Goal: Task Accomplishment & Management: Manage account settings

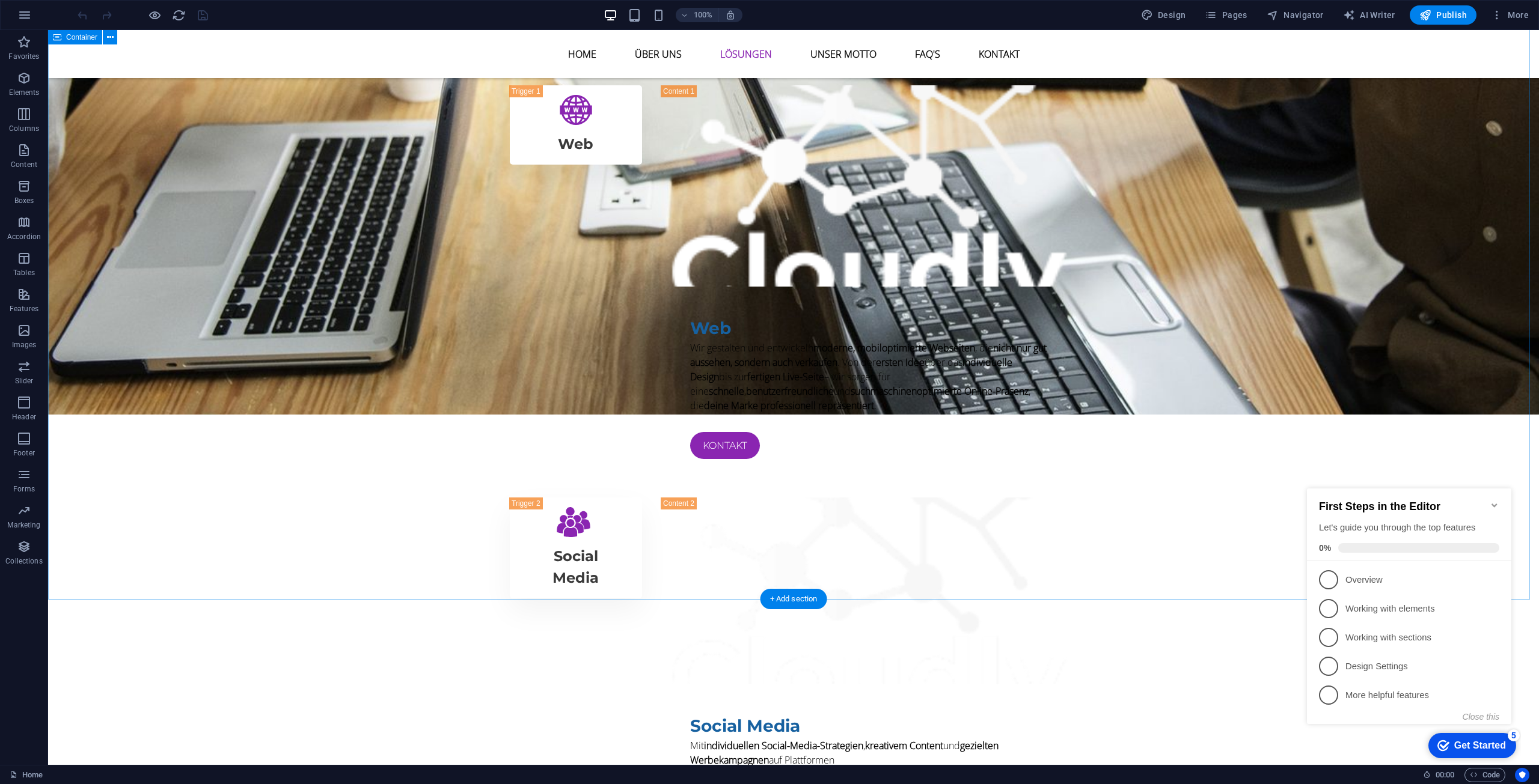
scroll to position [2103, 0]
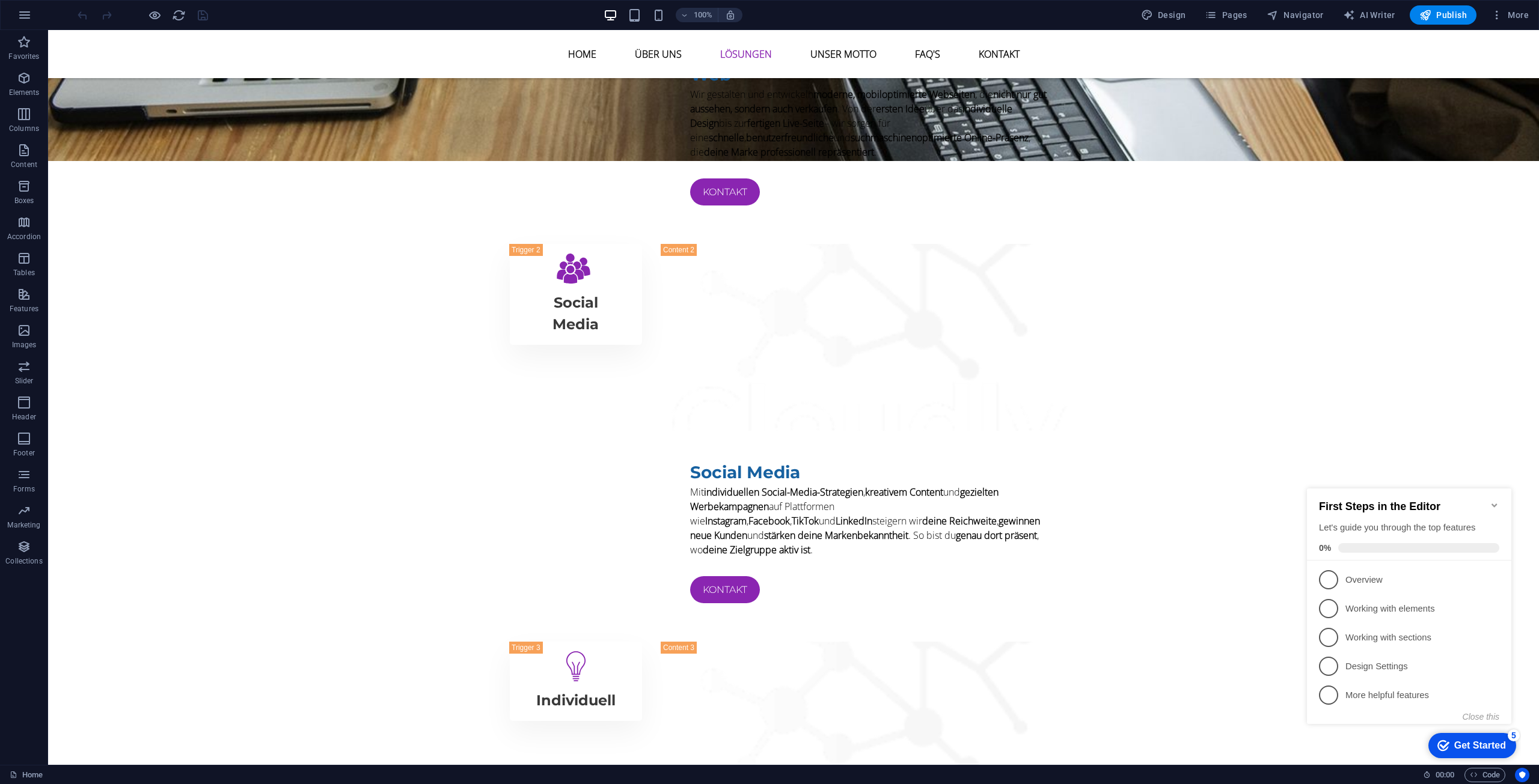
click at [1495, 501] on icon "Minimize checklist" at bounding box center [1495, 505] width 10 height 10
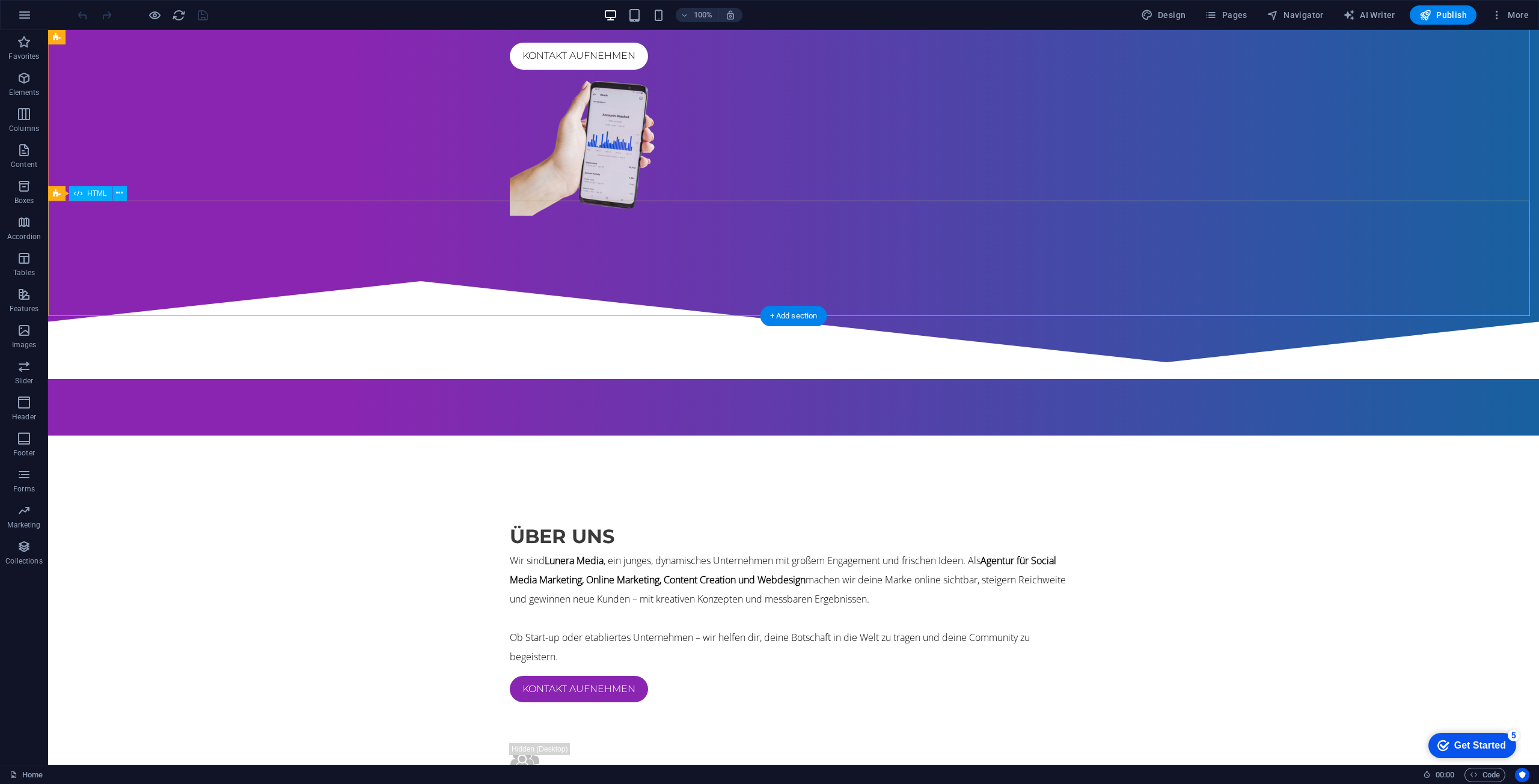
scroll to position [0, 0]
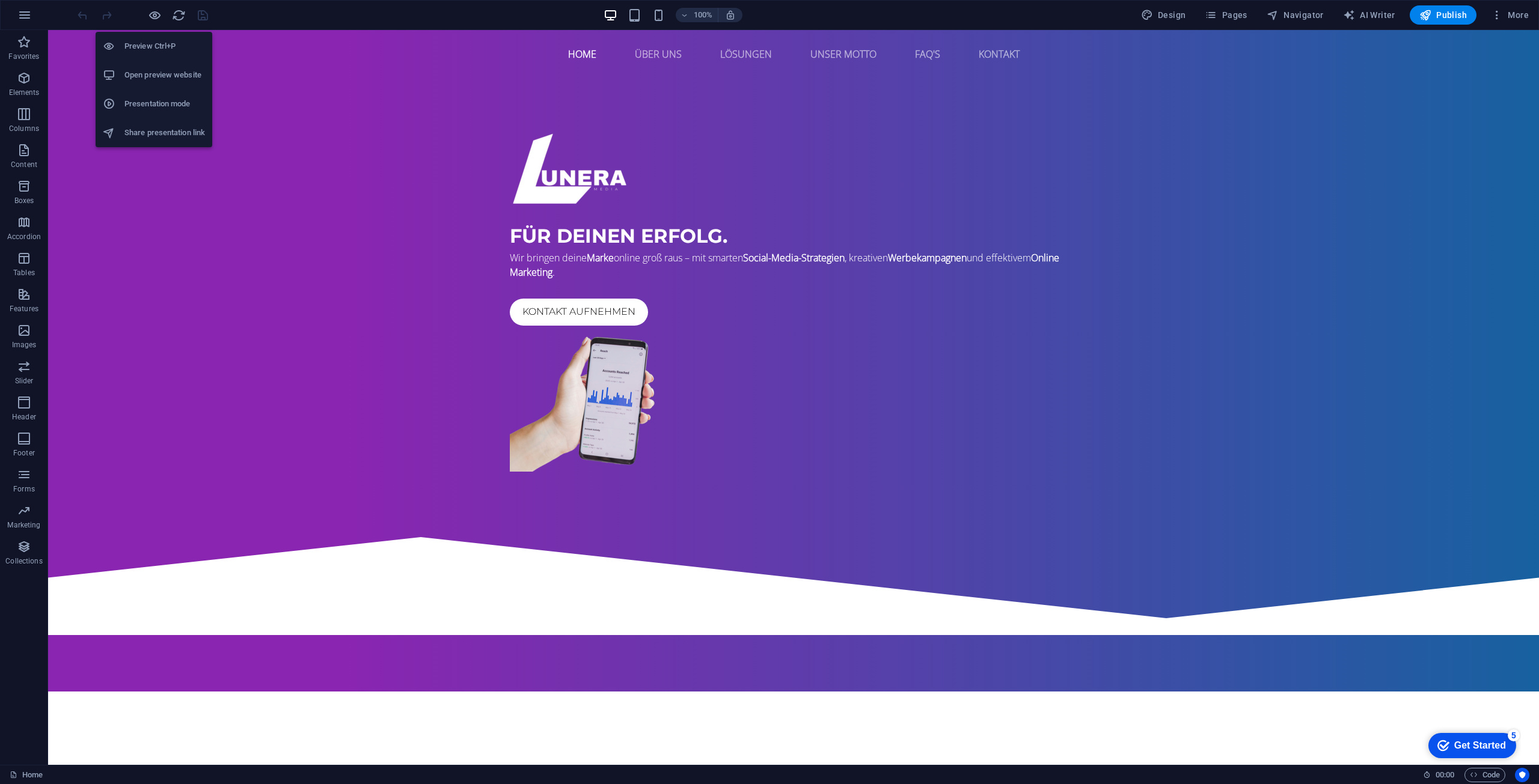
click at [160, 73] on h6 "Open preview website" at bounding box center [164, 75] width 81 height 14
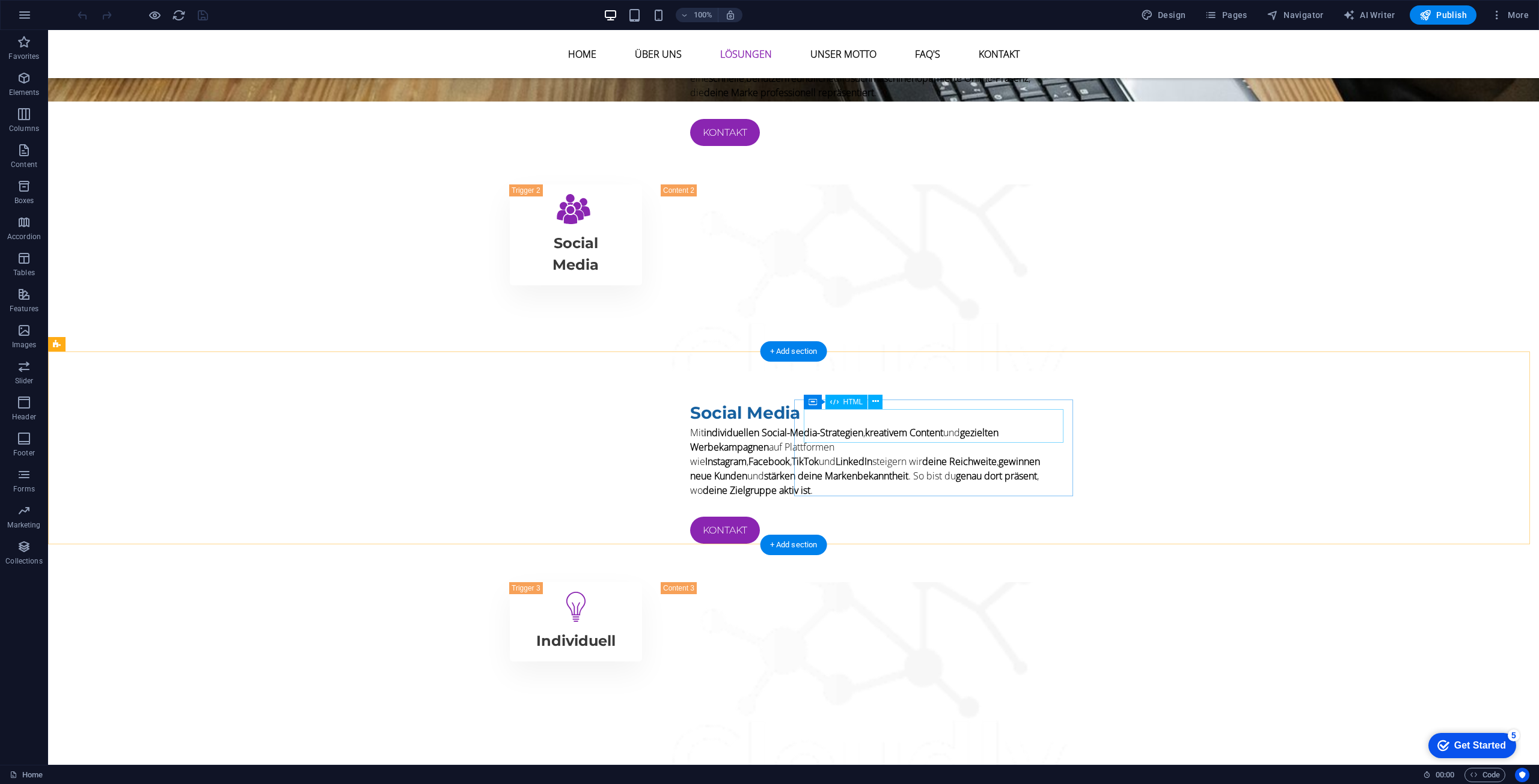
scroll to position [2163, 0]
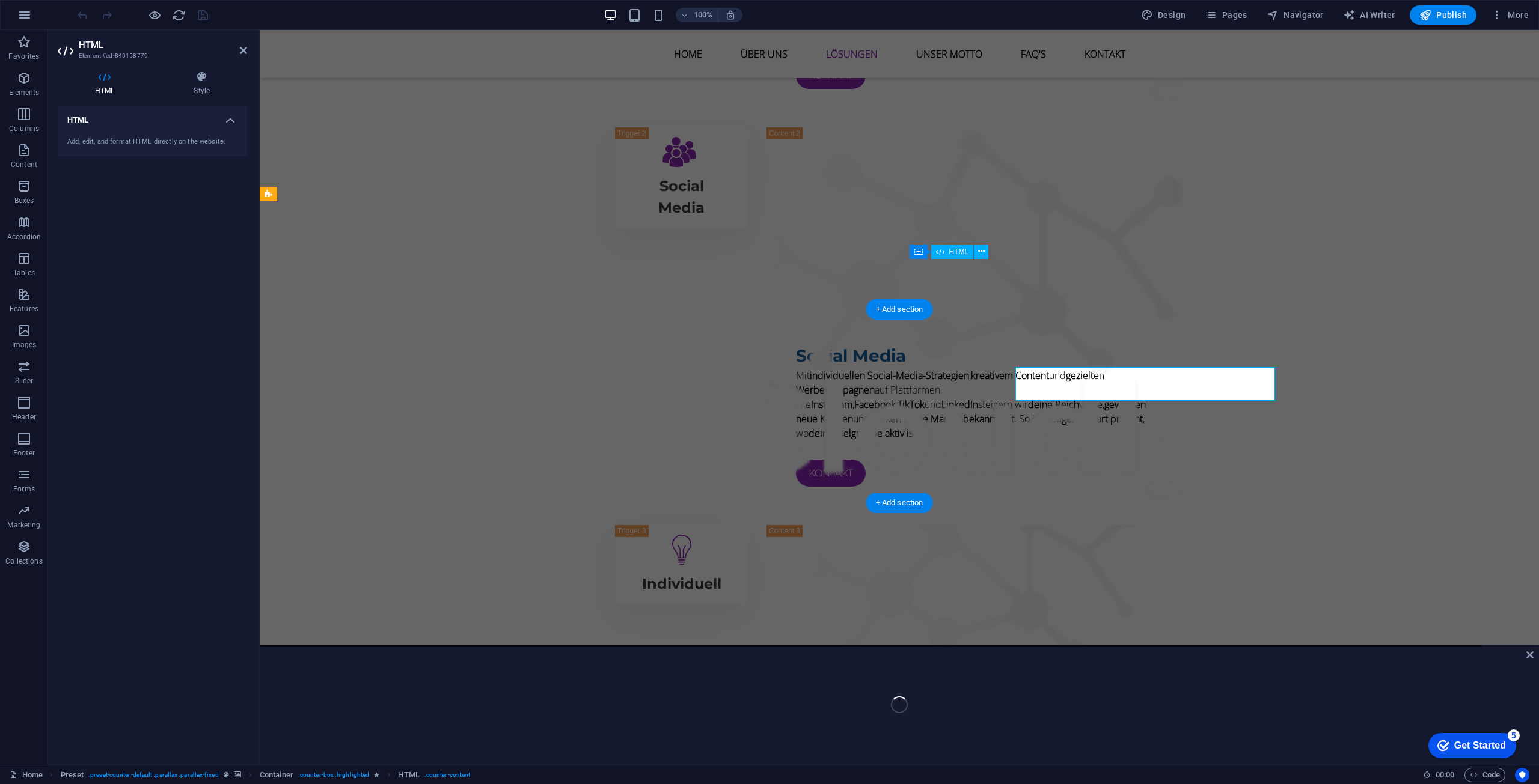
scroll to position [2055, 0]
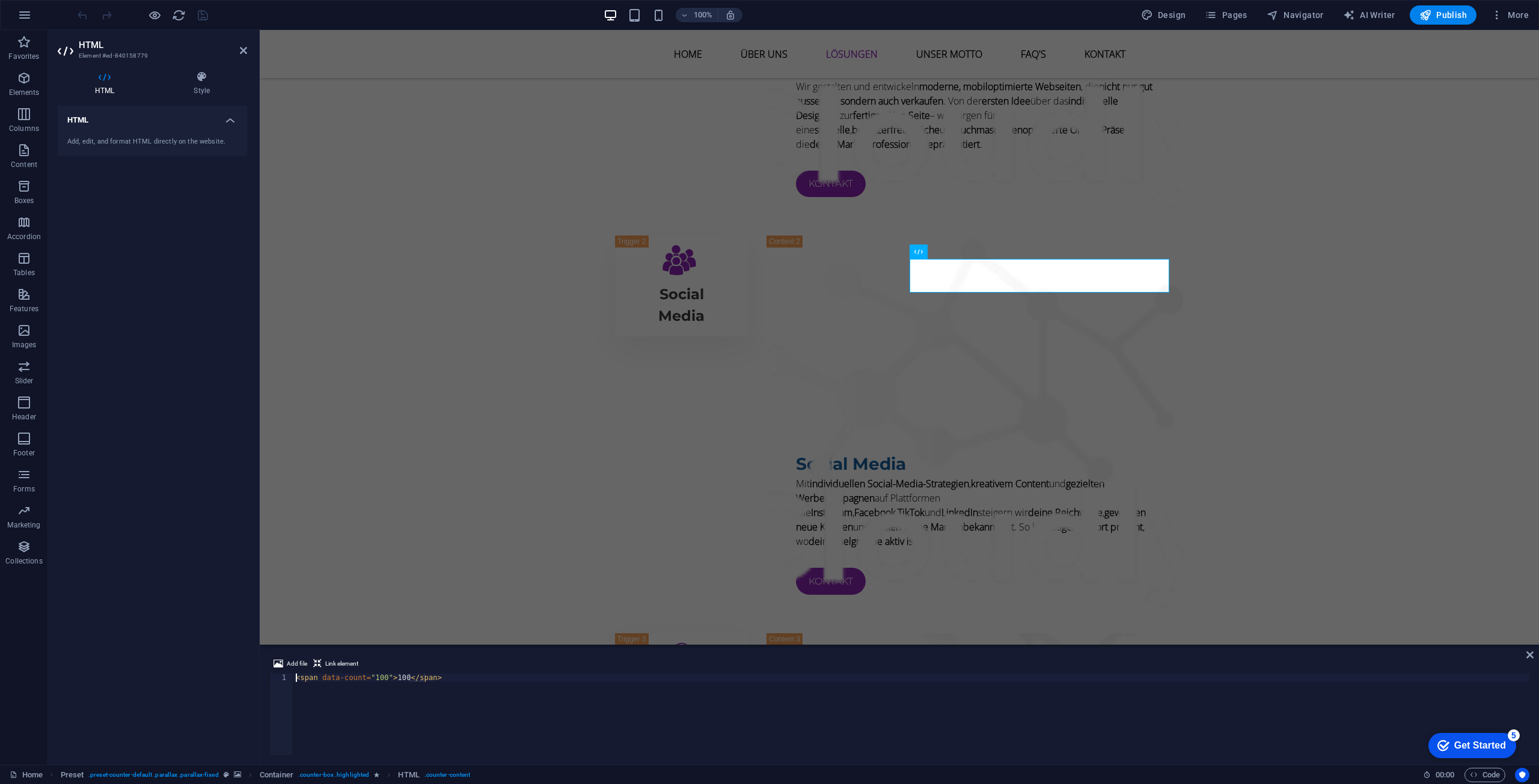
click at [368, 679] on div "< span data-count = "100" > 100 </ span >" at bounding box center [911, 723] width 1236 height 99
click at [201, 78] on icon at bounding box center [202, 77] width 90 height 12
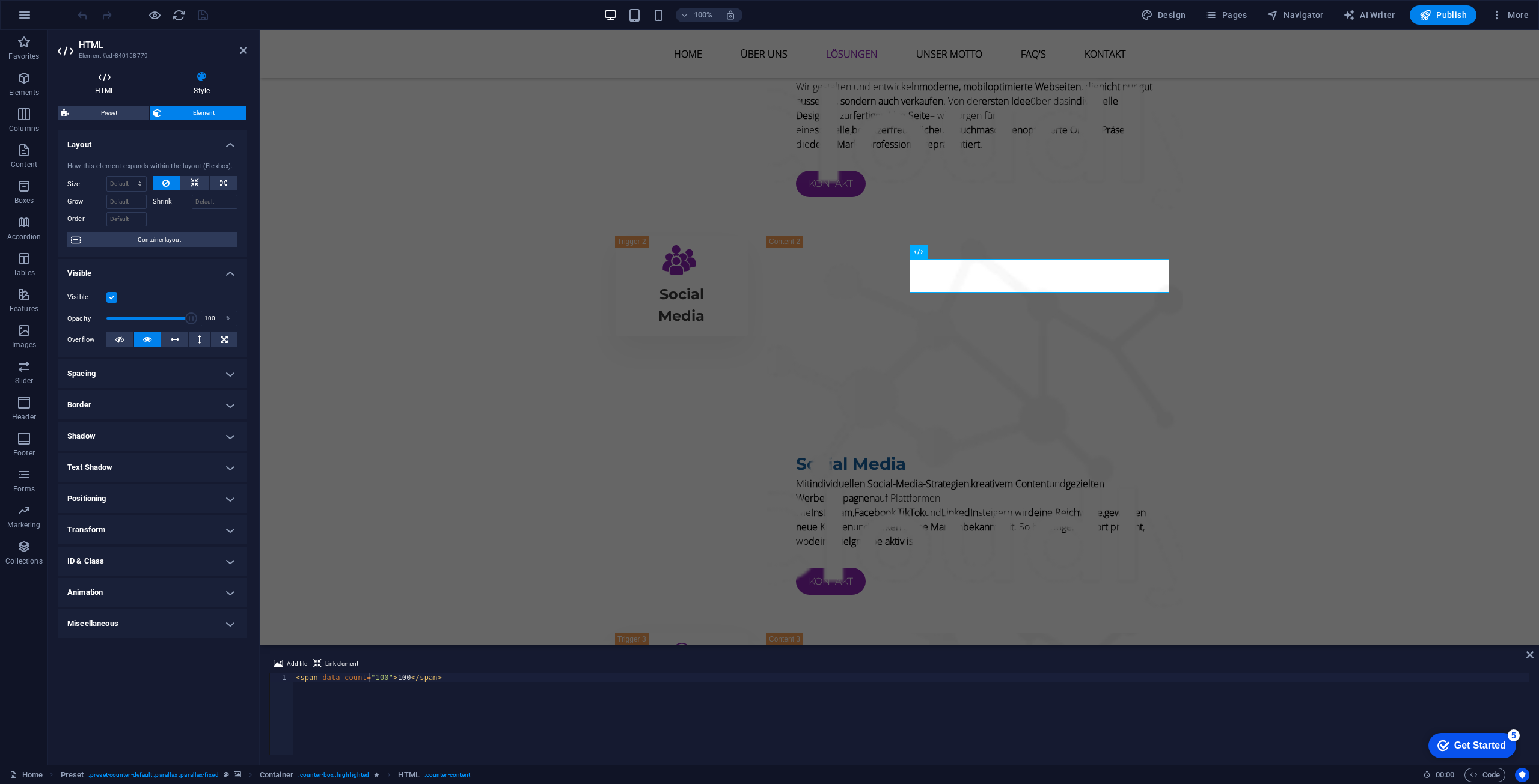
click at [104, 86] on h4 "HTML" at bounding box center [107, 84] width 99 height 25
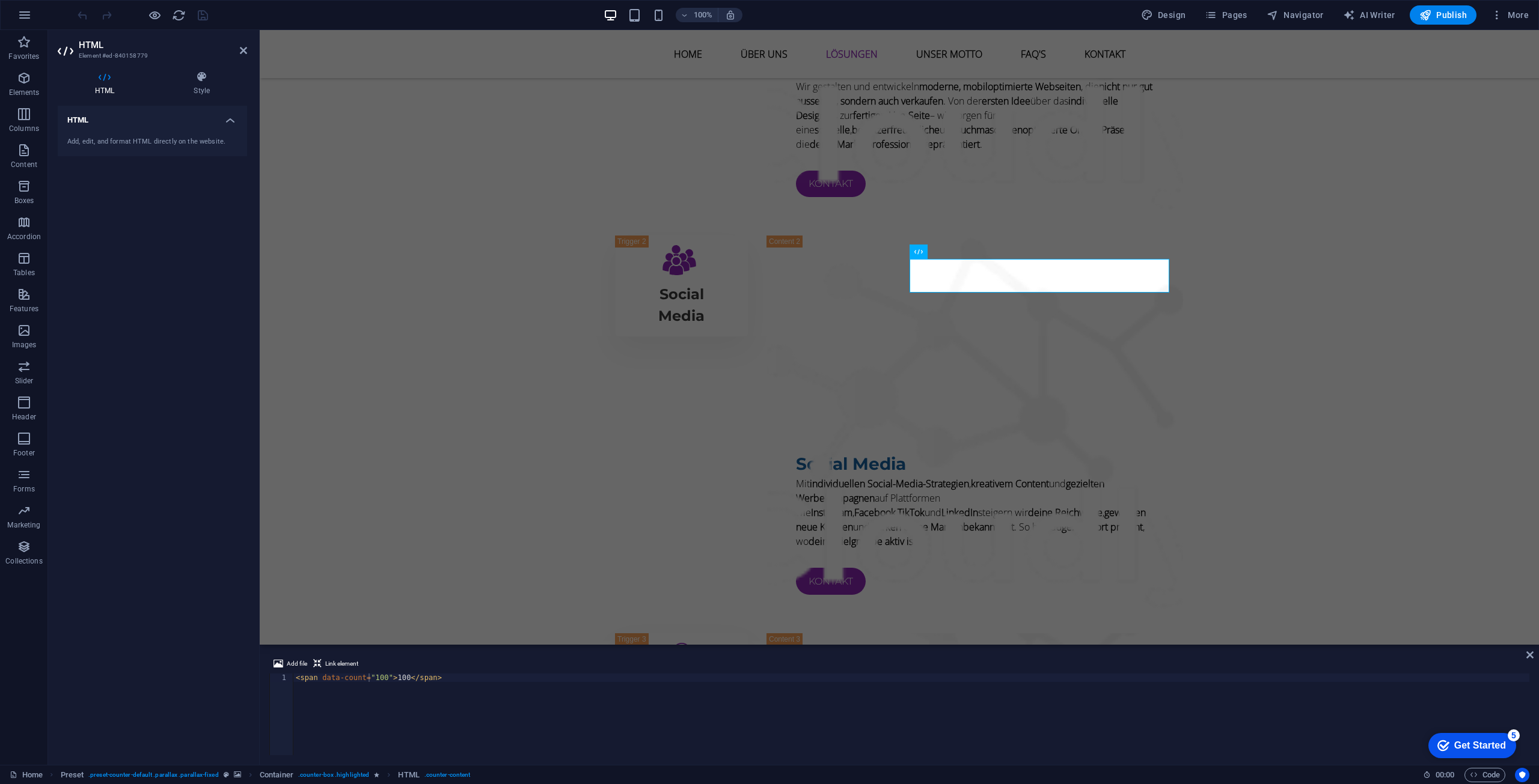
click at [391, 680] on div "< span data-count = "100" > 100 </ span >" at bounding box center [911, 723] width 1236 height 99
type textarea "<span data-count="100">+100</span>"
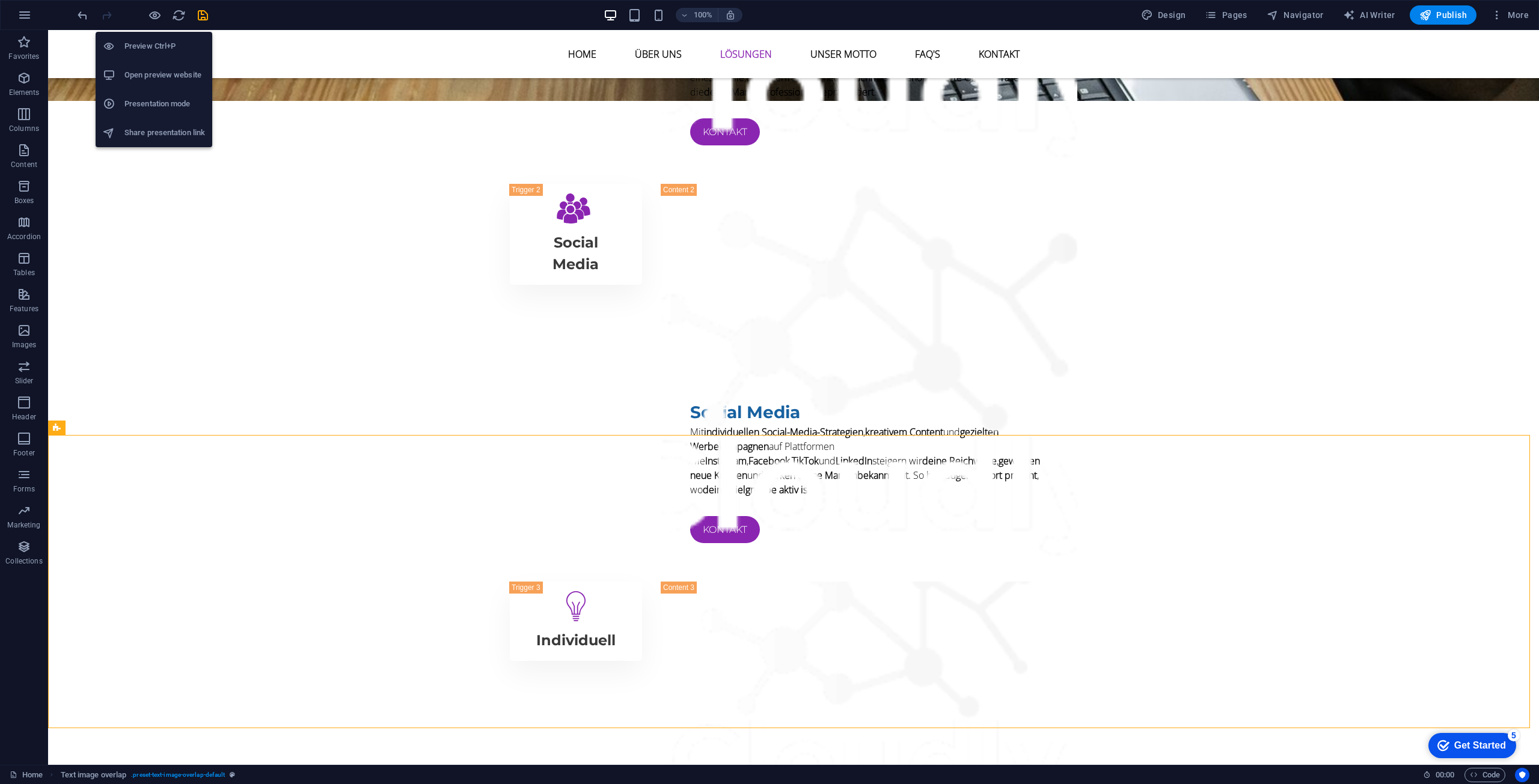
click at [163, 48] on h6 "Preview Ctrl+P" at bounding box center [164, 46] width 81 height 14
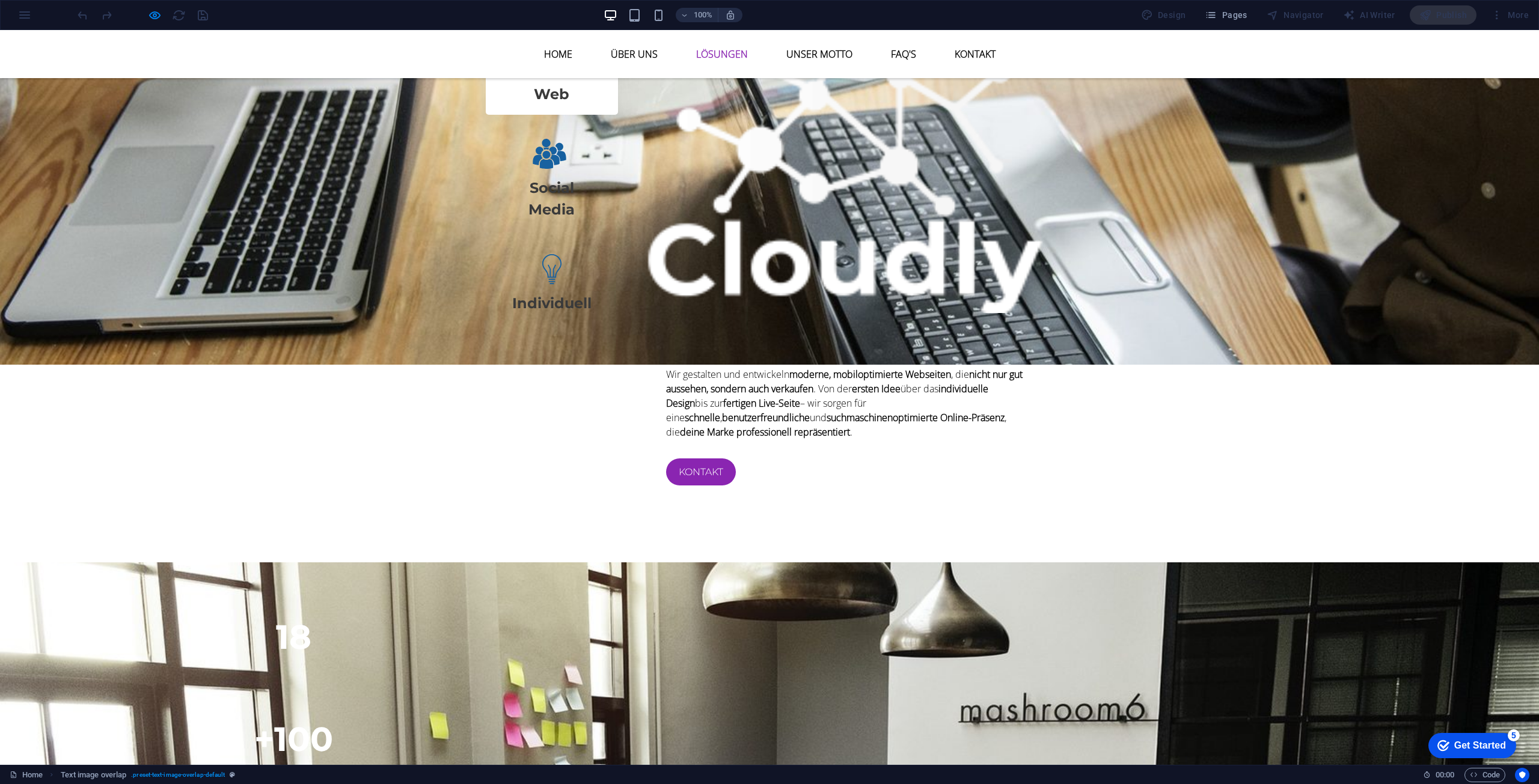
scroll to position [1765, 0]
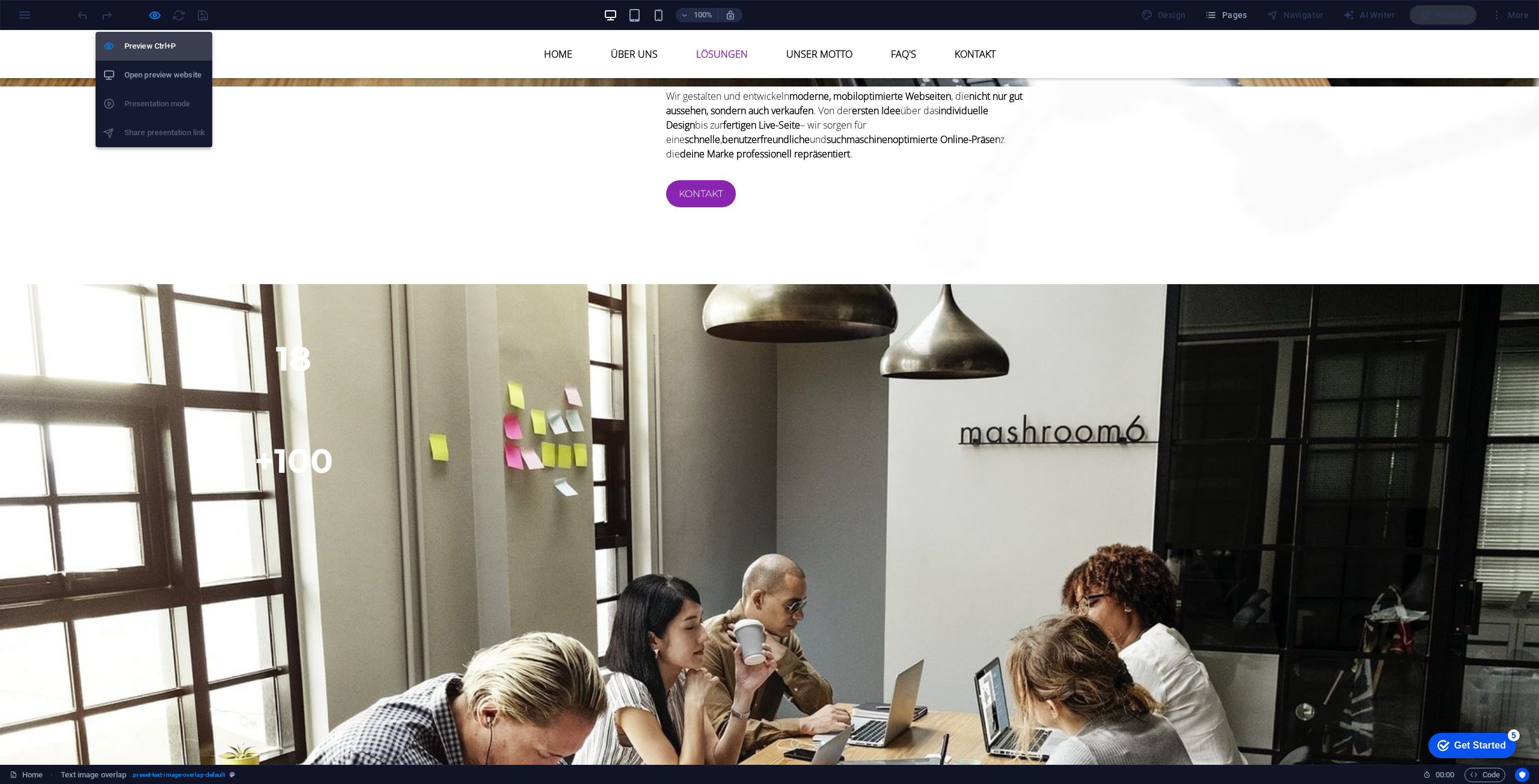
click at [165, 52] on h6 "Preview Ctrl+P" at bounding box center [164, 46] width 81 height 14
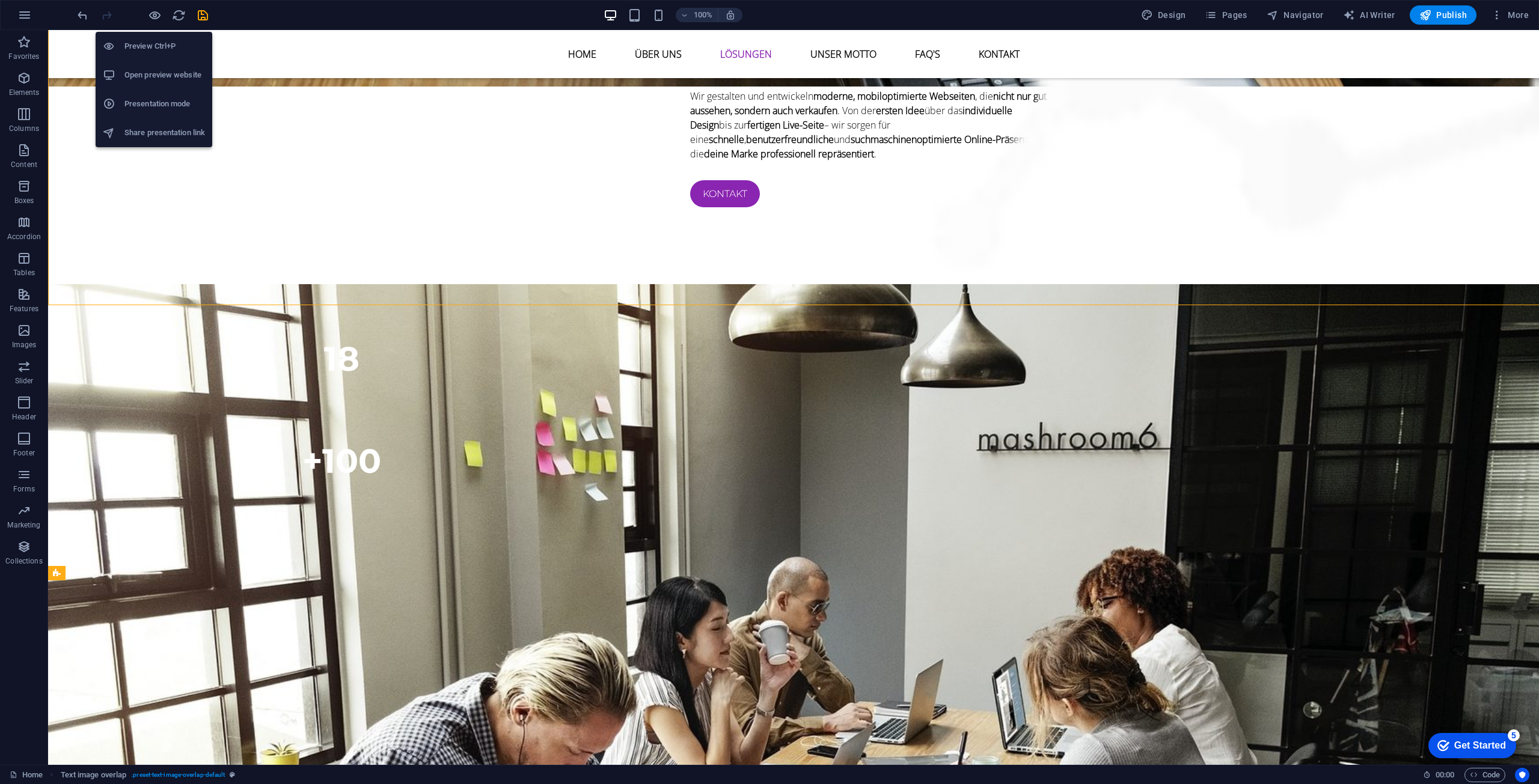
scroll to position [2018, 0]
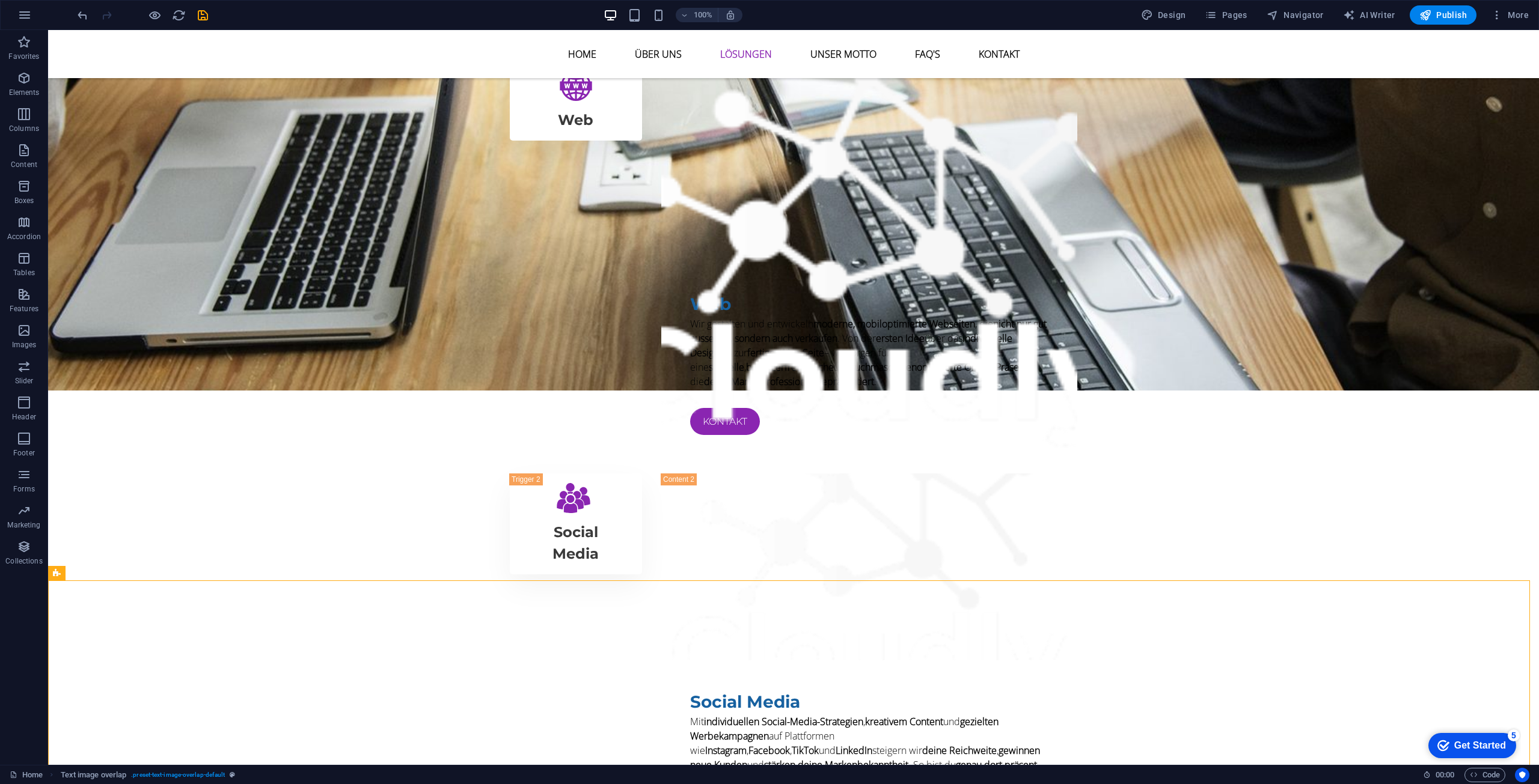
click at [146, 16] on div at bounding box center [142, 15] width 135 height 19
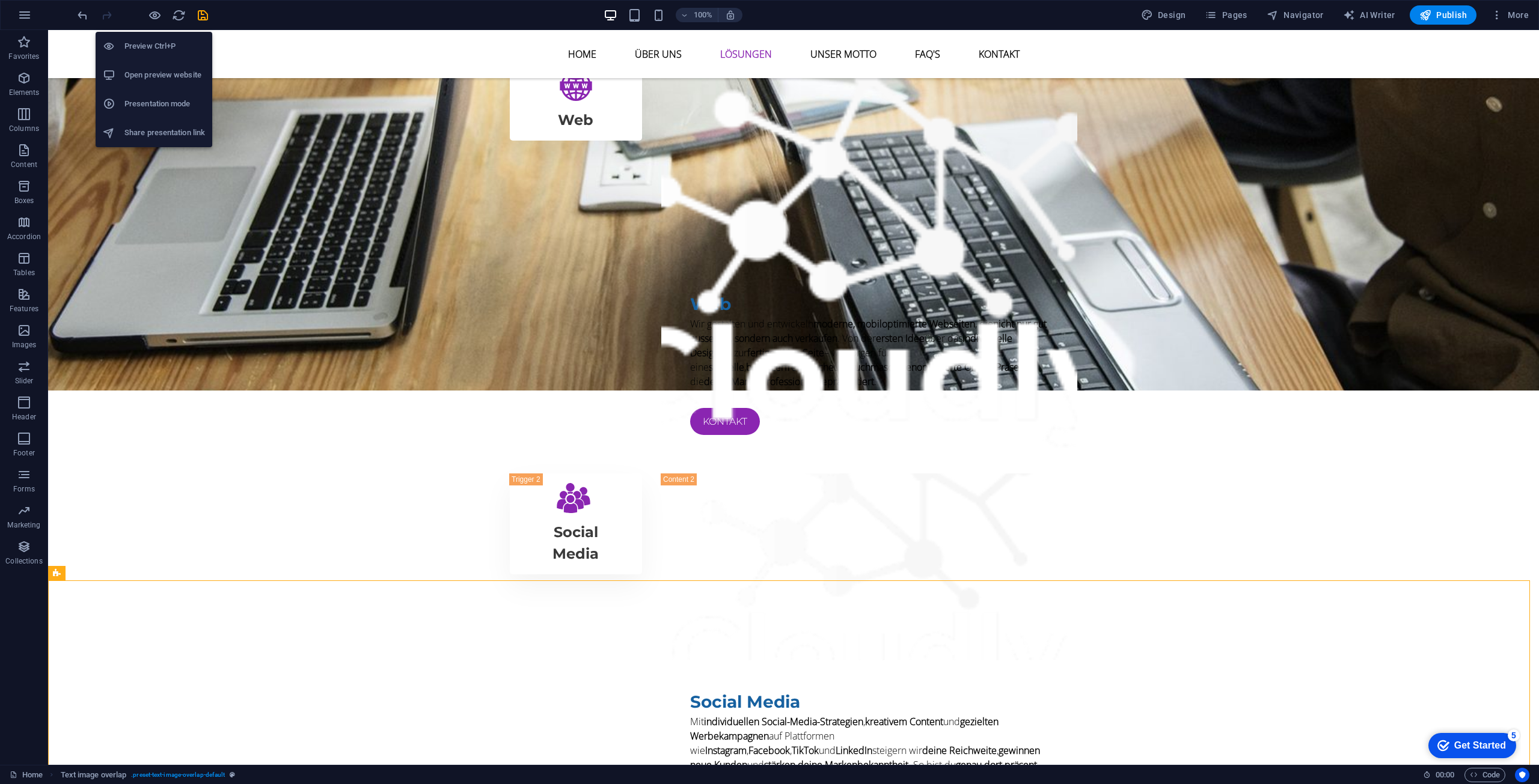
click at [155, 81] on h6 "Open preview website" at bounding box center [164, 75] width 81 height 14
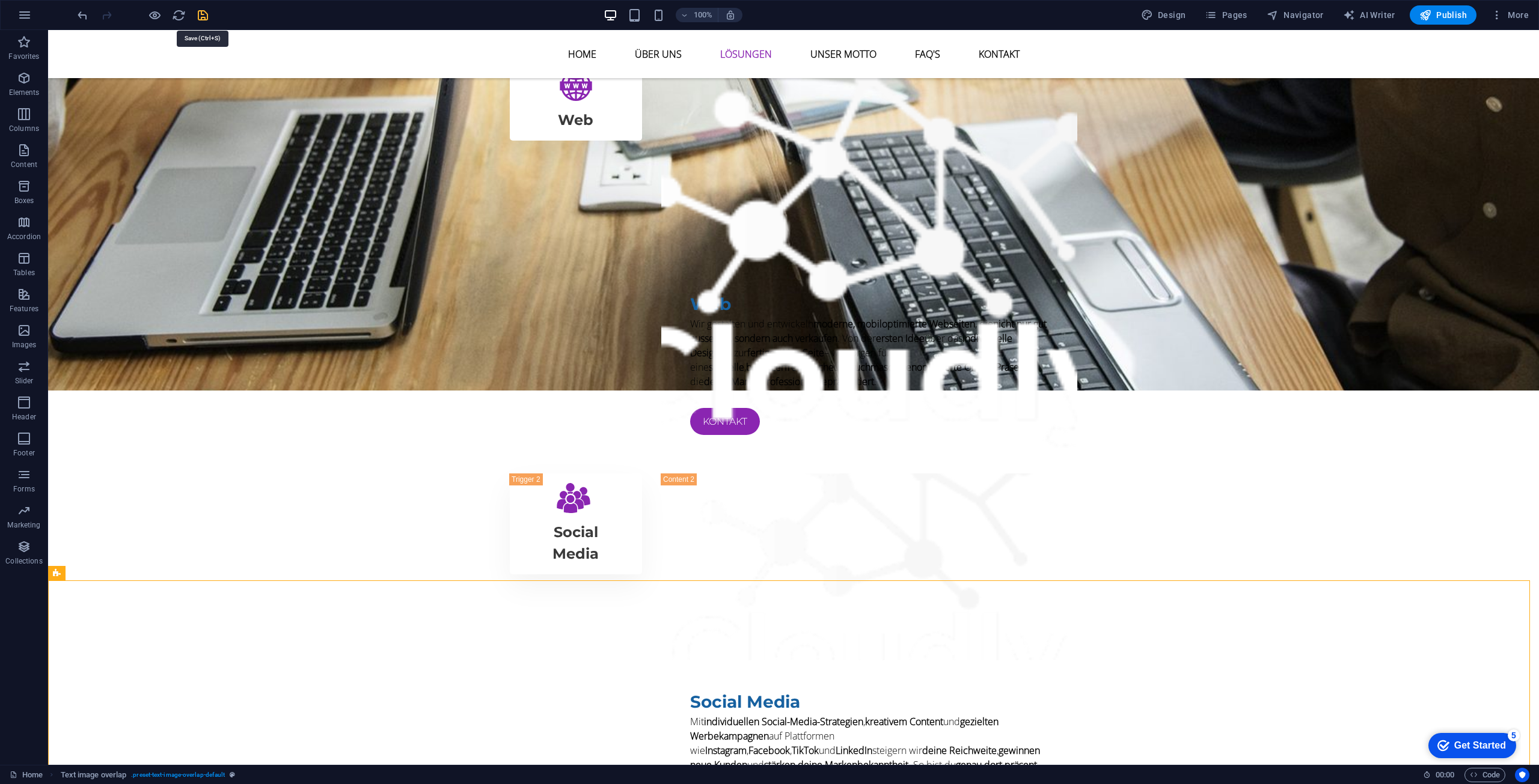
click at [202, 17] on icon "save" at bounding box center [203, 15] width 13 height 13
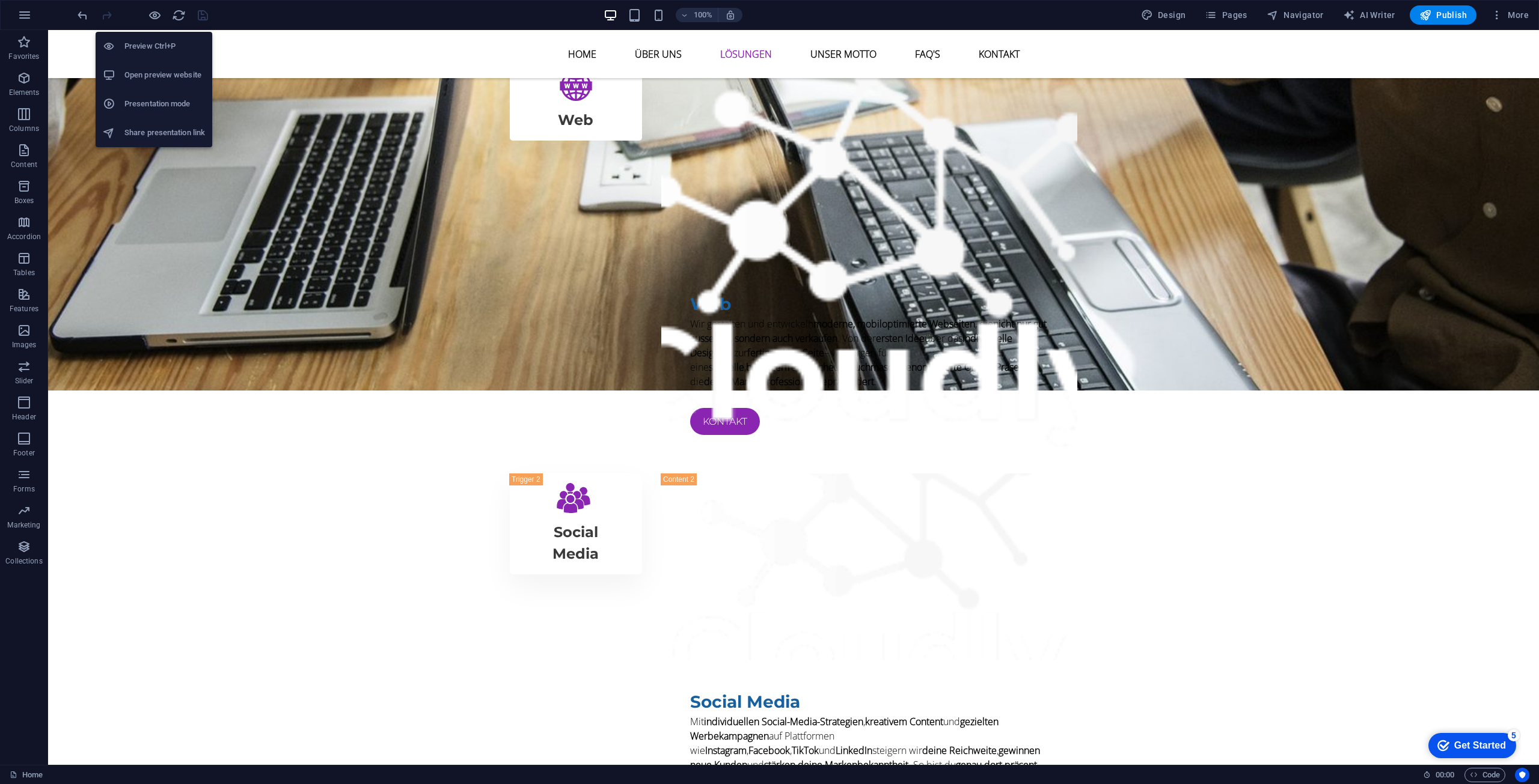
click at [157, 66] on li "Open preview website" at bounding box center [153, 75] width 116 height 29
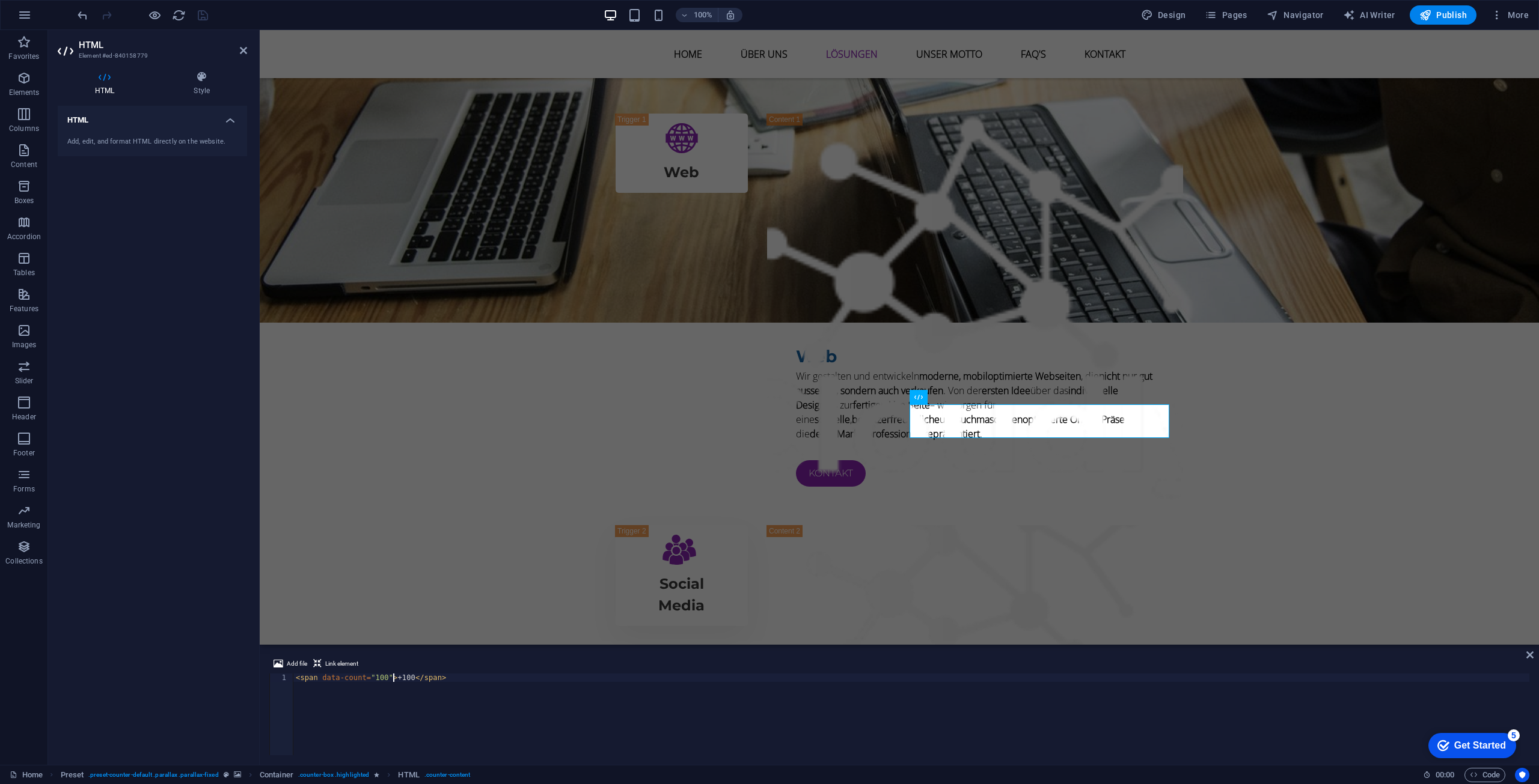
click at [370, 680] on div "< span data-count = "100" > +100 </ span >" at bounding box center [911, 723] width 1236 height 99
type textarea "<span data-count="+100">+100</span>"
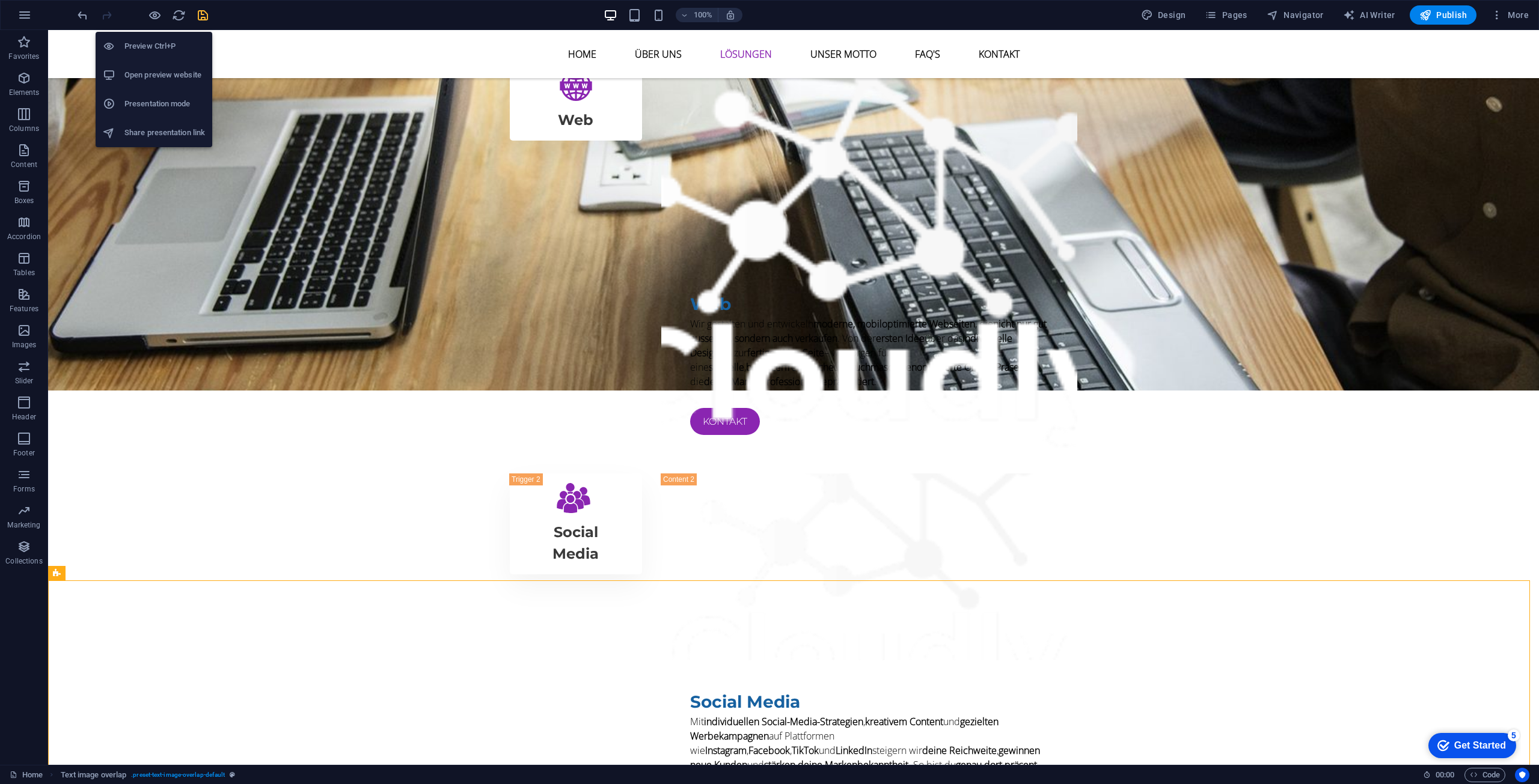
click at [158, 70] on h6 "Open preview website" at bounding box center [164, 75] width 81 height 14
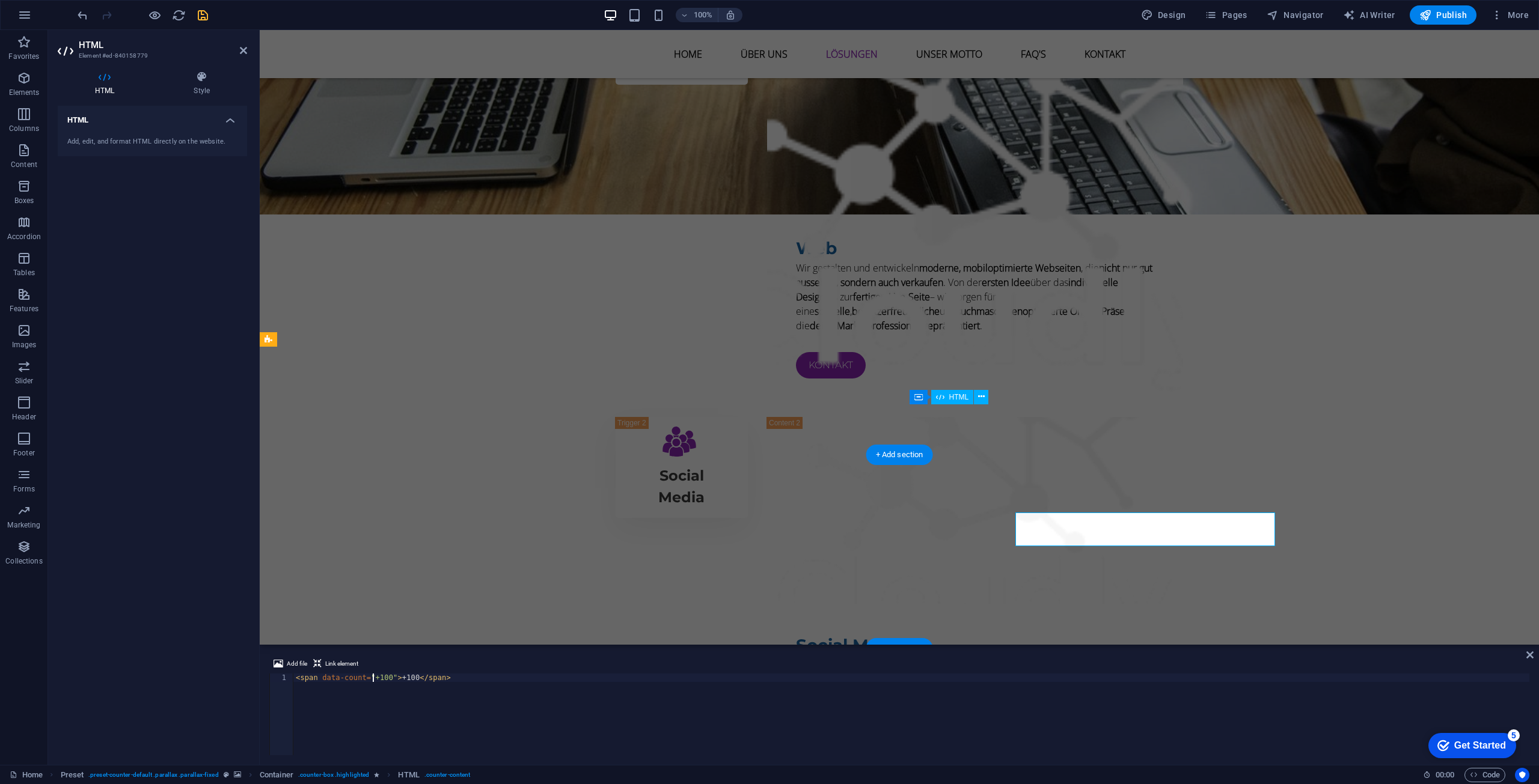
scroll to position [1910, 0]
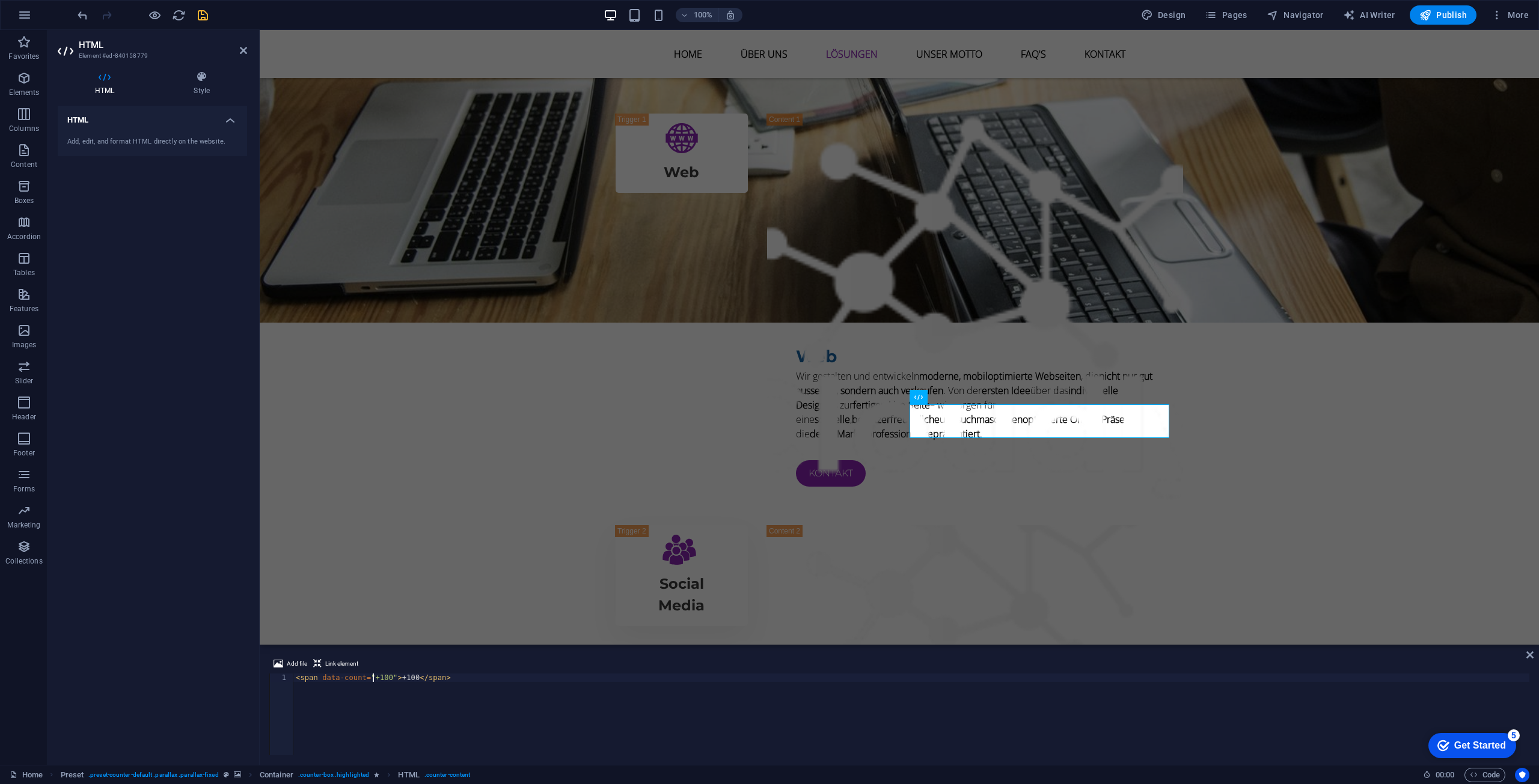
click at [447, 693] on div "< span data-count = "+100" > +100 </ span >" at bounding box center [911, 723] width 1236 height 99
click at [453, 701] on div "< span data-count = "+100" > +100 </ span >" at bounding box center [911, 723] width 1236 height 99
click at [1522, 652] on div "Add file Link element <span data-count="+100">+100</span> 1 < span data-count =…" at bounding box center [899, 706] width 1279 height 118
drag, startPoint x: 1530, startPoint y: 653, endPoint x: 1247, endPoint y: 460, distance: 342.5
click at [1530, 653] on icon at bounding box center [1530, 655] width 8 height 10
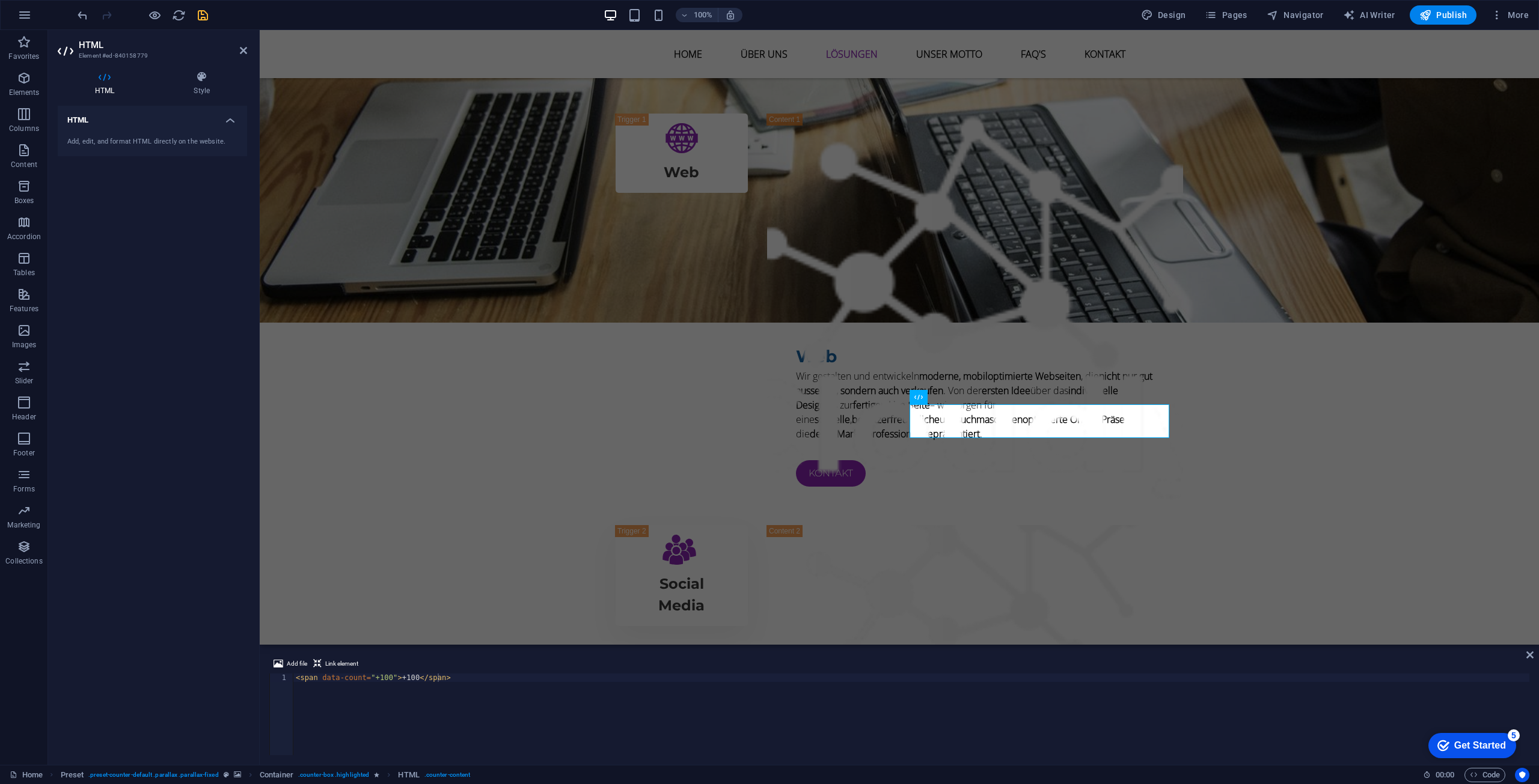
scroll to position [2018, 0]
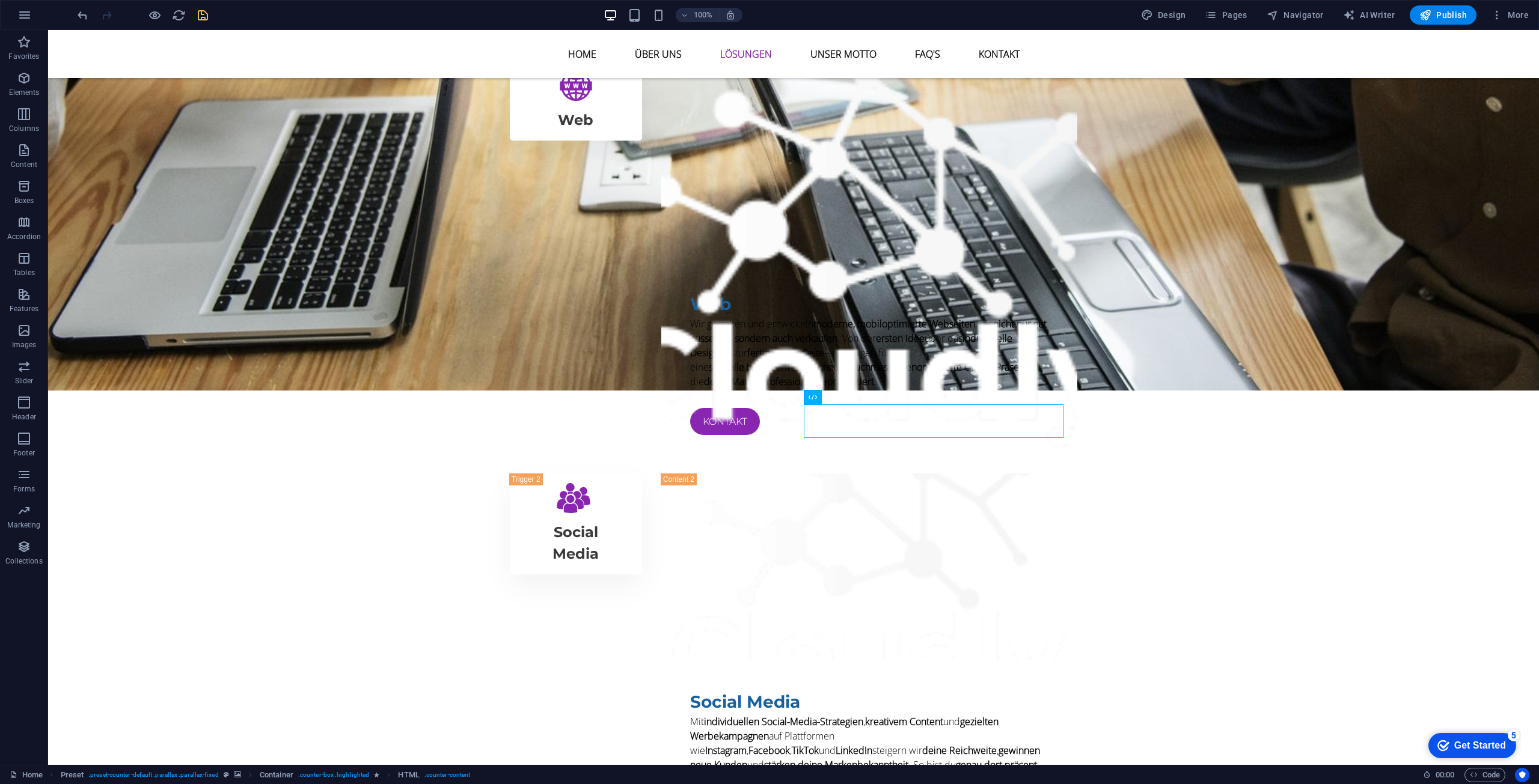
click at [197, 20] on icon "save" at bounding box center [203, 15] width 13 height 13
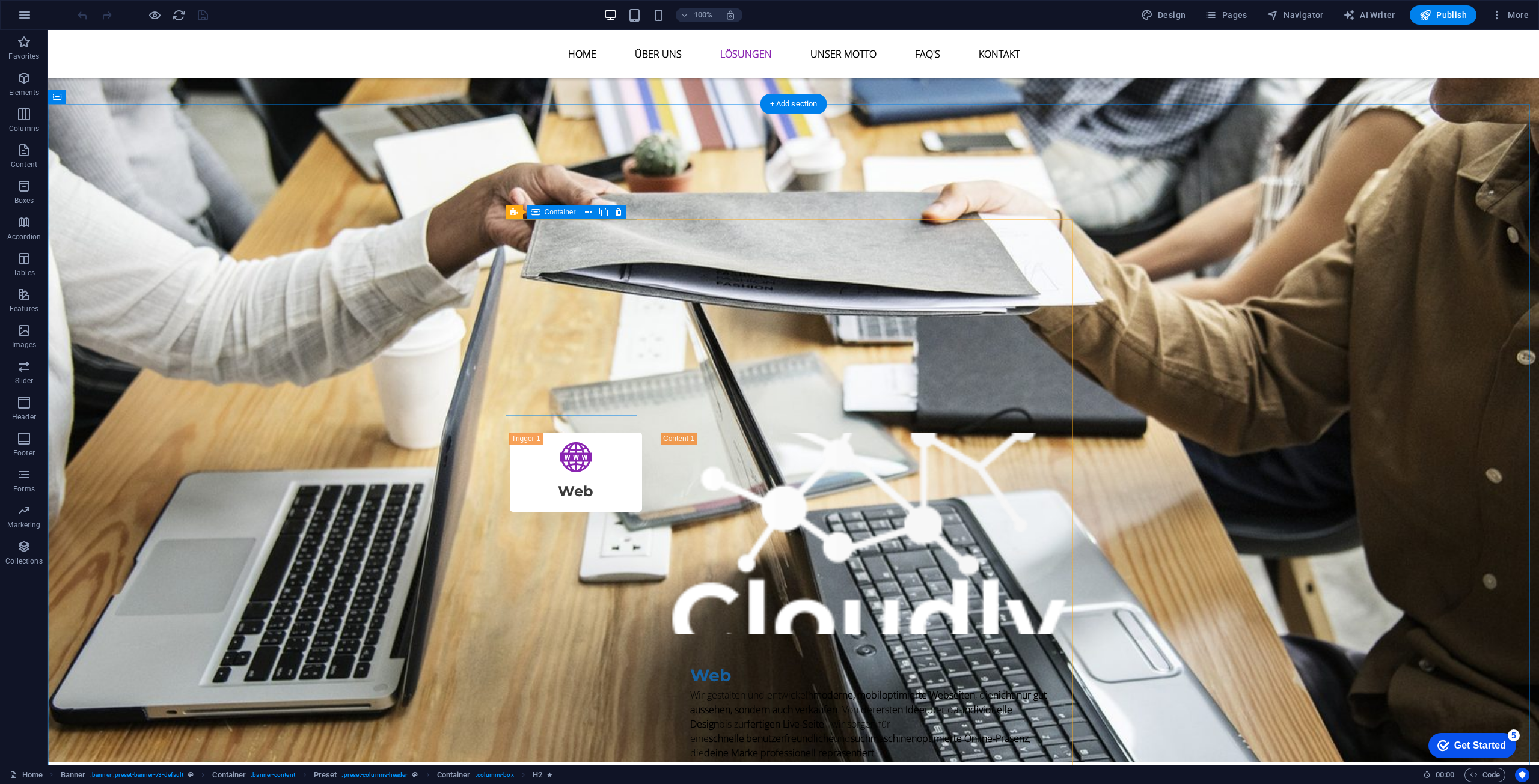
scroll to position [1983, 0]
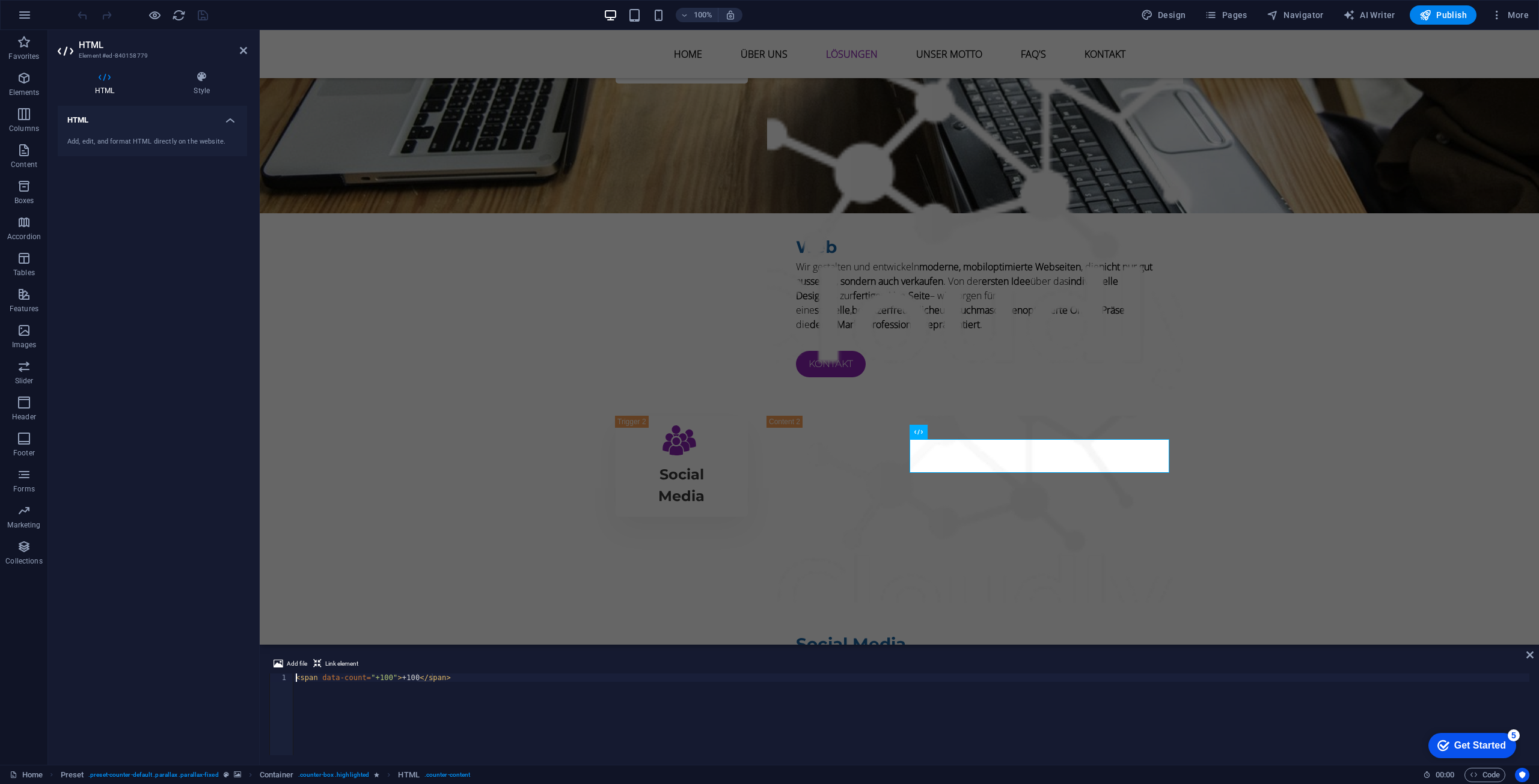
click at [373, 676] on div "< span data-count = "+100" > +100 </ span >" at bounding box center [911, 723] width 1236 height 99
type textarea "<span data-count="100+">100+</span>"
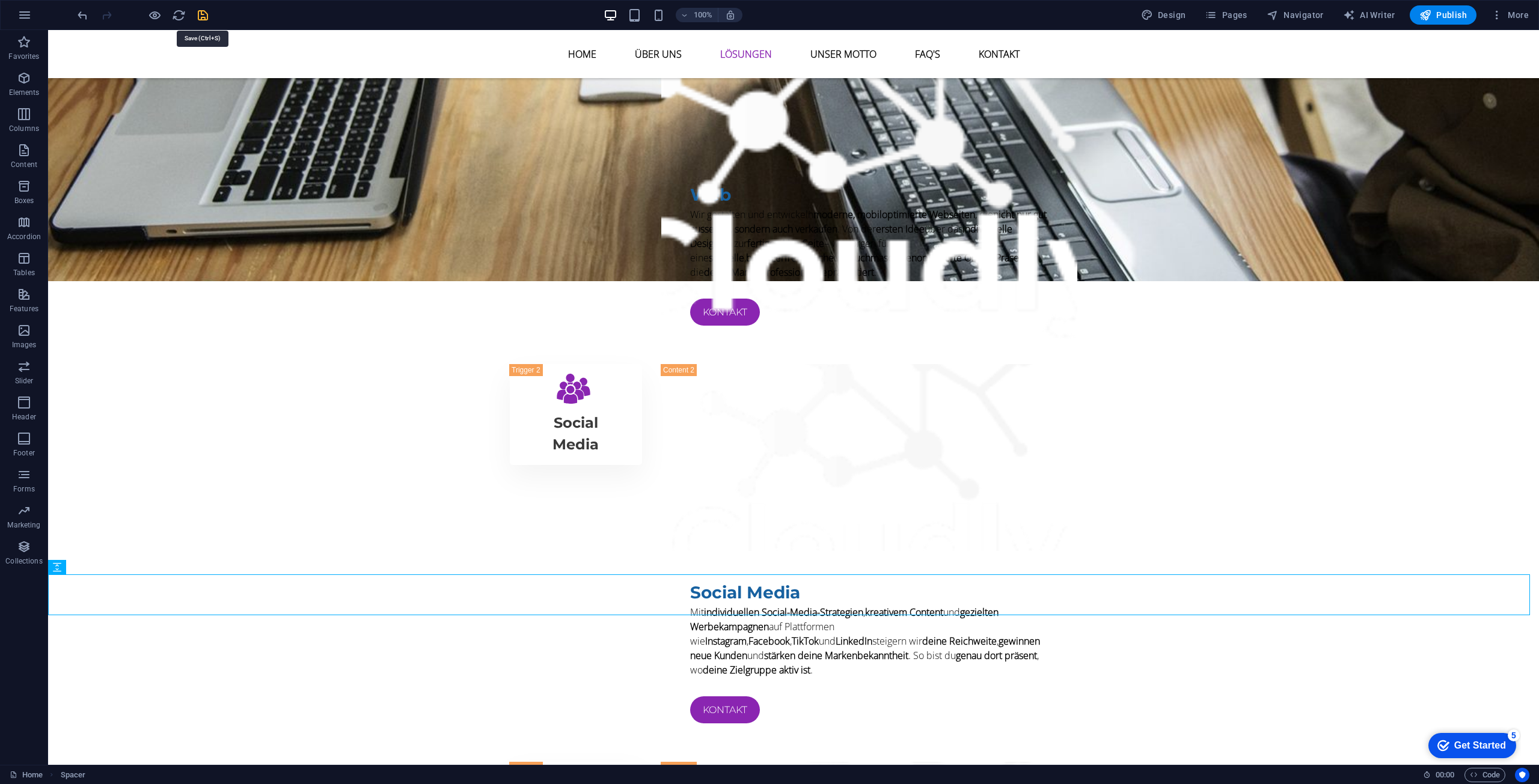
click at [206, 17] on icon "save" at bounding box center [203, 15] width 13 height 13
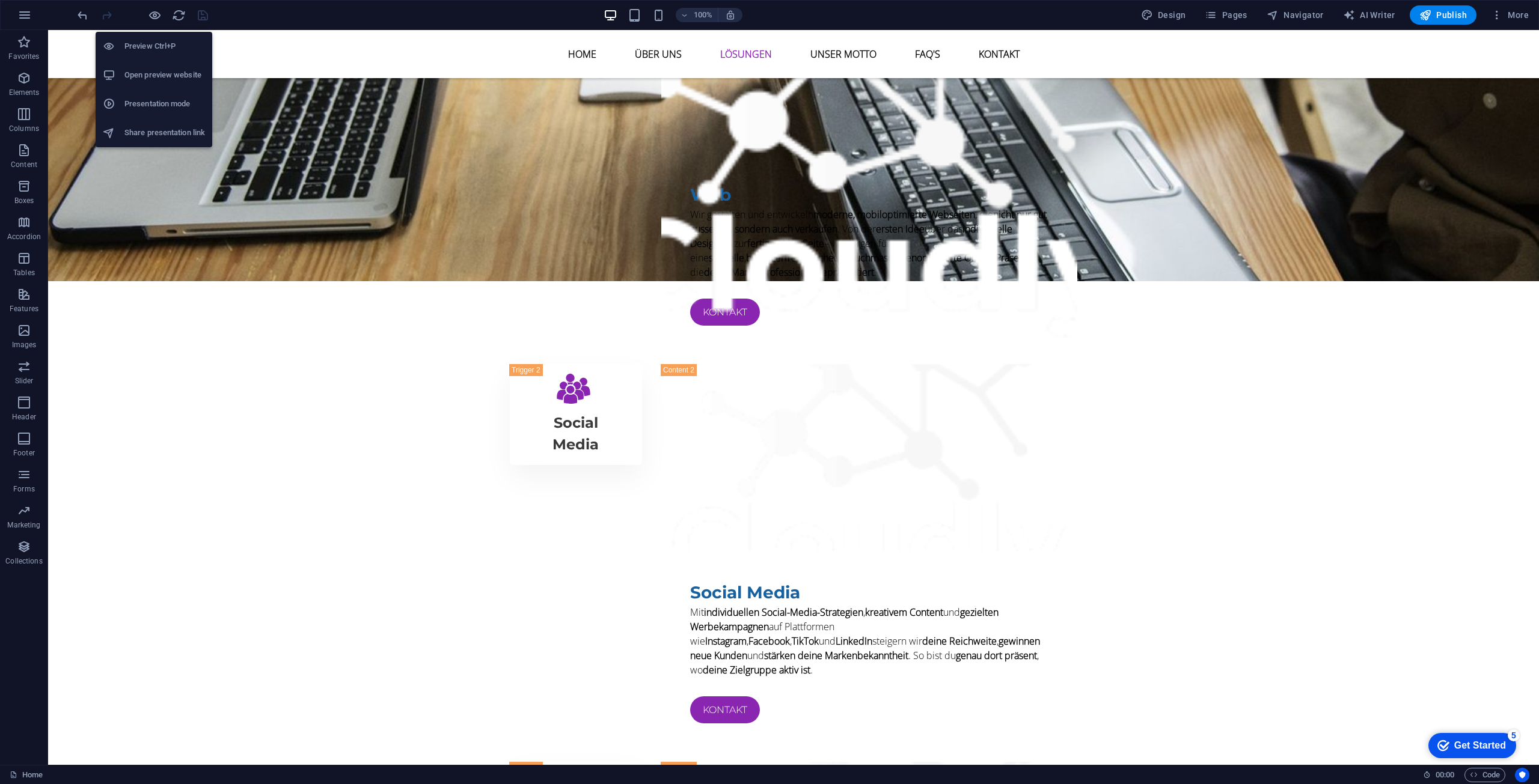
click at [152, 73] on h6 "Open preview website" at bounding box center [164, 75] width 81 height 14
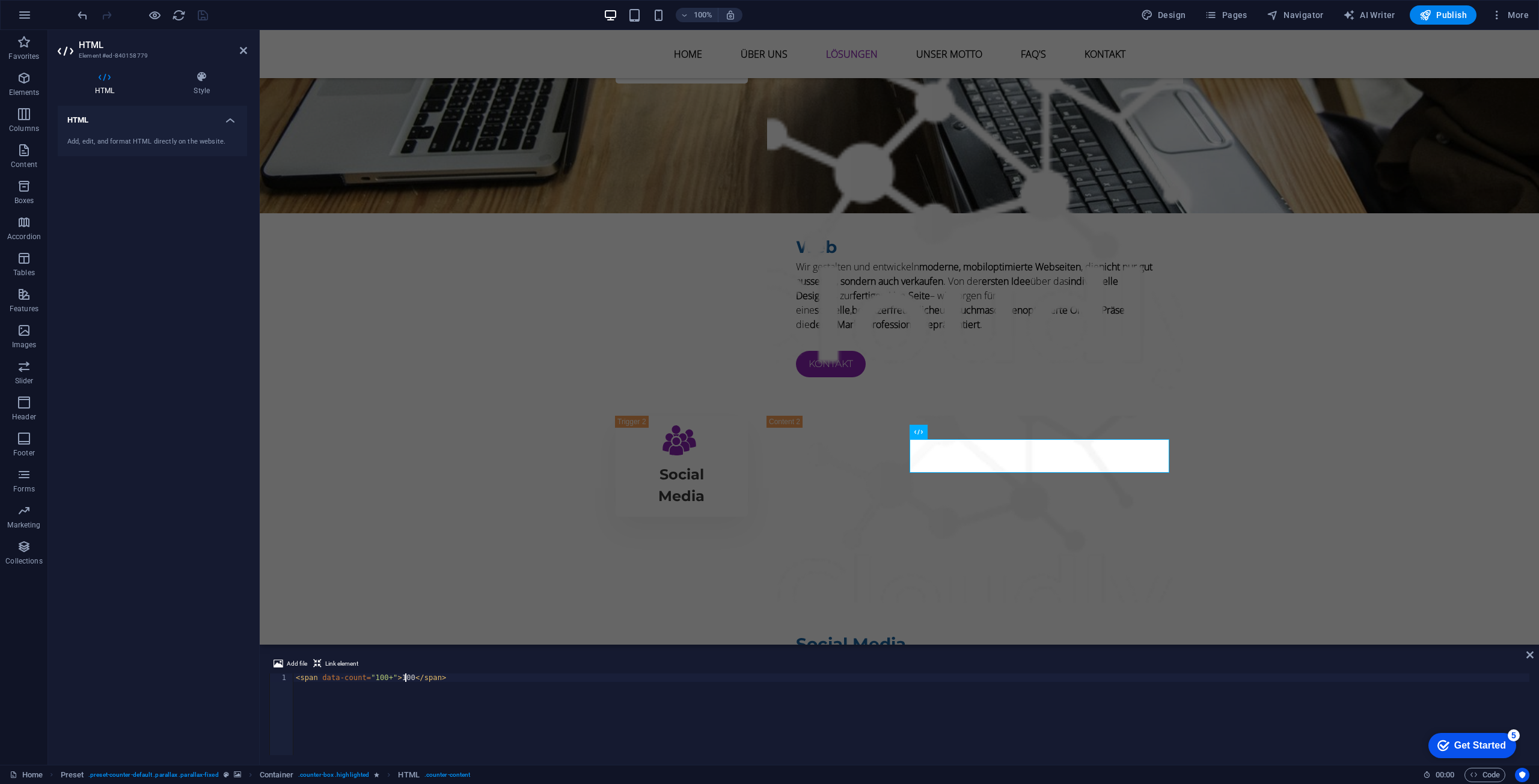
click at [392, 679] on div "< span data-count = "100+" > 100 </ span >" at bounding box center [911, 723] width 1236 height 99
click at [385, 676] on div "< span data-count = "100+" > +100 </ span >" at bounding box center [911, 723] width 1236 height 99
type textarea "<span data-count="100">100 +</span>"
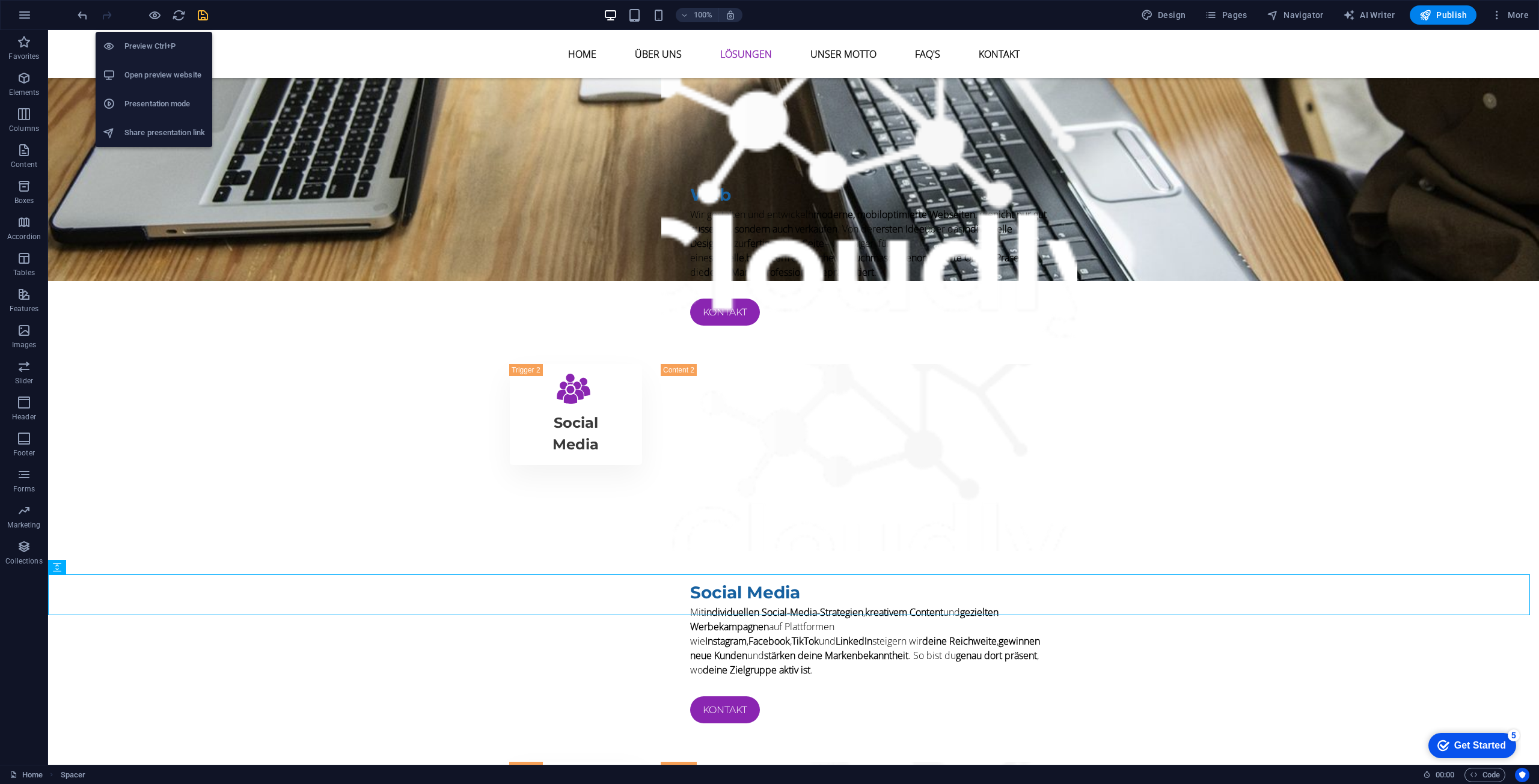
click at [157, 79] on h6 "Open preview website" at bounding box center [164, 75] width 81 height 14
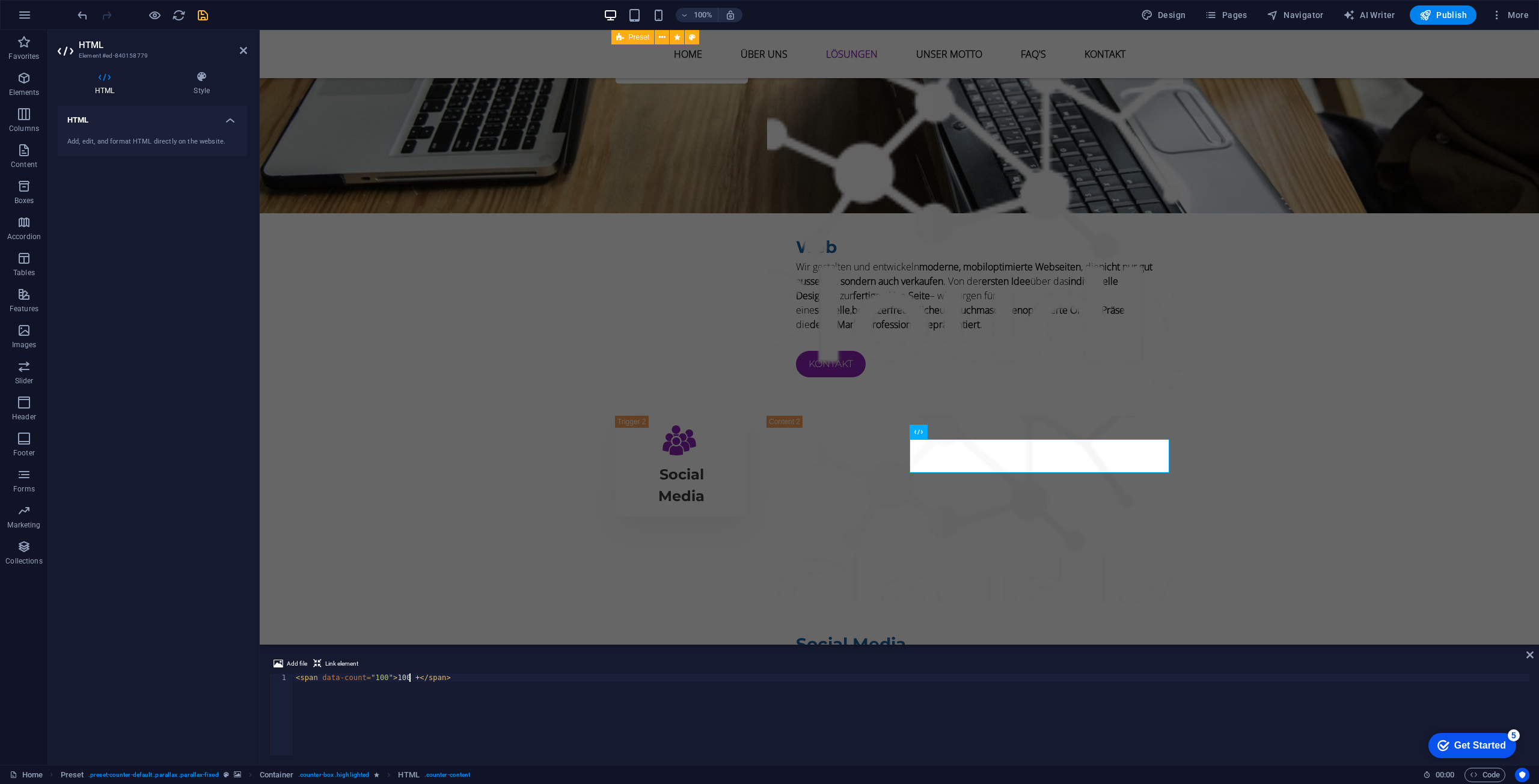
click at [407, 679] on div "< span data-count = "100" > 100 + </ span >" at bounding box center [911, 723] width 1236 height 99
type textarea "<span data-count="100">+100</span>"
click at [1528, 656] on icon at bounding box center [1530, 655] width 8 height 10
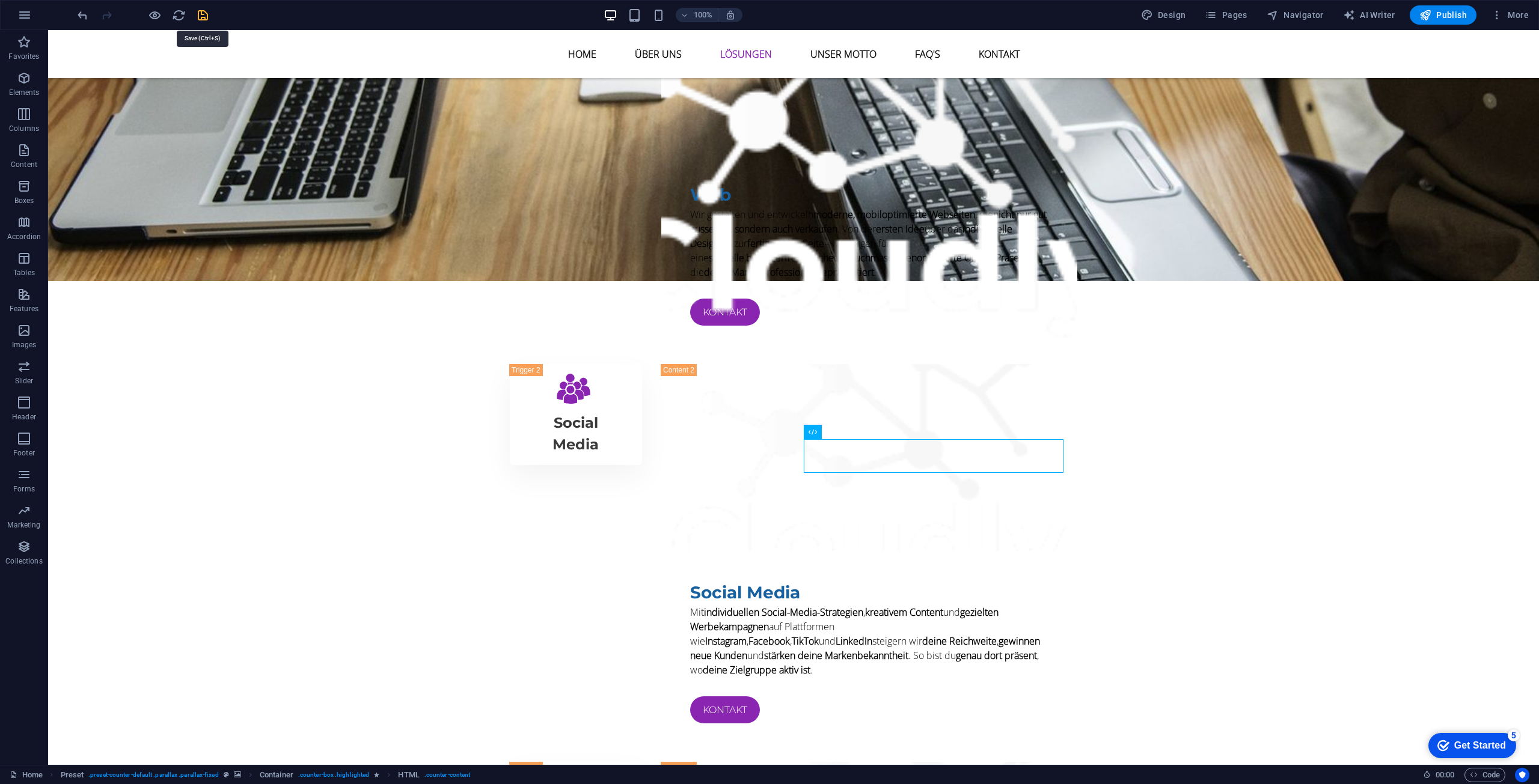
click at [202, 14] on icon "save" at bounding box center [203, 15] width 13 height 13
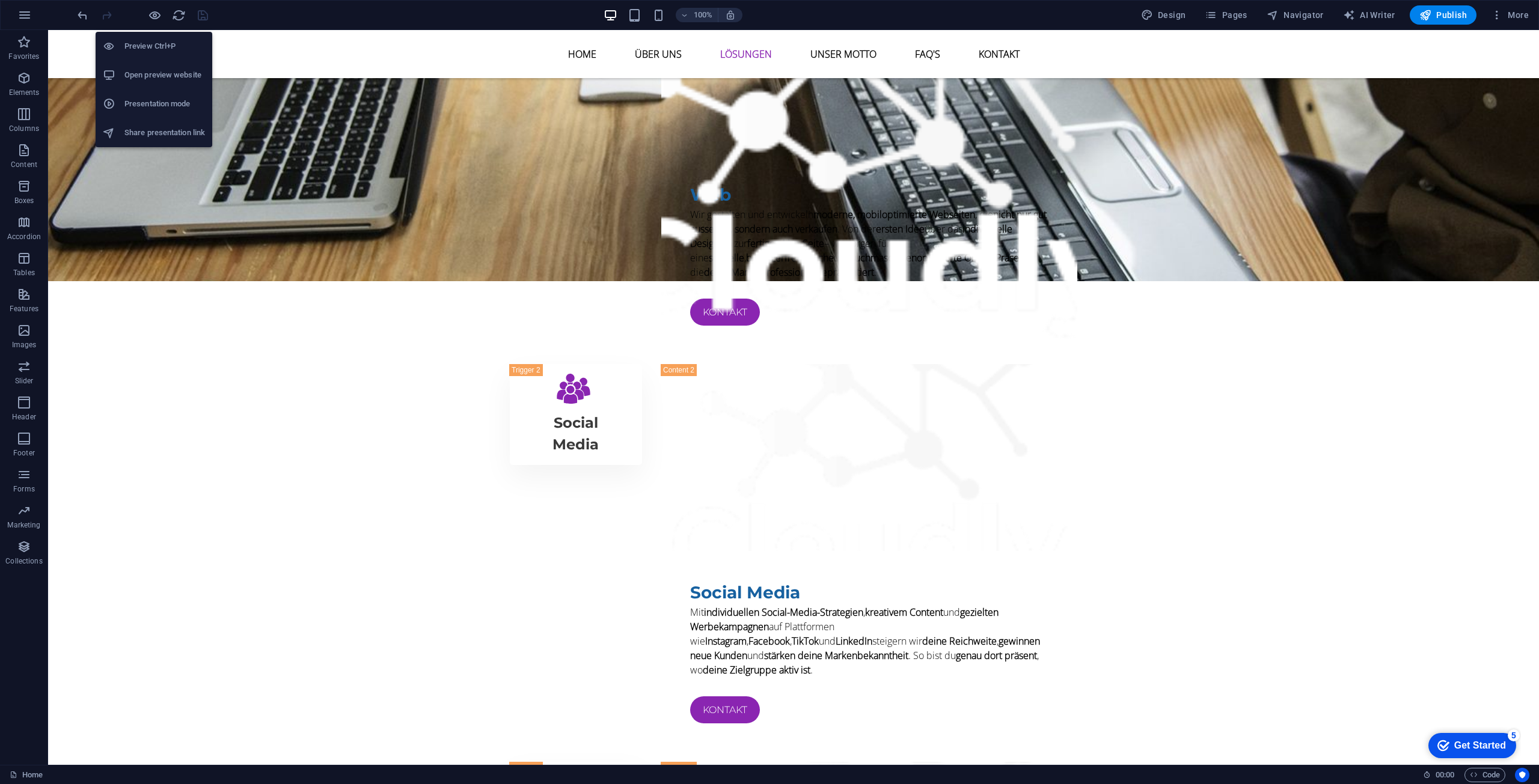
click at [150, 65] on li "Open preview website" at bounding box center [153, 75] width 116 height 29
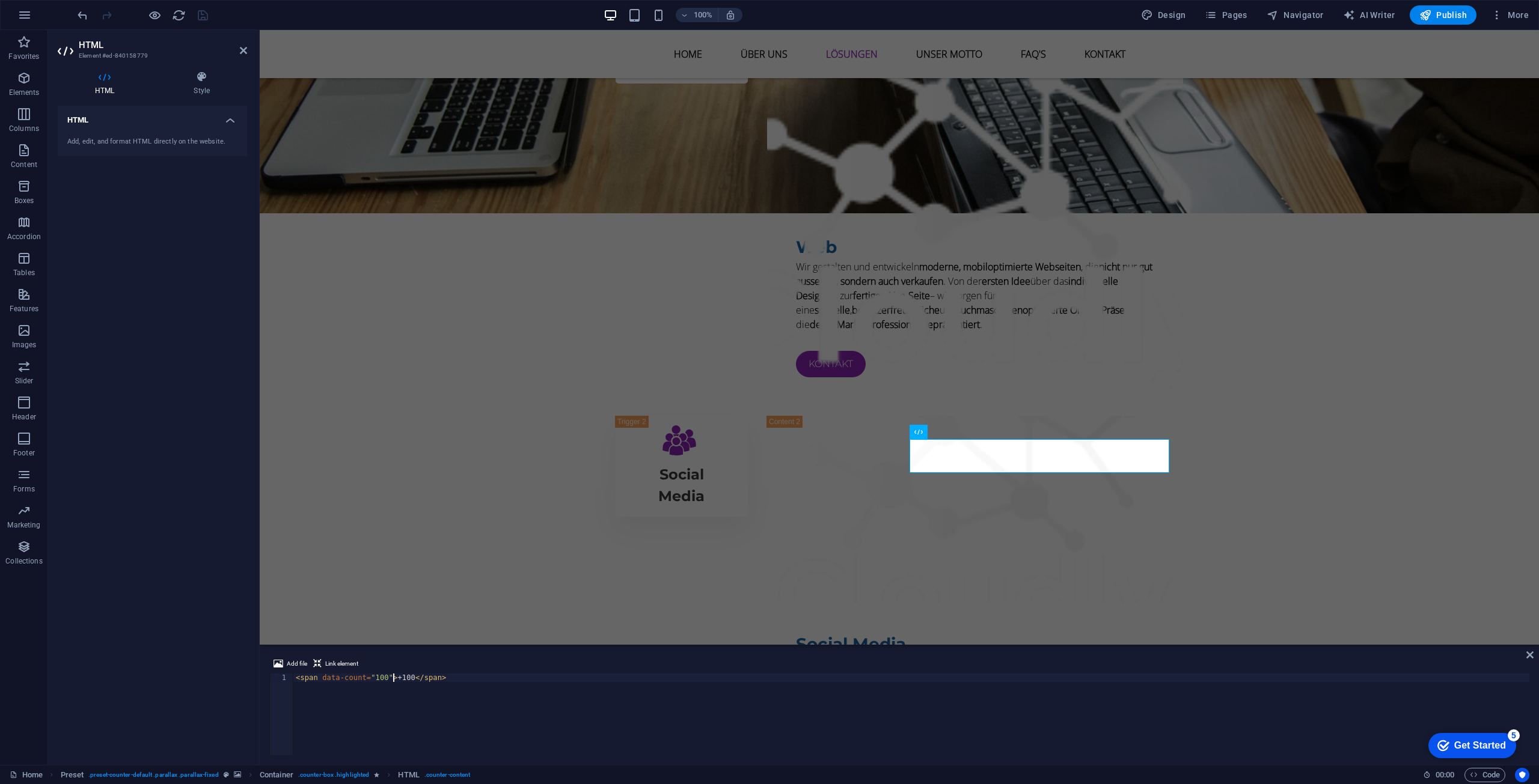
click at [370, 677] on div "< span data-count = "100" > +100 </ span >" at bounding box center [911, 723] width 1236 height 99
type textarea "<span data-count="+100">+100</span>"
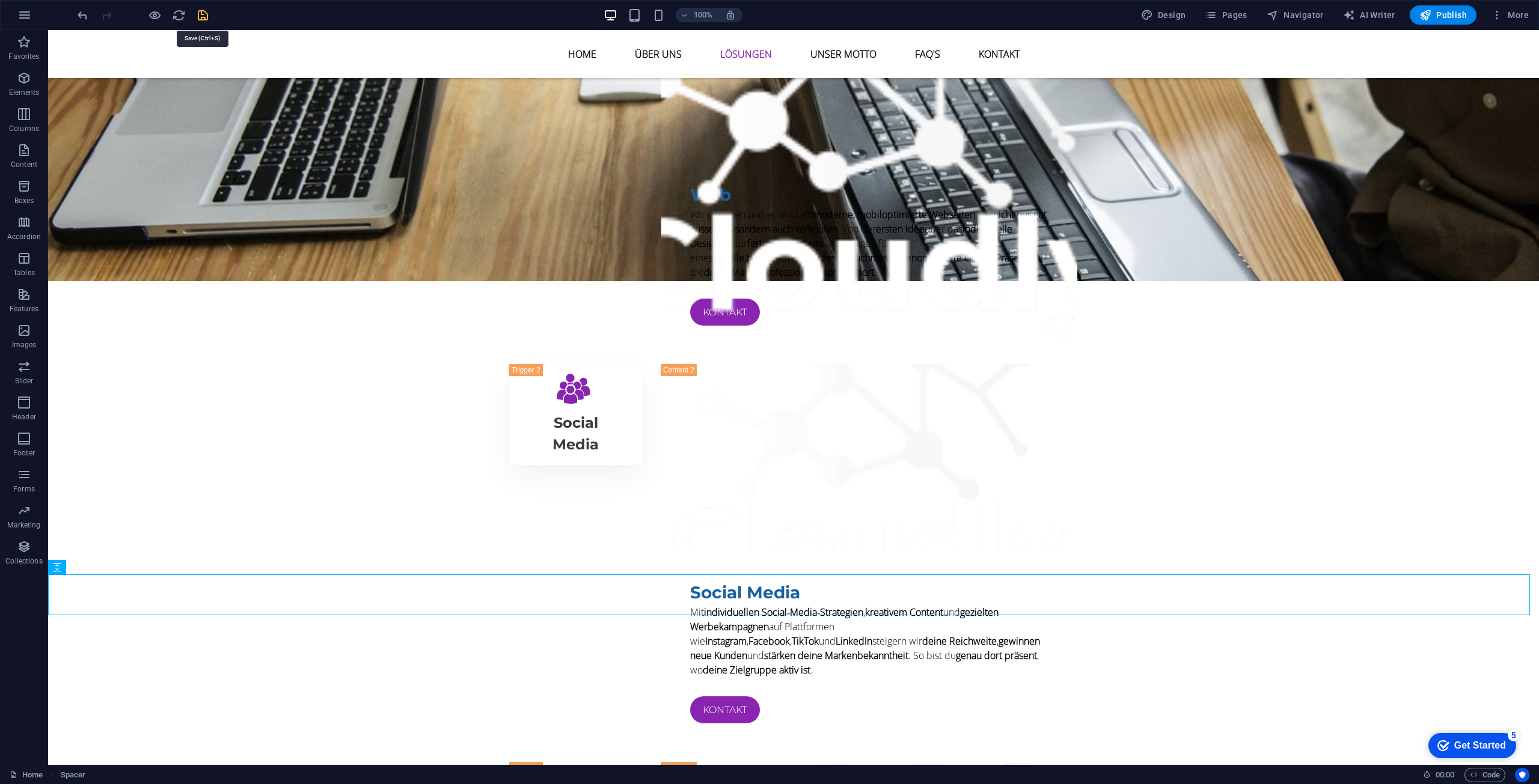
click at [201, 13] on icon "save" at bounding box center [203, 15] width 13 height 13
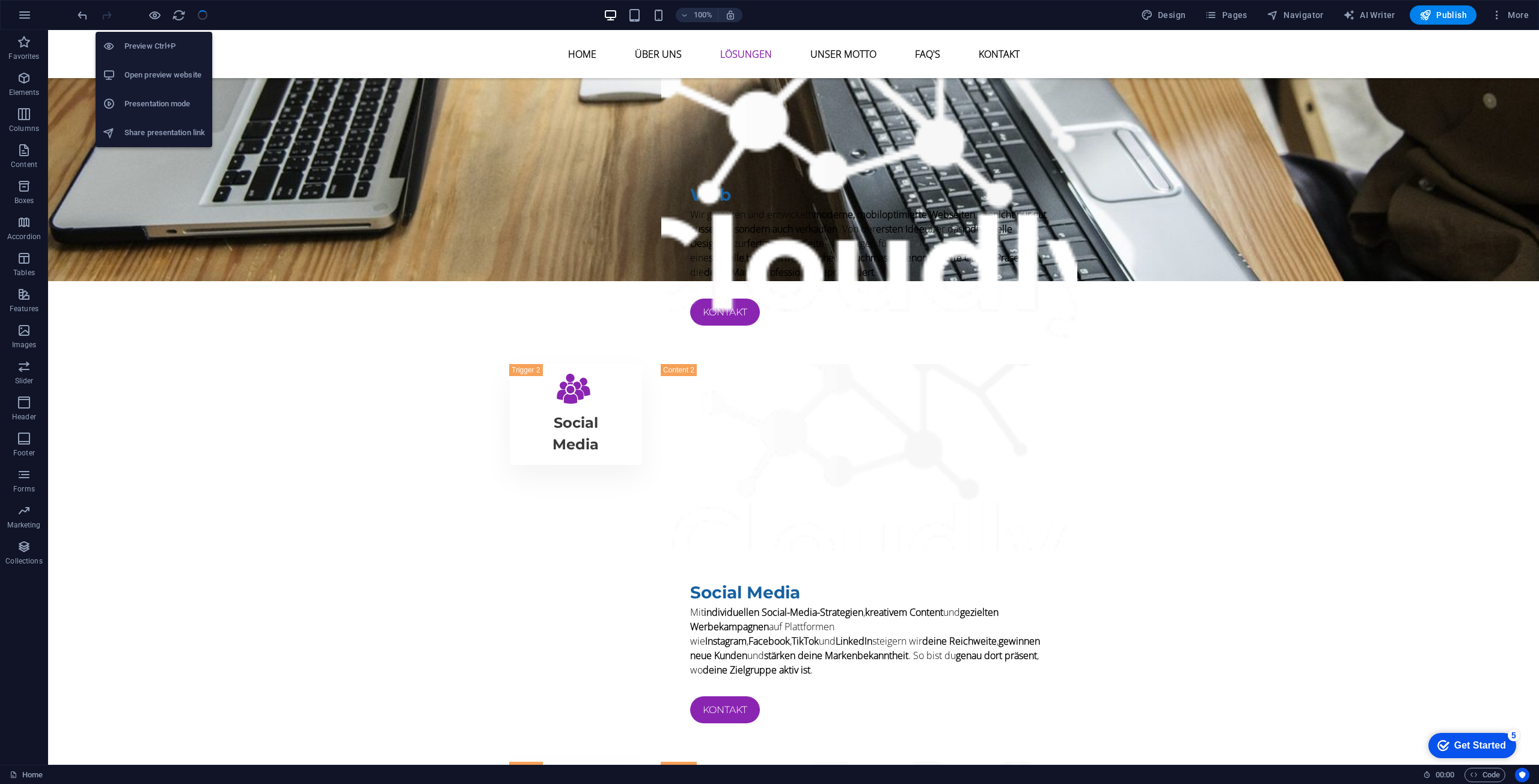
click at [162, 64] on li "Open preview website" at bounding box center [153, 75] width 116 height 29
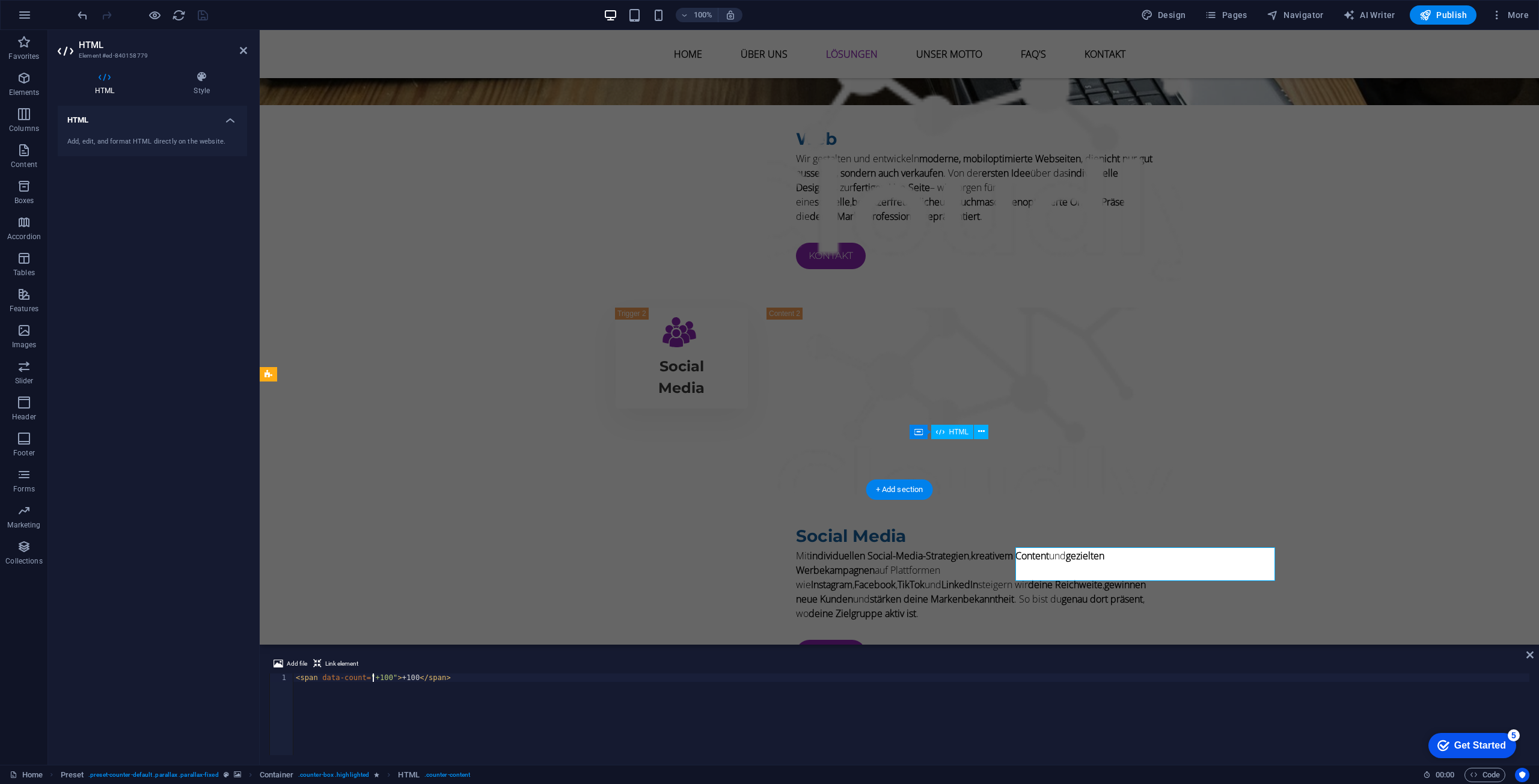
scroll to position [1874, 0]
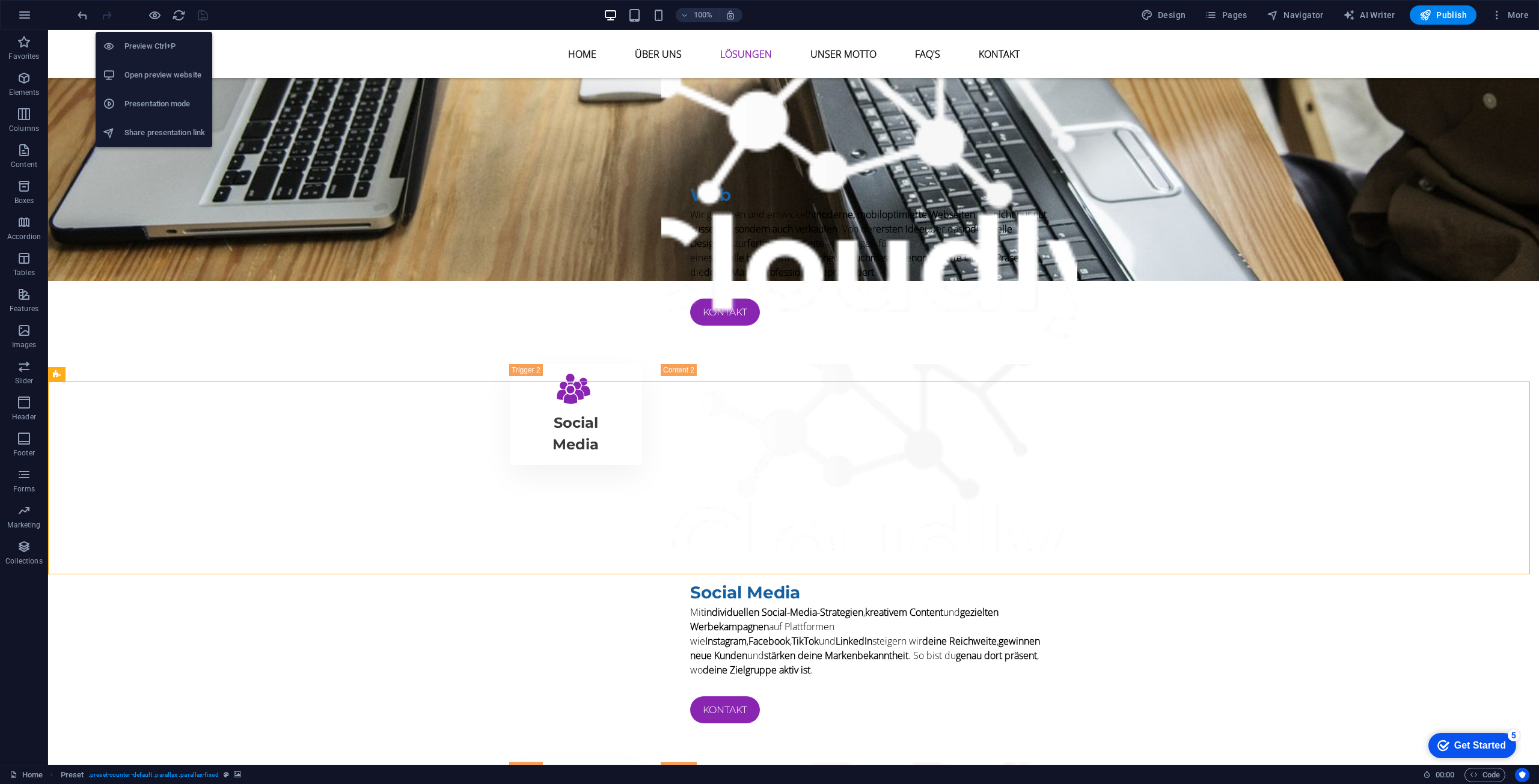
click at [161, 70] on h6 "Open preview website" at bounding box center [164, 75] width 81 height 14
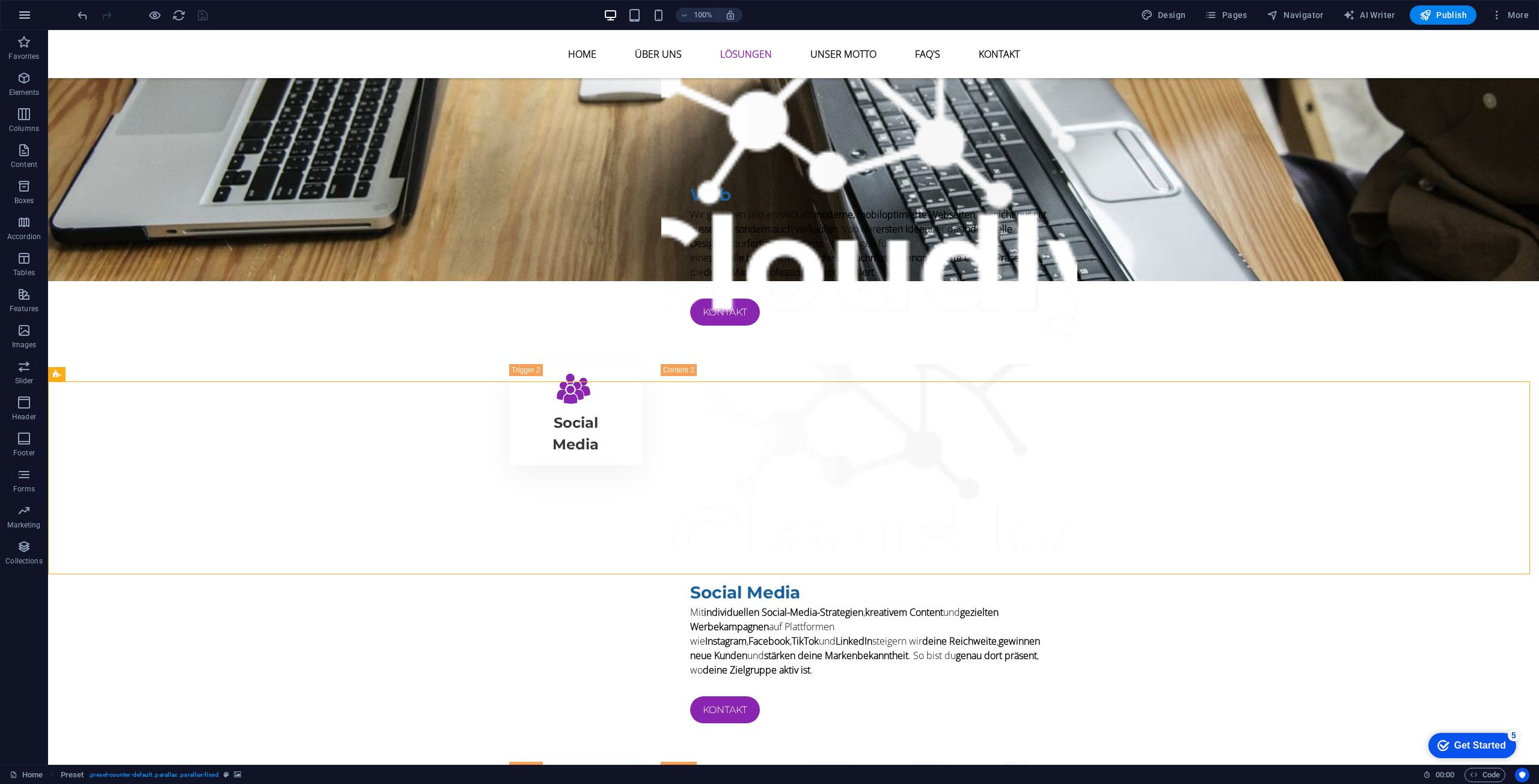
click at [27, 18] on icon "button" at bounding box center [24, 14] width 14 height 14
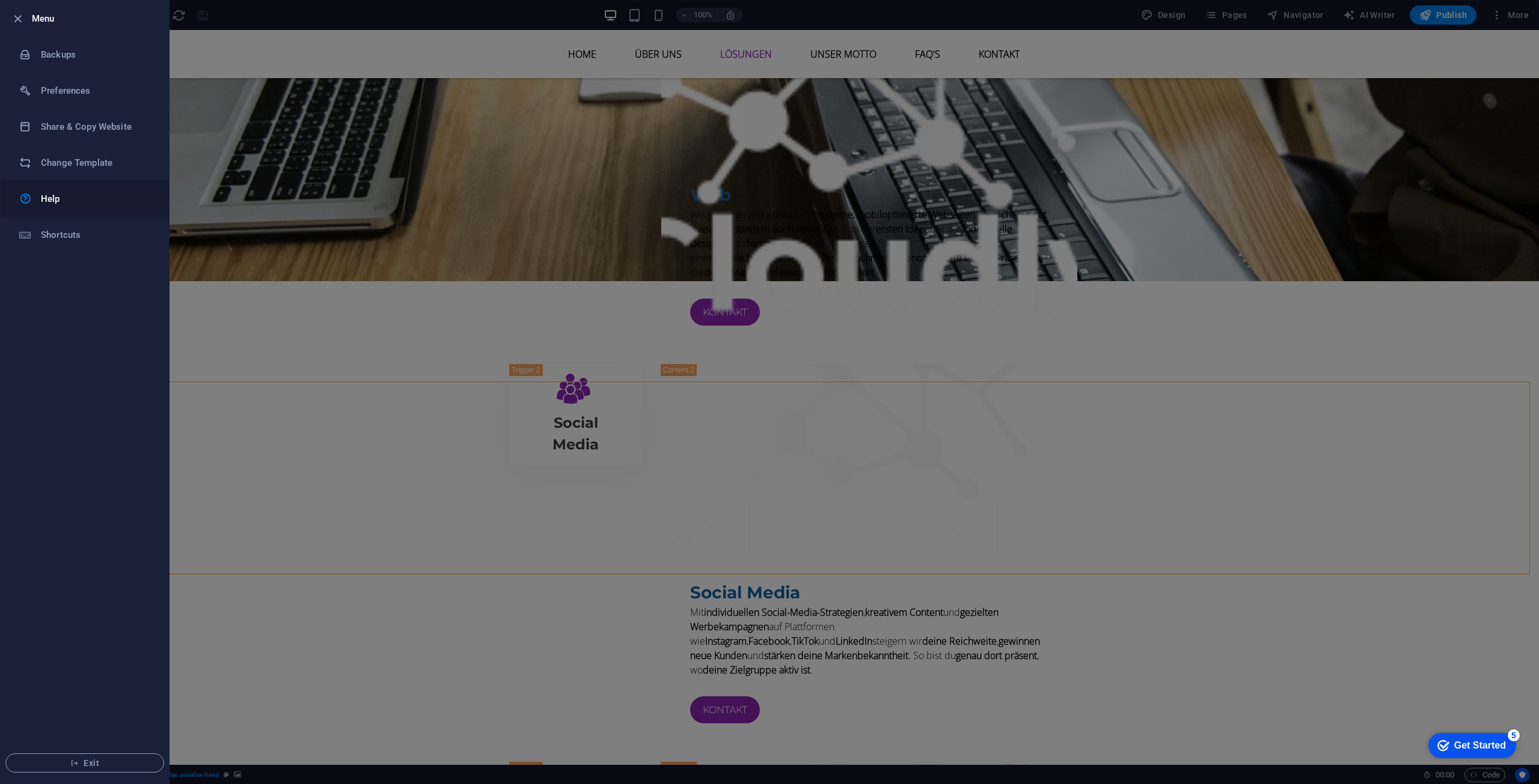
click at [87, 204] on h6 "Help" at bounding box center [97, 199] width 112 height 14
click at [38, 99] on li "Preferences" at bounding box center [85, 91] width 168 height 37
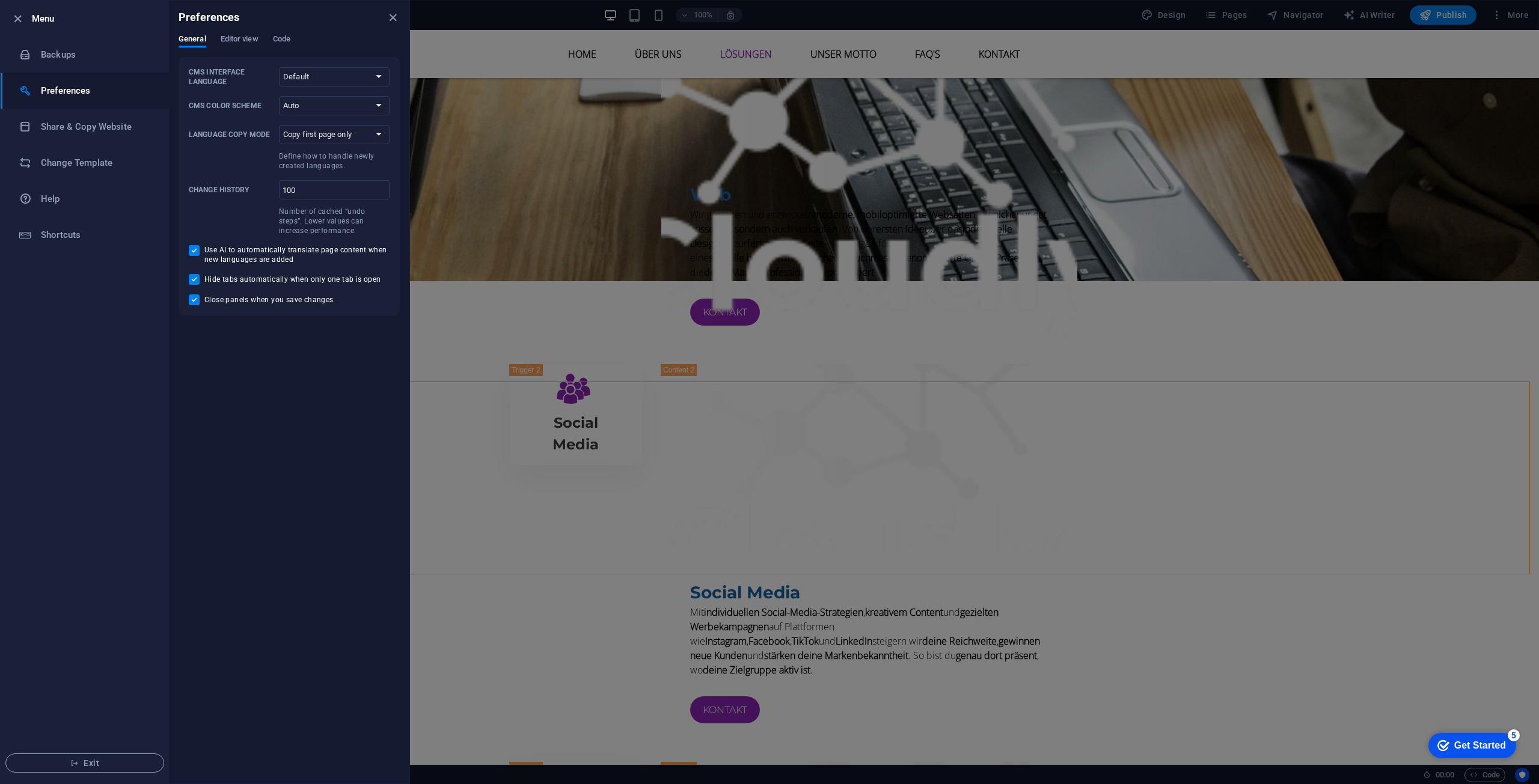
click at [38, 99] on li "Preferences" at bounding box center [85, 91] width 168 height 37
click at [389, 15] on icon "close" at bounding box center [393, 17] width 13 height 13
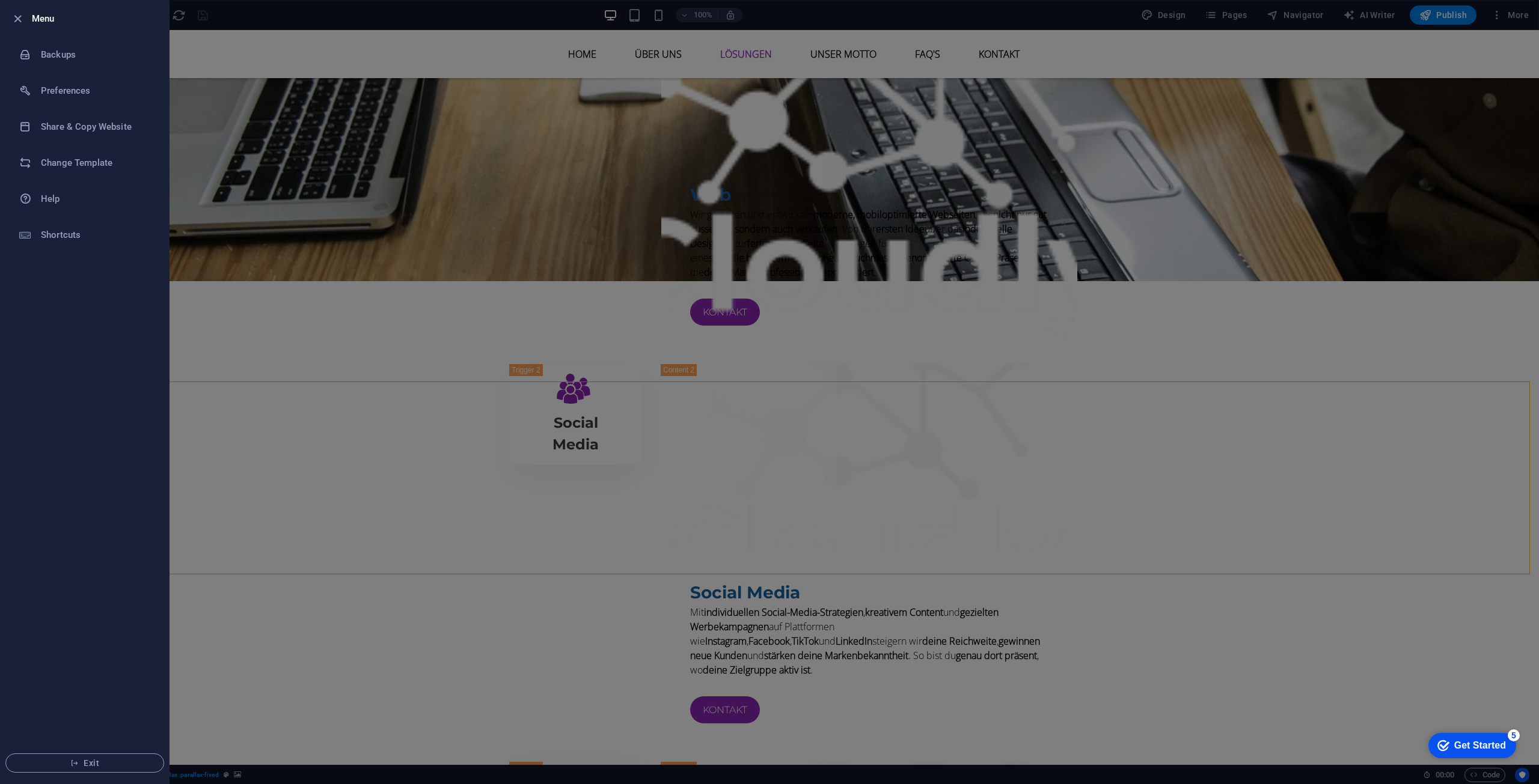
click at [6, 18] on li "Menu" at bounding box center [85, 19] width 168 height 37
click at [11, 15] on li "Menu" at bounding box center [85, 19] width 168 height 37
click at [1495, 28] on div at bounding box center [769, 392] width 1539 height 784
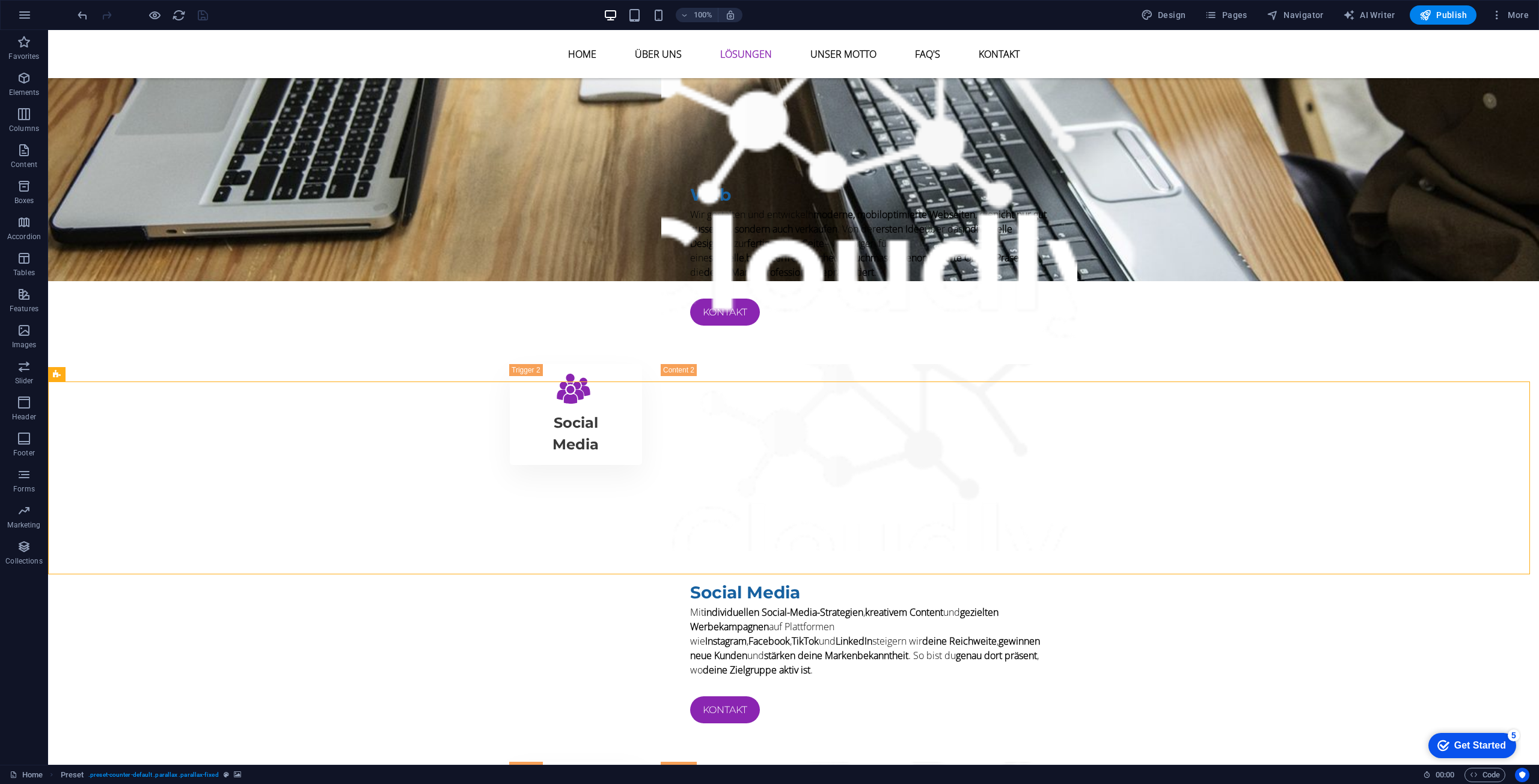
click at [1508, 12] on span "More" at bounding box center [1509, 14] width 37 height 12
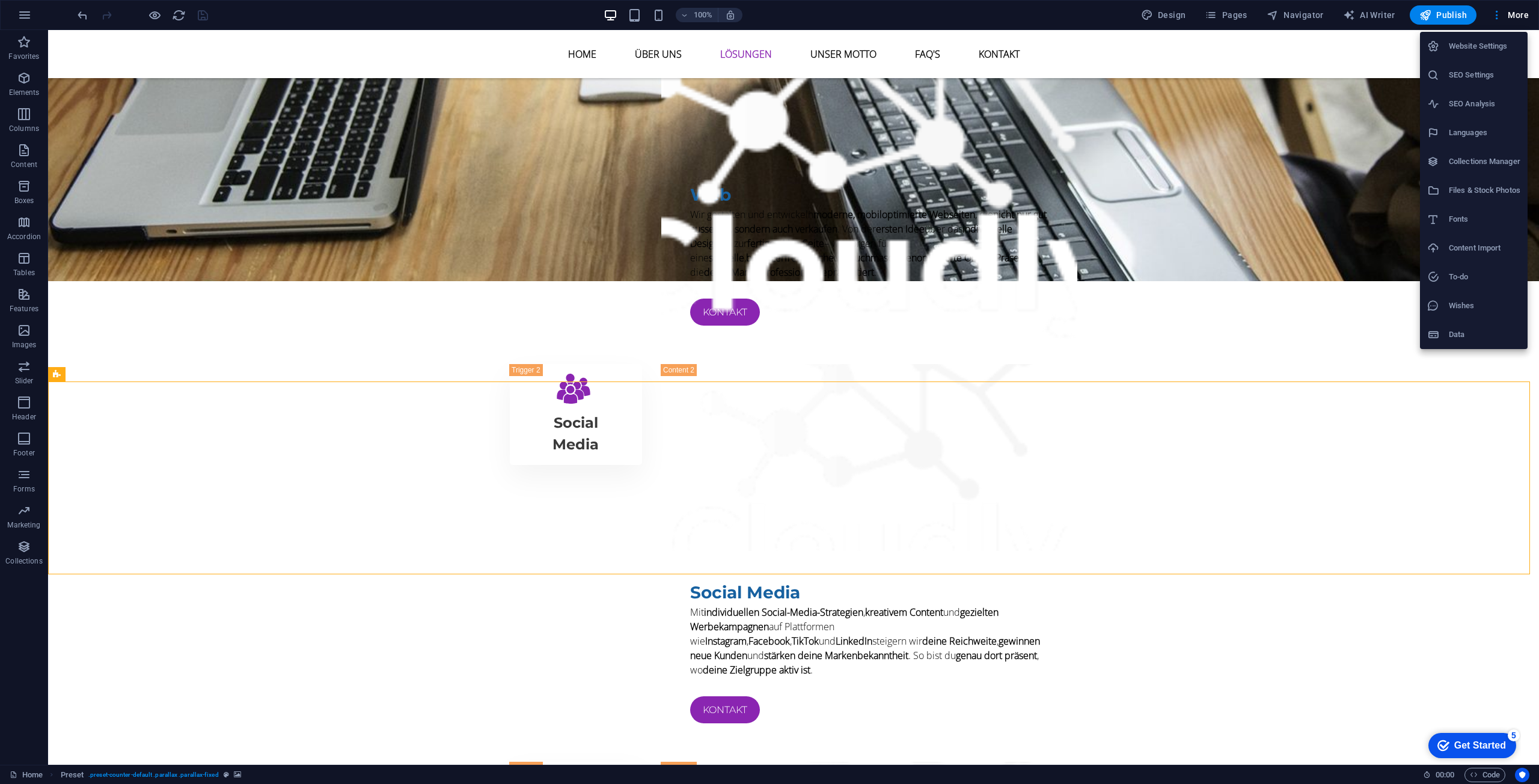
click at [1468, 56] on li "Website Settings" at bounding box center [1474, 46] width 108 height 29
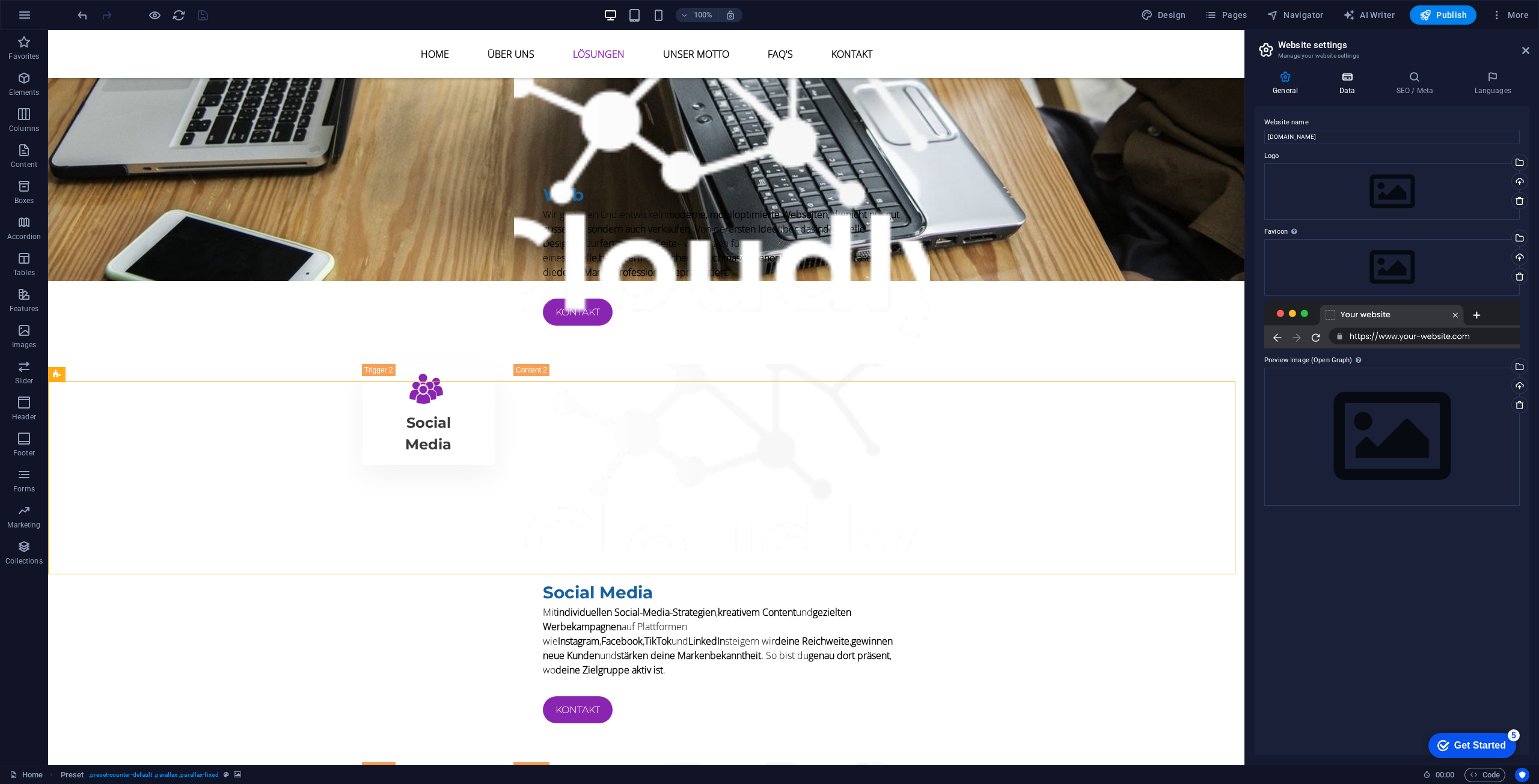
click at [1373, 89] on h4 "Data" at bounding box center [1349, 84] width 57 height 25
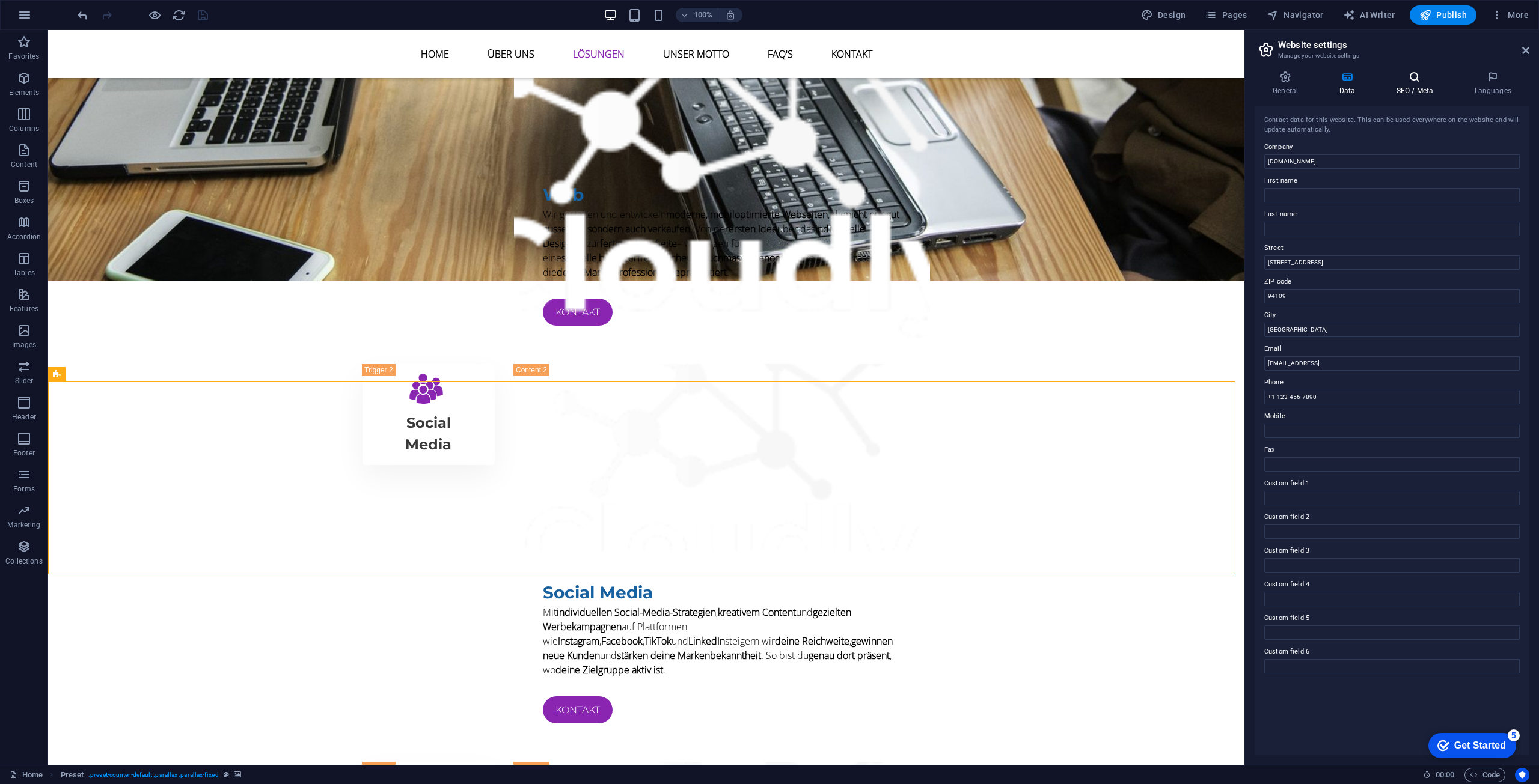
click at [1413, 86] on h4 "SEO / Meta" at bounding box center [1416, 84] width 78 height 25
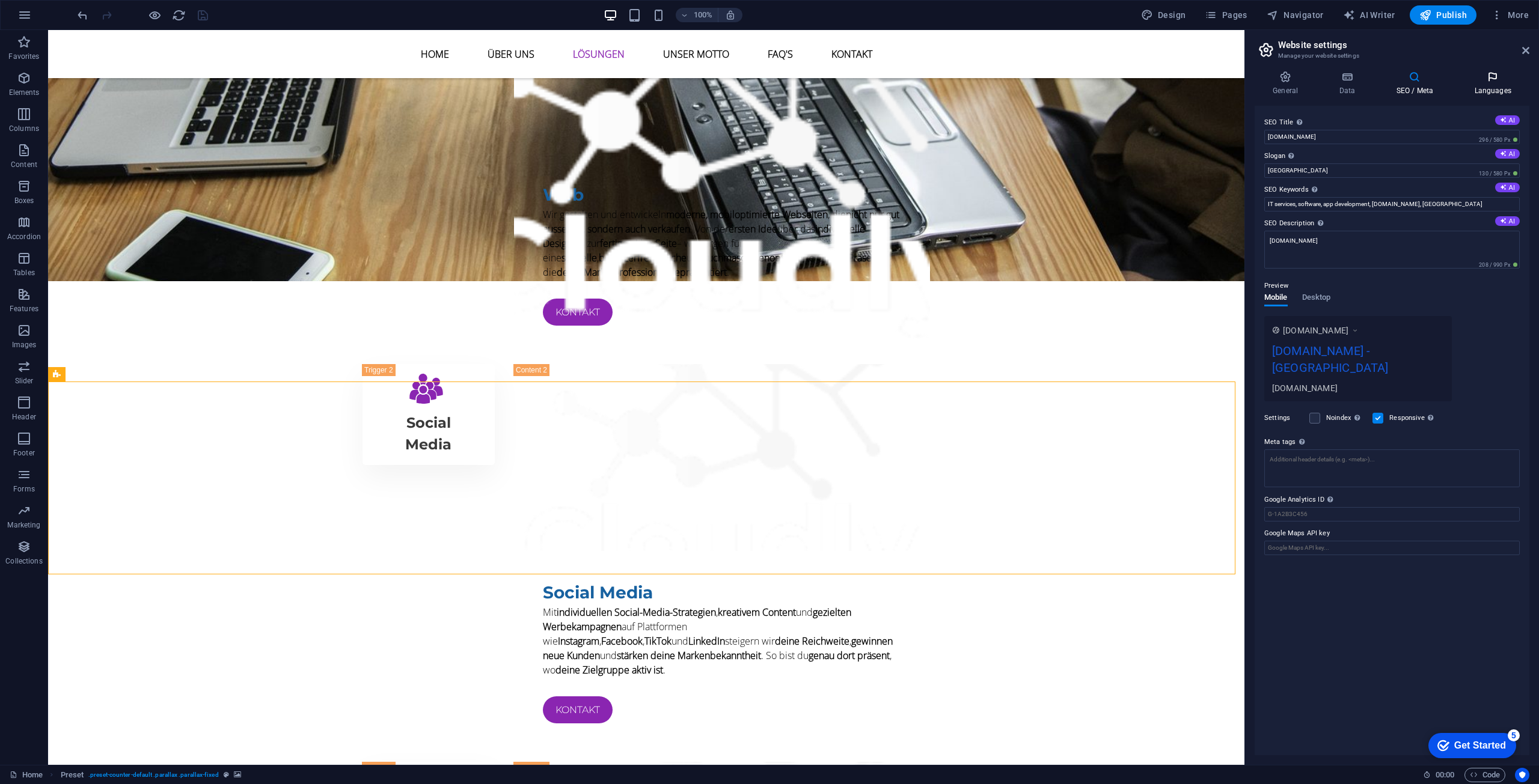
click at [1502, 86] on h4 "Languages" at bounding box center [1493, 84] width 73 height 25
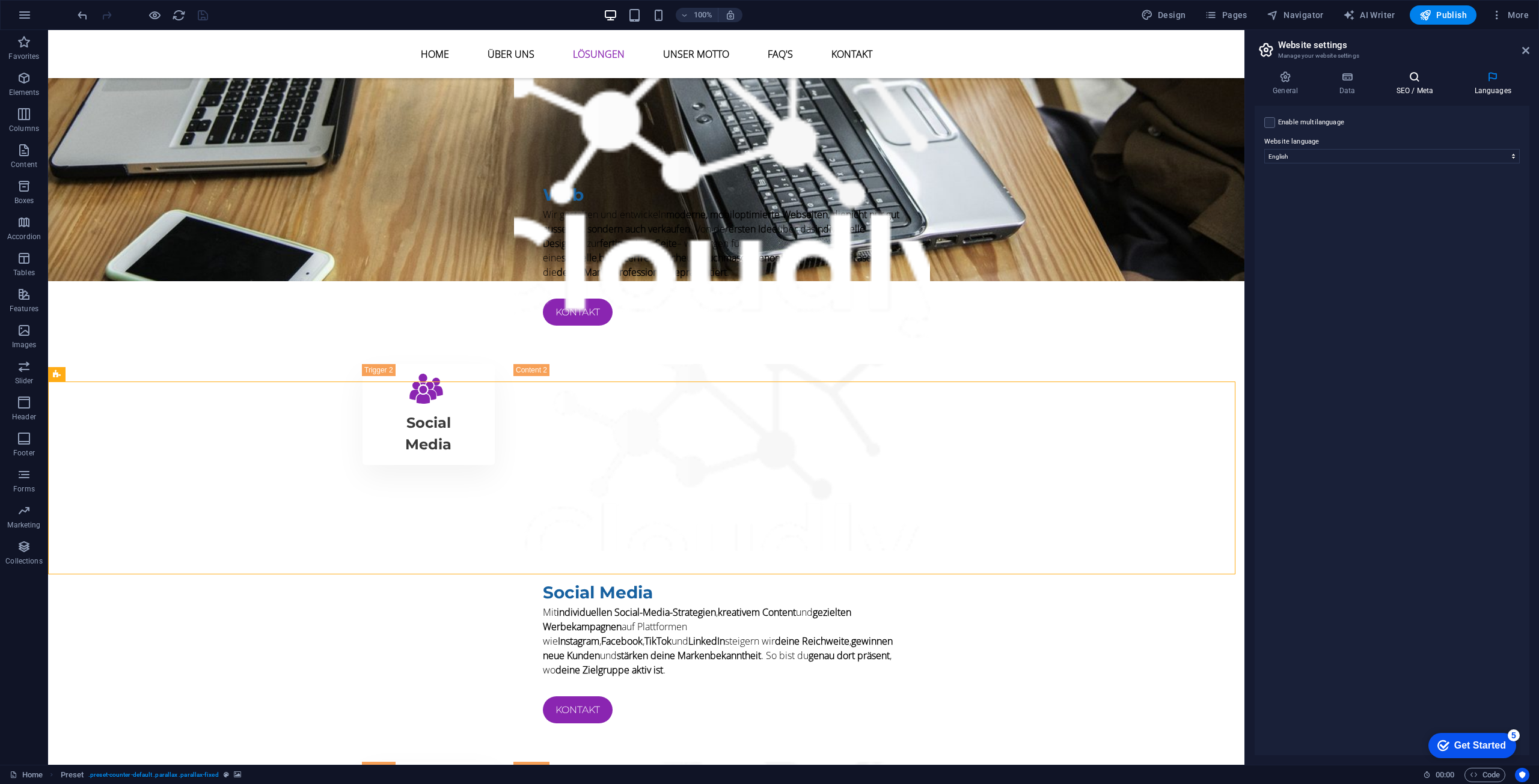
click at [1435, 83] on icon at bounding box center [1414, 77] width 73 height 12
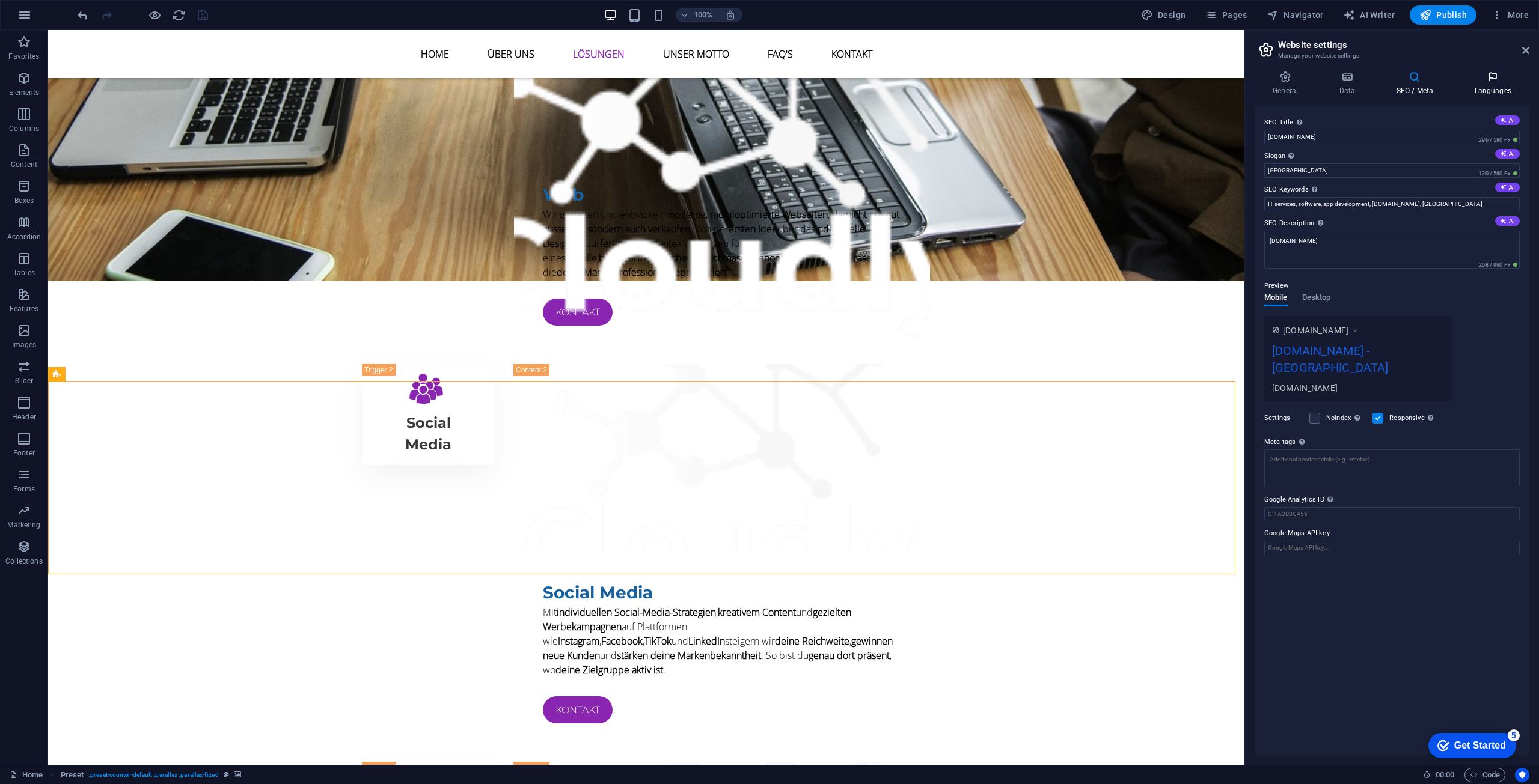
click at [1498, 83] on icon at bounding box center [1493, 77] width 73 height 12
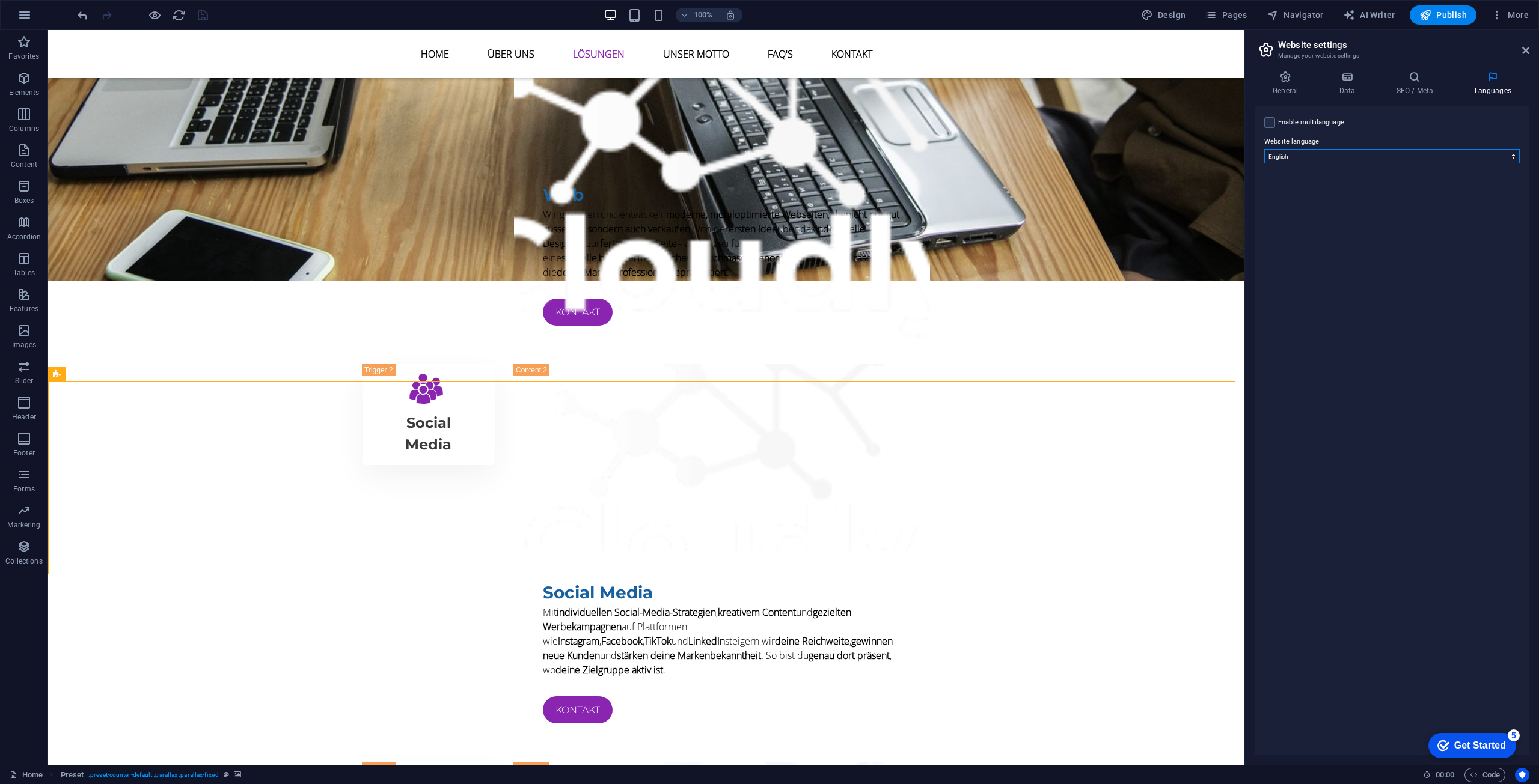
click at [1310, 153] on select "Abkhazian Afar Afrikaans Akan Albanian Amharic Arabic Aragonese Armenian Assame…" at bounding box center [1392, 156] width 256 height 14
select select "55"
click at [1264, 149] on select "Abkhazian Afar Afrikaans Akan Albanian Amharic Arabic Aragonese Armenian Assame…" at bounding box center [1392, 156] width 256 height 14
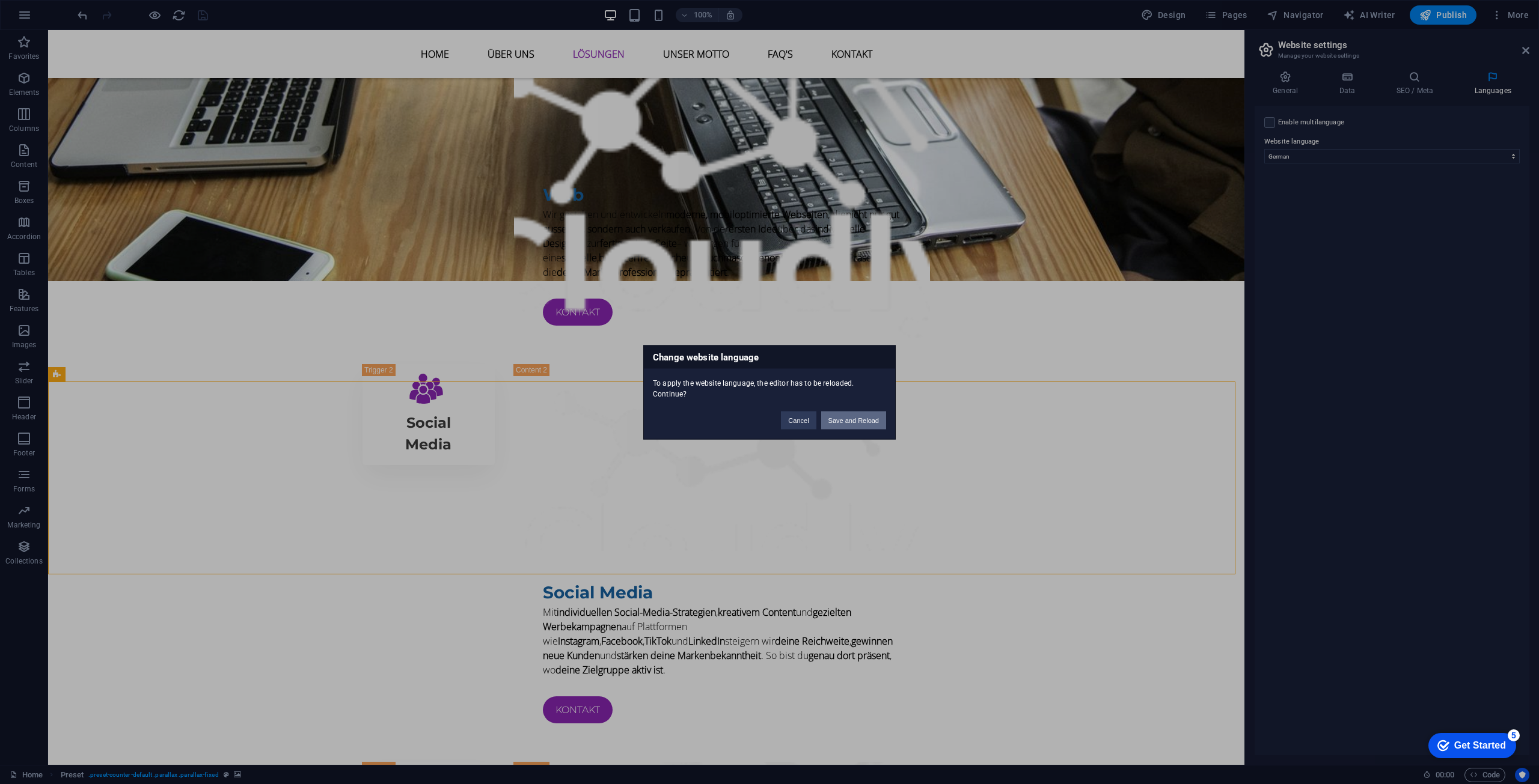
click at [845, 423] on button "Save and Reload" at bounding box center [854, 420] width 65 height 18
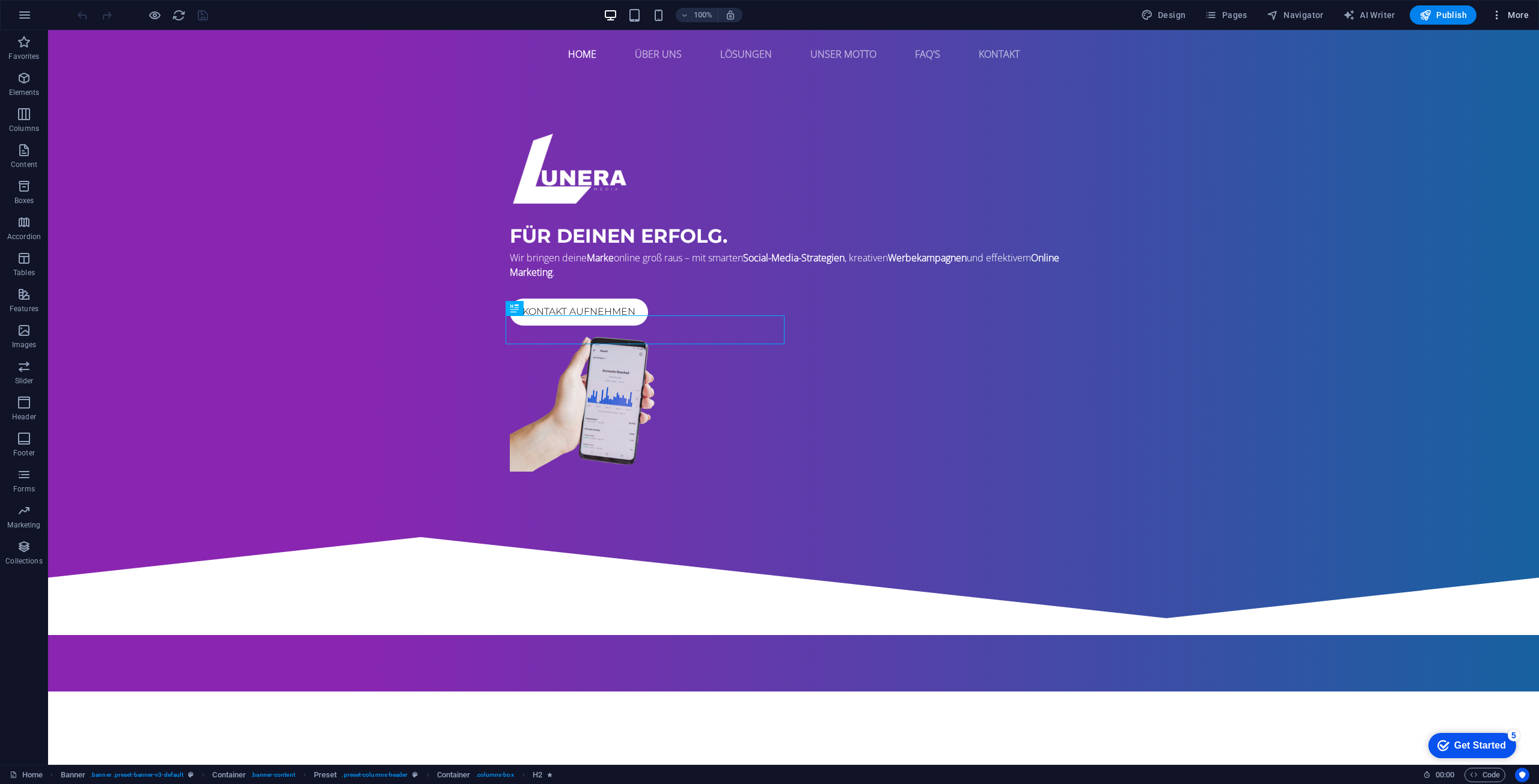
click at [1512, 12] on span "More" at bounding box center [1509, 14] width 37 height 12
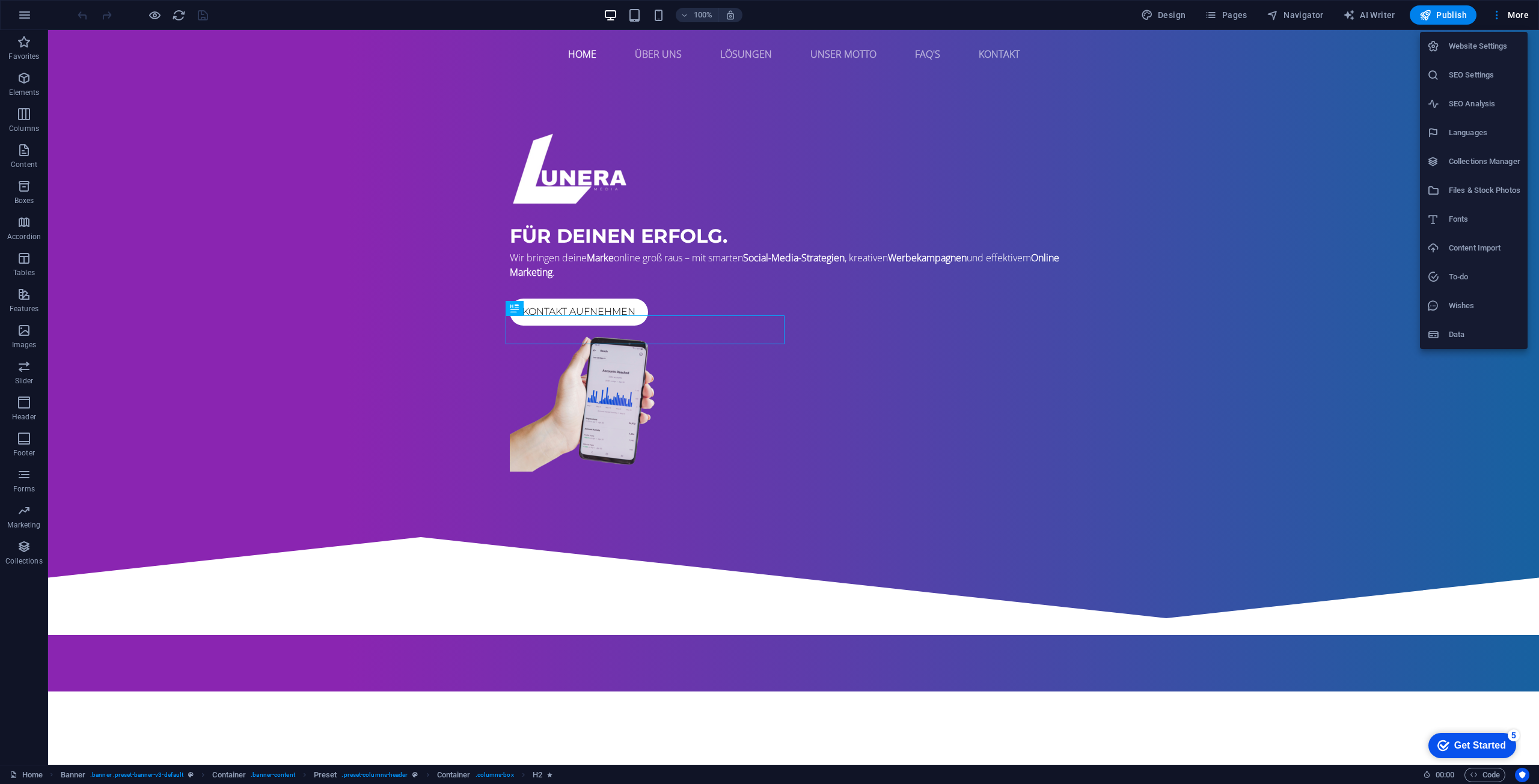
drag, startPoint x: 1450, startPoint y: 195, endPoint x: 1503, endPoint y: 23, distance: 180.0
click at [1503, 23] on div "Website Settings SEO Settings SEO Analysis Languages Collections Manager Files …" at bounding box center [769, 396] width 1539 height 777
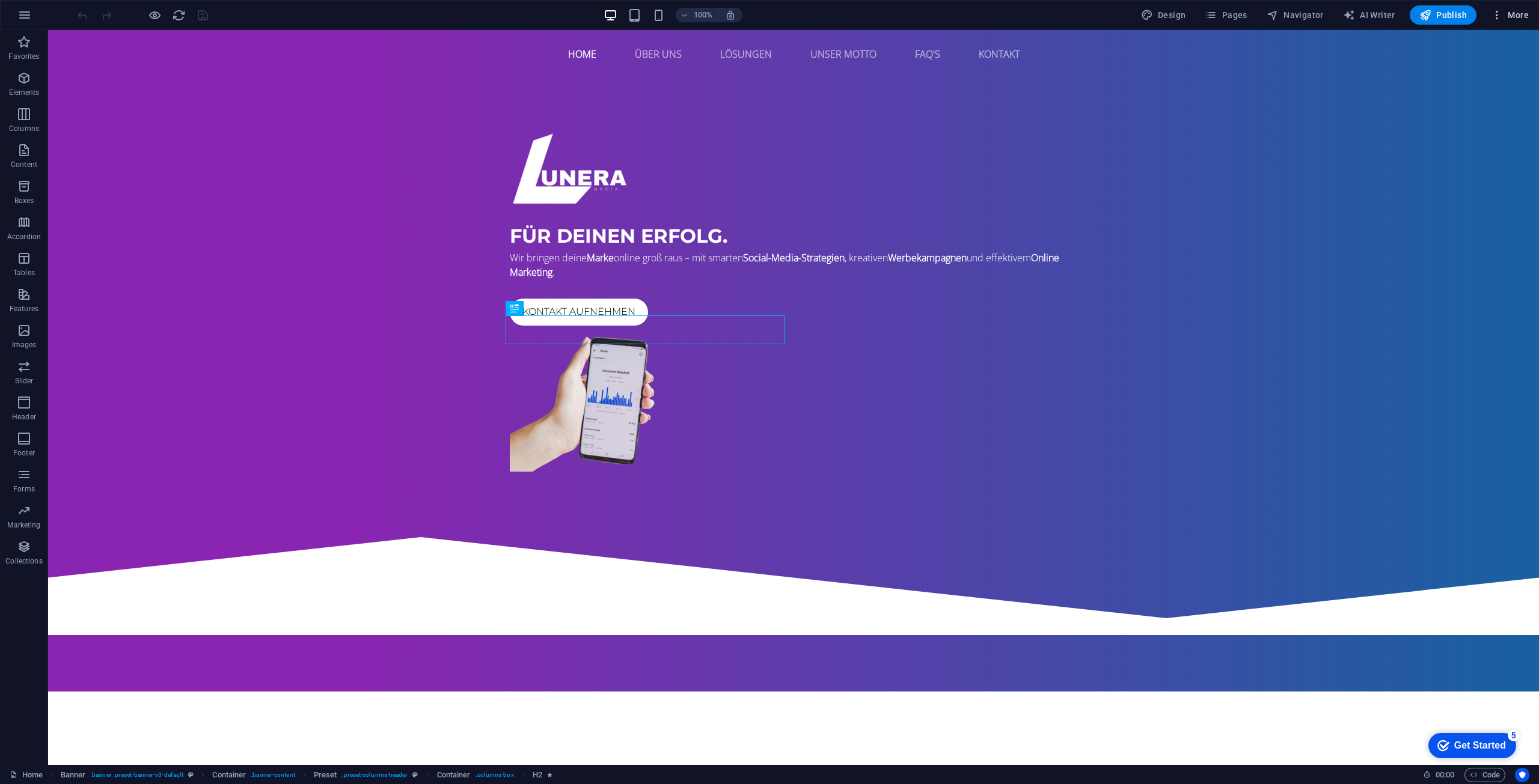
click at [1512, 10] on span "More" at bounding box center [1509, 14] width 37 height 12
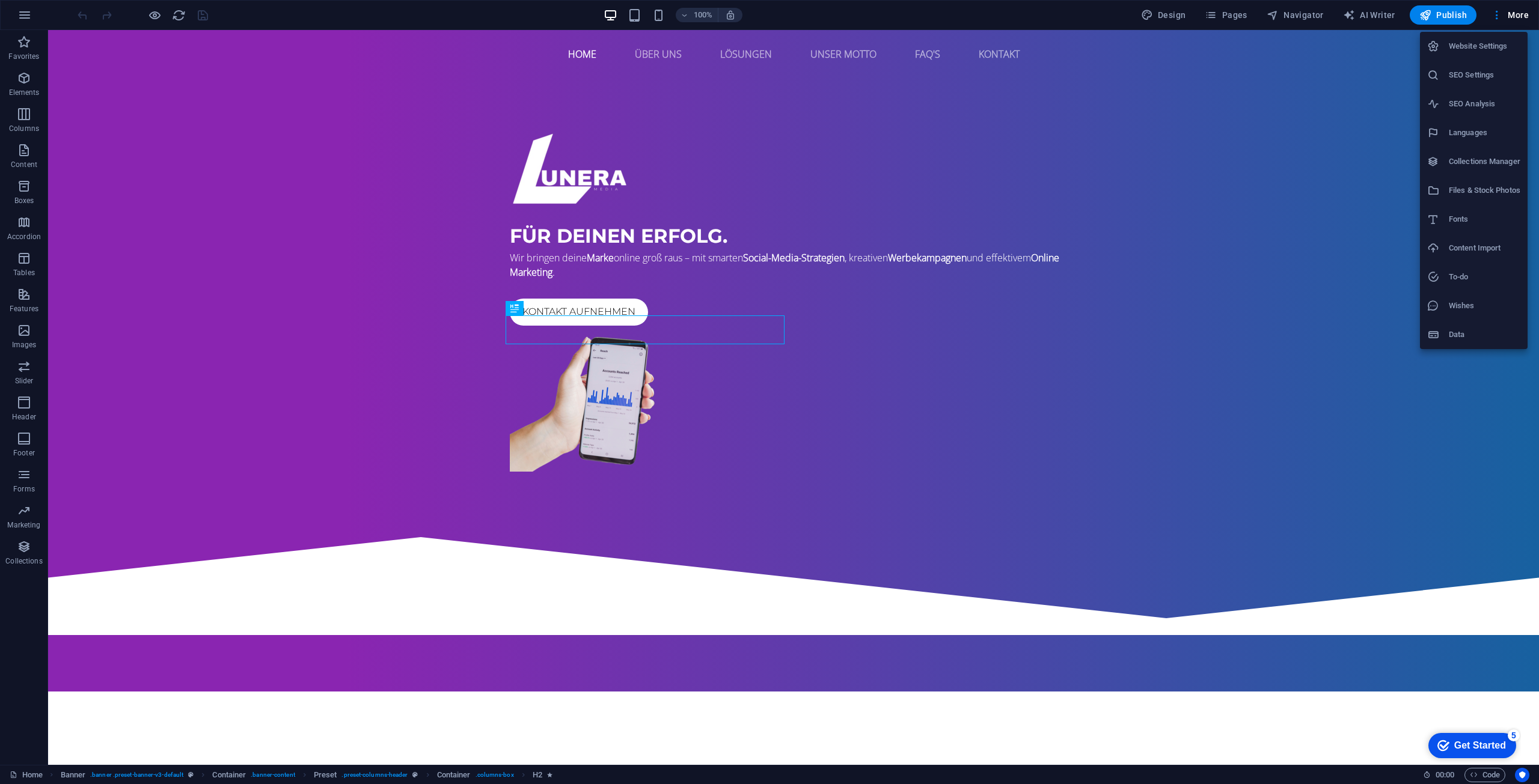
click at [1466, 44] on h6 "Website Settings" at bounding box center [1484, 46] width 71 height 14
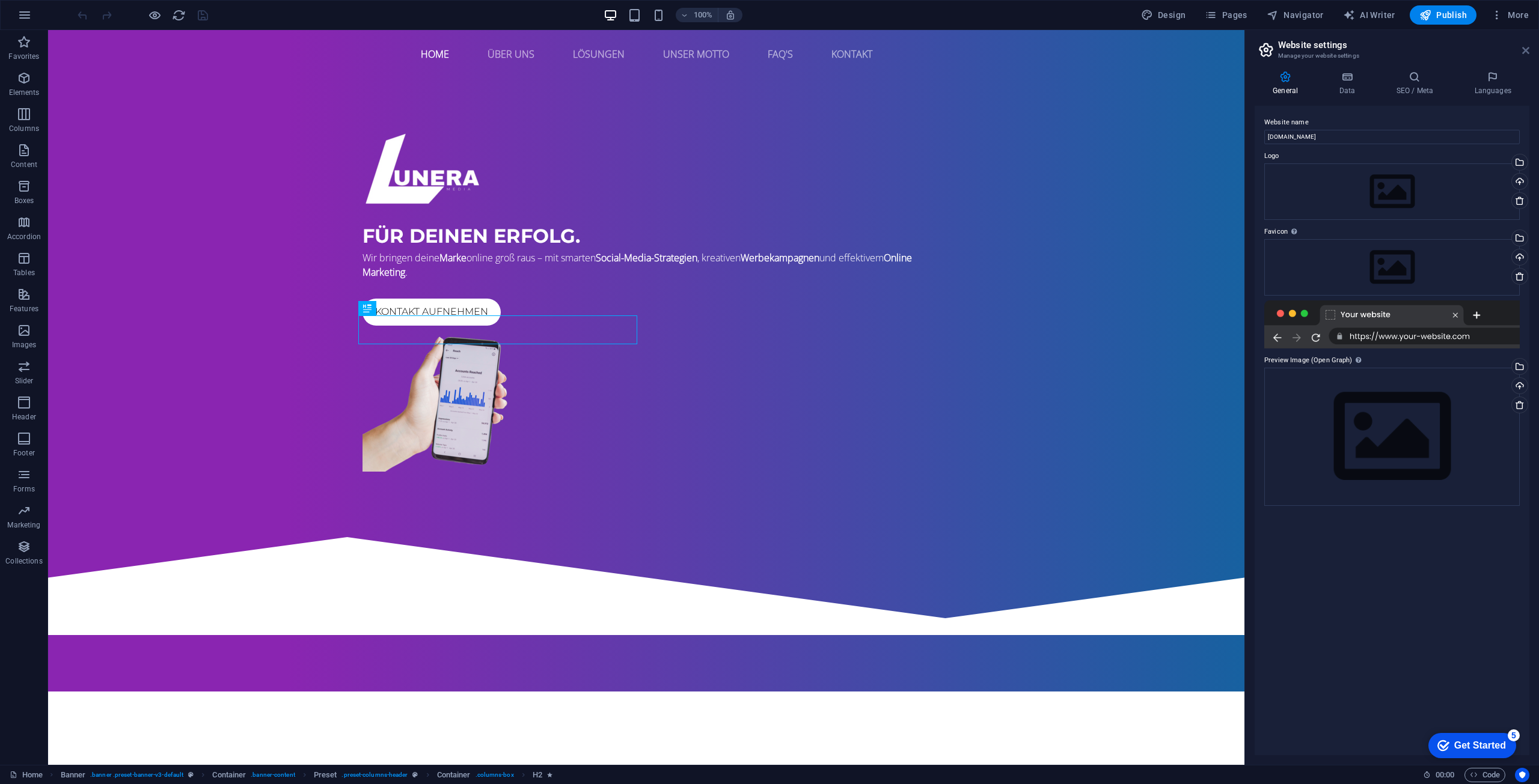
click at [1522, 48] on header "Website settings Manage your website settings" at bounding box center [1393, 45] width 272 height 32
click at [1506, 17] on span "More" at bounding box center [1509, 14] width 37 height 12
click at [1473, 160] on h6 "Collections Manager" at bounding box center [1484, 161] width 71 height 14
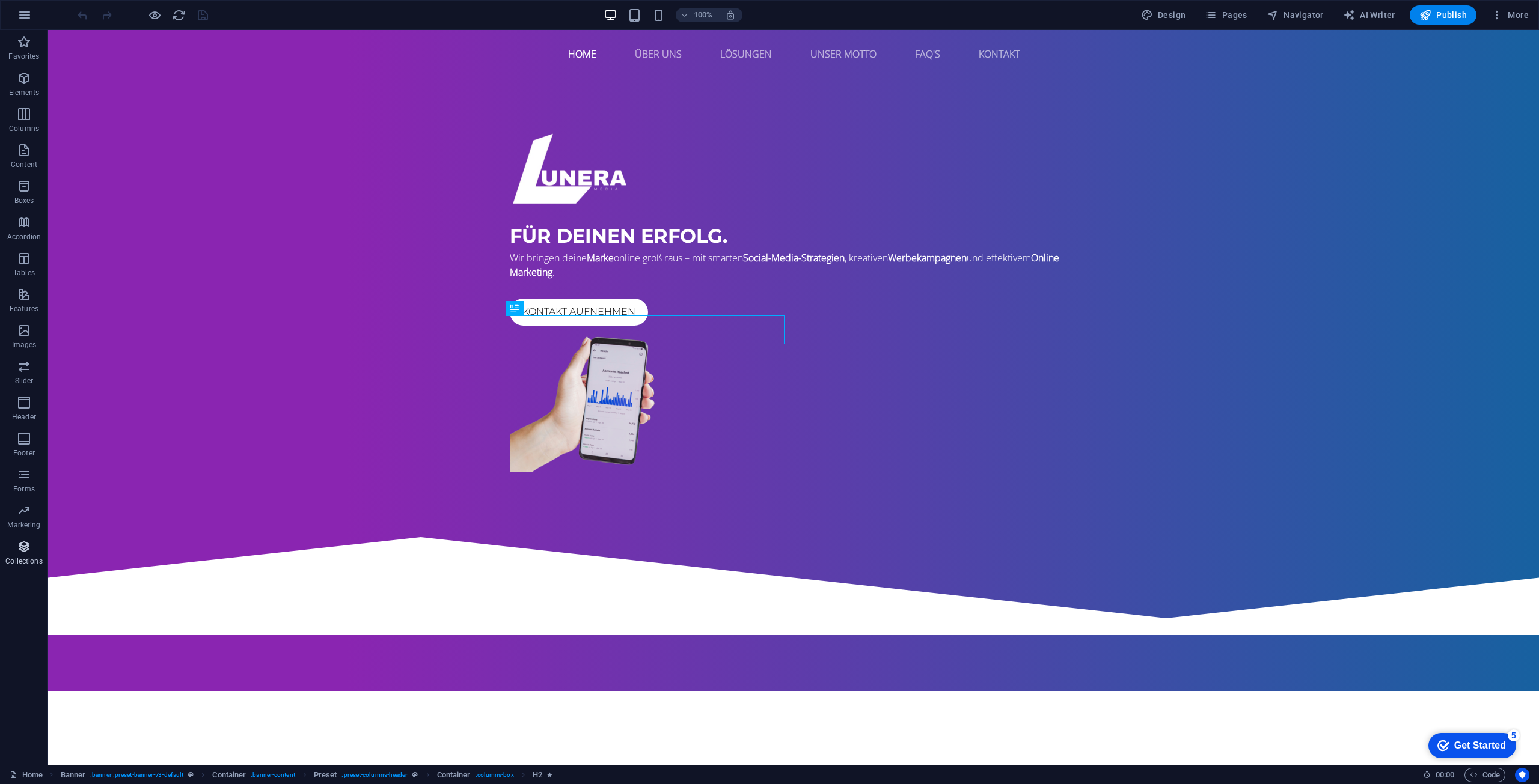
click at [33, 556] on p "Collections" at bounding box center [24, 561] width 37 height 10
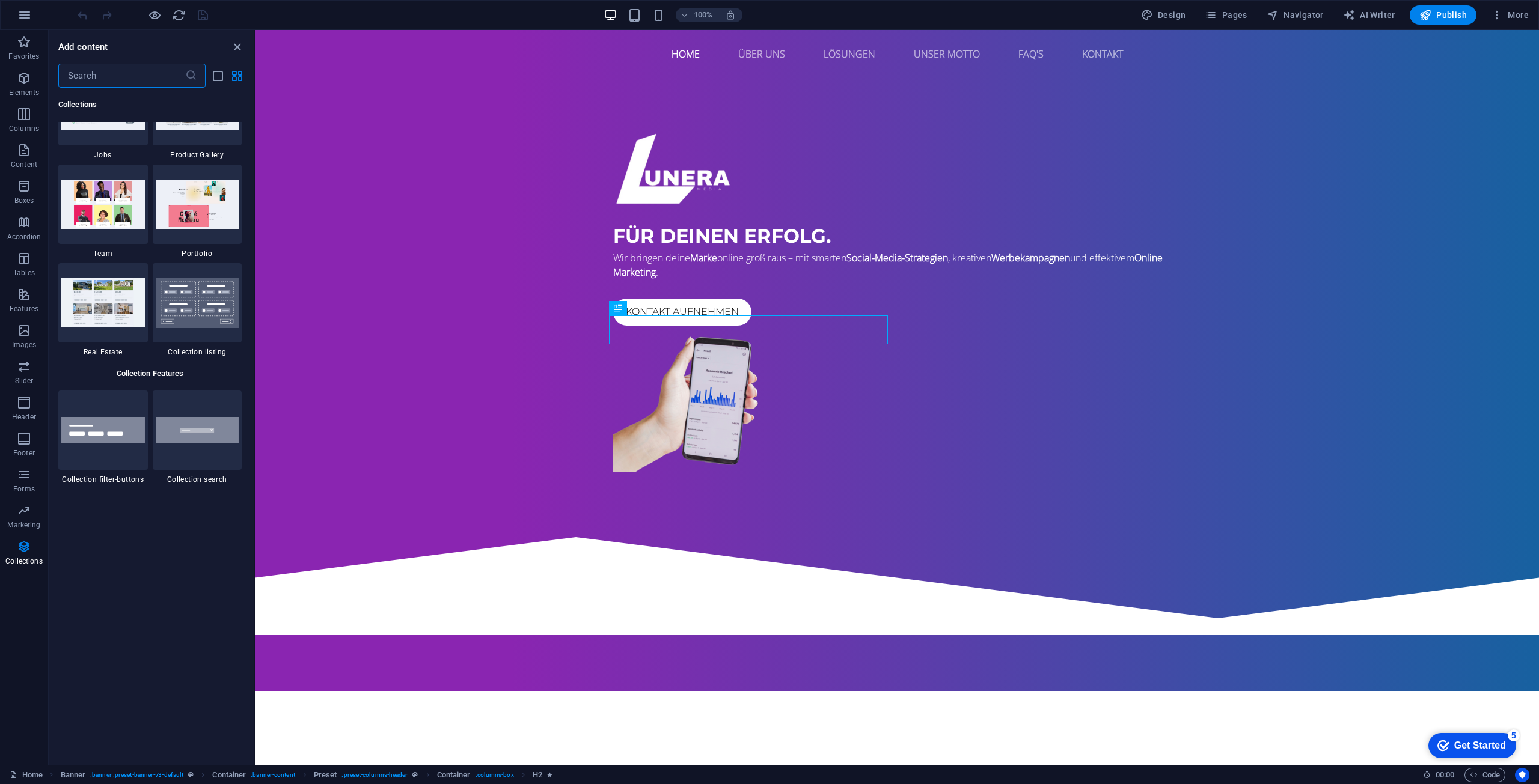
scroll to position [11180, 0]
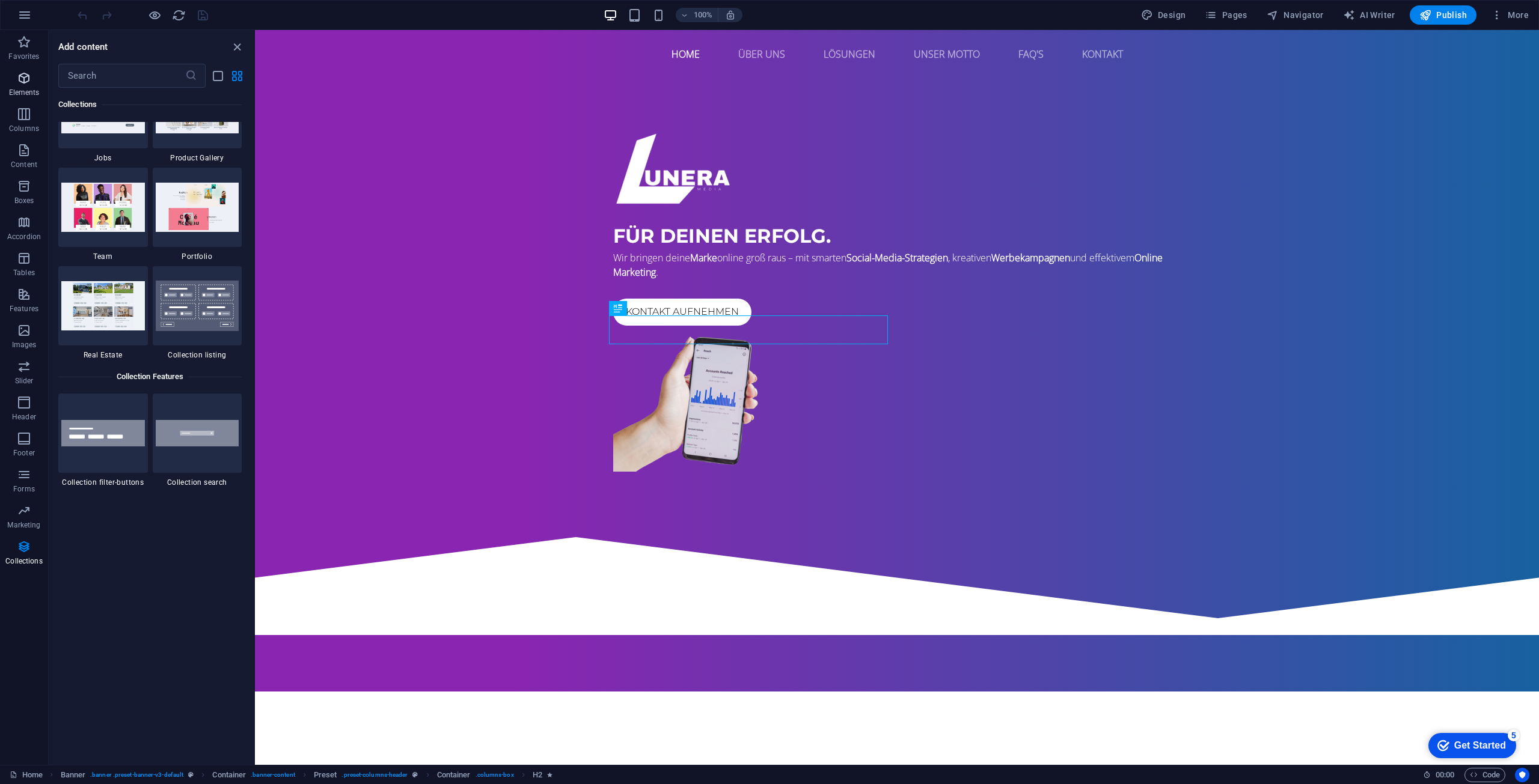
click at [26, 86] on span "Elements" at bounding box center [24, 86] width 48 height 29
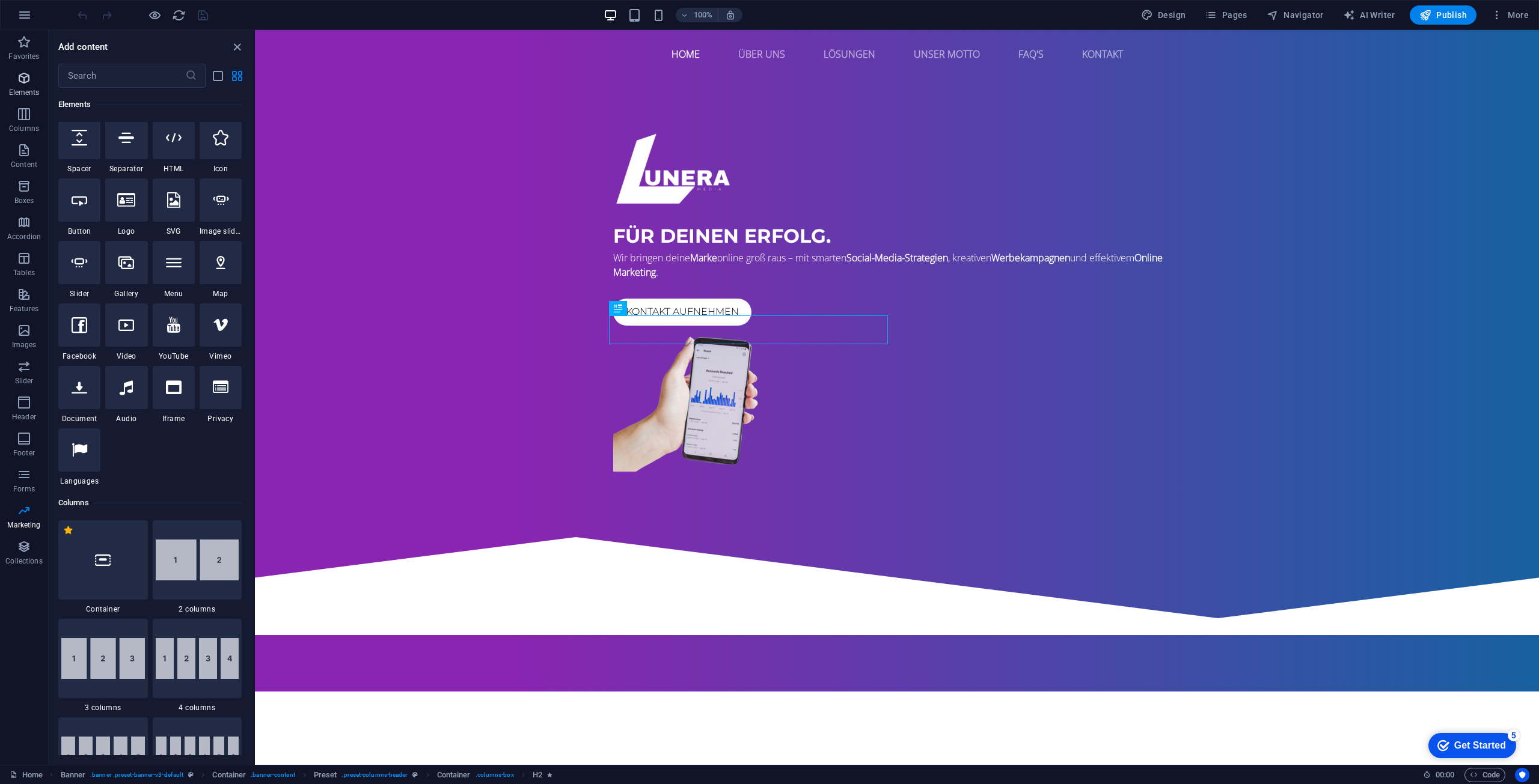
scroll to position [128, 0]
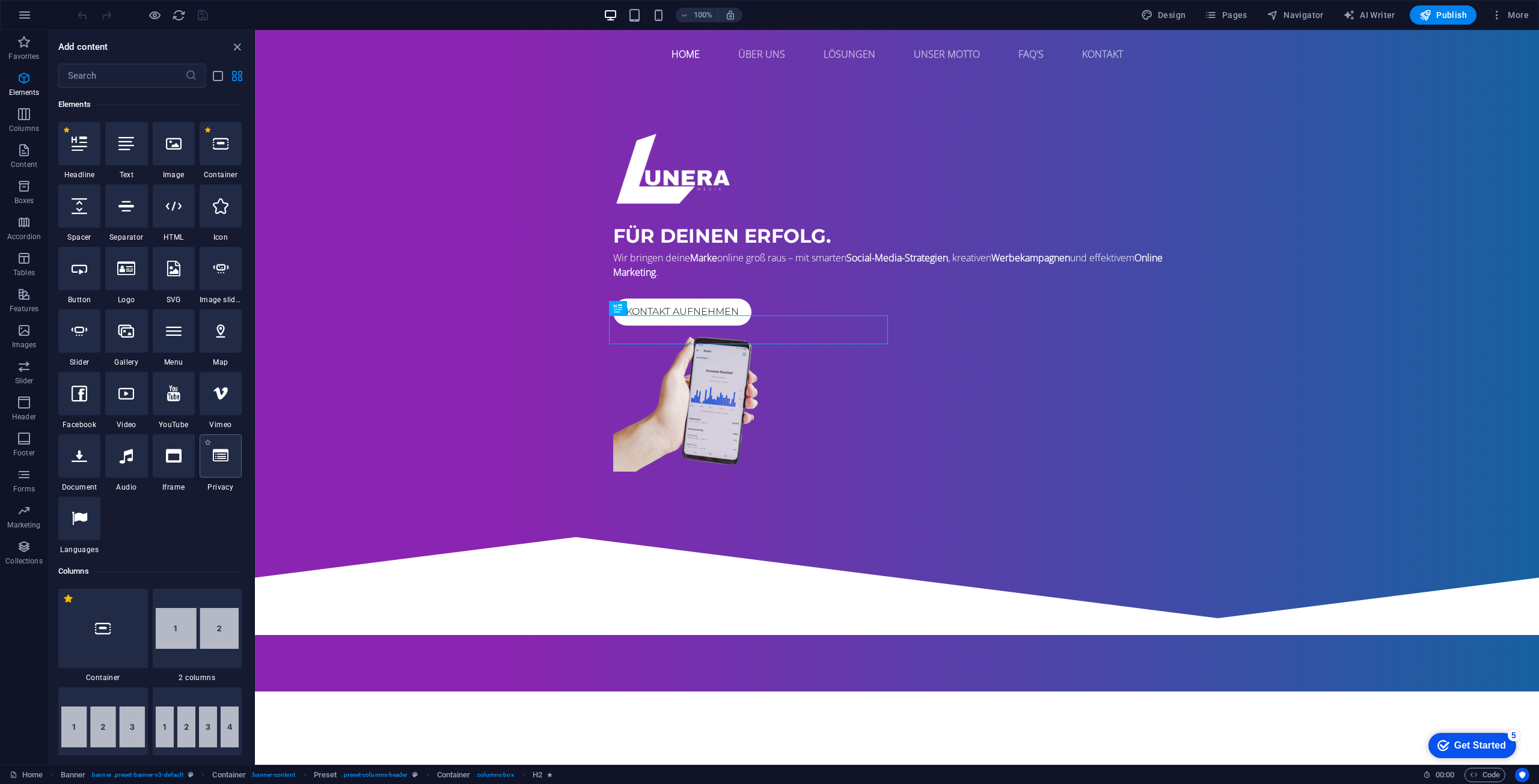
click at [228, 469] on div at bounding box center [221, 455] width 42 height 43
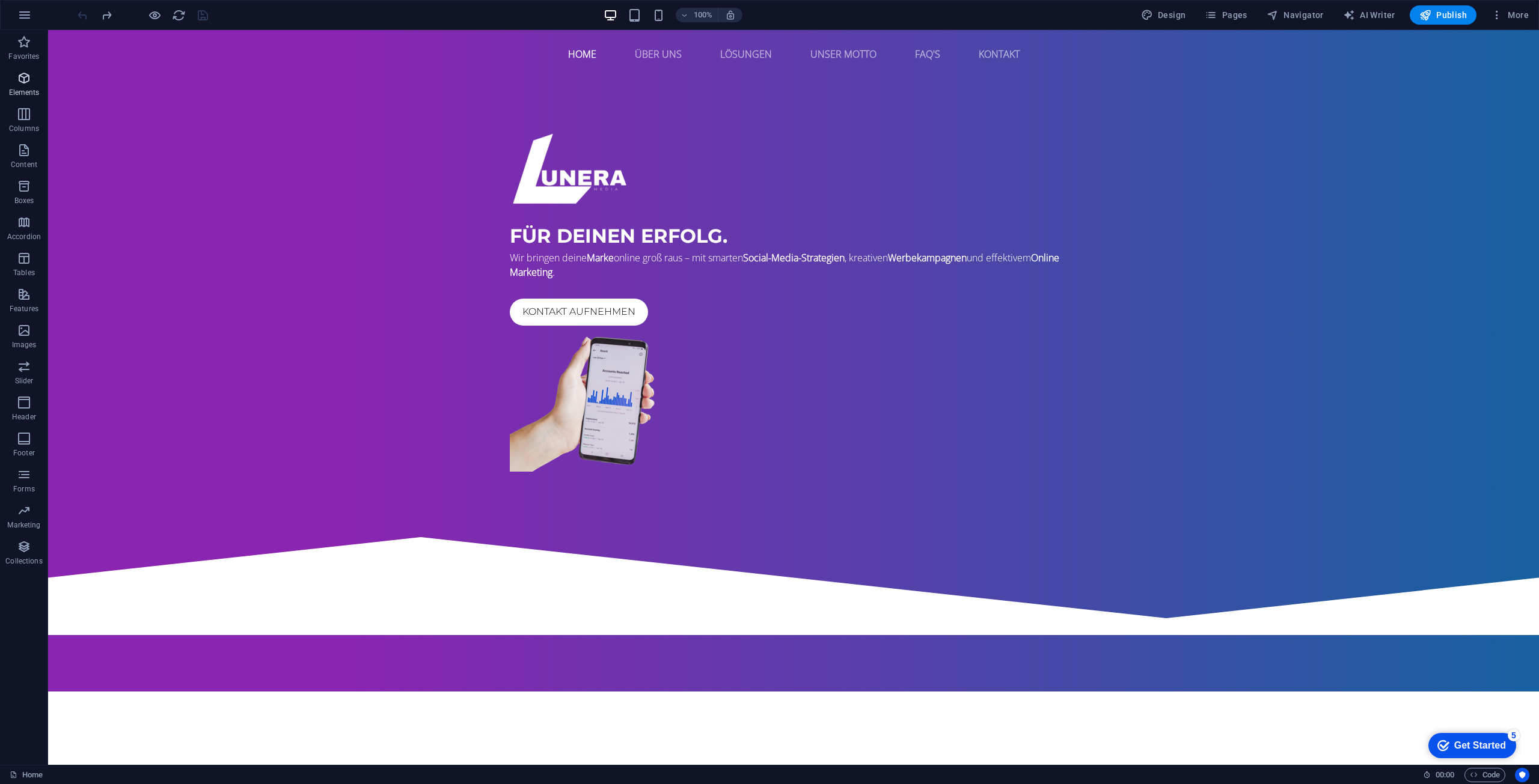
click at [22, 87] on span "Elements" at bounding box center [24, 86] width 48 height 29
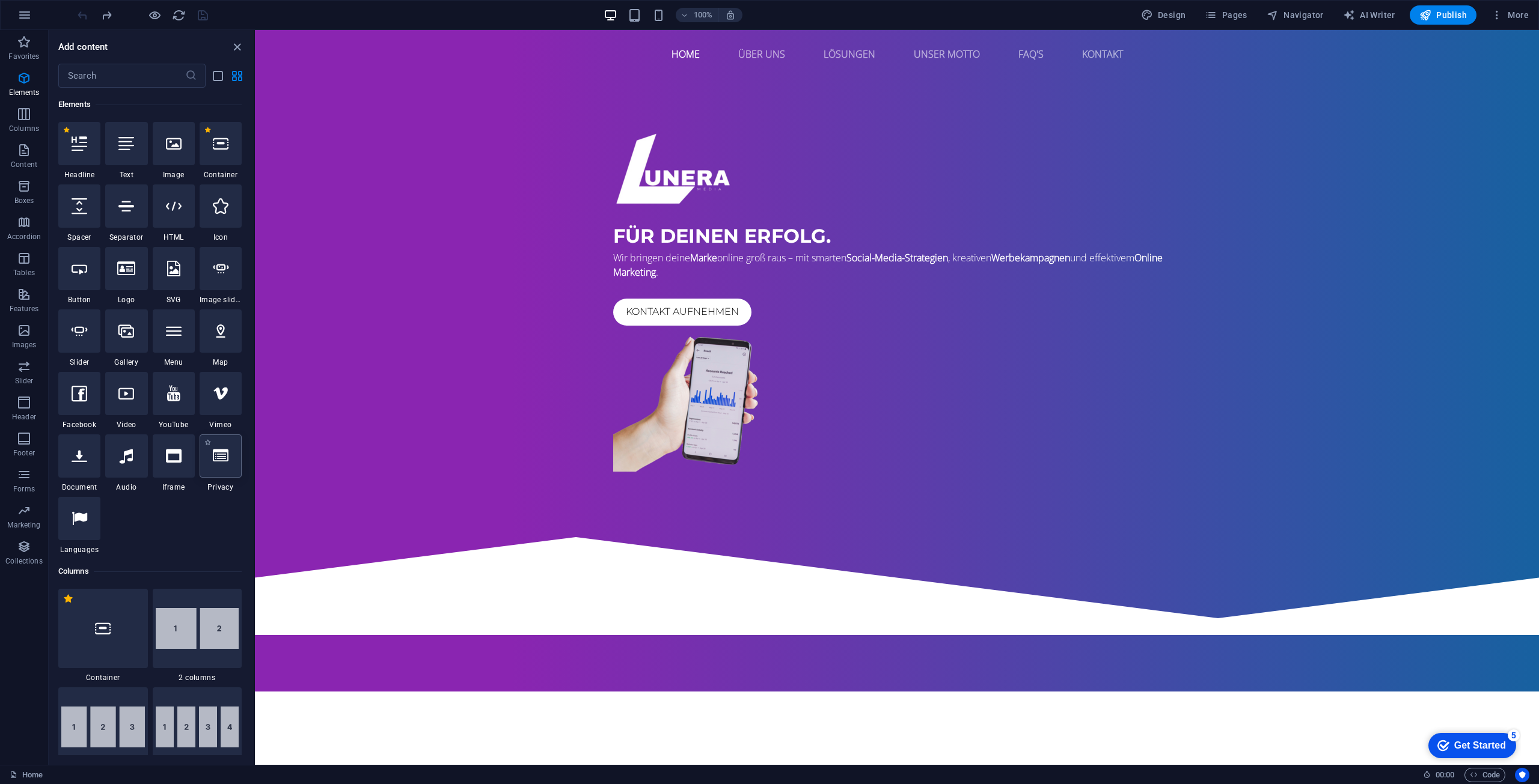
click at [226, 464] on div at bounding box center [221, 455] width 42 height 43
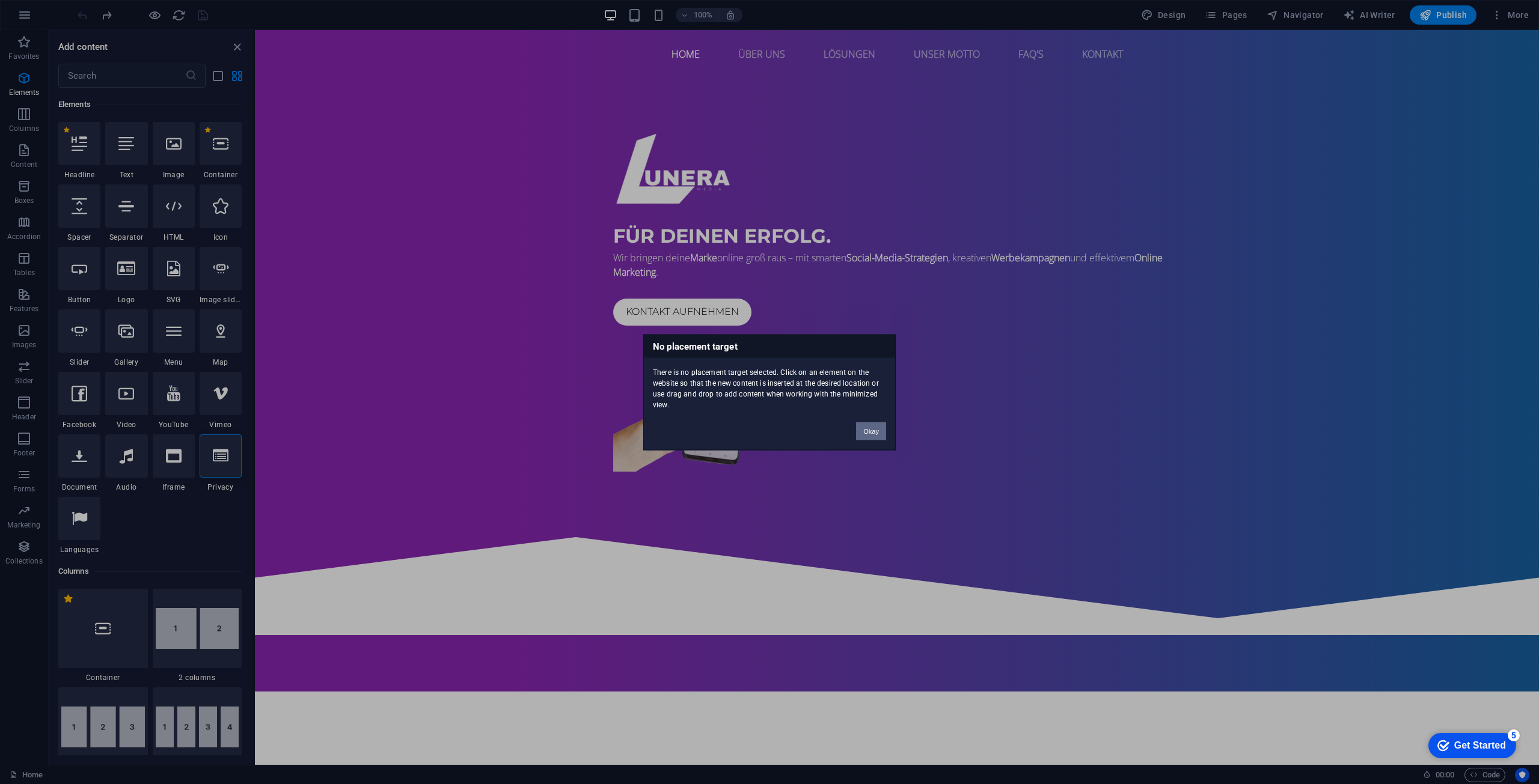
click at [871, 430] on button "Okay" at bounding box center [871, 430] width 30 height 18
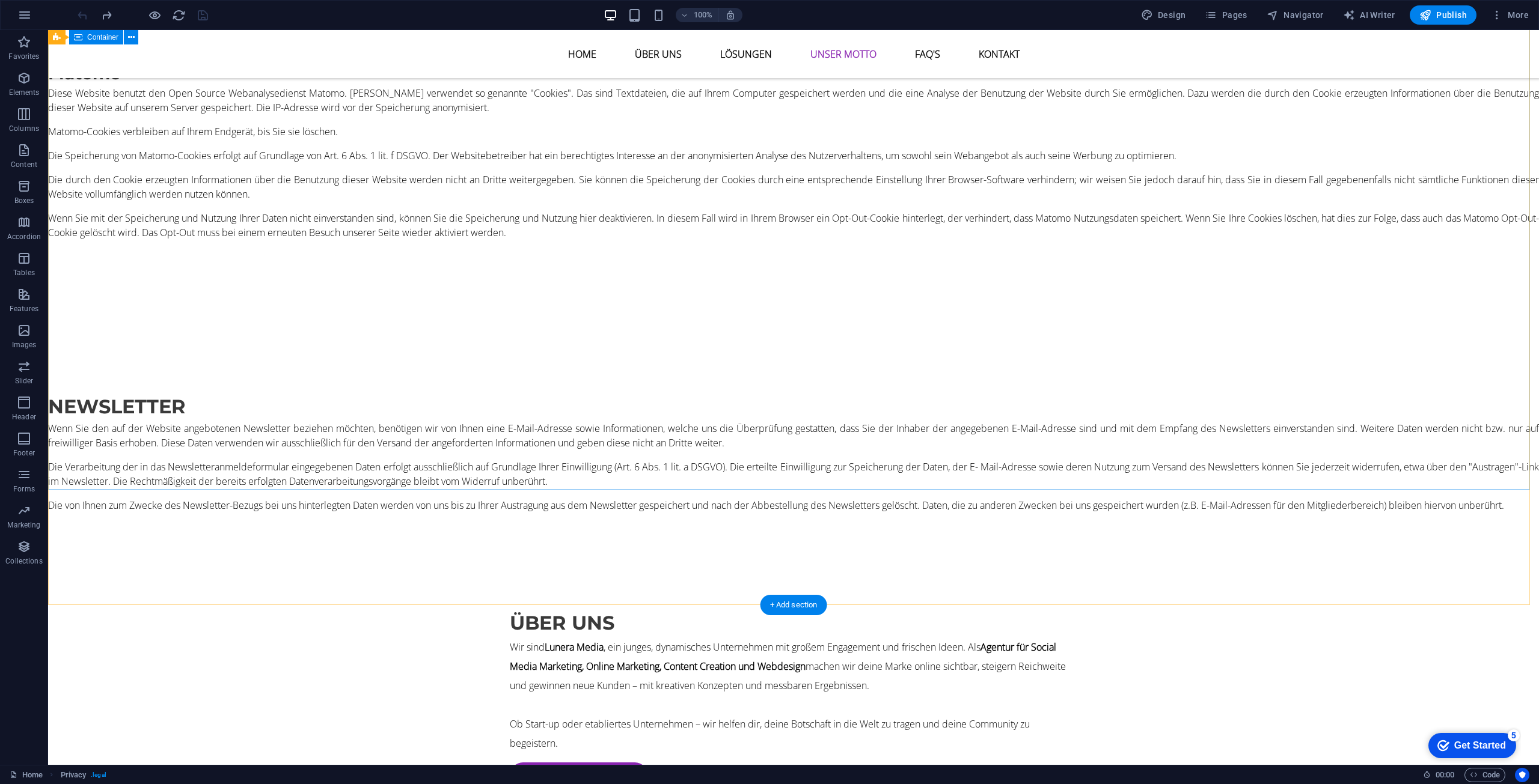
scroll to position [86, 0]
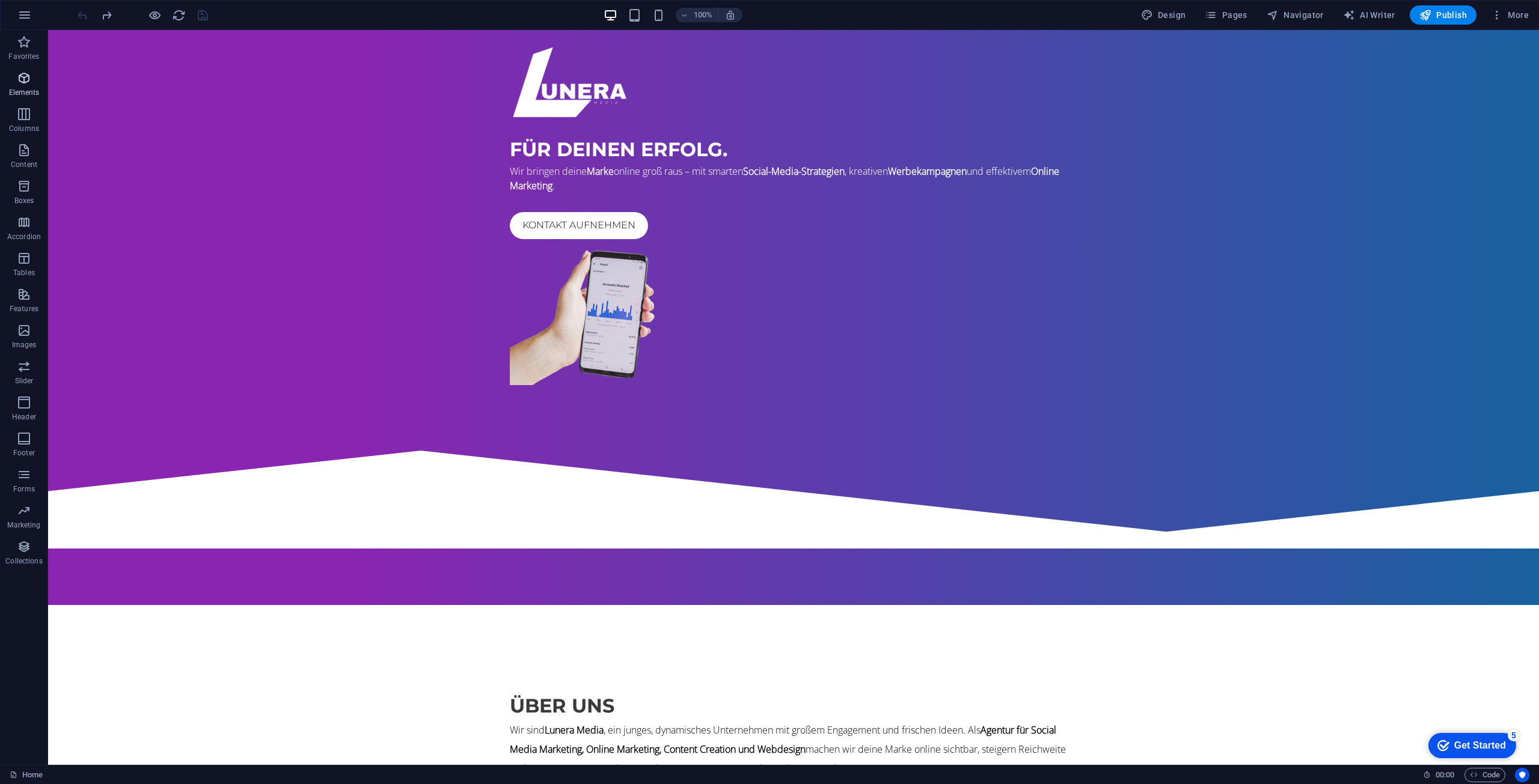
click at [22, 85] on icon "button" at bounding box center [24, 78] width 14 height 14
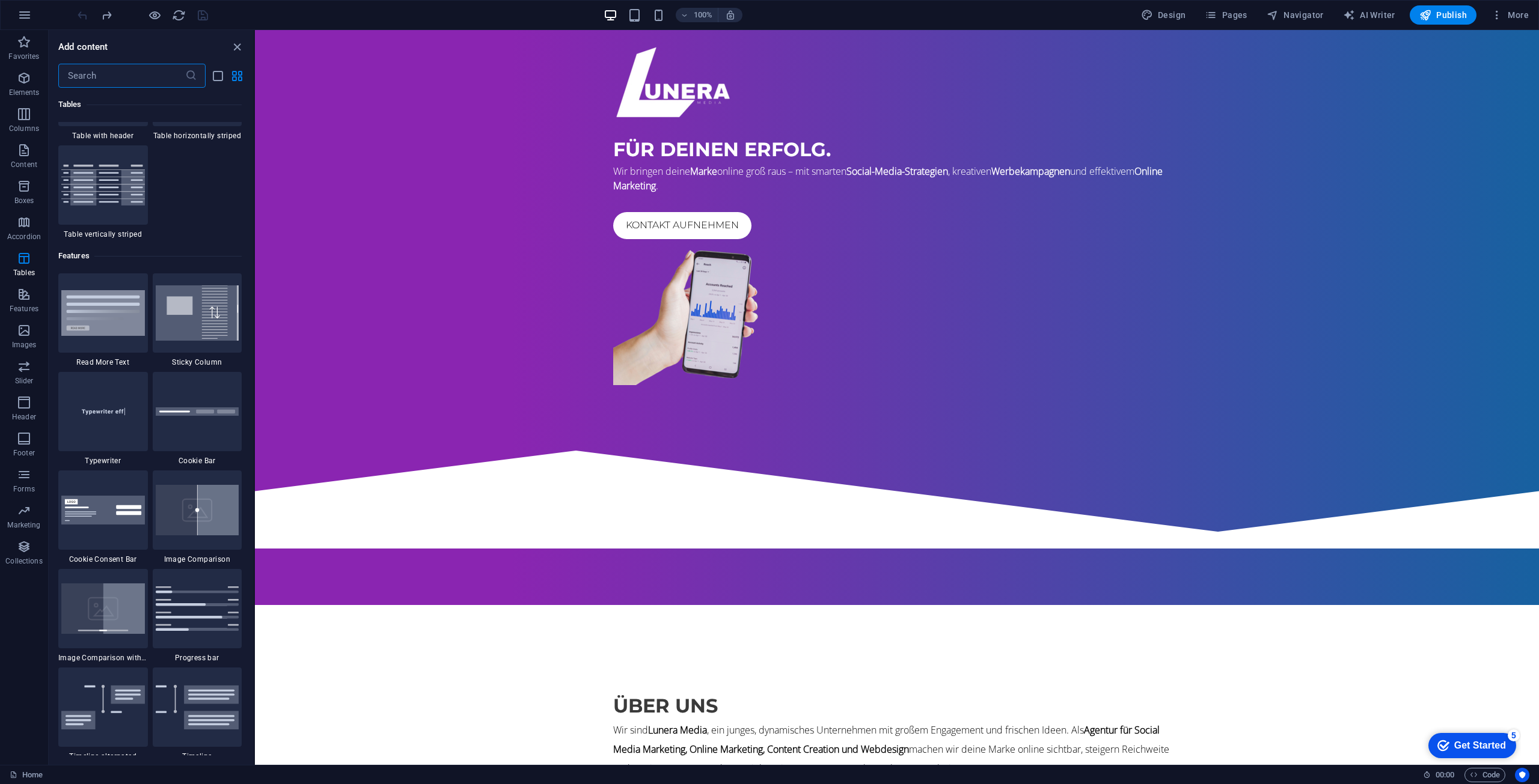
scroll to position [4274, 0]
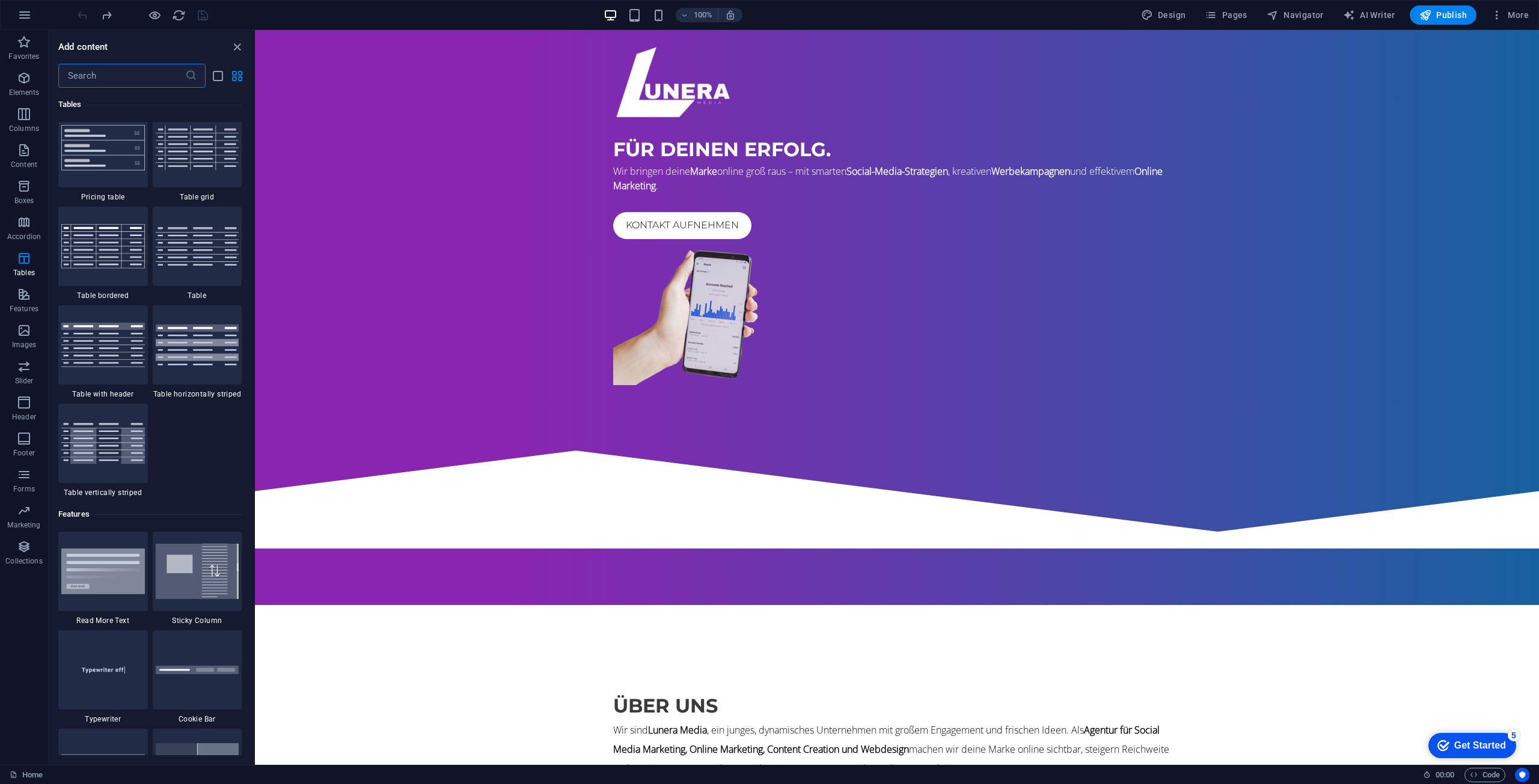
click at [114, 74] on input "text" at bounding box center [122, 75] width 127 height 24
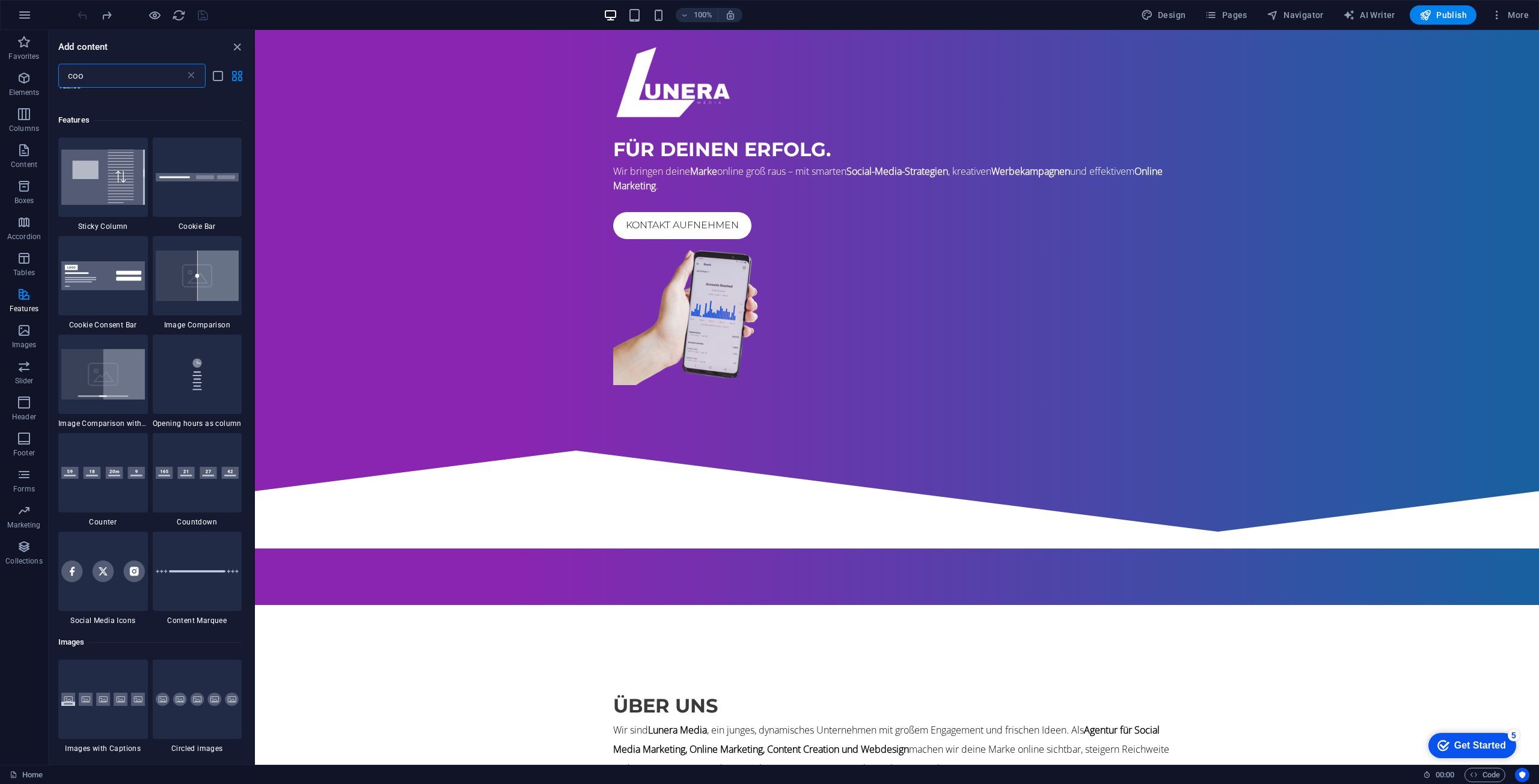
scroll to position [0, 0]
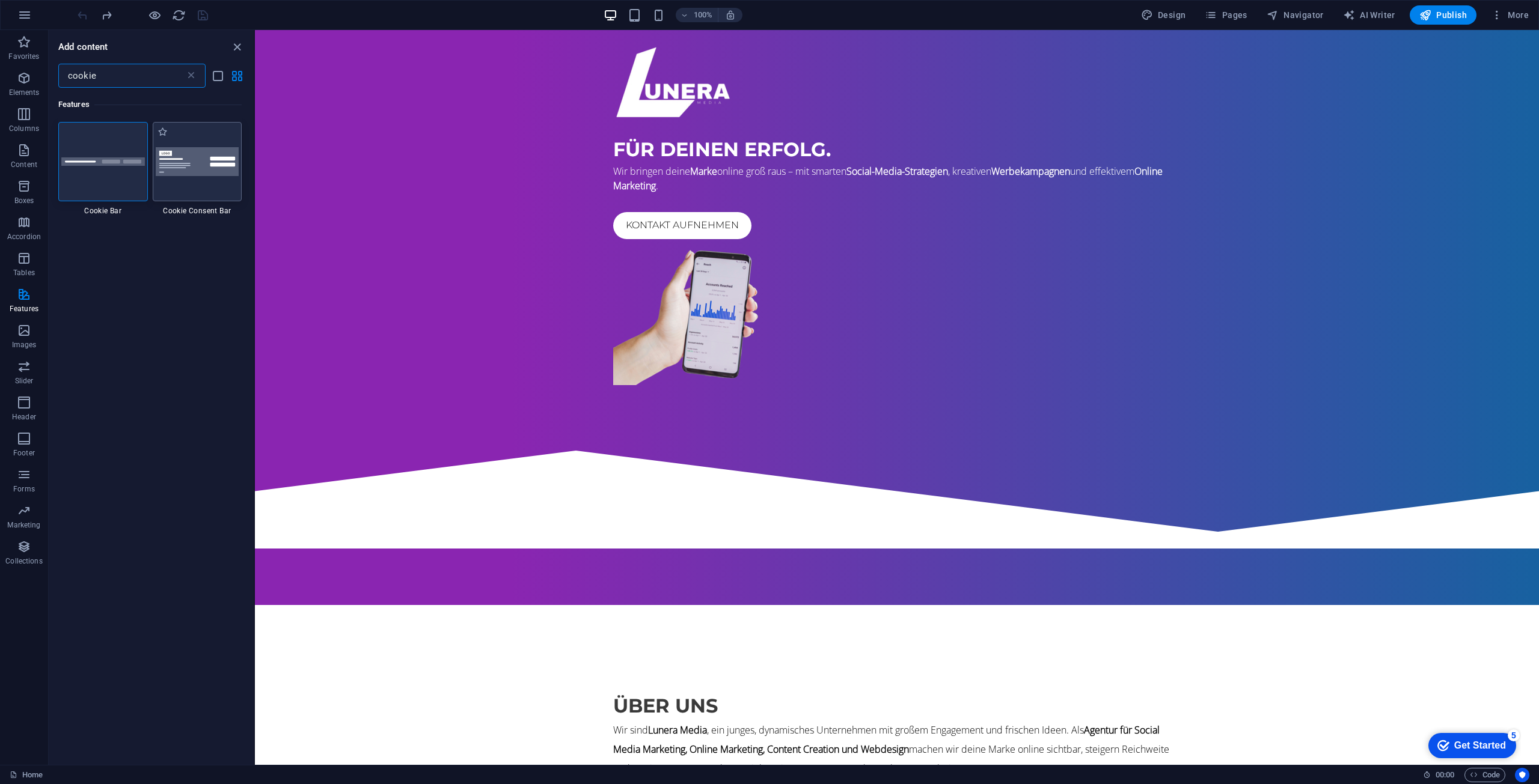
type input "cookie"
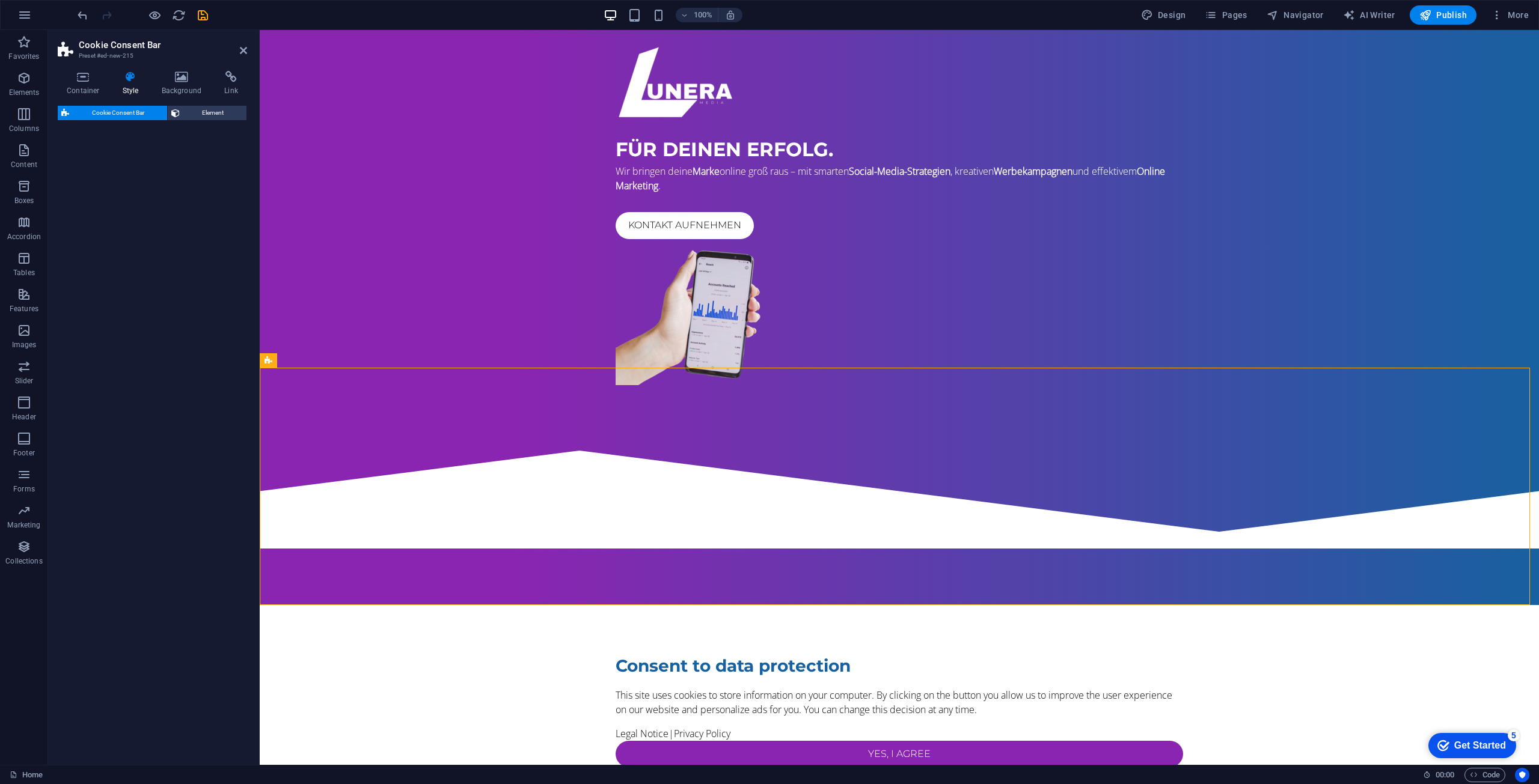
select select "rem"
select select "px"
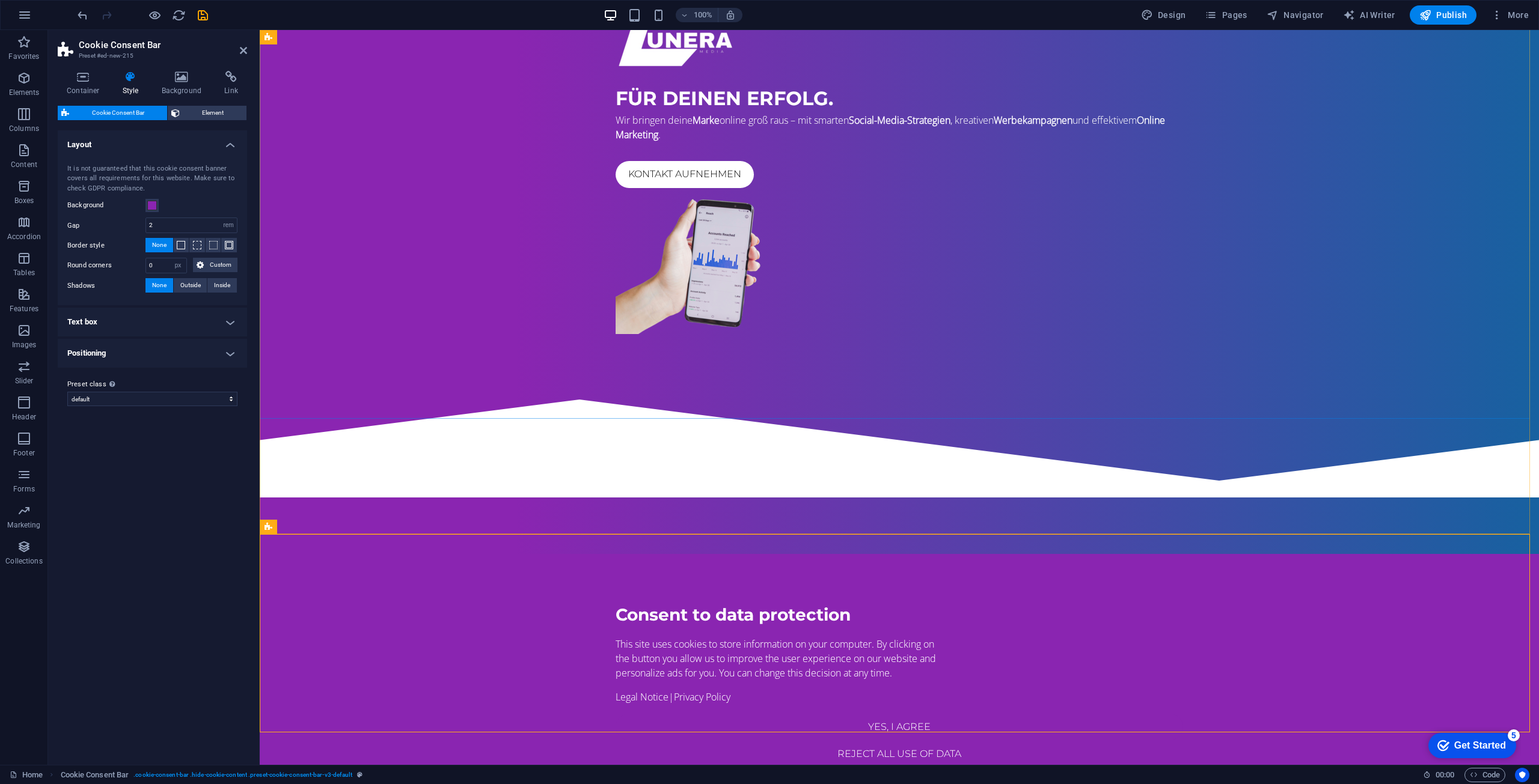
scroll to position [164, 0]
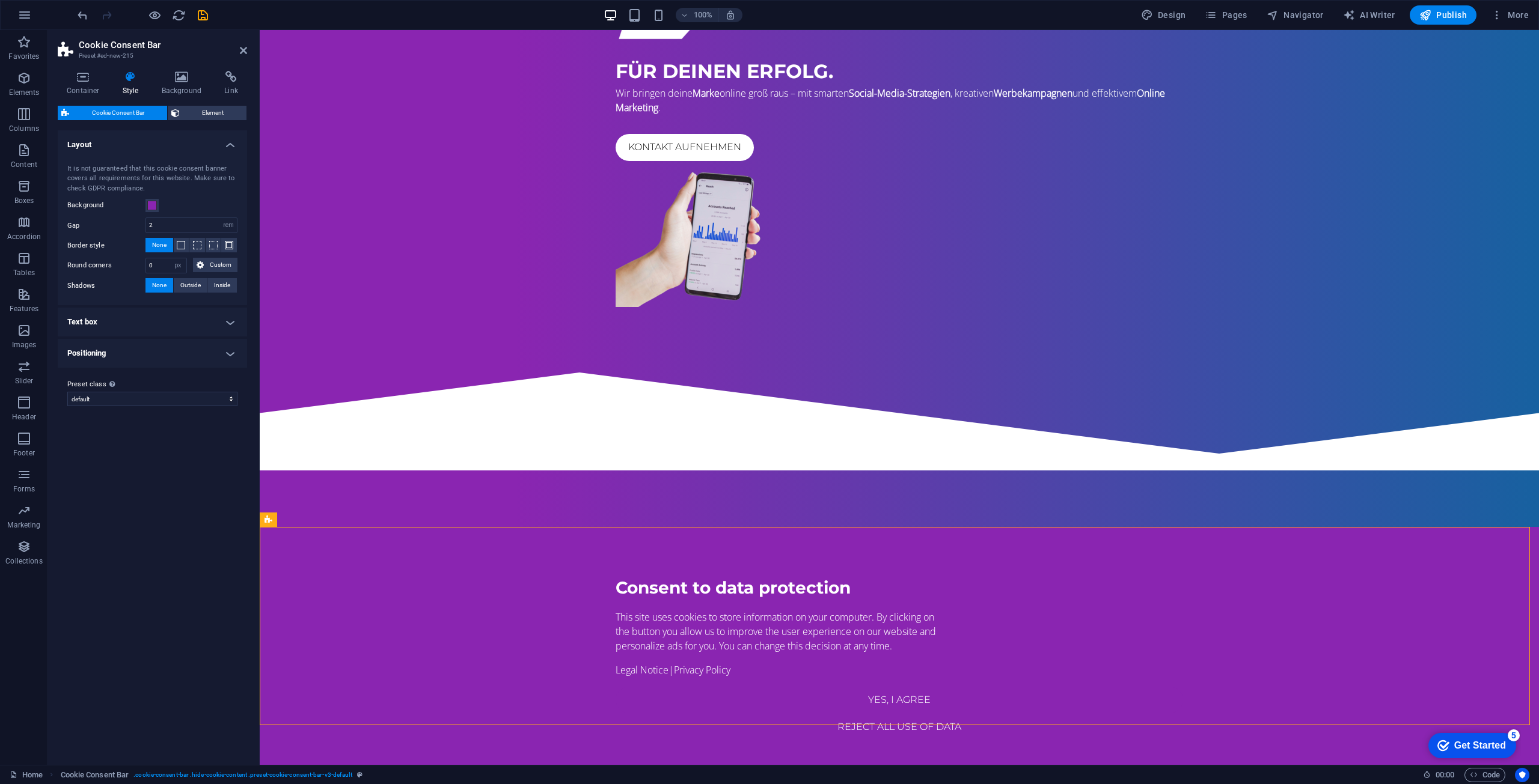
click at [161, 358] on h4 "Positioning" at bounding box center [152, 354] width 189 height 29
click at [152, 393] on label at bounding box center [150, 394] width 11 height 11
click at [0, 0] on input "Overlay" at bounding box center [0, 0] width 0 height 0
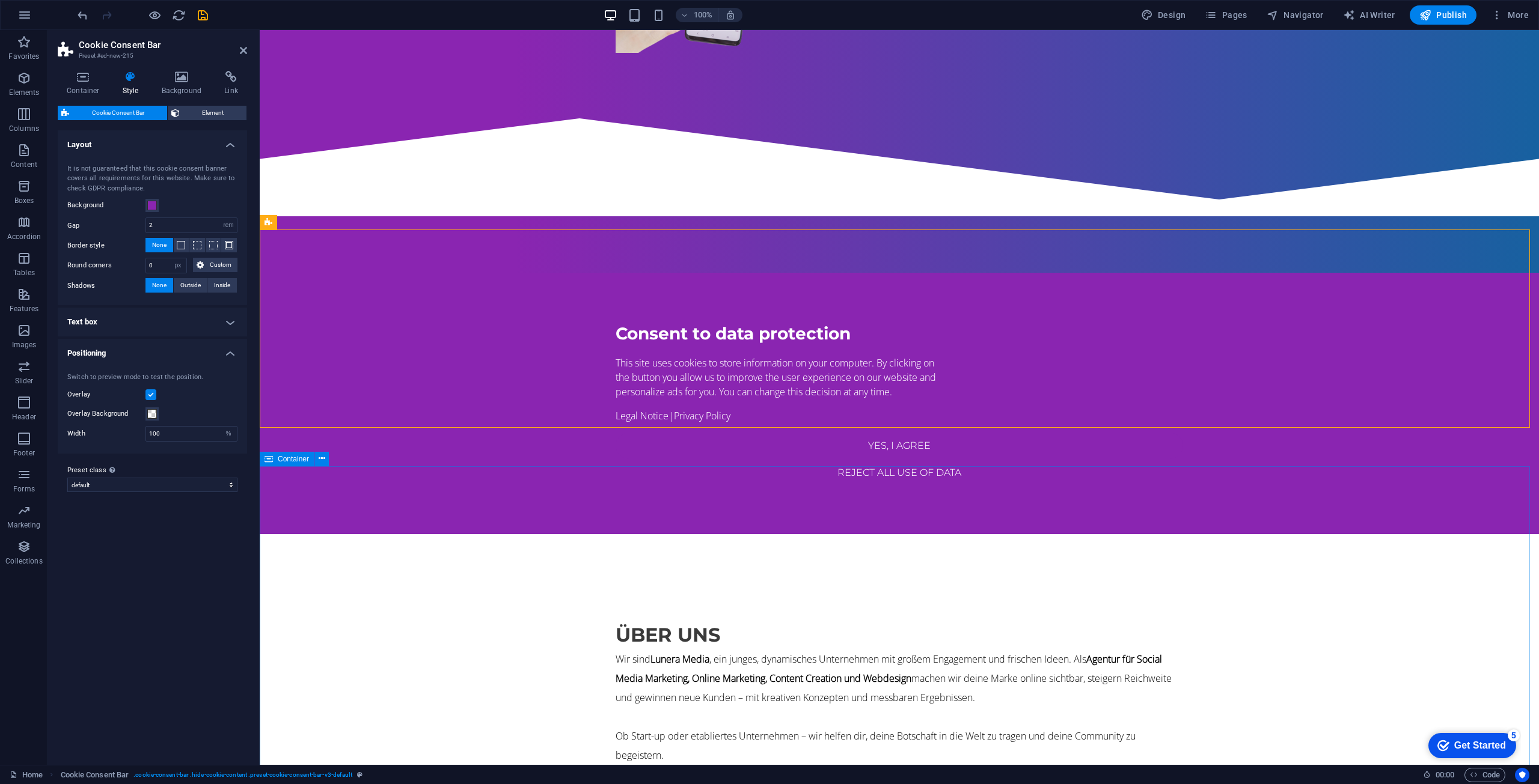
scroll to position [284, 0]
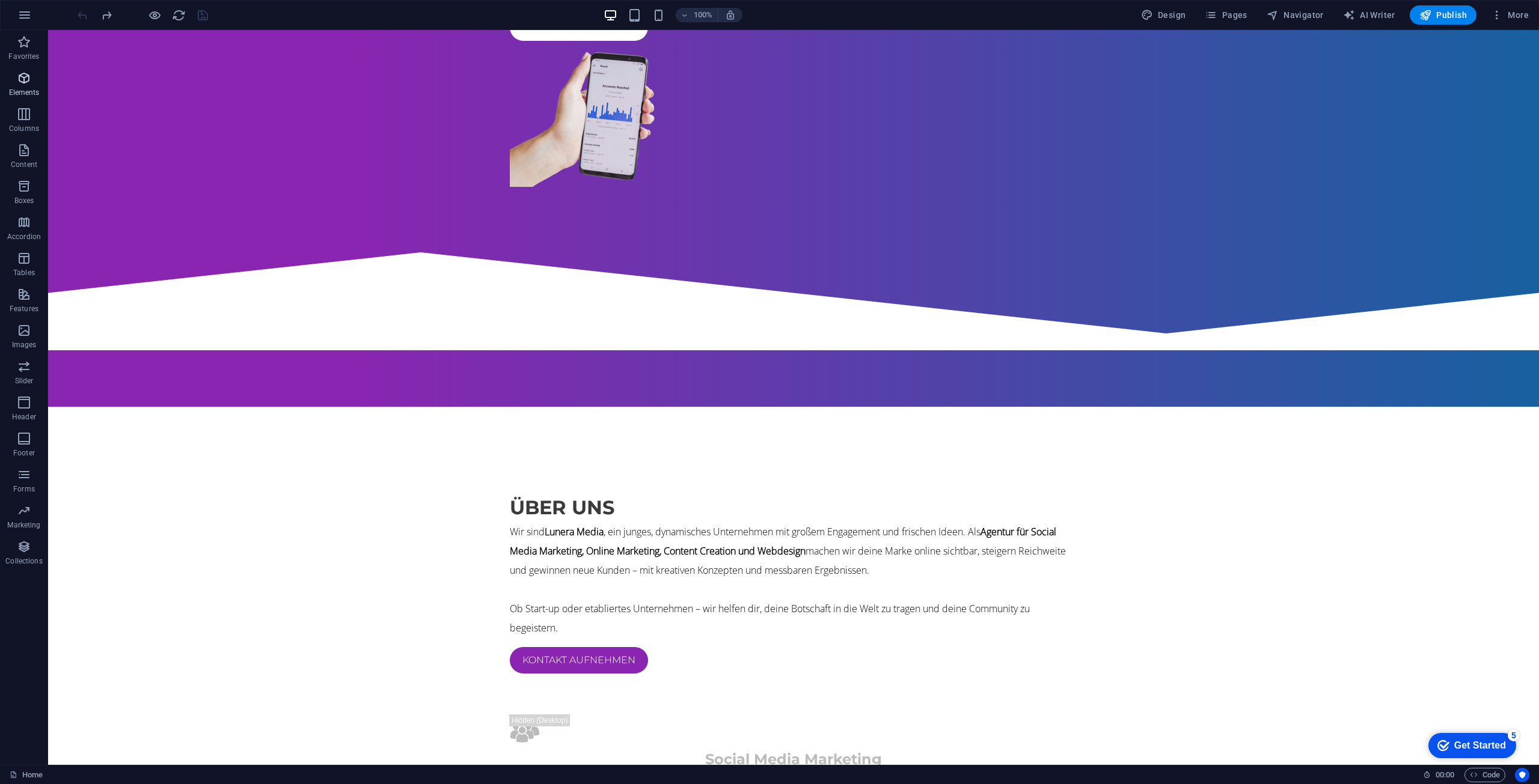
click at [25, 76] on icon "button" at bounding box center [24, 78] width 14 height 14
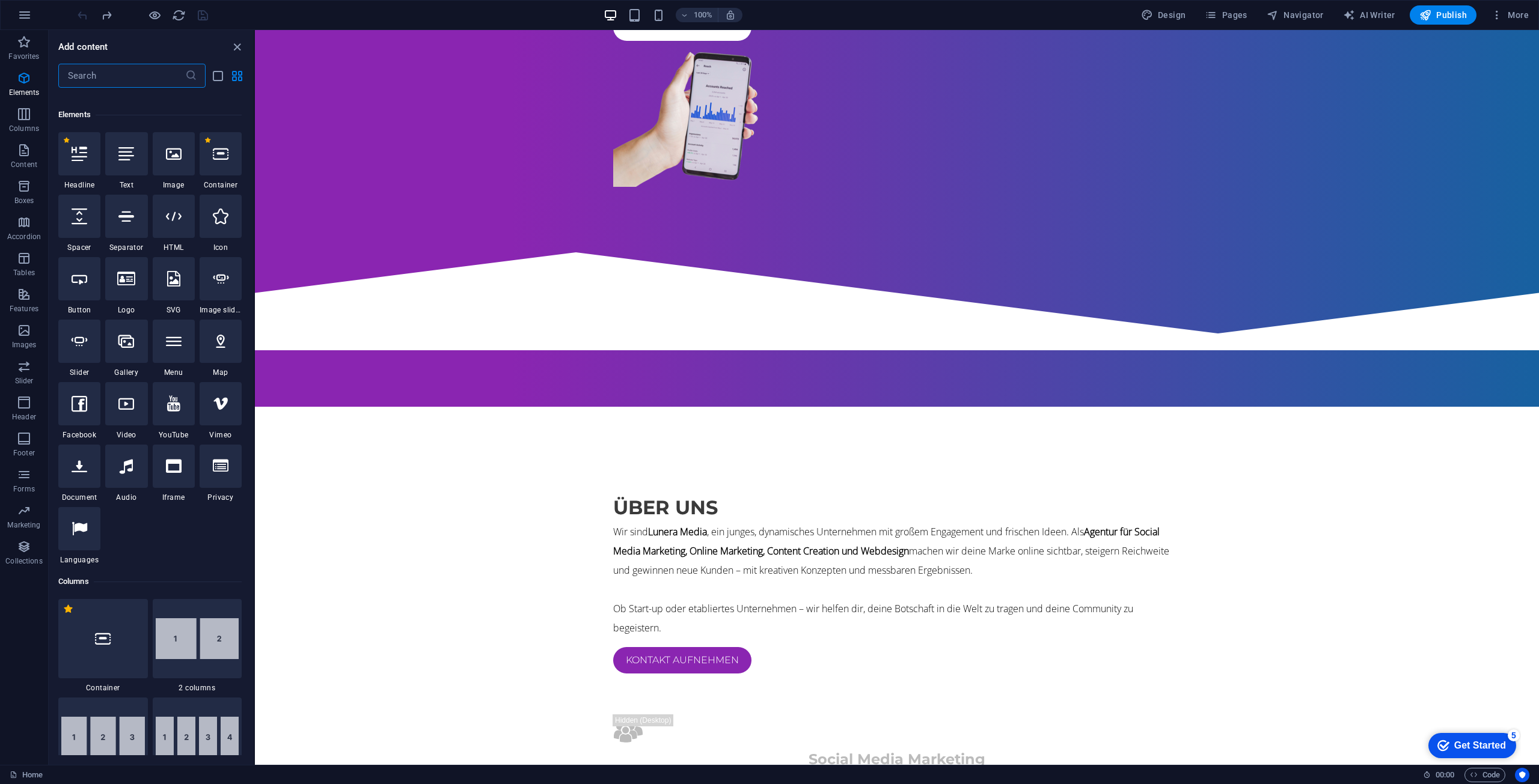
scroll to position [128, 0]
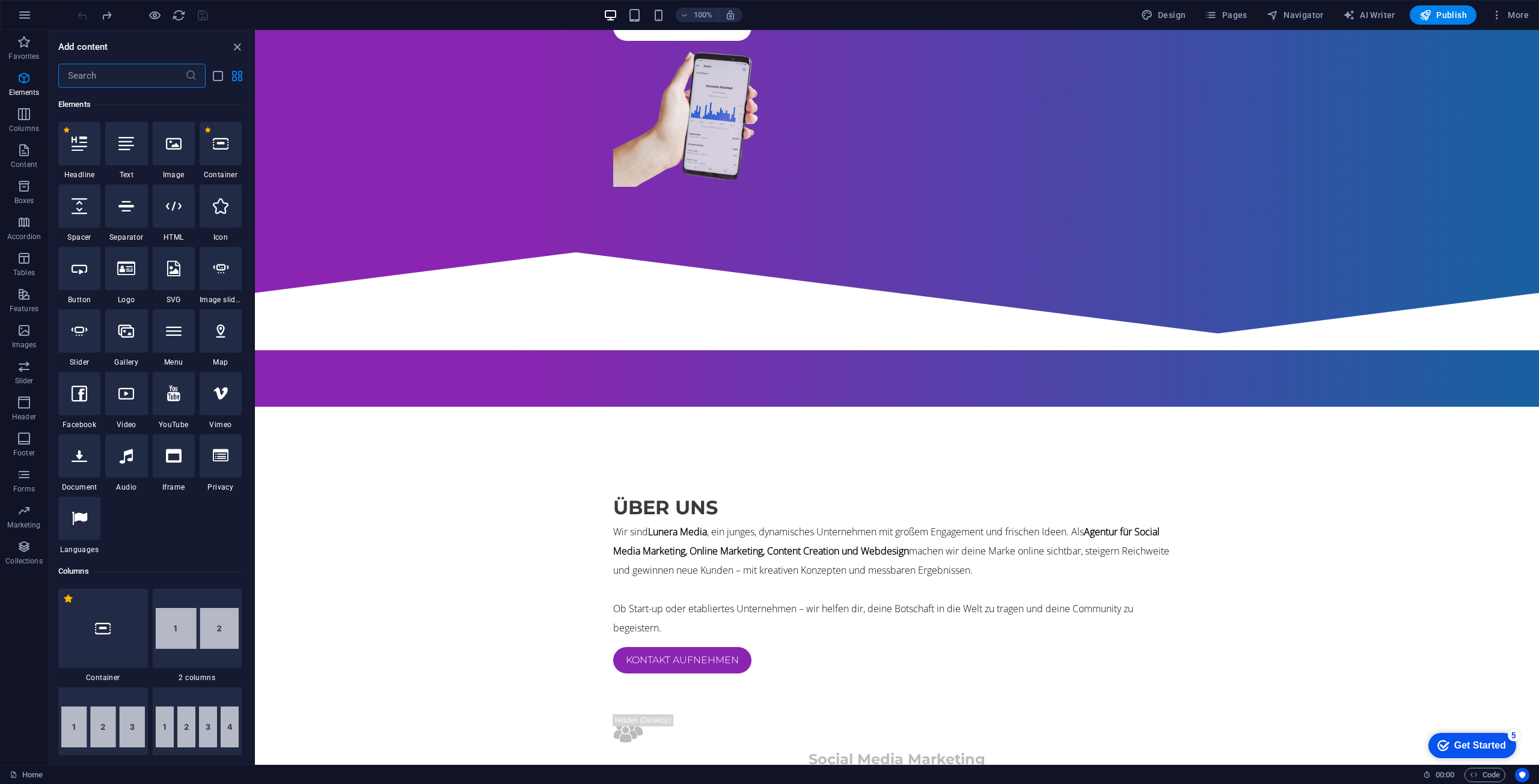
click at [129, 78] on input "text" at bounding box center [122, 75] width 127 height 24
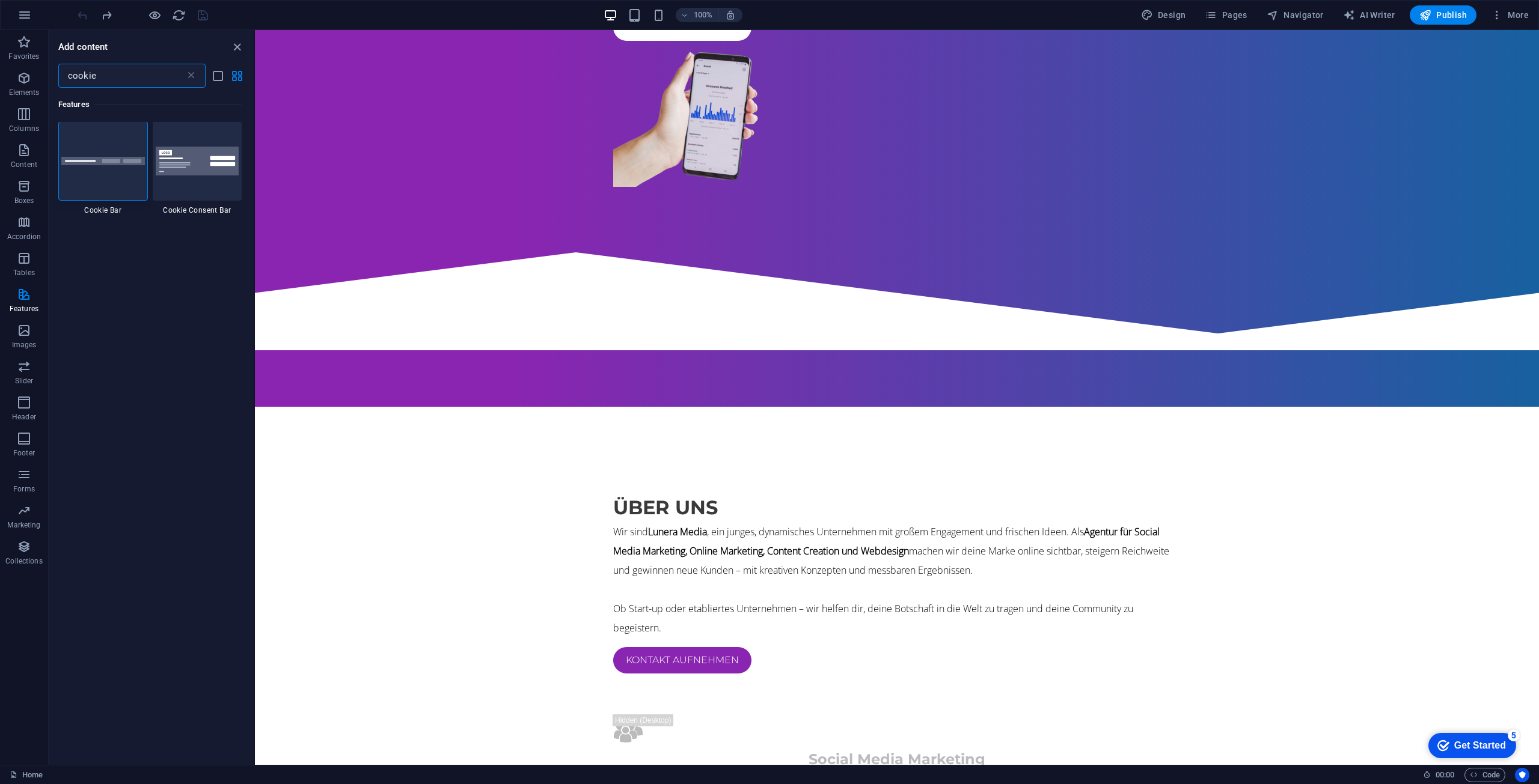
scroll to position [0, 0]
type input "cookie"
click at [102, 159] on img at bounding box center [103, 161] width 84 height 9
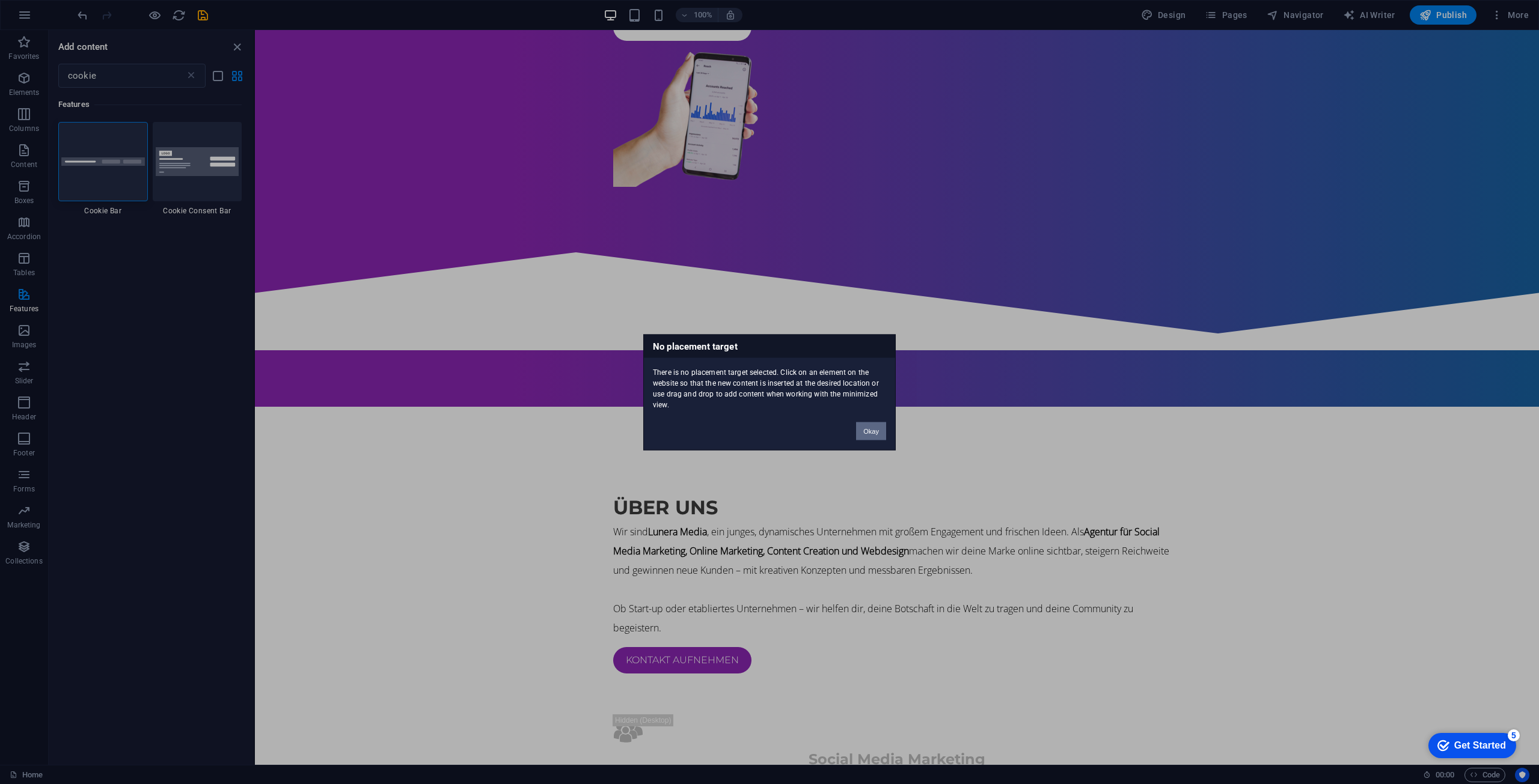
click at [867, 429] on button "Okay" at bounding box center [871, 430] width 30 height 18
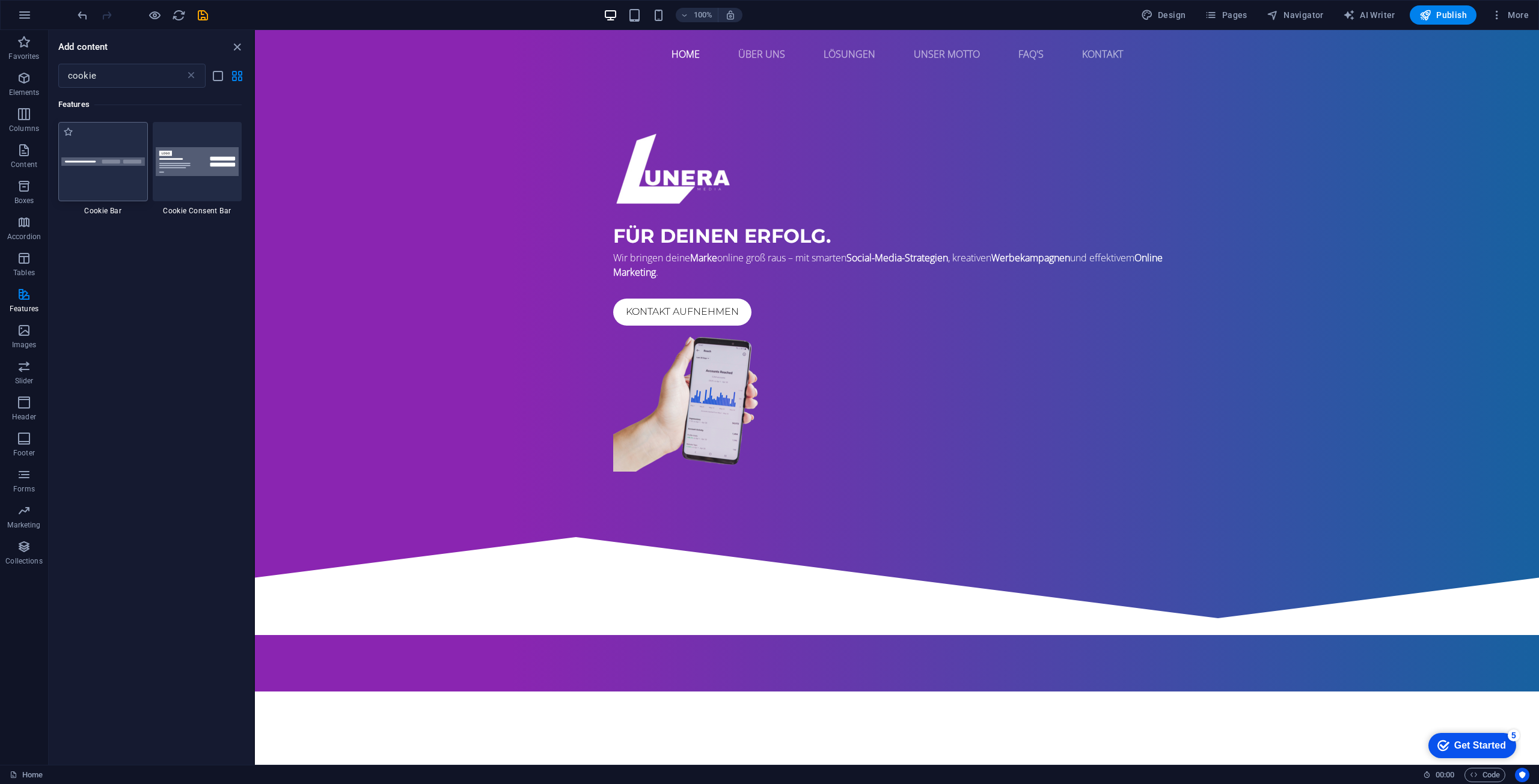
scroll to position [39, 0]
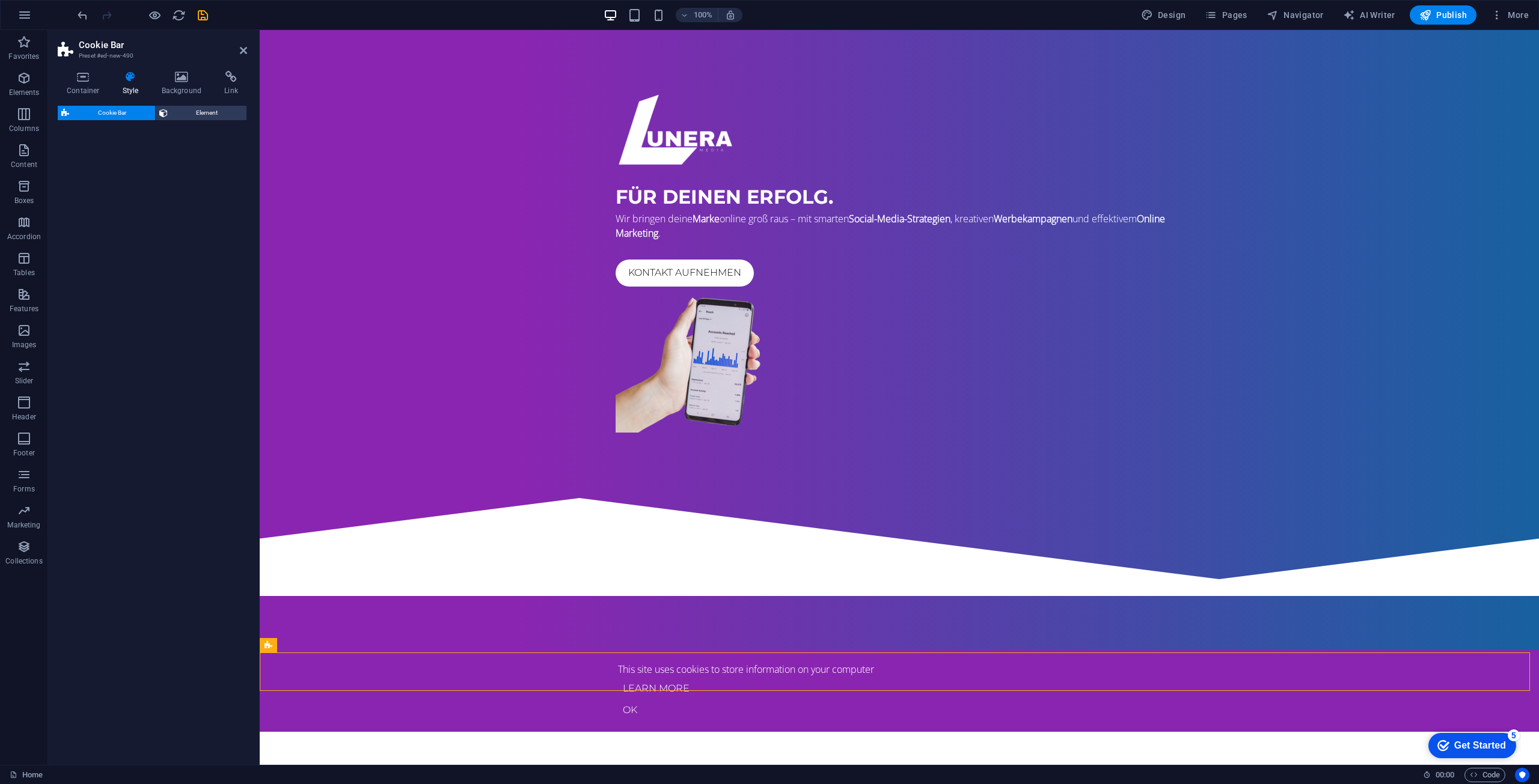
select select "px"
select select "rem"
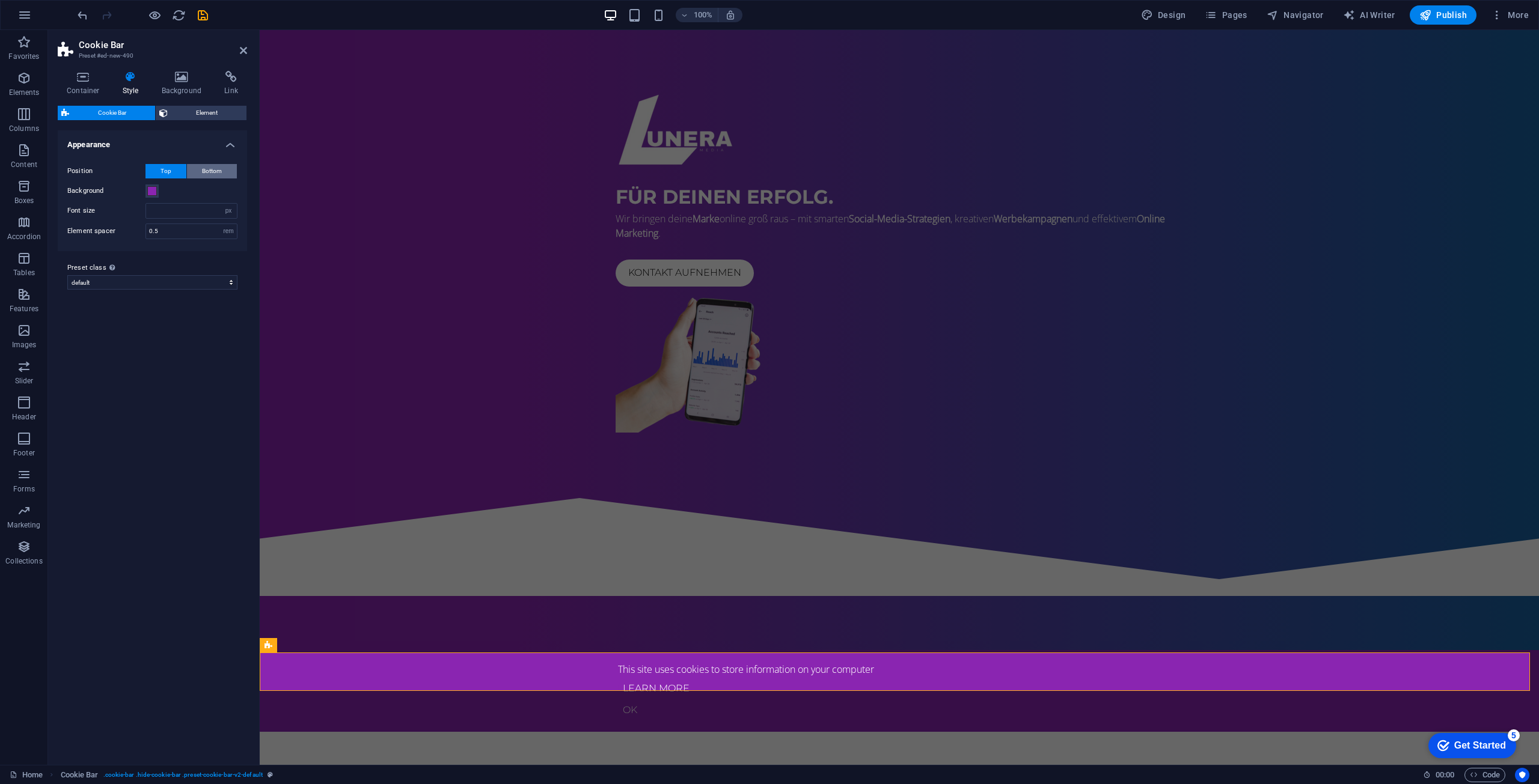
click at [207, 173] on span "Bottom" at bounding box center [211, 171] width 20 height 14
click at [81, 76] on icon at bounding box center [83, 77] width 51 height 12
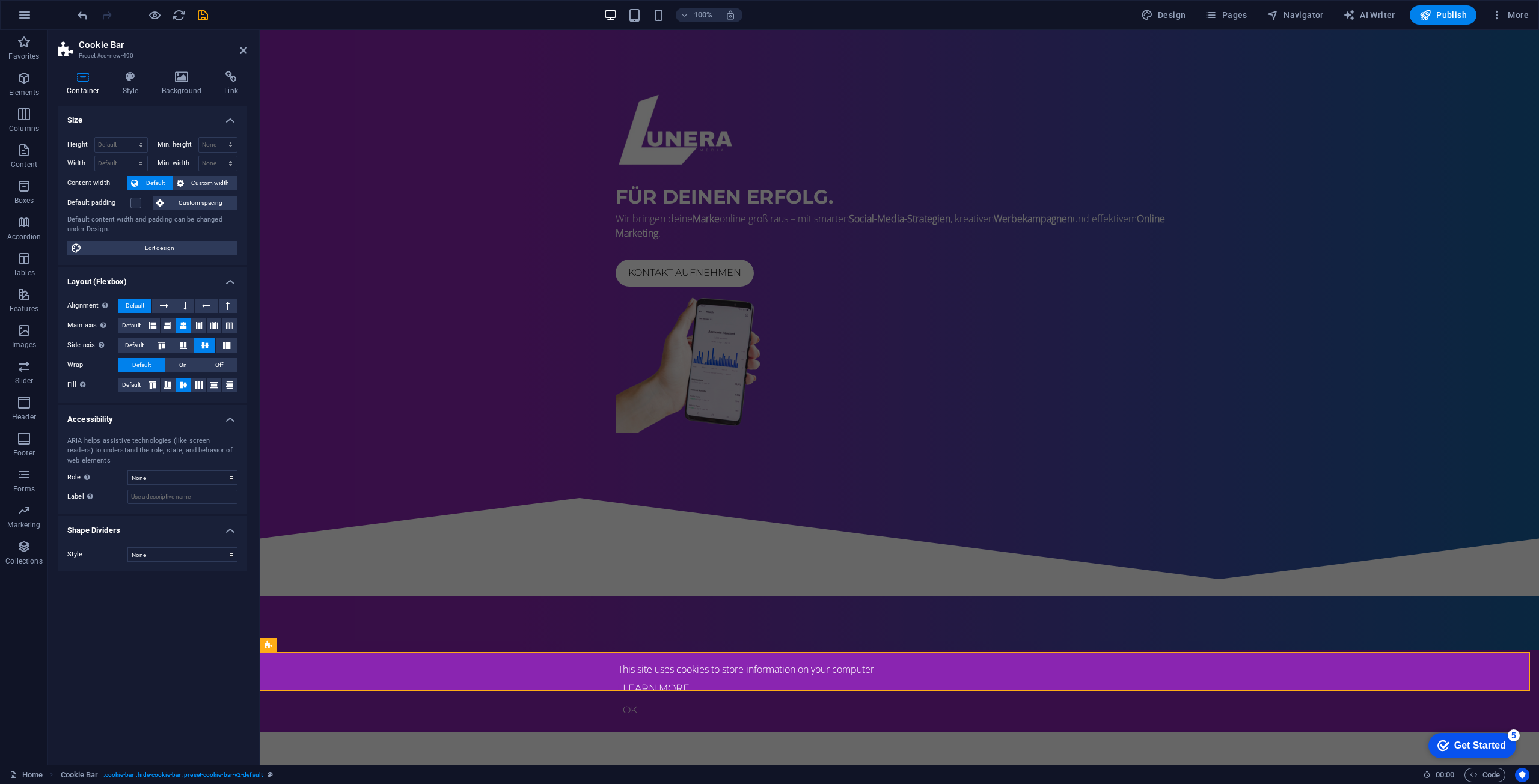
click at [131, 96] on div "Container Style Background Link Size Height Default px rem % vh vw Min. height …" at bounding box center [152, 413] width 189 height 684
click at [145, 81] on icon at bounding box center [131, 77] width 35 height 12
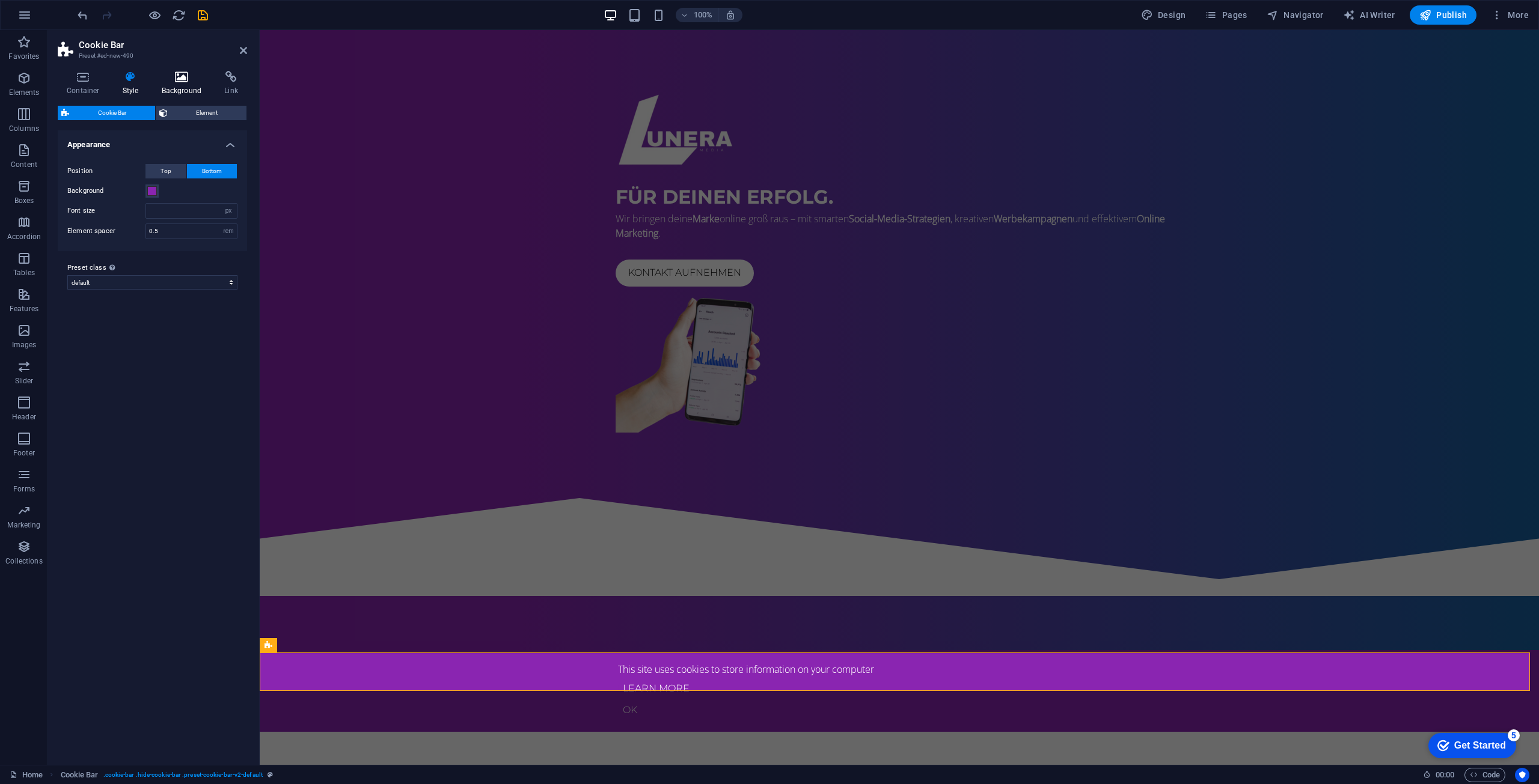
click at [171, 80] on icon at bounding box center [182, 77] width 59 height 12
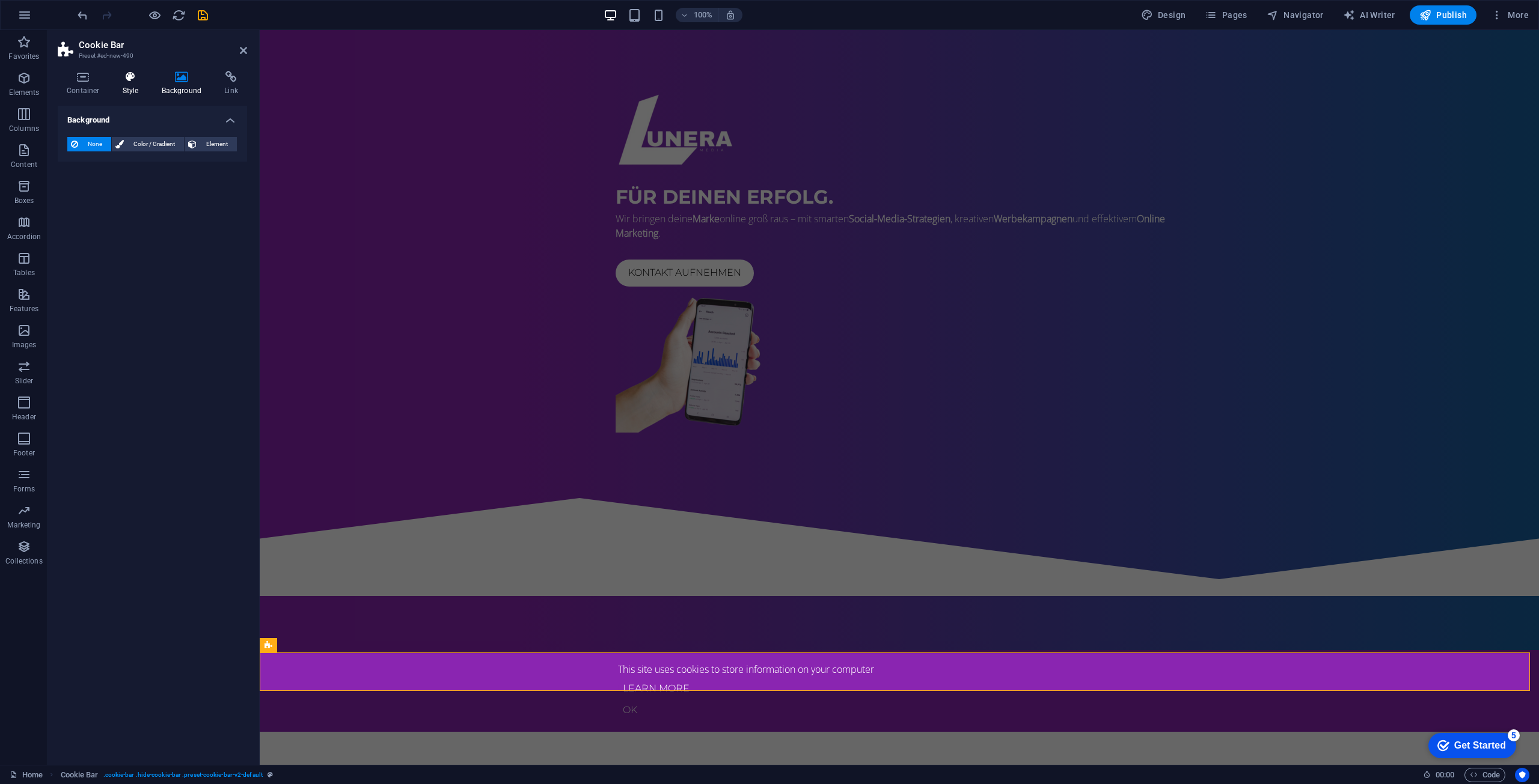
click at [129, 79] on icon at bounding box center [131, 77] width 35 height 12
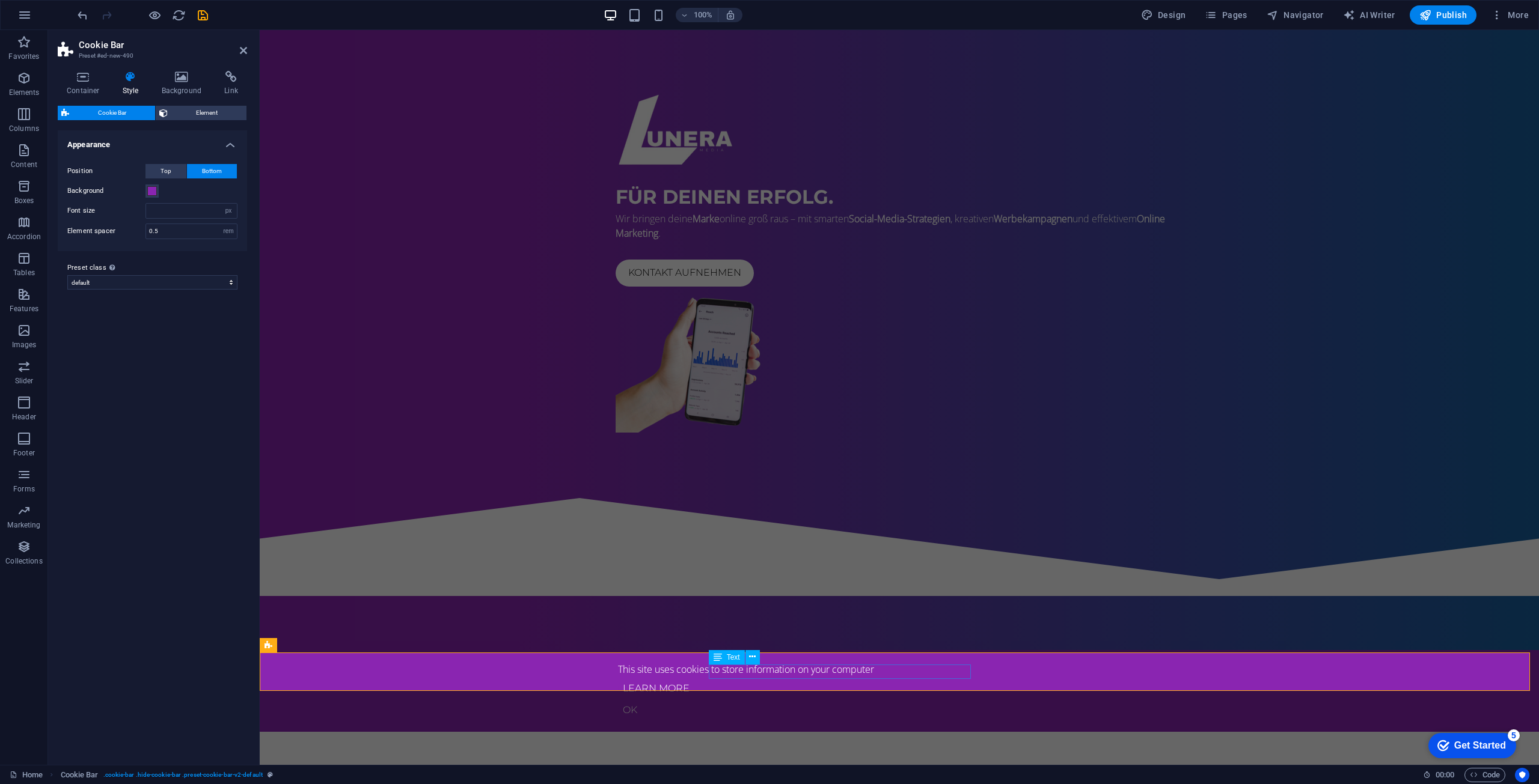
click at [757, 674] on div "This site uses cookies to store information on your computer" at bounding box center [899, 669] width 562 height 14
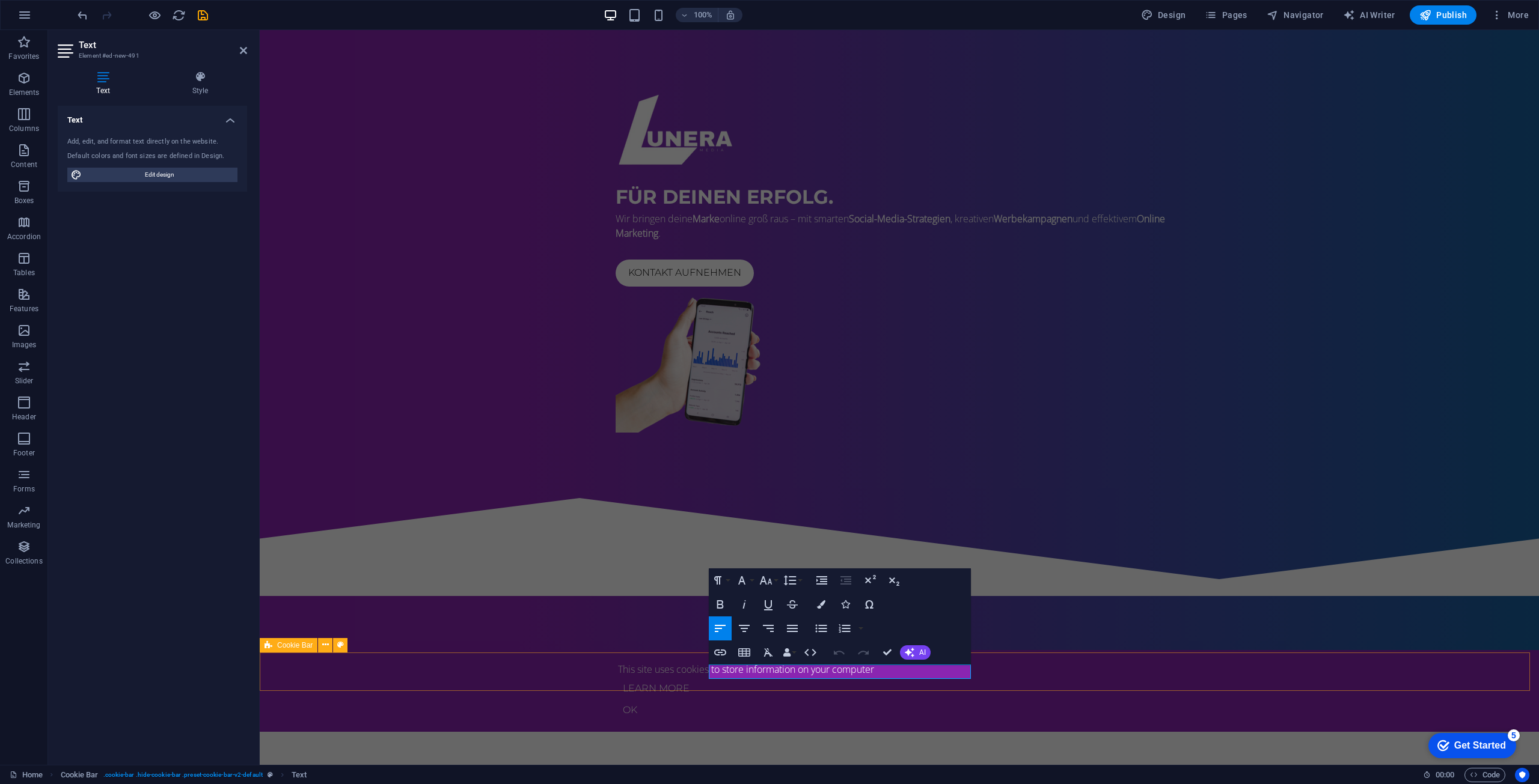
click at [692, 672] on div "This site uses cookies to store information on your computer Learn more Ok" at bounding box center [899, 691] width 1279 height 82
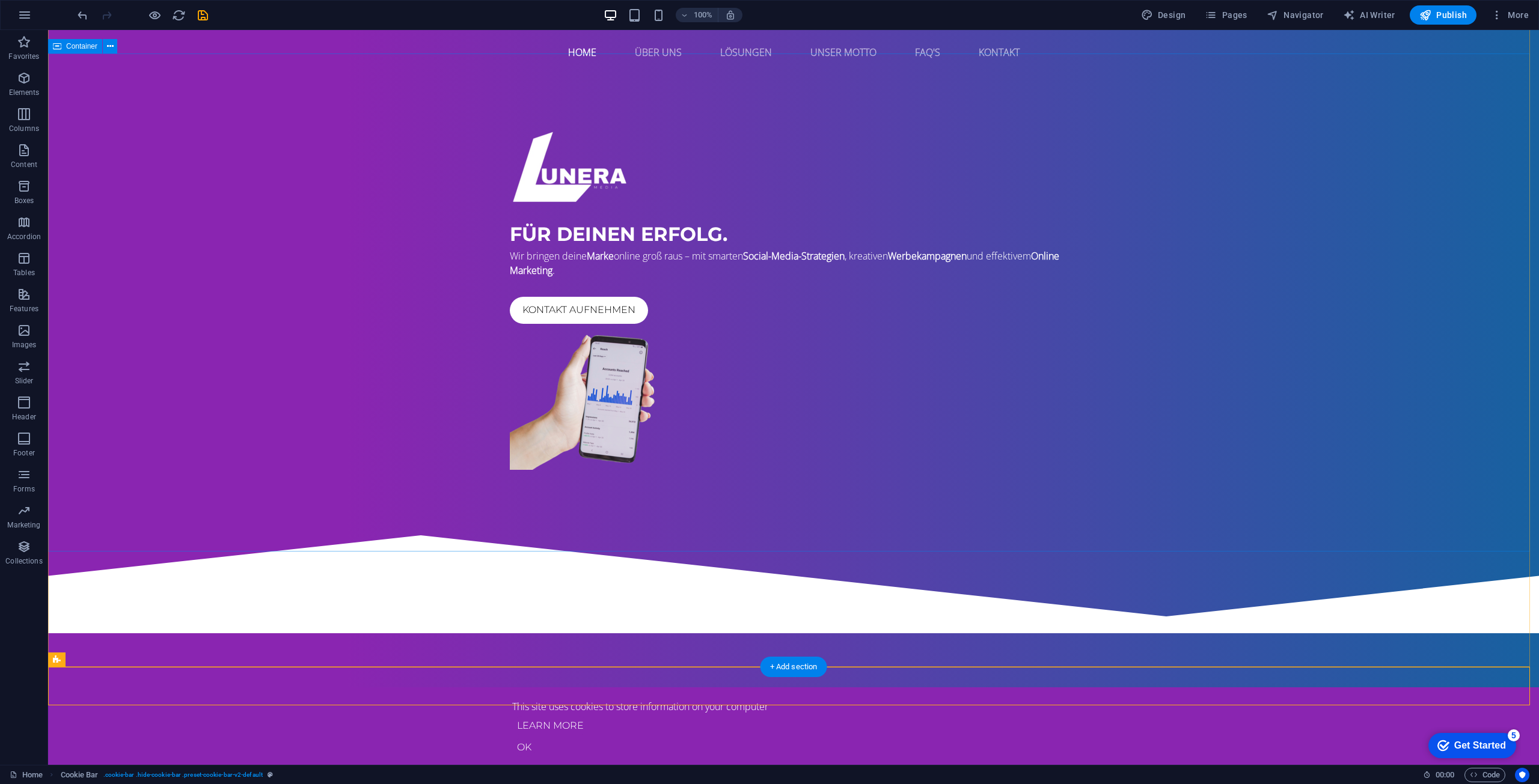
scroll to position [0, 0]
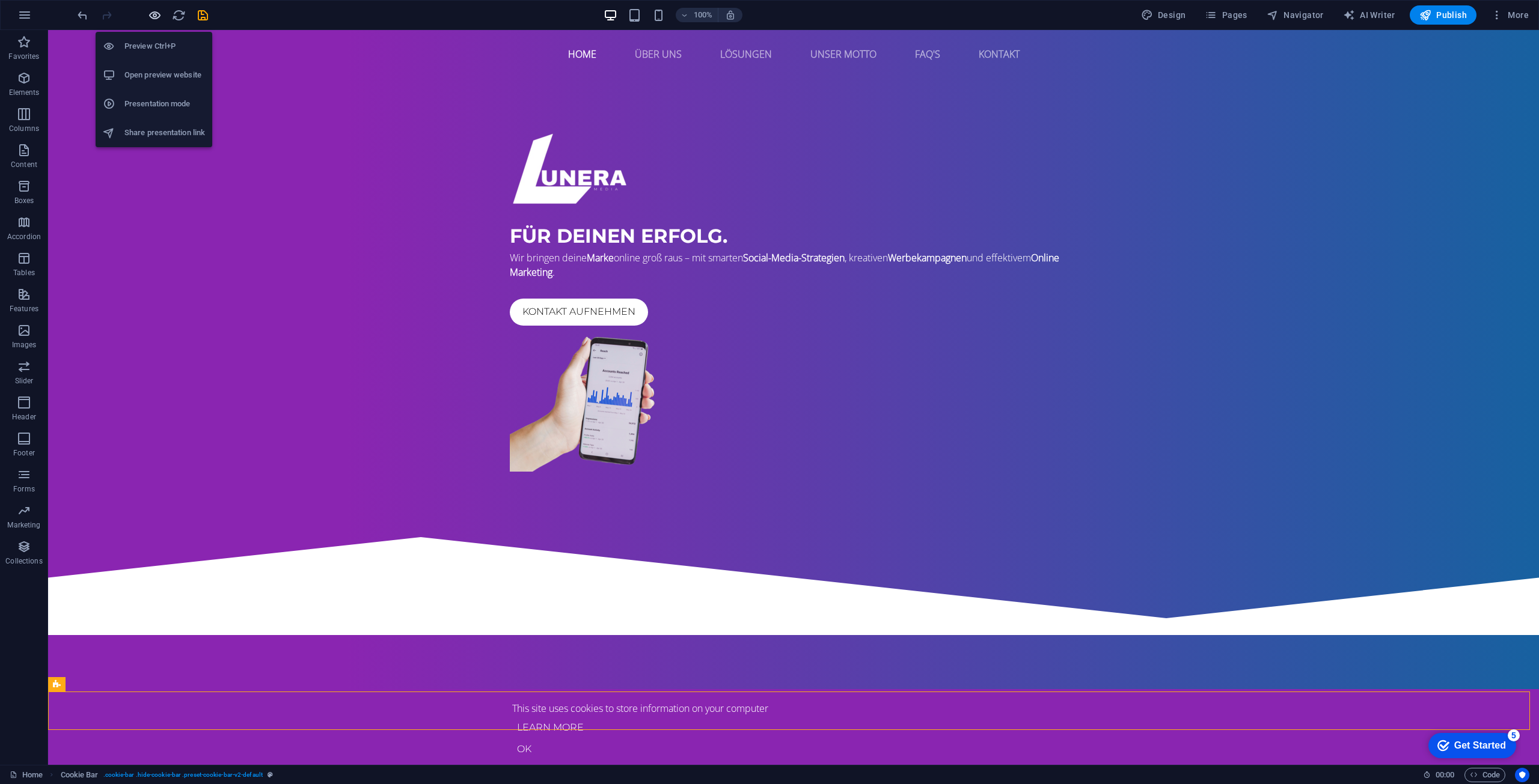
click at [157, 14] on icon "button" at bounding box center [155, 15] width 13 height 13
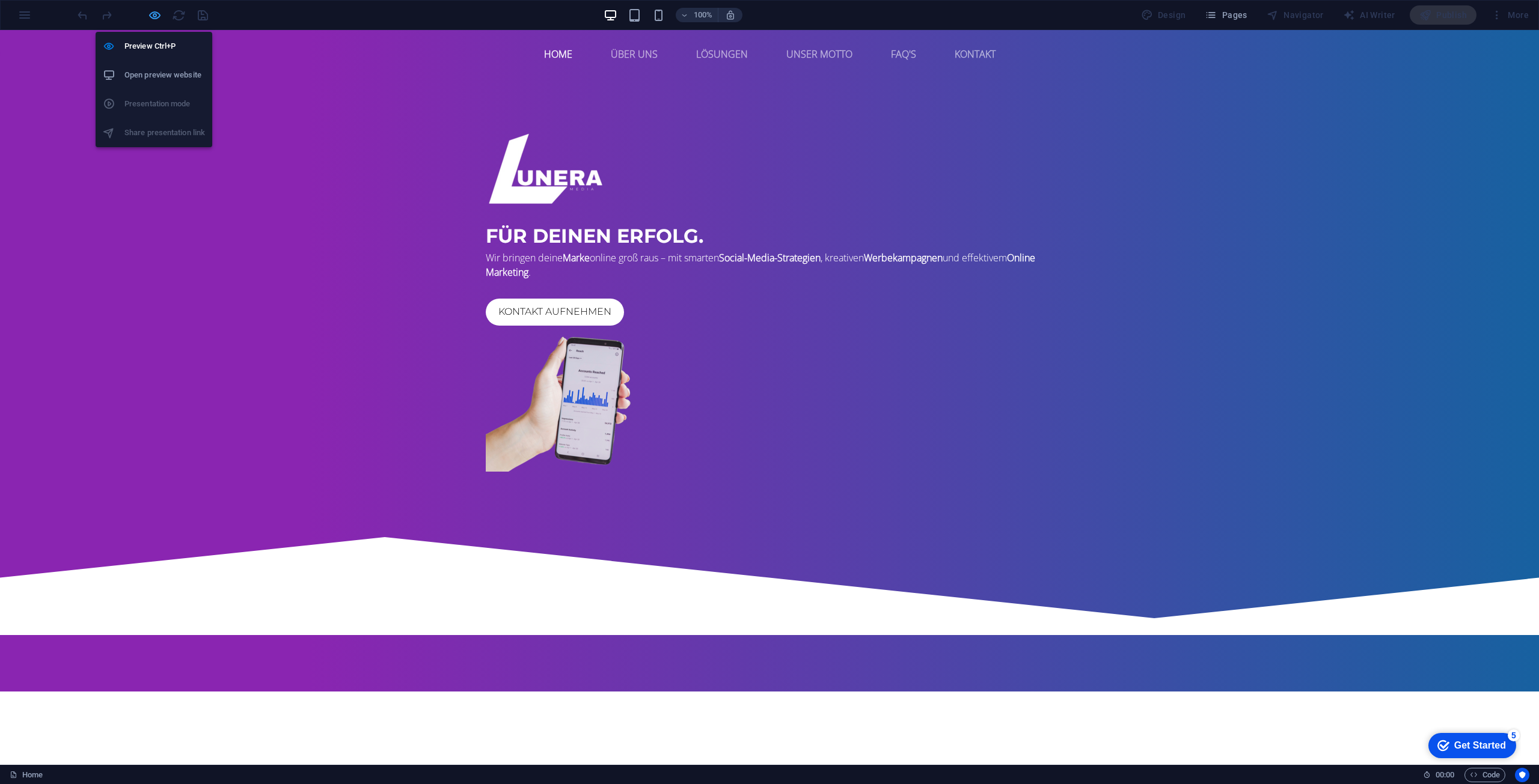
click at [148, 17] on icon "button" at bounding box center [155, 15] width 13 height 13
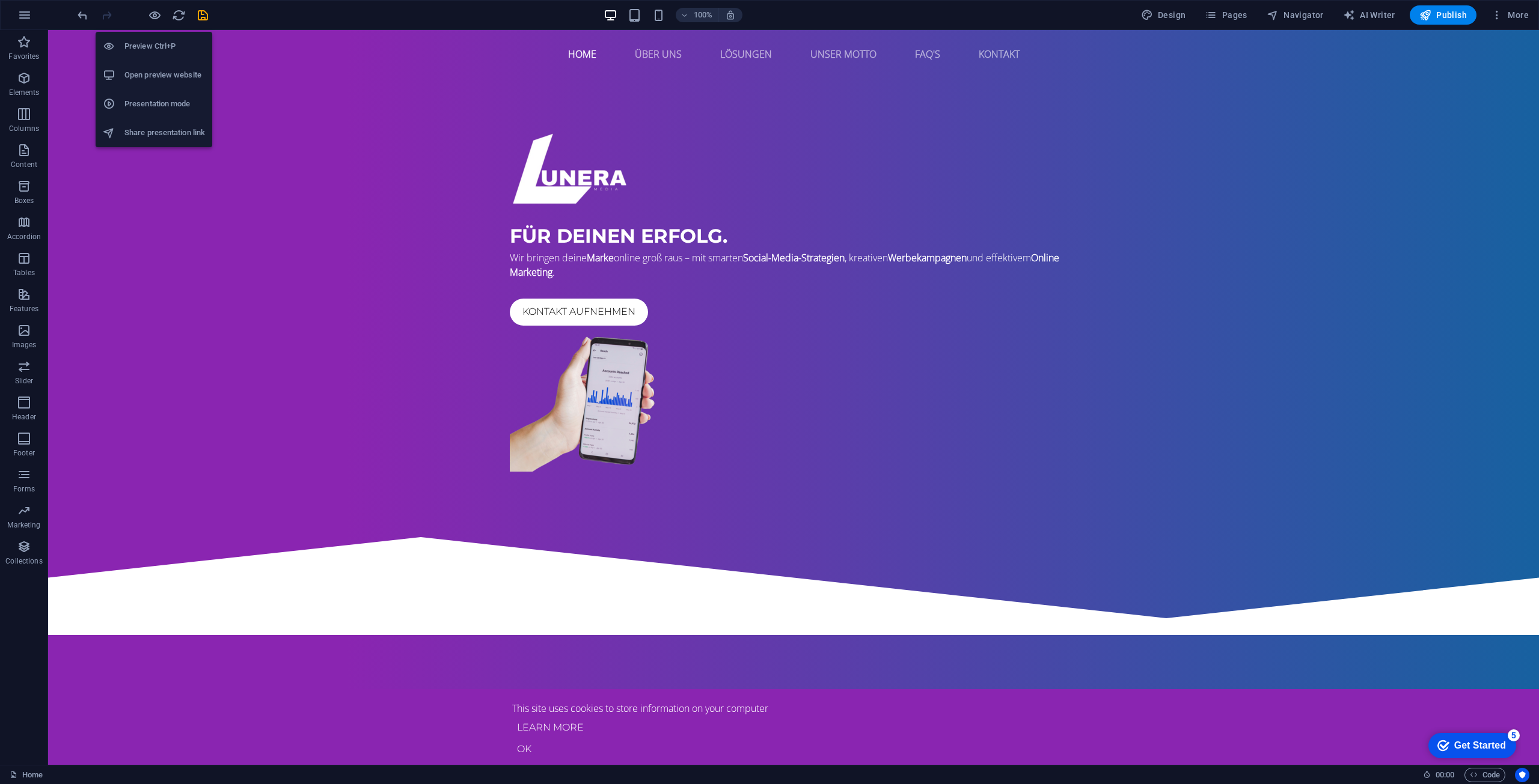
click at [138, 79] on h6 "Open preview website" at bounding box center [164, 75] width 81 height 14
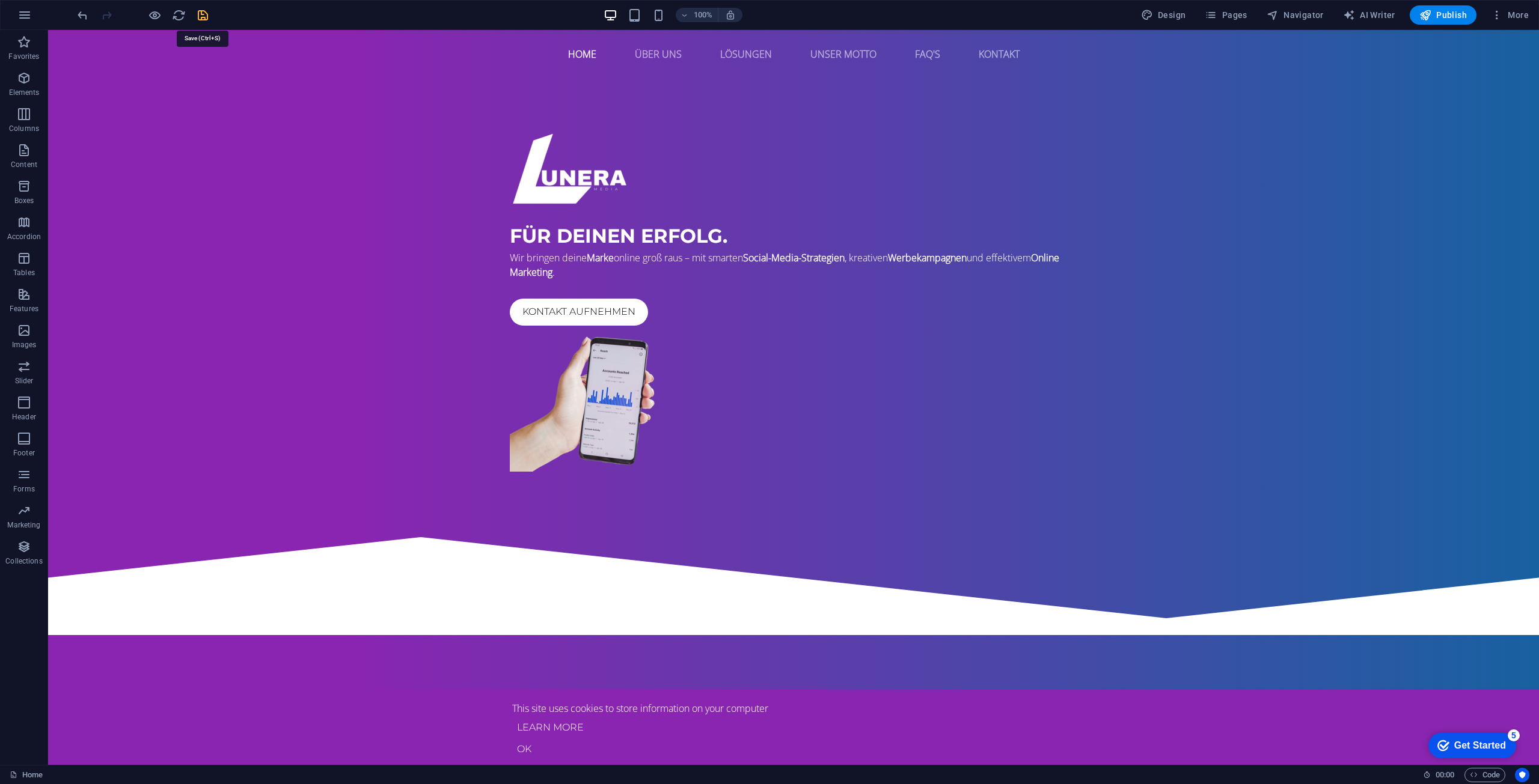
click at [206, 20] on icon "save" at bounding box center [203, 15] width 13 height 13
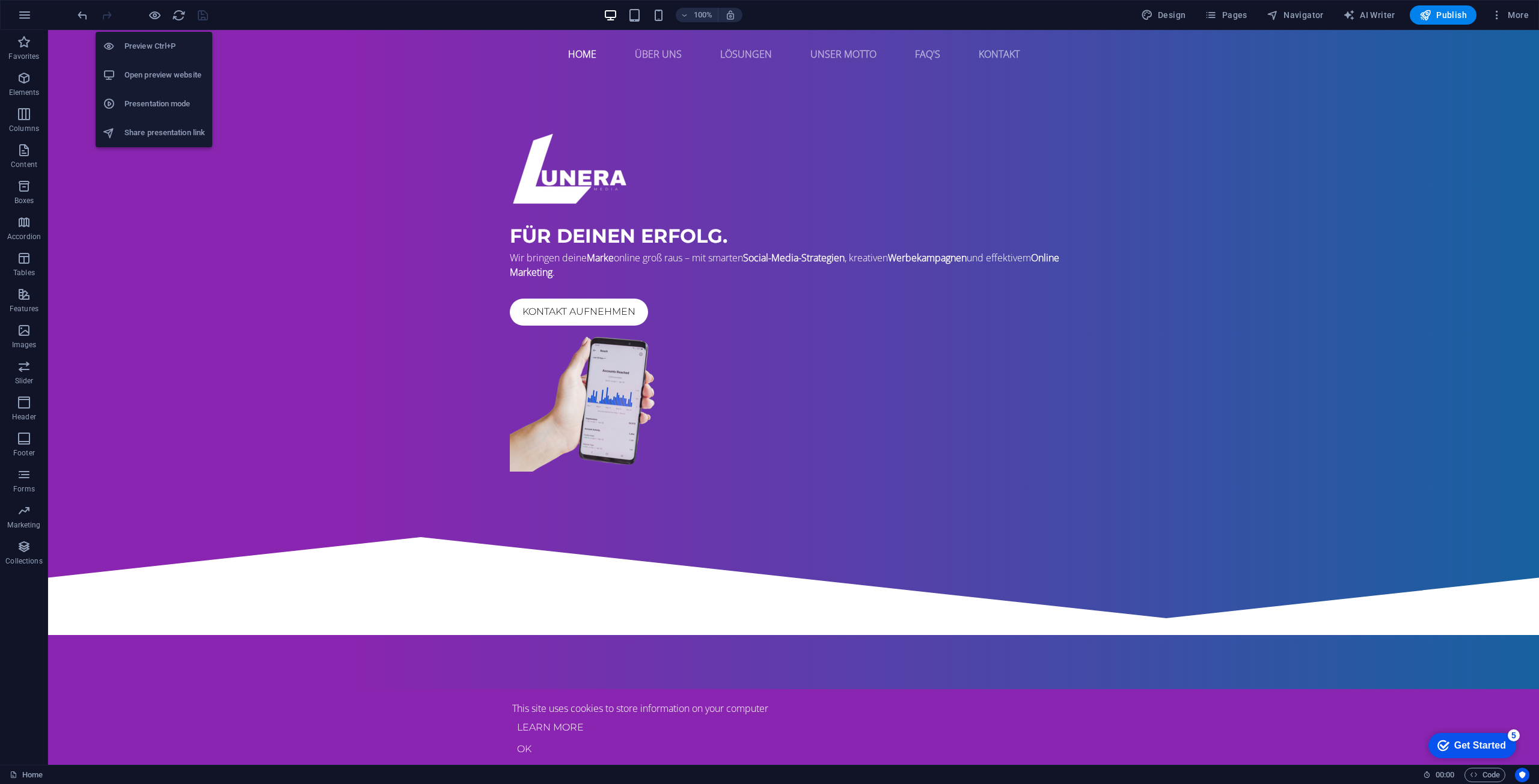
click at [157, 73] on h6 "Open preview website" at bounding box center [164, 75] width 81 height 14
click at [162, 69] on h6 "Open preview website" at bounding box center [164, 75] width 81 height 14
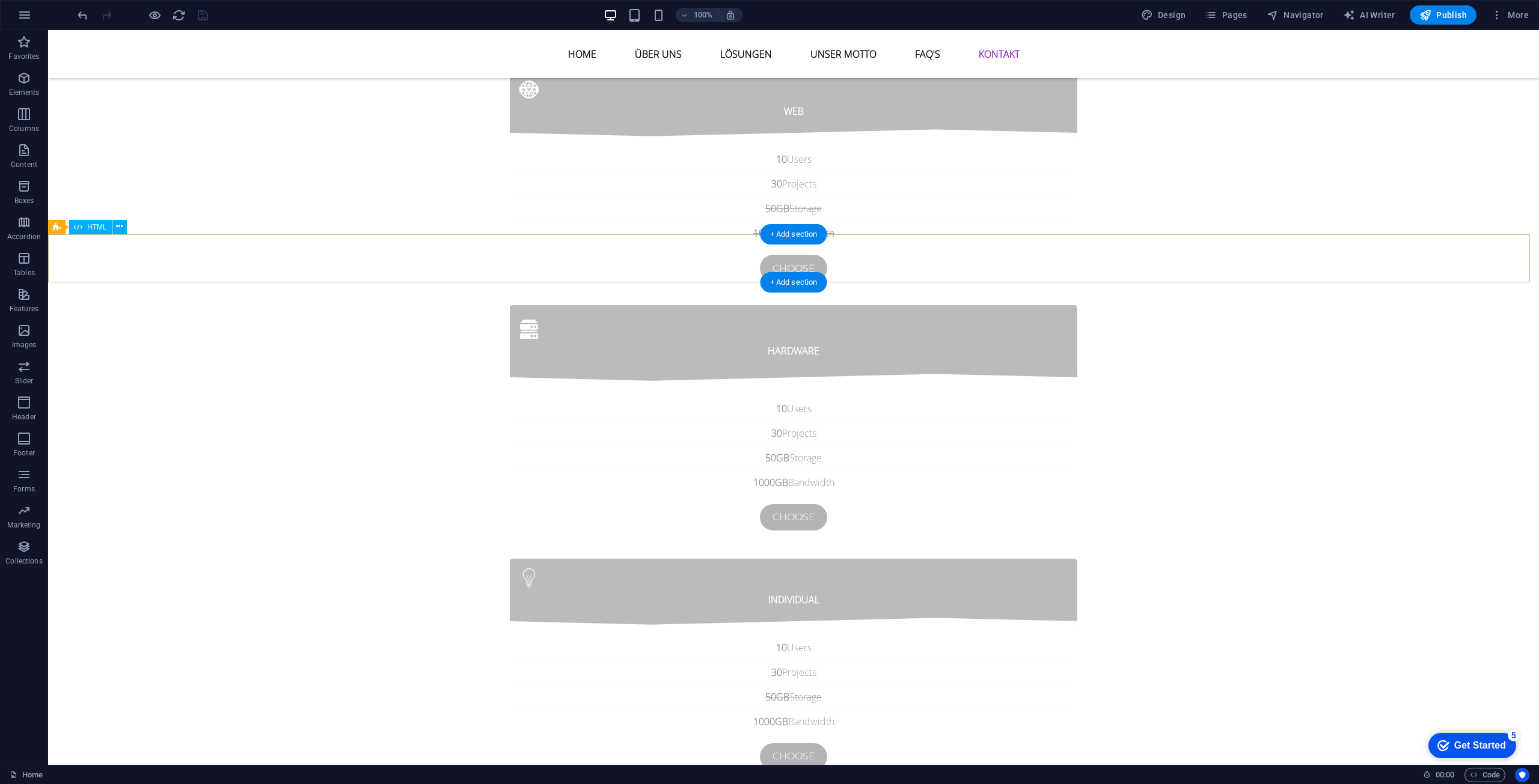
scroll to position [4560, 0]
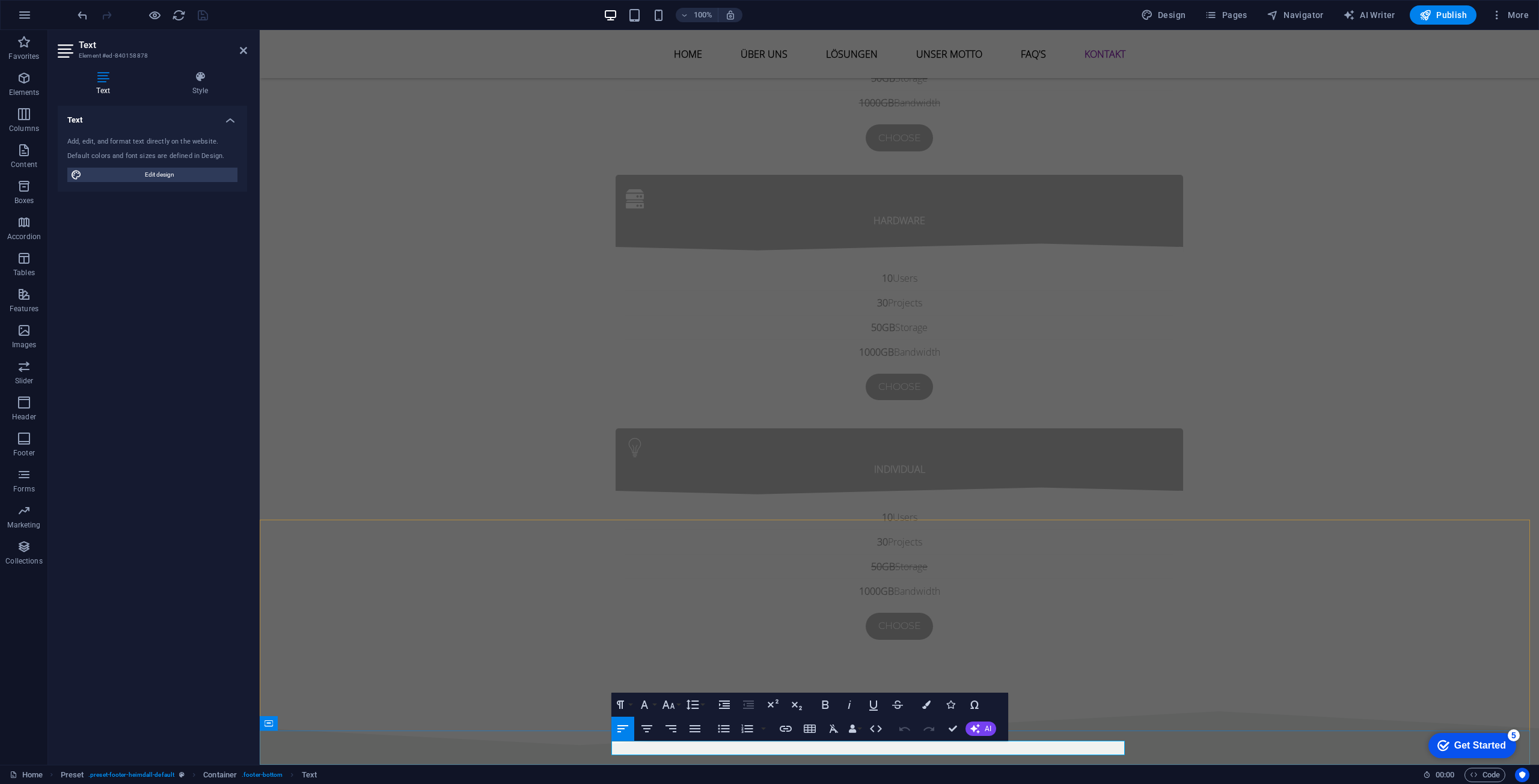
drag, startPoint x: 683, startPoint y: 747, endPoint x: 735, endPoint y: 747, distance: 52.0
click link "Legal Notice"
drag, startPoint x: 1462, startPoint y: 654, endPoint x: 1674, endPoint y: 657, distance: 212.0
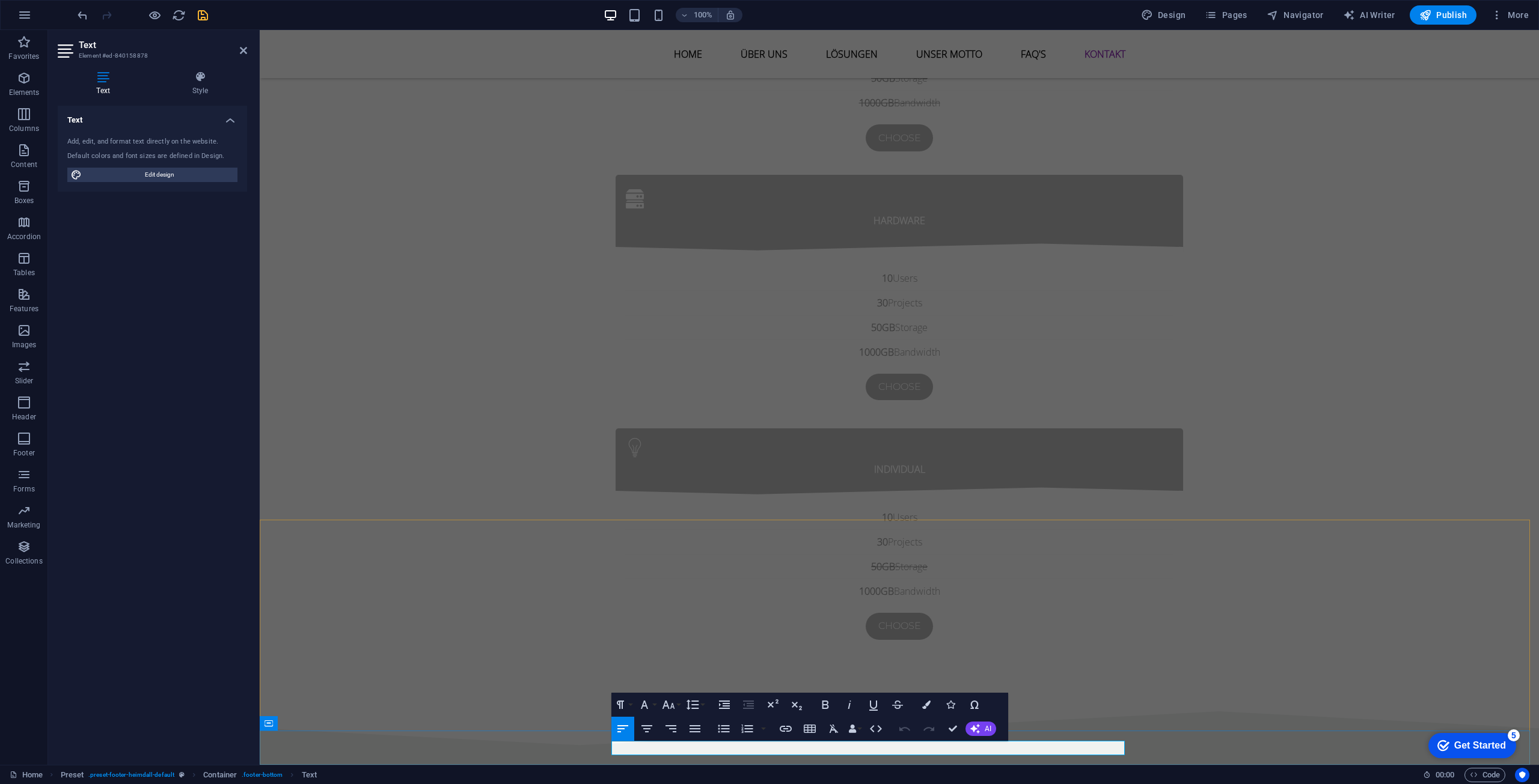
drag, startPoint x: 683, startPoint y: 747, endPoint x: 829, endPoint y: 750, distance: 146.0
click at [649, 734] on icon "button" at bounding box center [646, 728] width 14 height 14
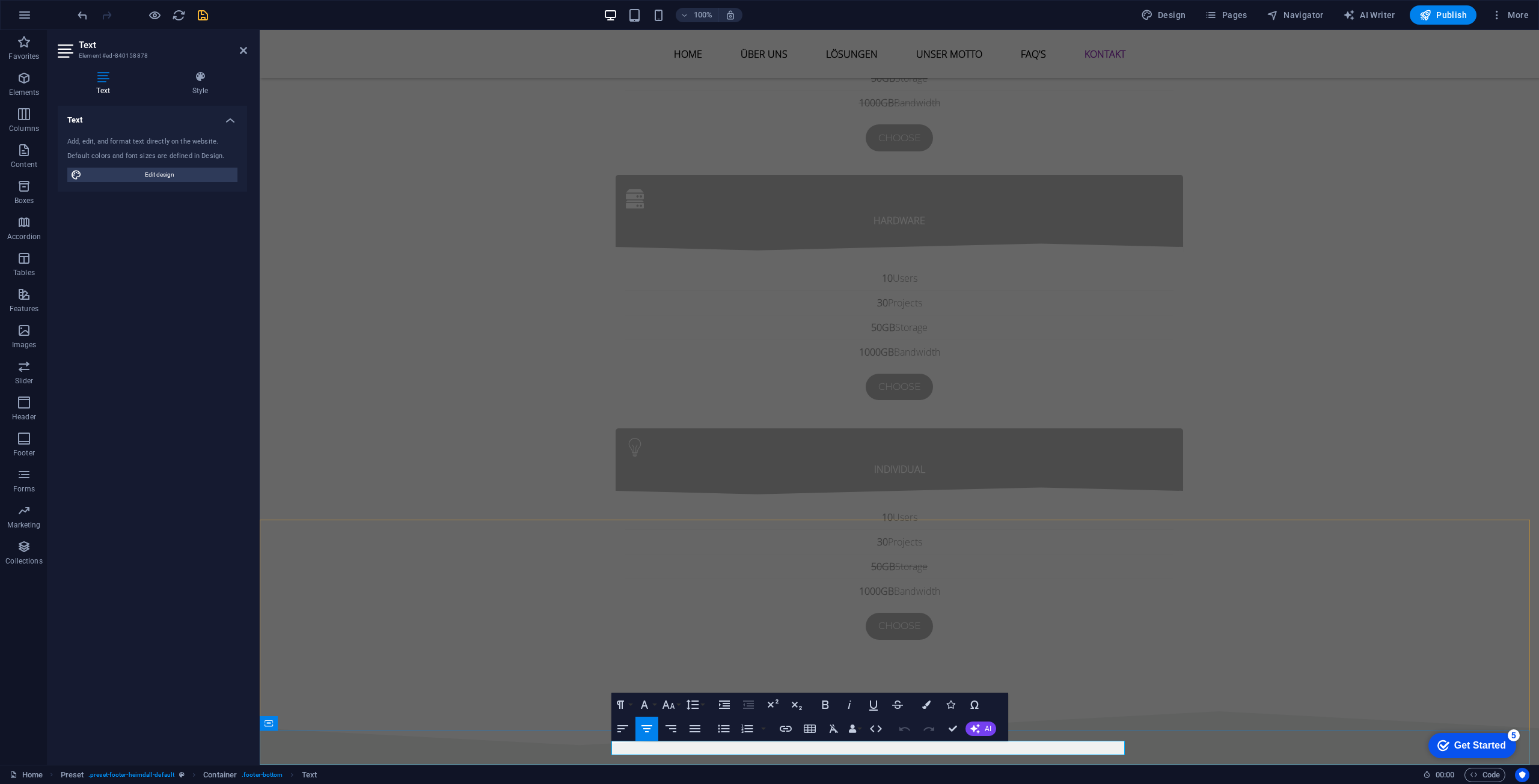
drag, startPoint x: 847, startPoint y: 750, endPoint x: 895, endPoint y: 750, distance: 48.0
click at [786, 729] on icon "button" at bounding box center [785, 728] width 12 height 6
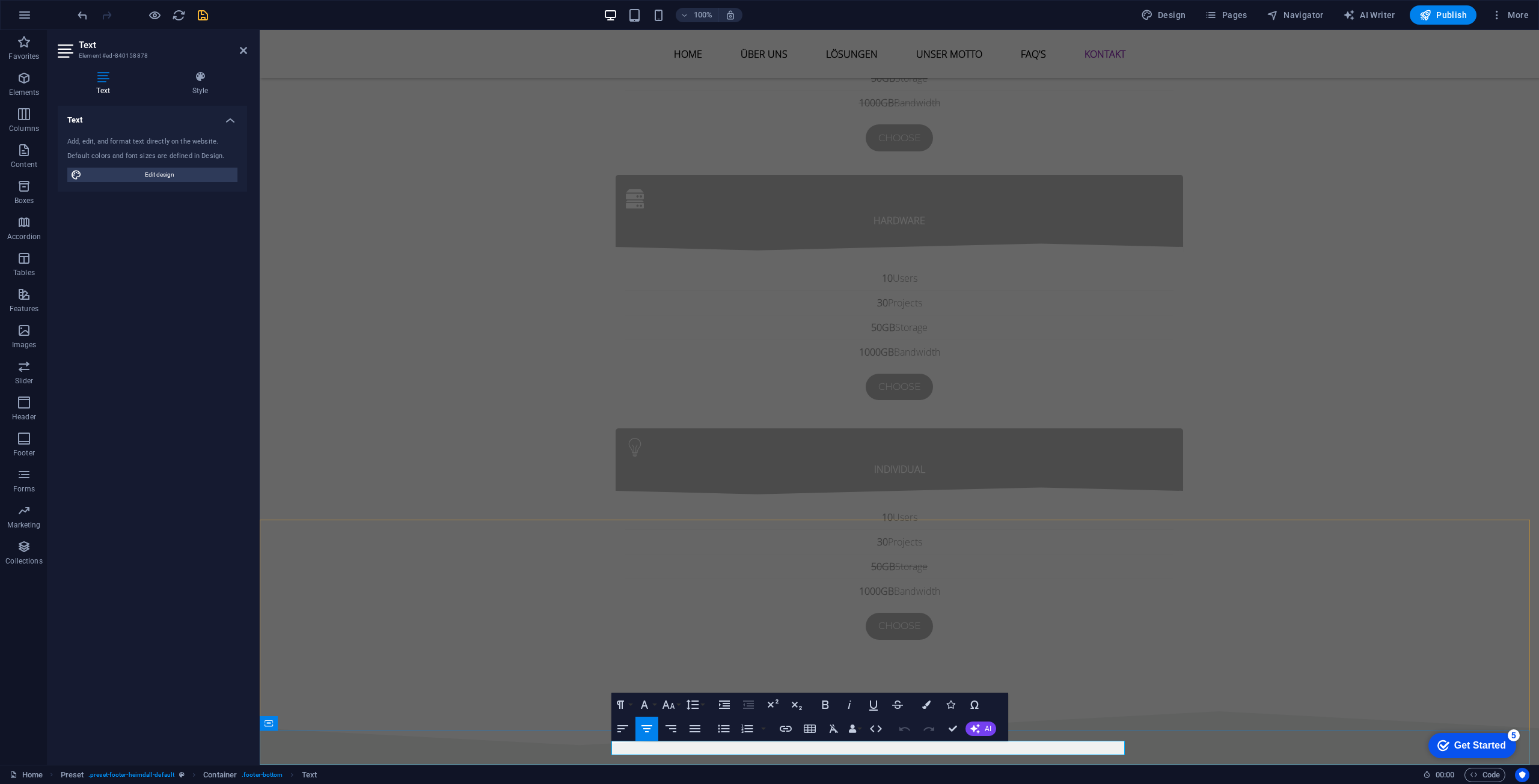
drag, startPoint x: 847, startPoint y: 748, endPoint x: 895, endPoint y: 750, distance: 48.0
click at [832, 706] on button "Bold" at bounding box center [826, 704] width 23 height 24
drag, startPoint x: 959, startPoint y: 750, endPoint x: 898, endPoint y: 743, distance: 61.4
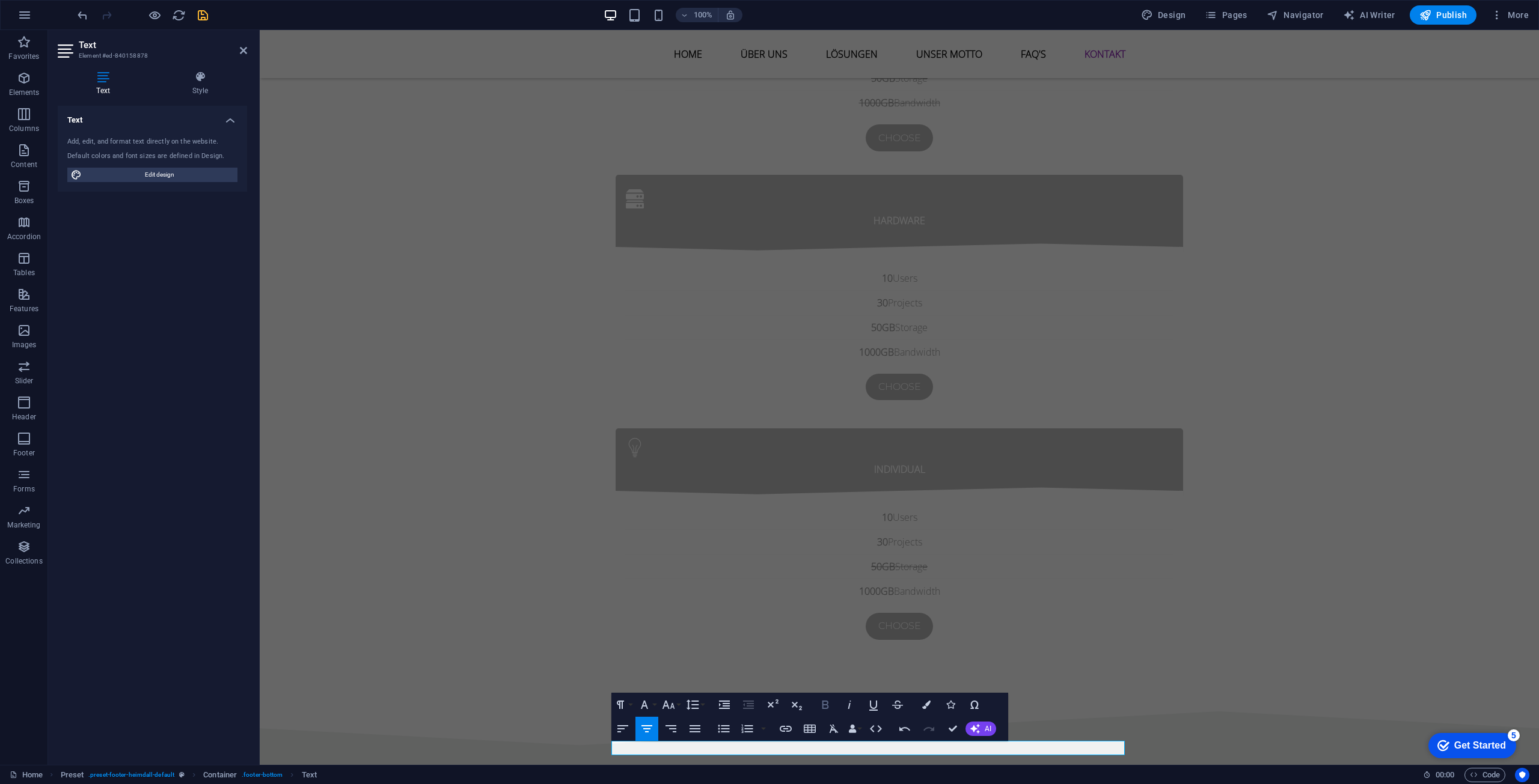
click at [826, 708] on icon "button" at bounding box center [825, 704] width 7 height 9
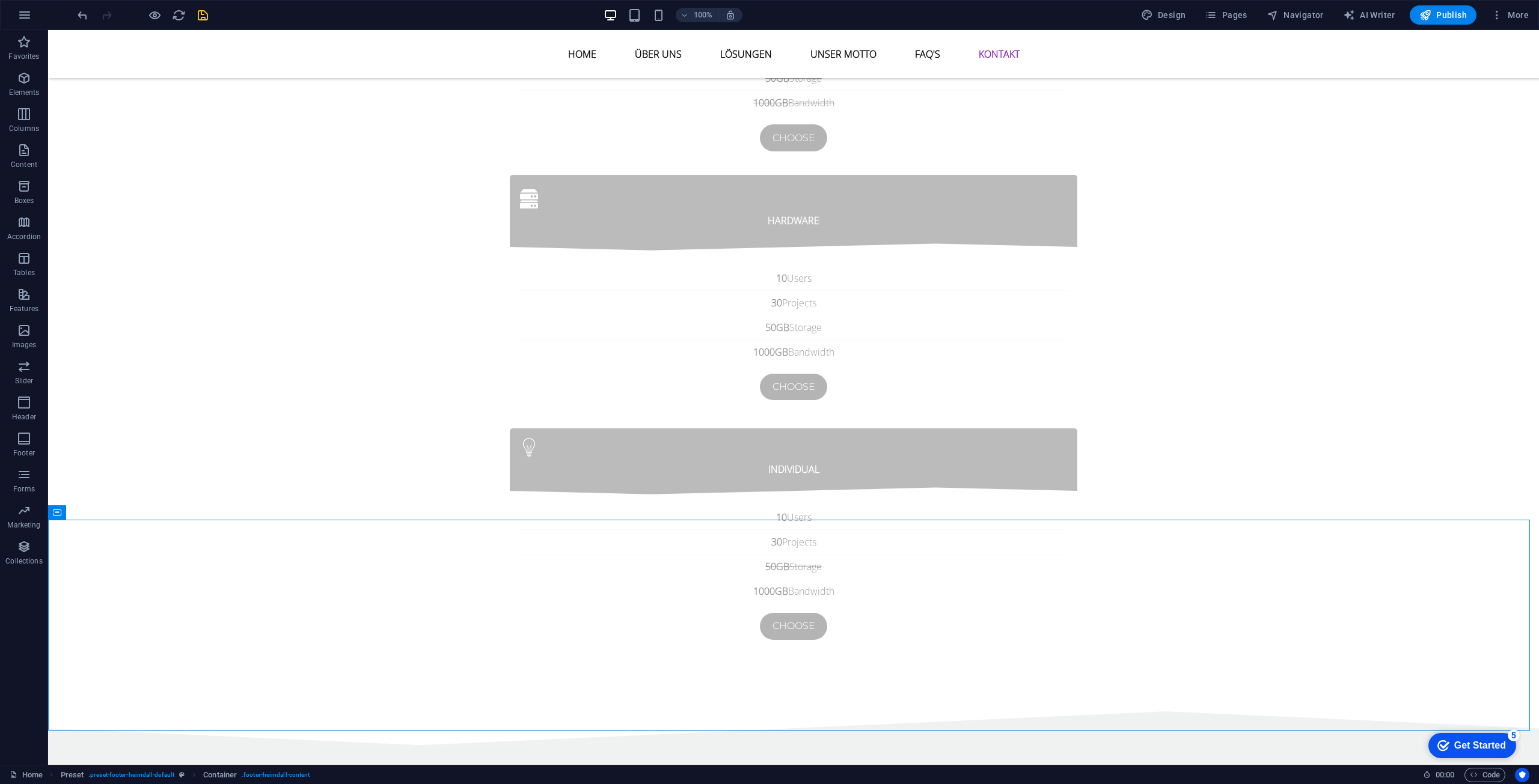
click at [203, 19] on icon "save" at bounding box center [203, 15] width 13 height 13
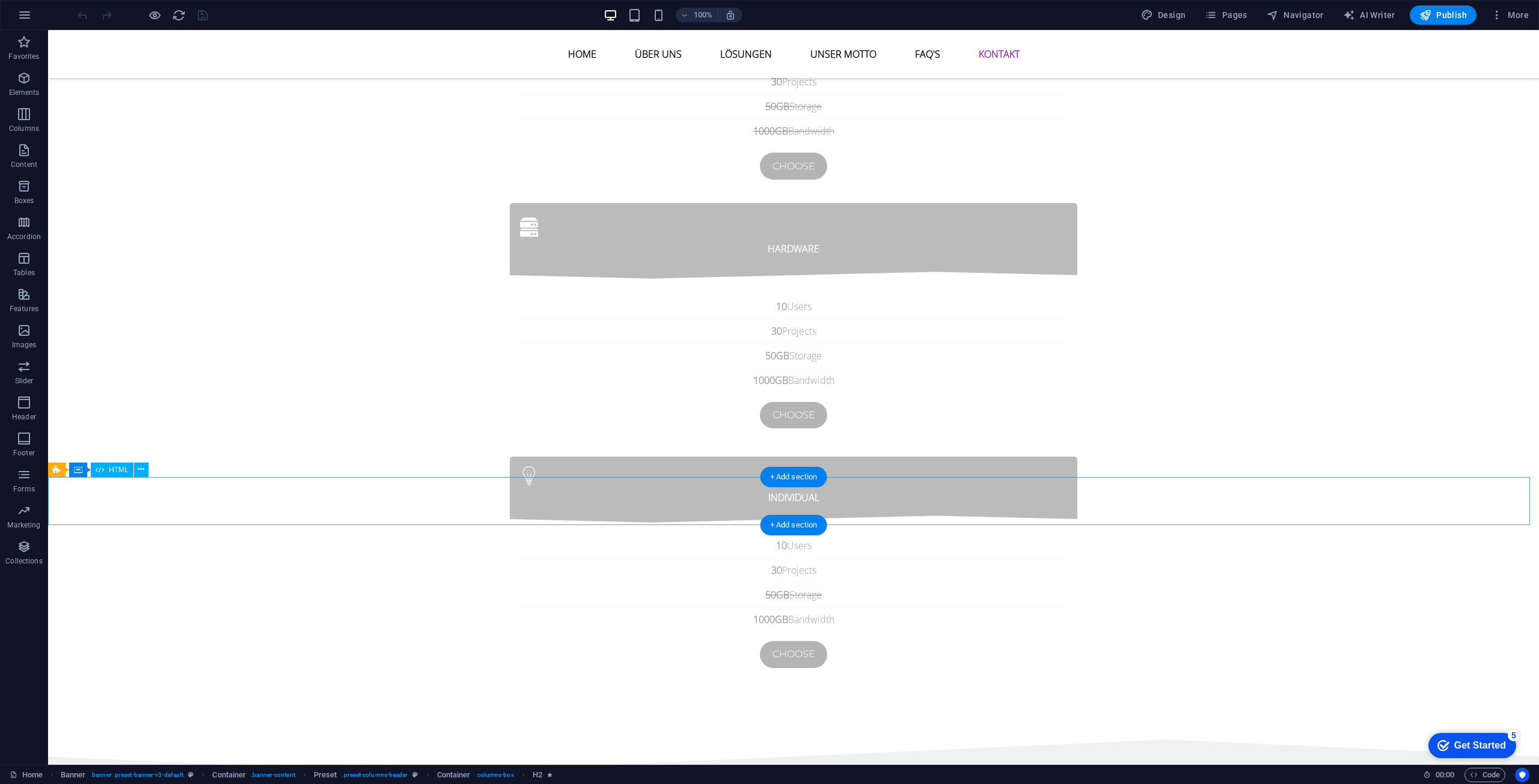
scroll to position [4560, 0]
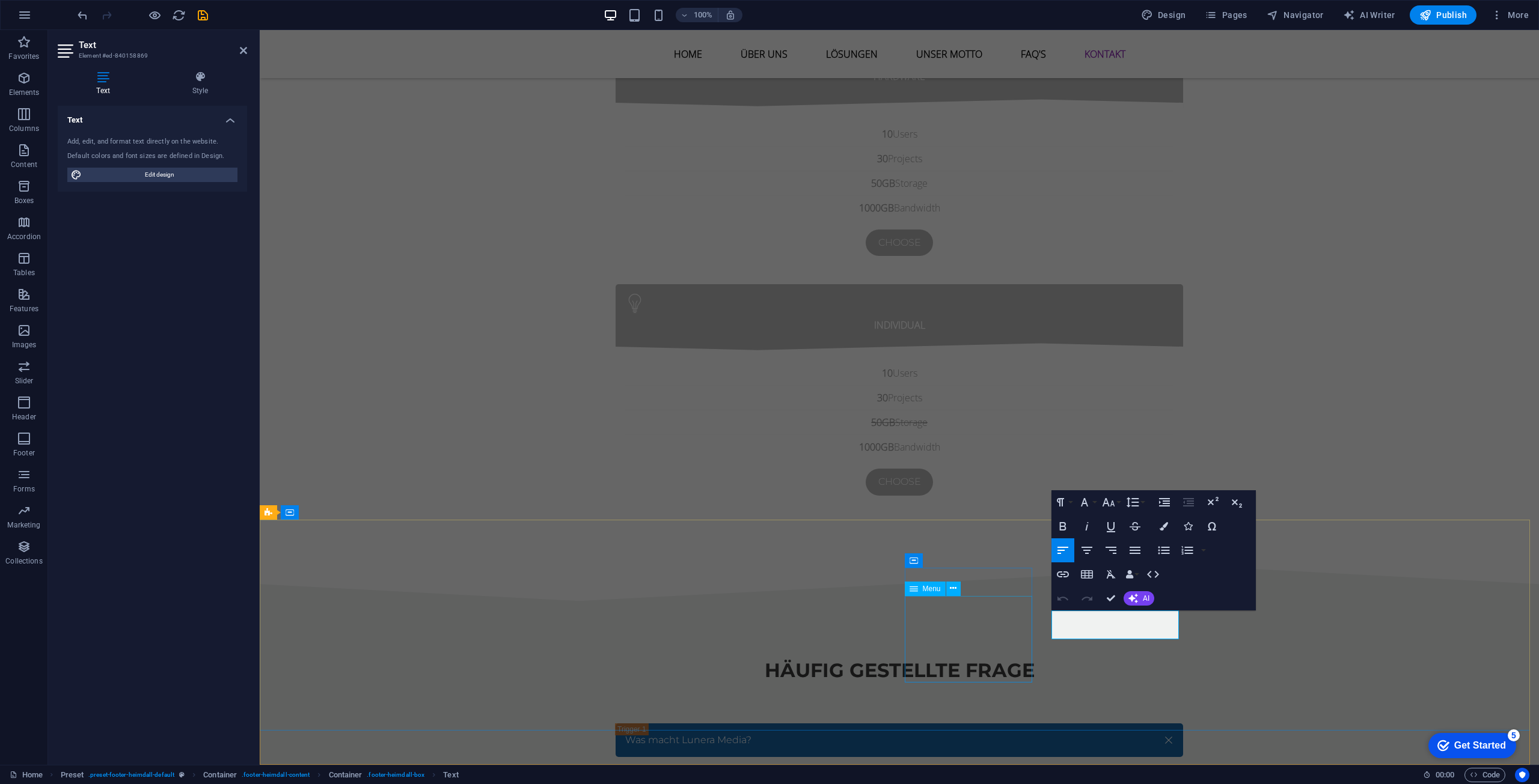
drag, startPoint x: 1154, startPoint y: 631, endPoint x: 1005, endPoint y: 605, distance: 151.3
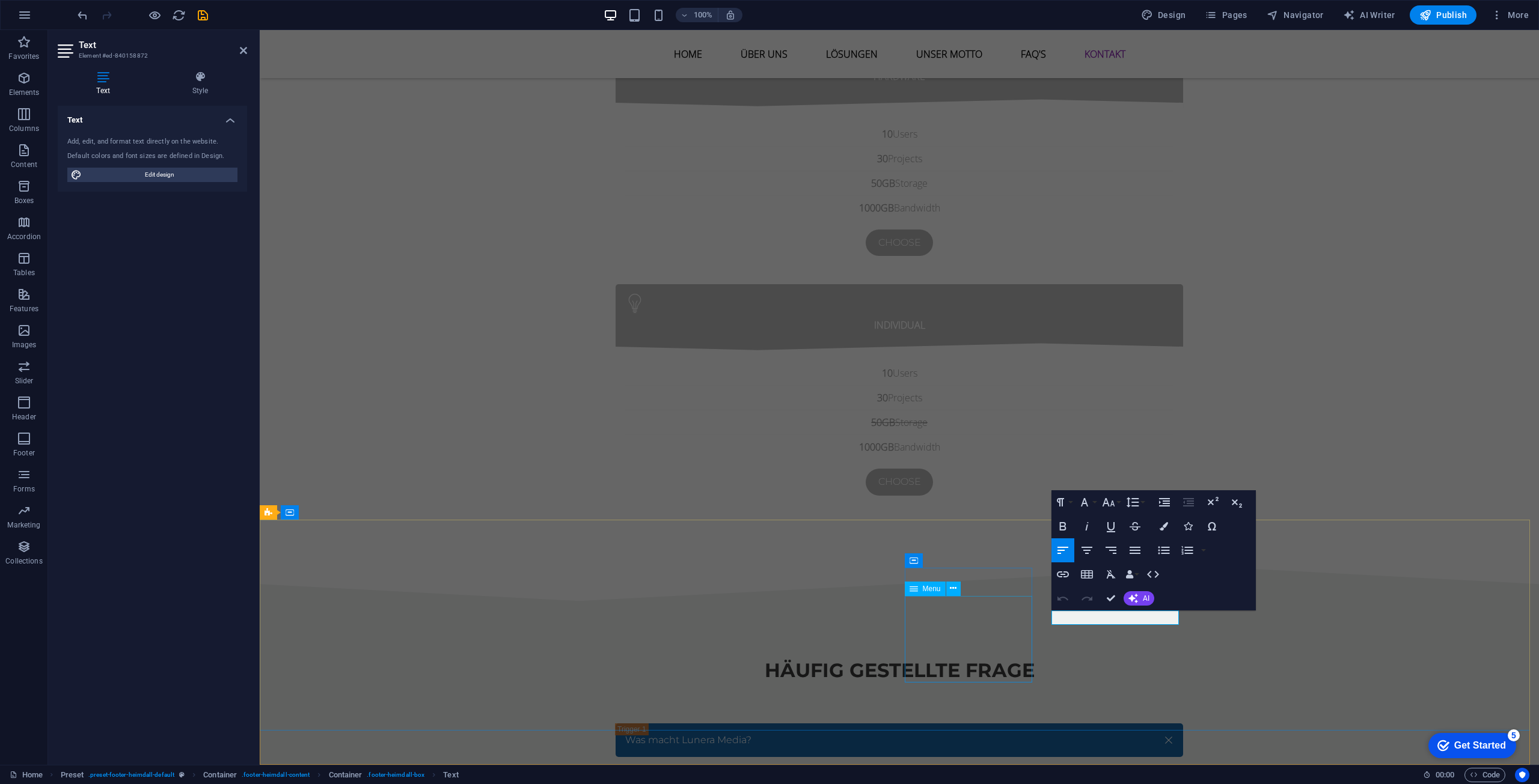
drag, startPoint x: 1166, startPoint y: 616, endPoint x: 1024, endPoint y: 626, distance: 142.4
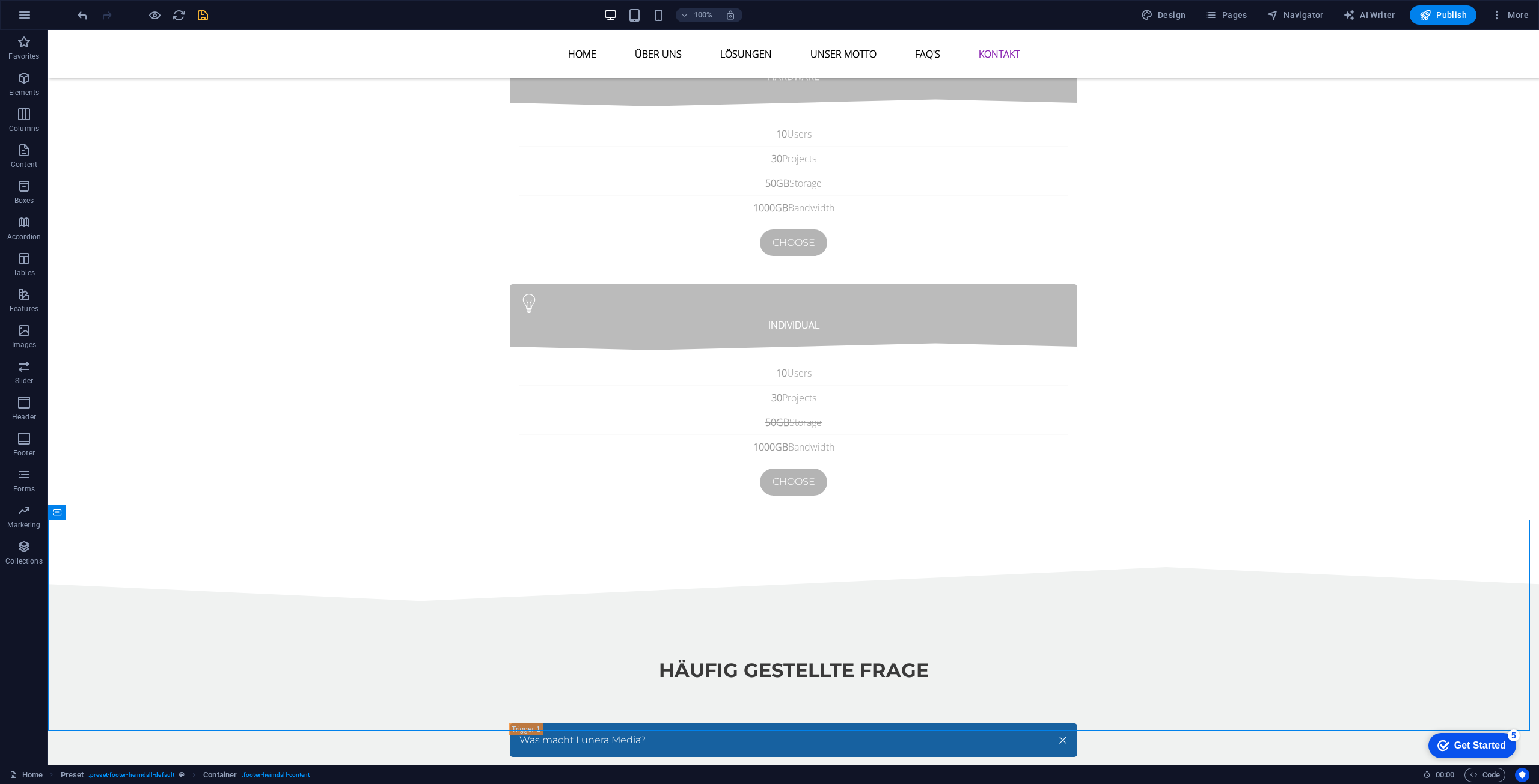
click at [202, 18] on icon "save" at bounding box center [203, 15] width 13 height 13
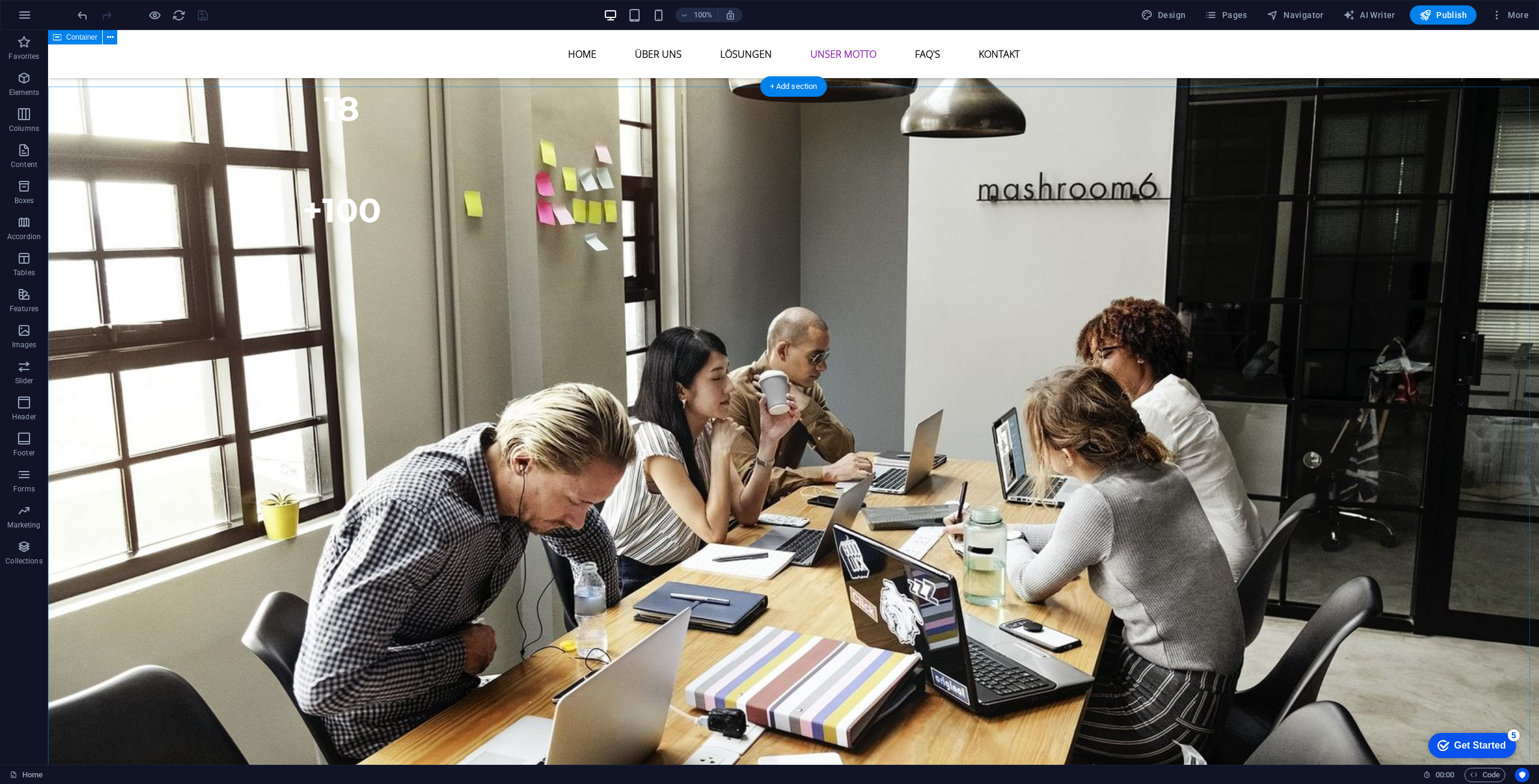
scroll to position [3058, 0]
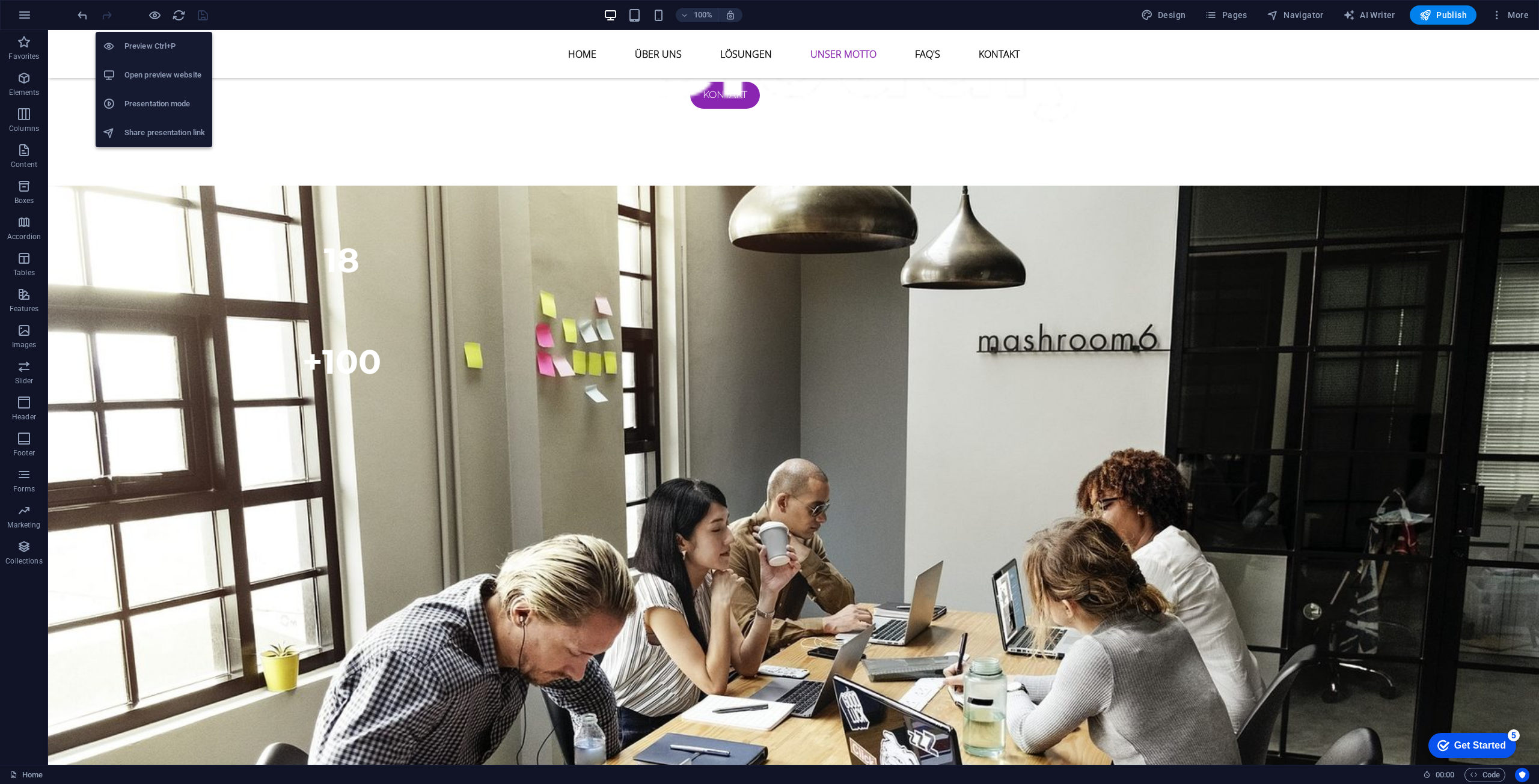
click at [168, 70] on h6 "Open preview website" at bounding box center [164, 75] width 81 height 14
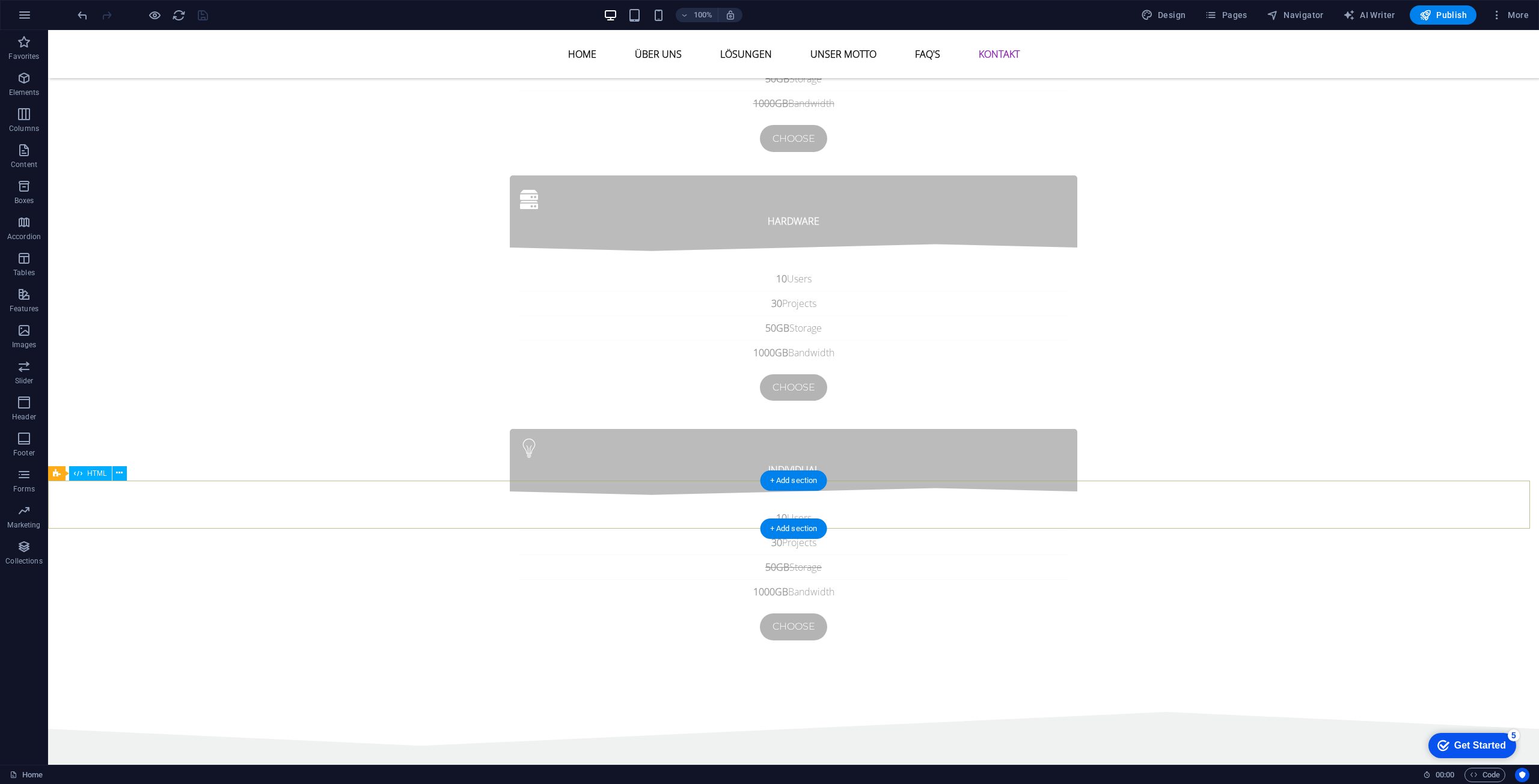
scroll to position [4560, 0]
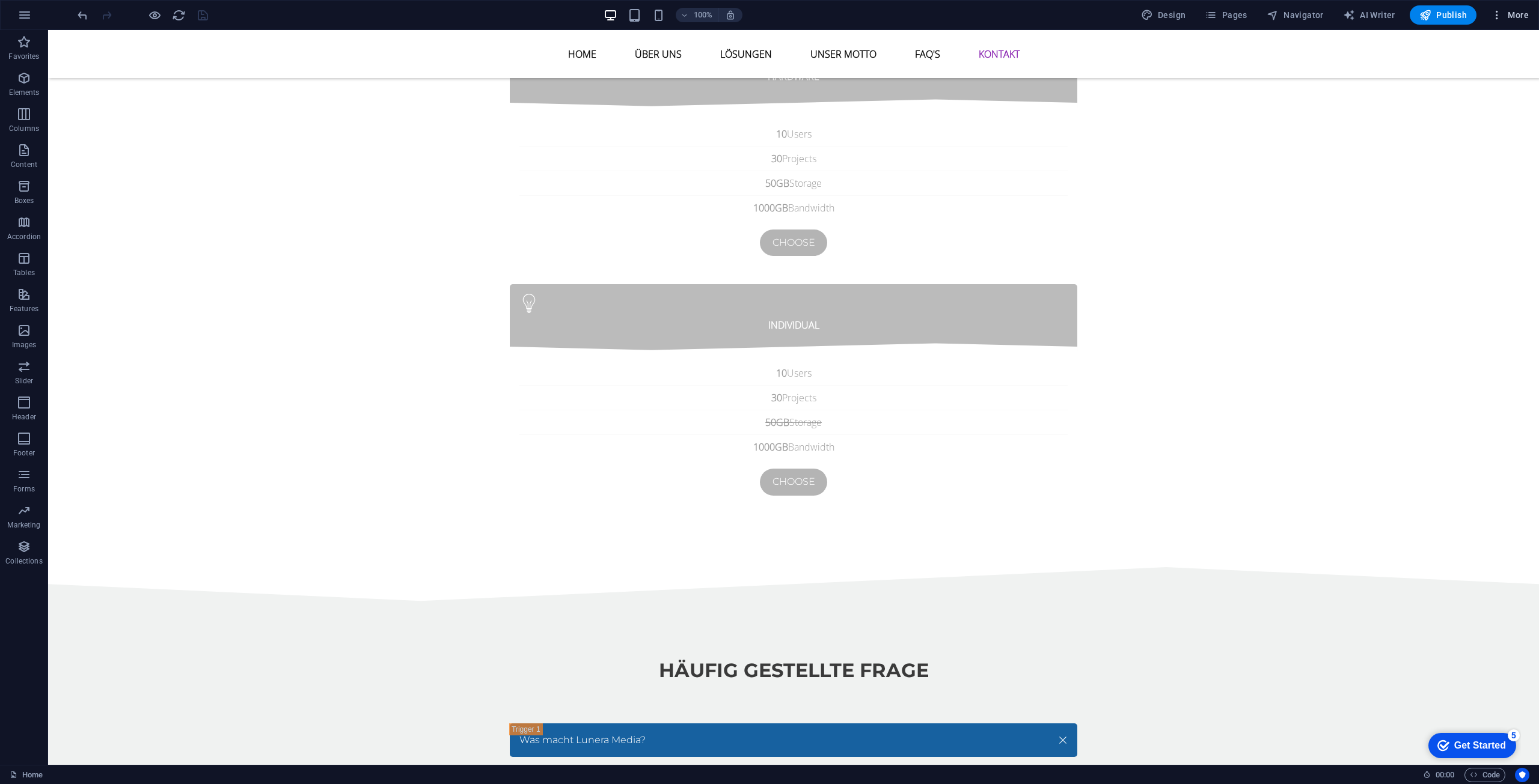
click at [1508, 12] on span "More" at bounding box center [1509, 14] width 37 height 12
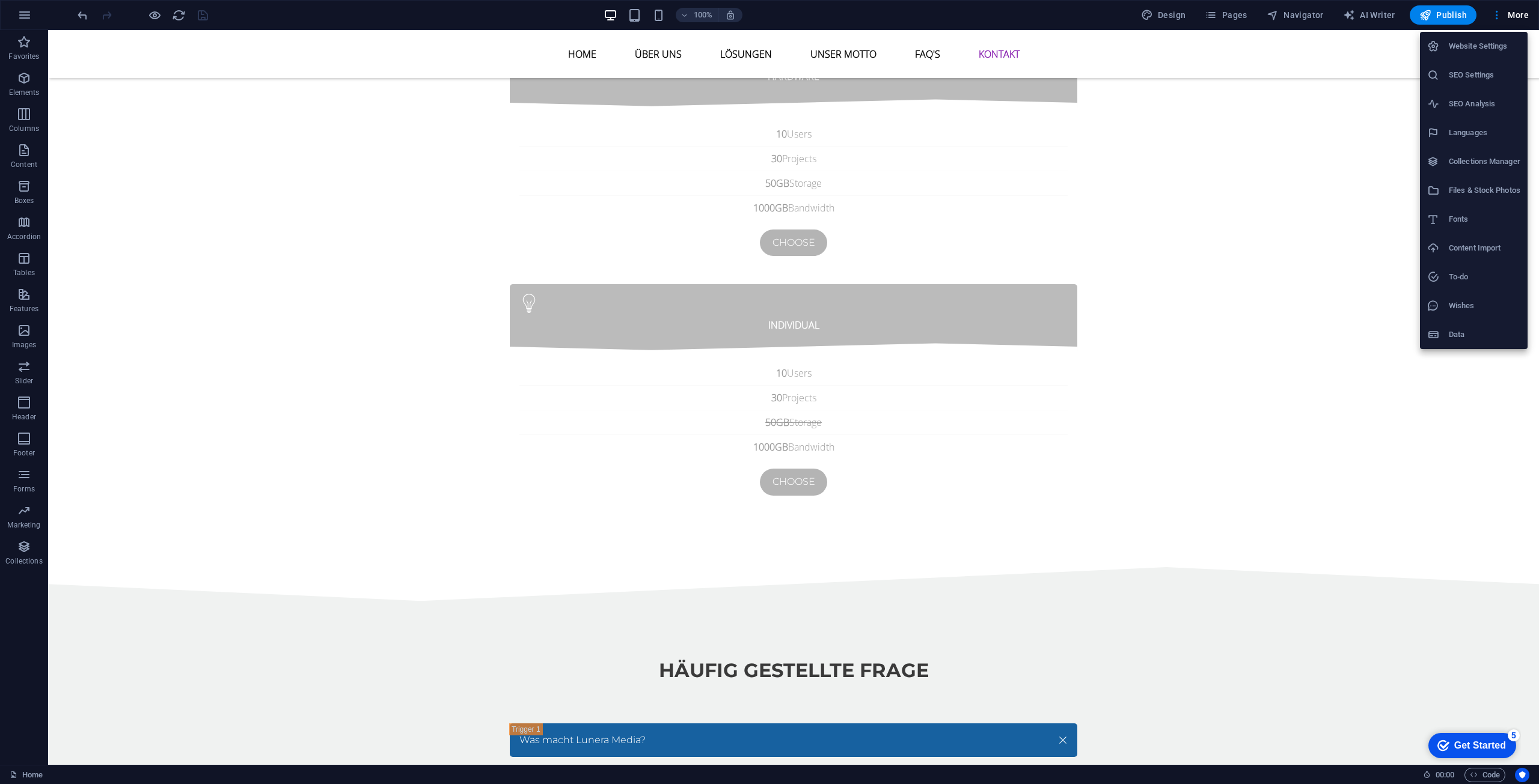
click at [1223, 16] on div at bounding box center [769, 392] width 1539 height 784
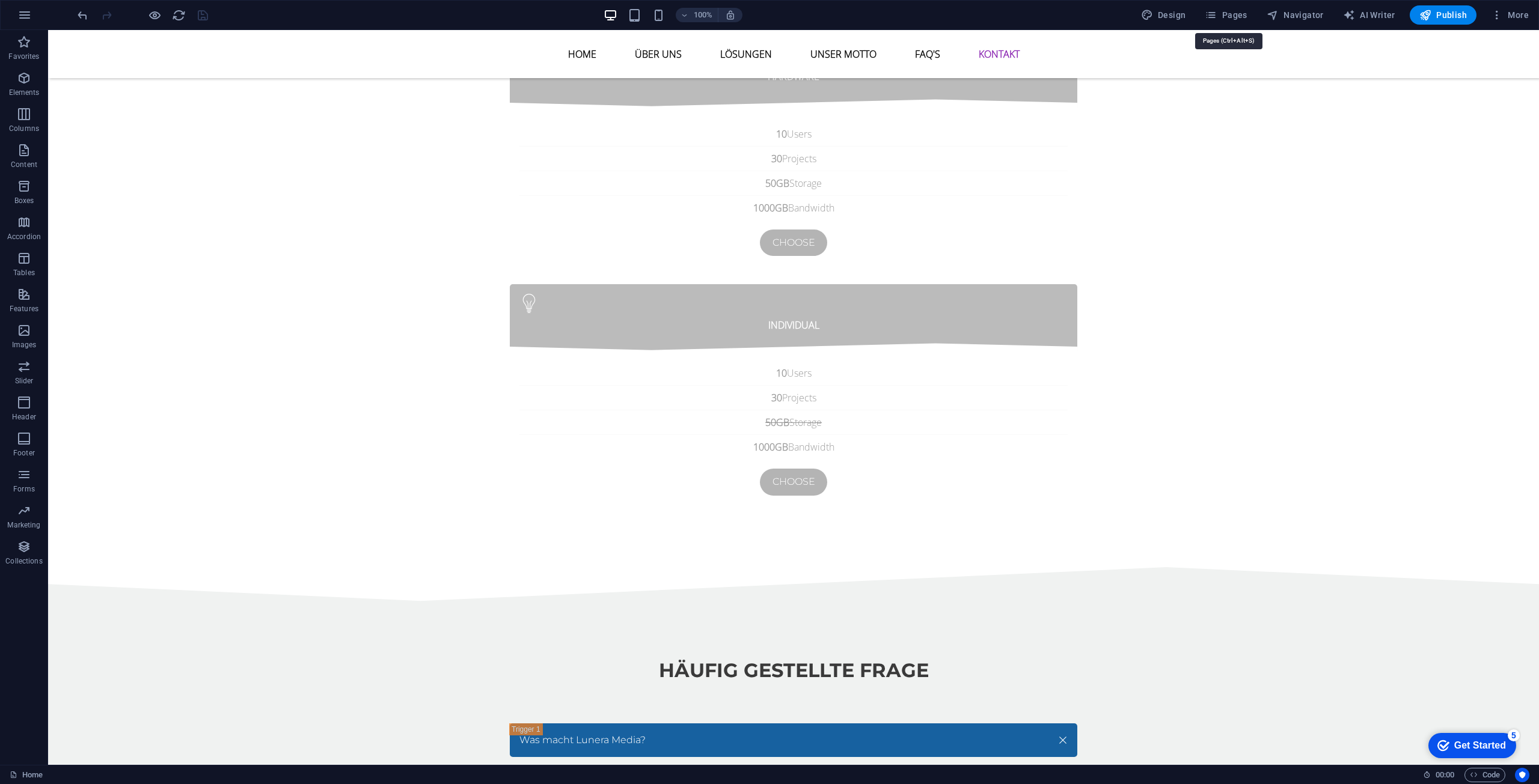
click at [1232, 14] on span "Pages" at bounding box center [1226, 14] width 42 height 12
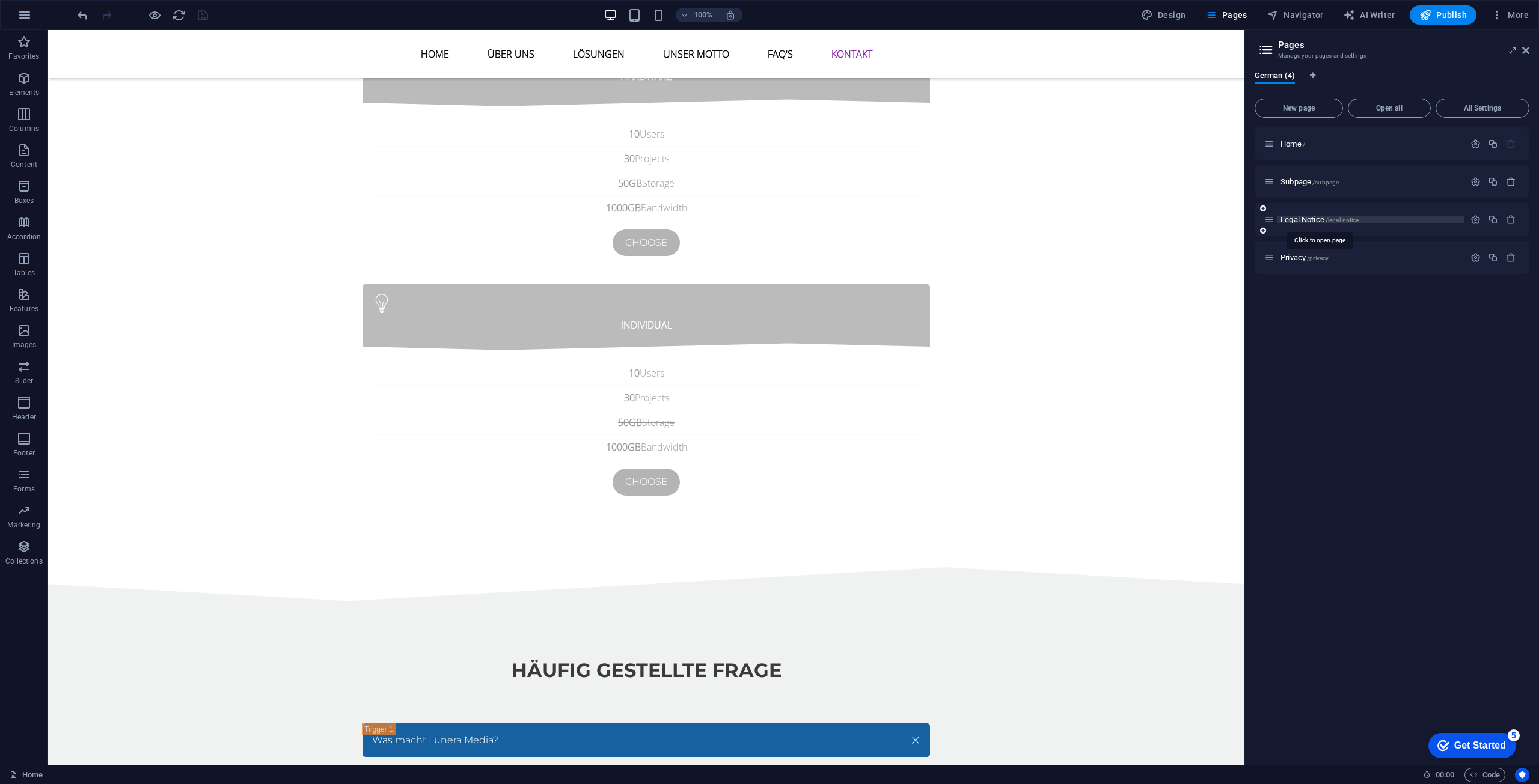
click at [1313, 216] on span "Legal Notice /legal-notice" at bounding box center [1319, 219] width 78 height 9
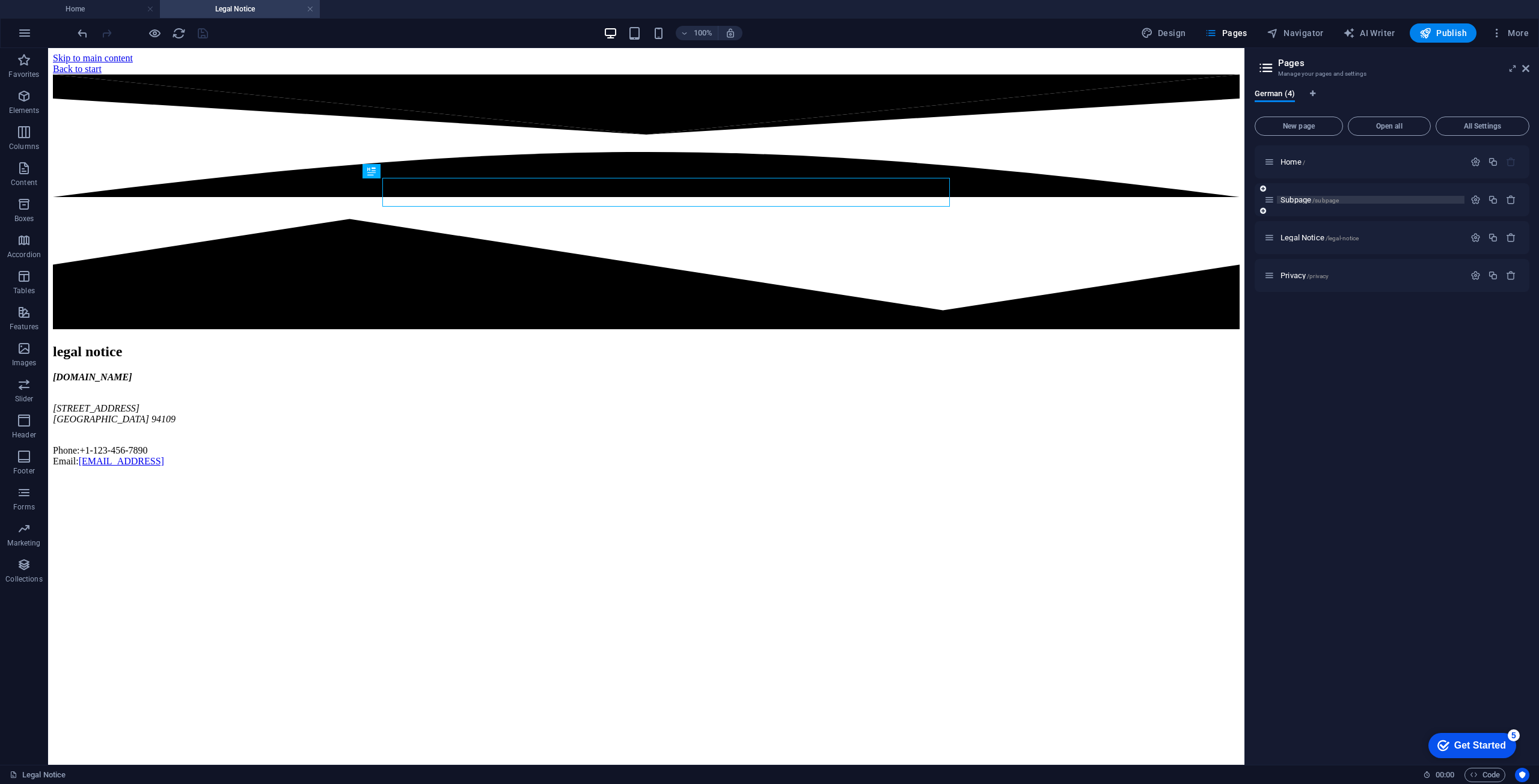
scroll to position [0, 0]
click at [1315, 235] on span "Legal Notice /legal-notice" at bounding box center [1319, 237] width 78 height 9
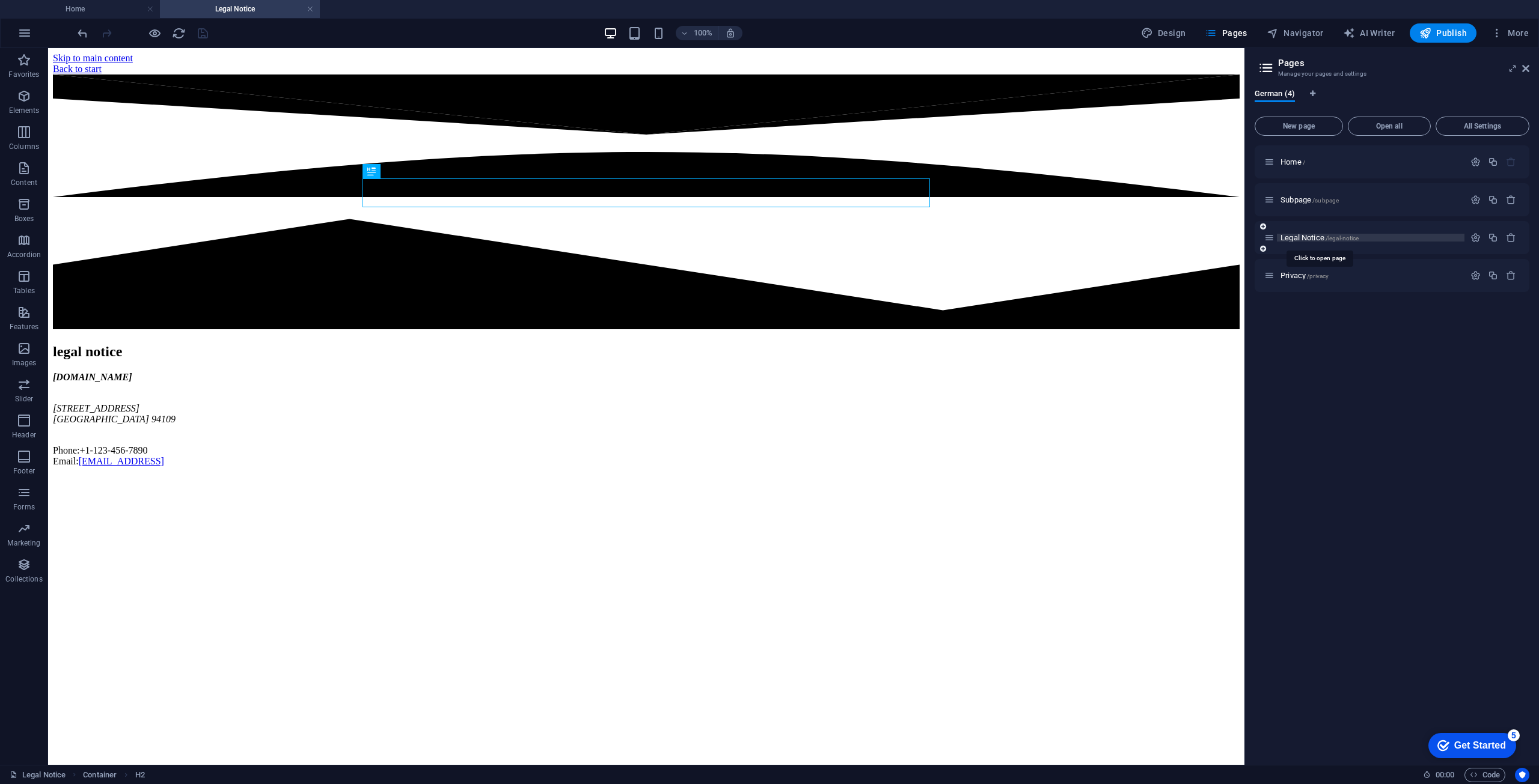
click at [1315, 235] on span "Legal Notice /legal-notice" at bounding box center [1319, 237] width 78 height 9
click at [435, 68] on div "Back to start" at bounding box center [646, 68] width 1187 height 11
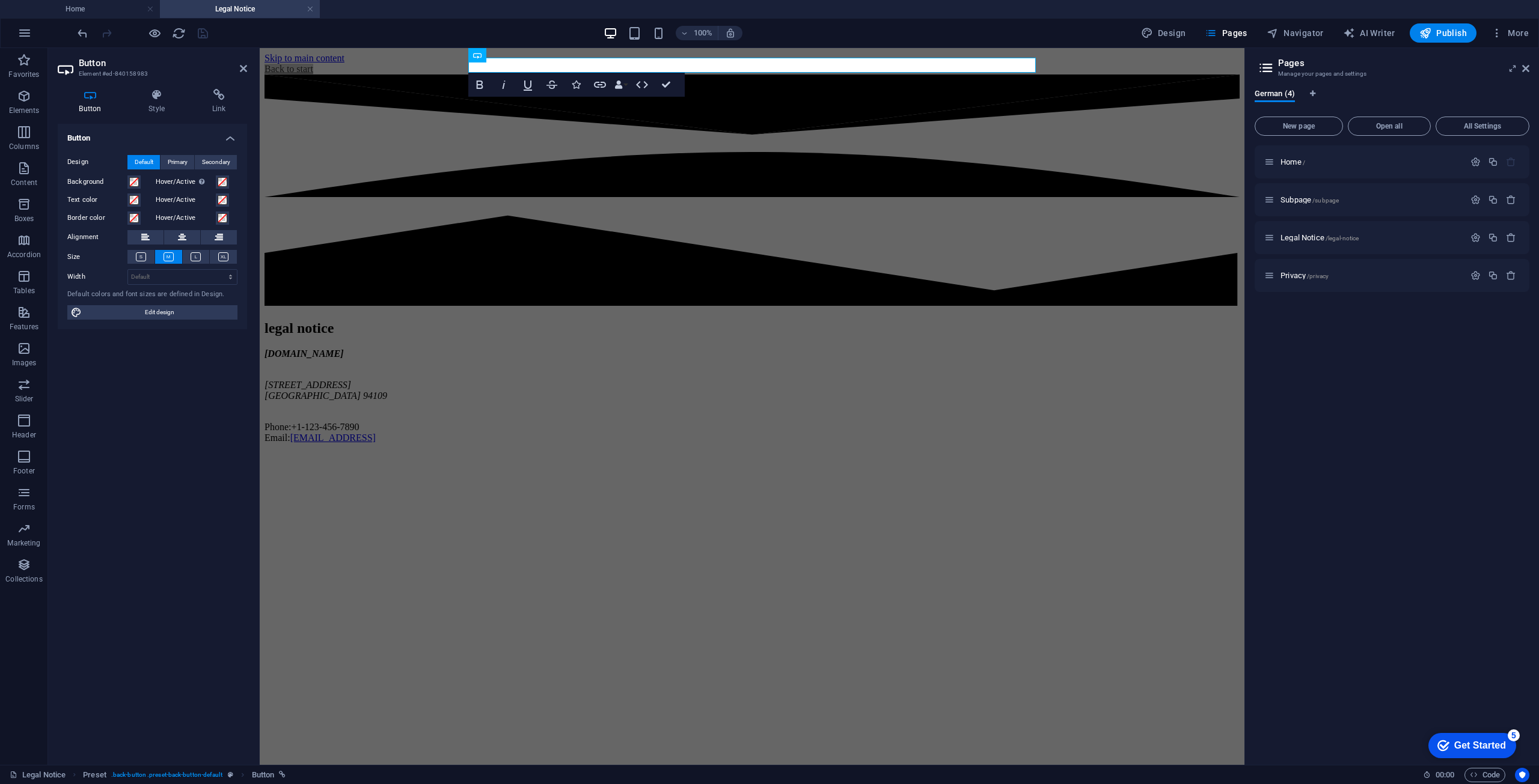
click at [1459, 331] on div "Home / Subpage /subpage Legal Notice /legal-notice Privacy /privacy" at bounding box center [1392, 450] width 275 height 610
click at [1499, 26] on button "More" at bounding box center [1509, 33] width 47 height 19
click at [1464, 150] on h6 "Languages" at bounding box center [1484, 150] width 71 height 14
select select "55"
click at [1229, 32] on span "Pages" at bounding box center [1226, 33] width 42 height 12
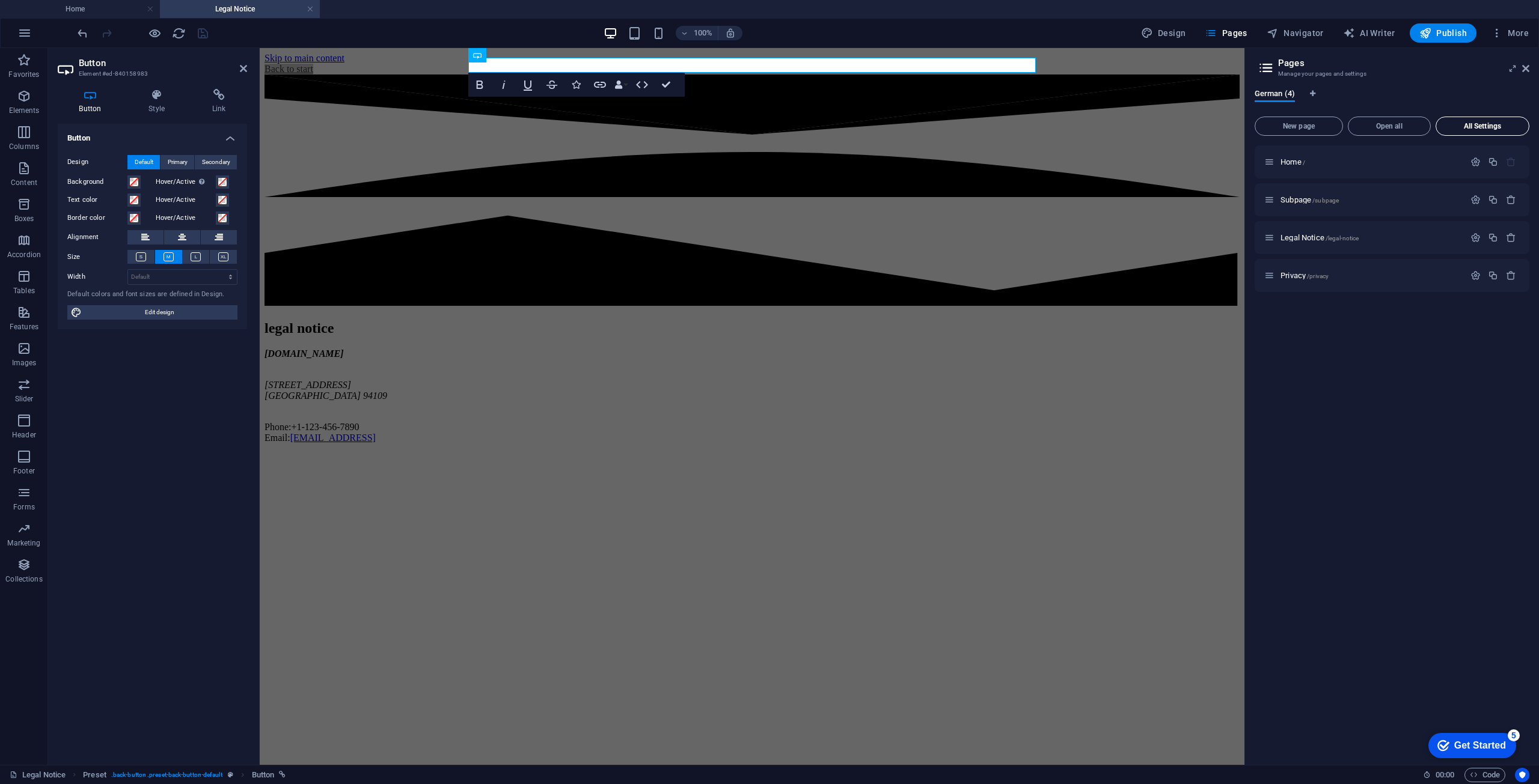
click at [1472, 127] on span "All Settings" at bounding box center [1482, 127] width 83 height 8
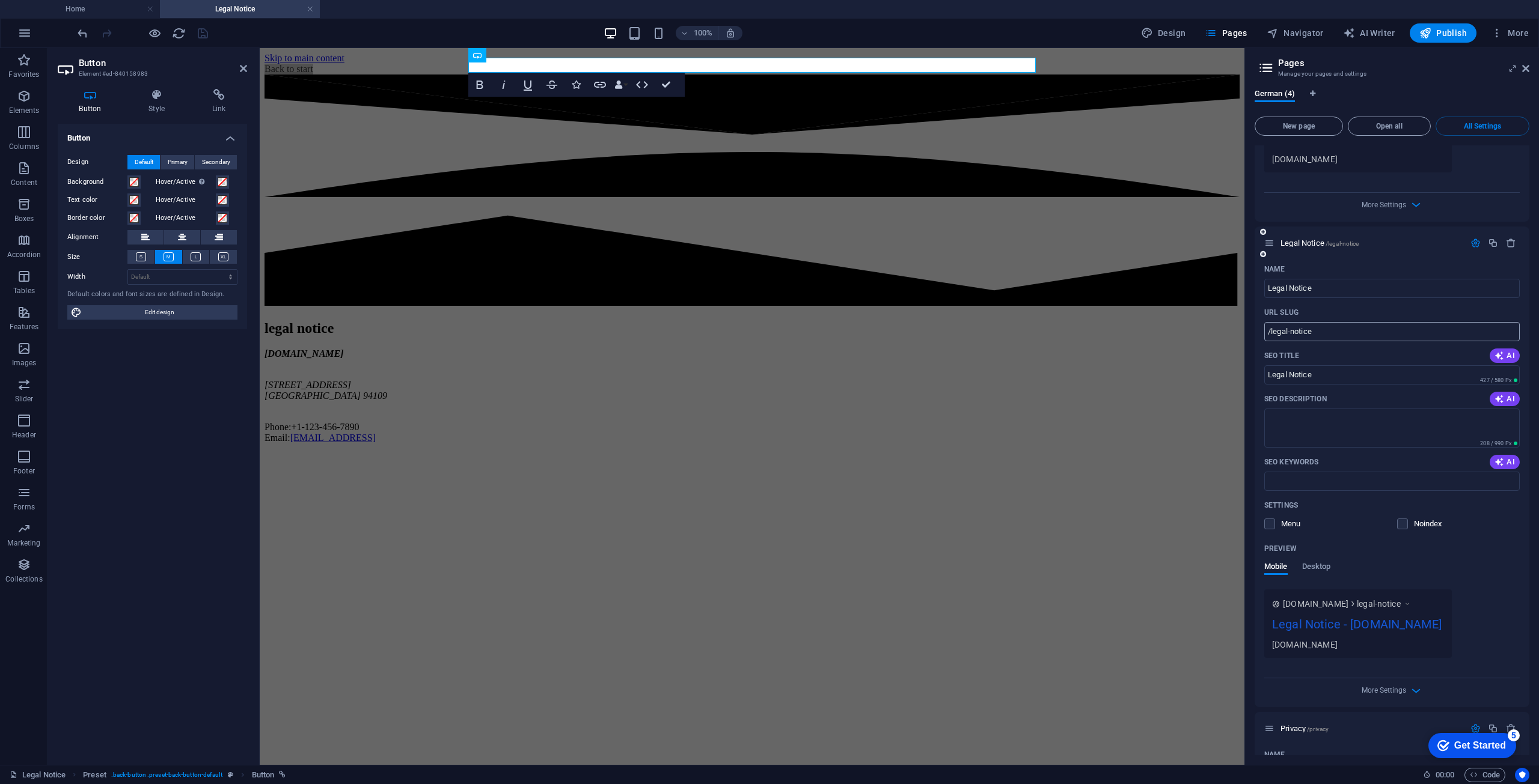
scroll to position [910, 0]
drag, startPoint x: 1599, startPoint y: 369, endPoint x: 1211, endPoint y: 321, distance: 391.0
drag, startPoint x: 1349, startPoint y: 329, endPoint x: 1332, endPoint y: 325, distance: 17.5
click at [1333, 327] on div "Name Legal Notice ​ URL SLUG /legal-notice ​ SEO Title AI Legal Notice ​ 427 / …" at bounding box center [1392, 480] width 275 height 448
type input "Impres"
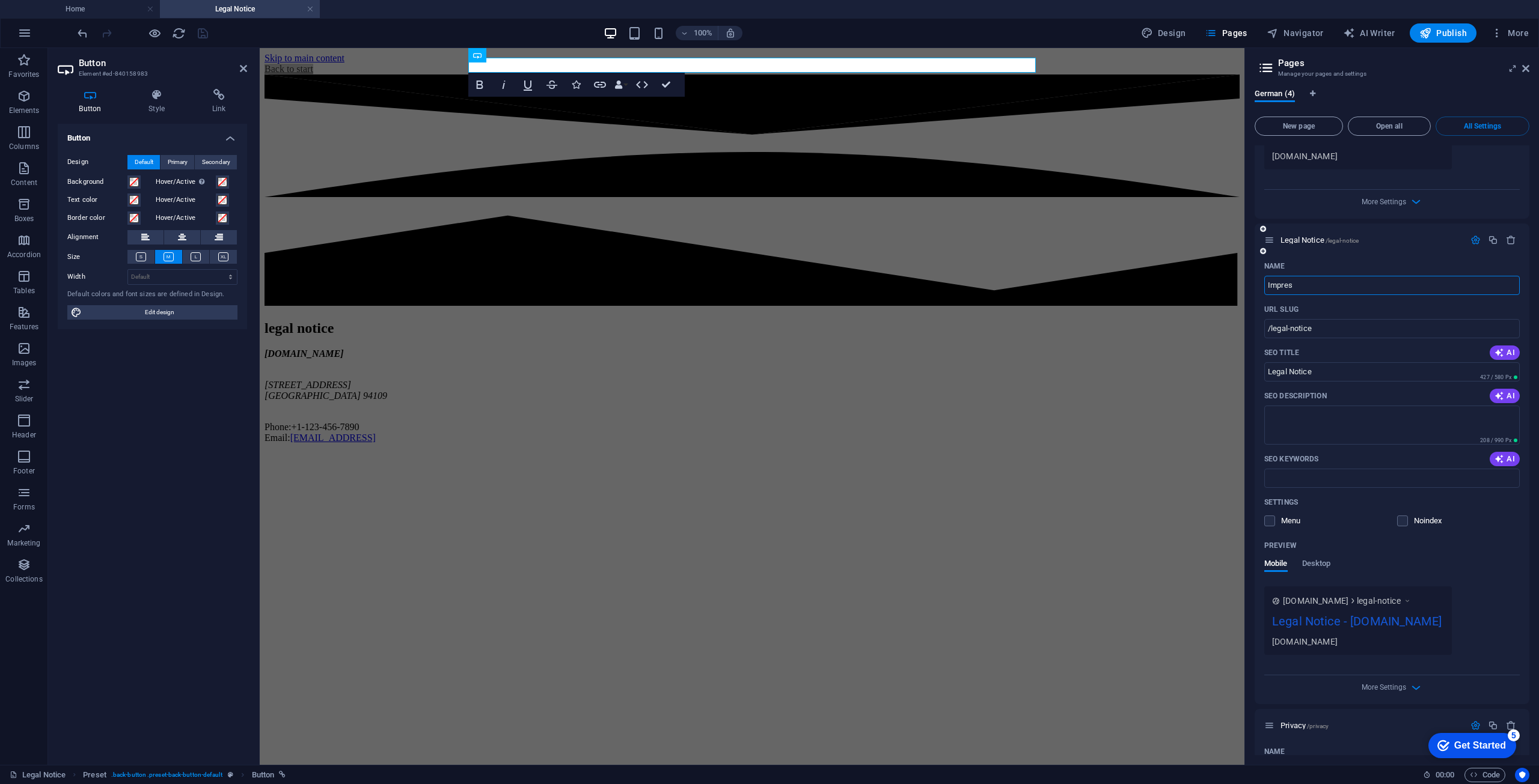
type input "/impre"
type input "Impre"
type input "Impress"
type input "/impres"
type input "Impres"
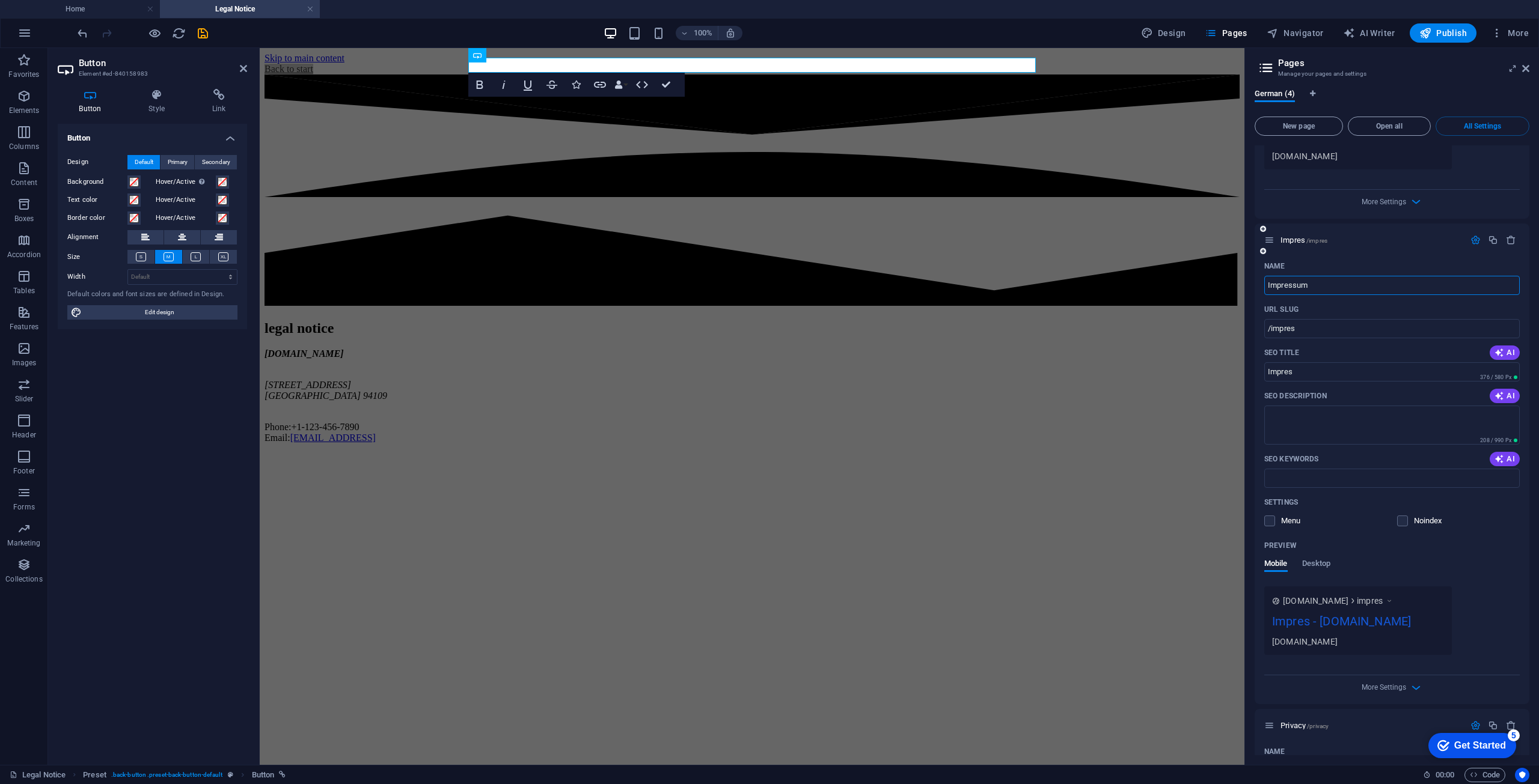
type input "Impressum"
type input "/impressum"
type input "Impressum"
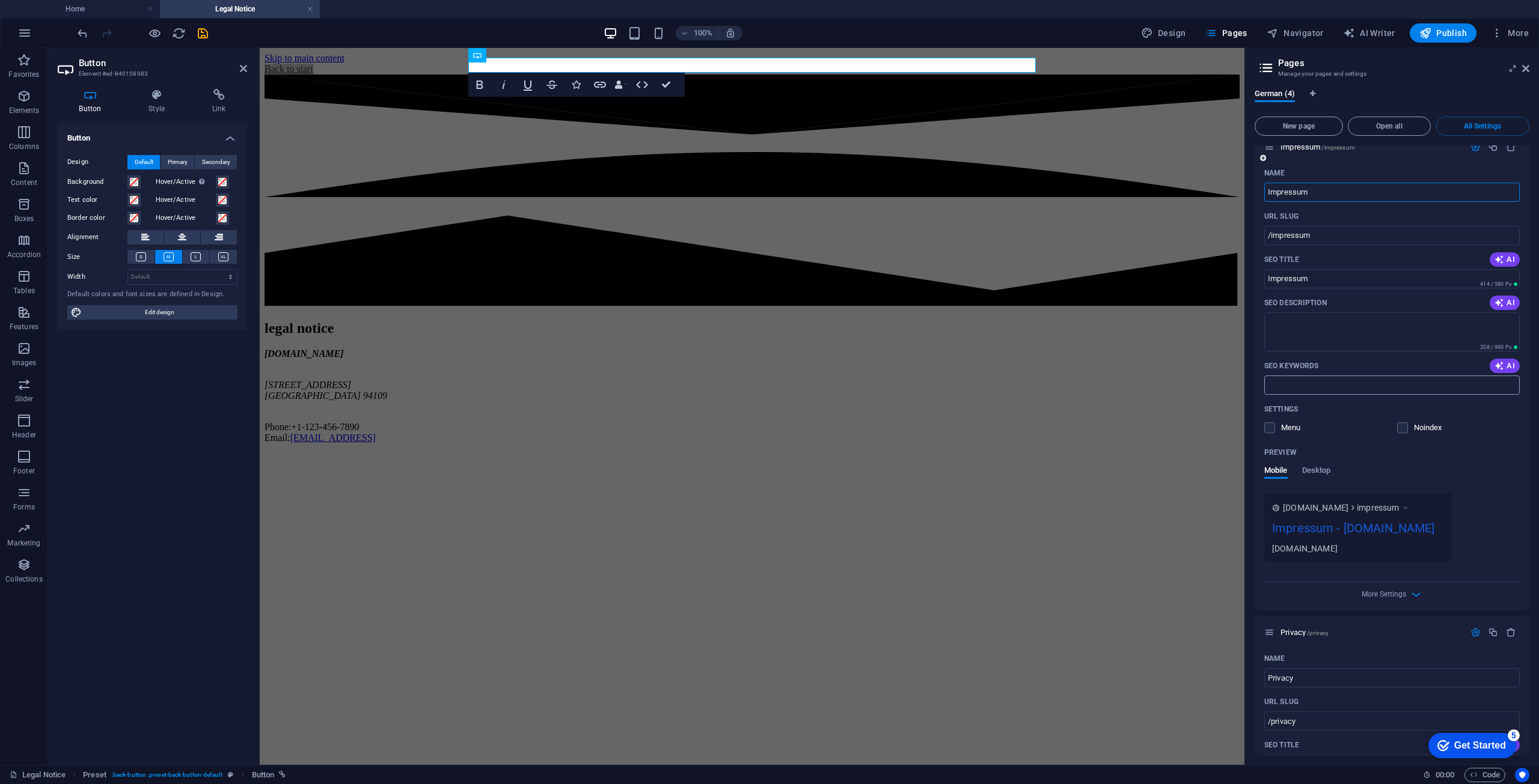
scroll to position [1031, 0]
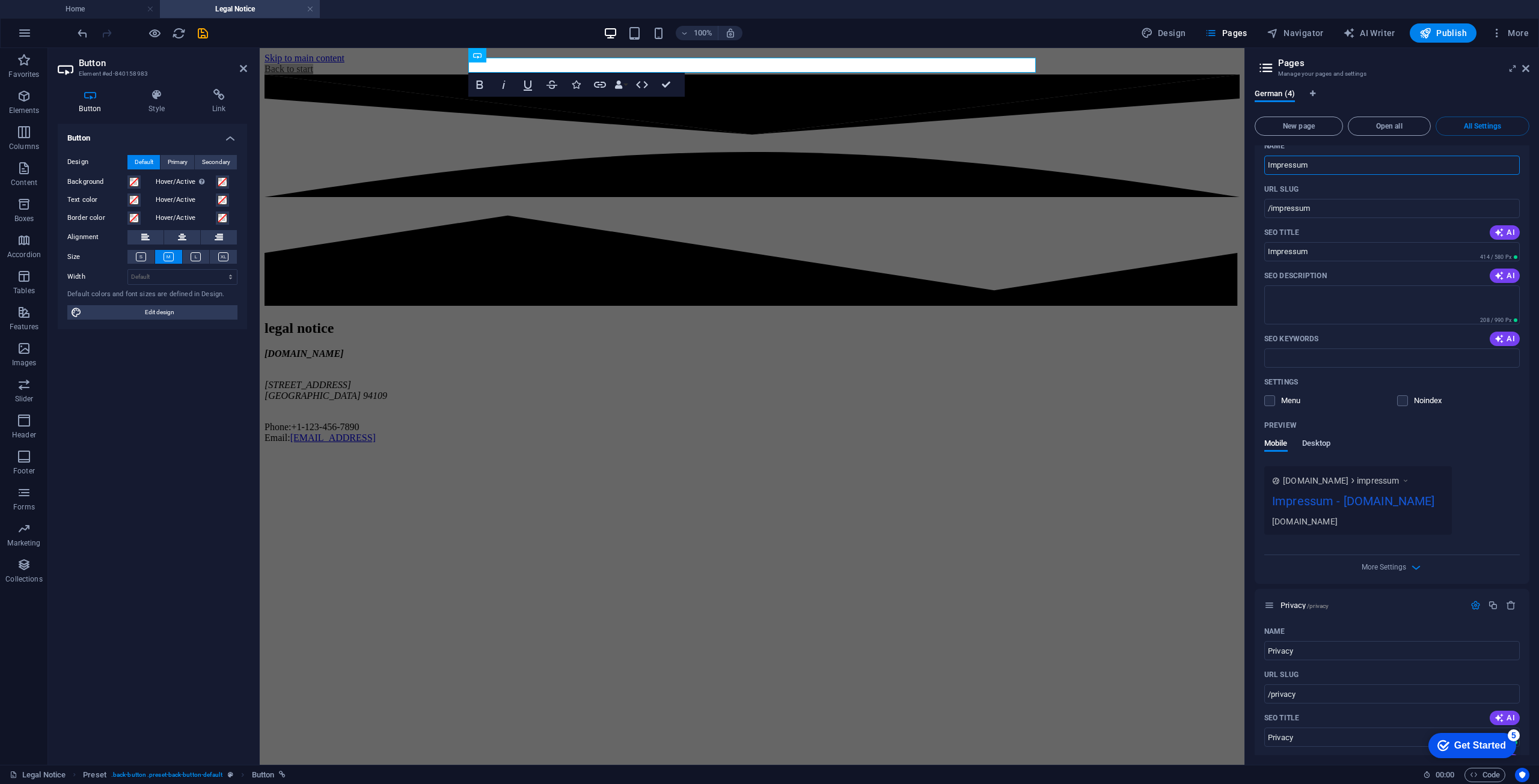
type input "Impressum"
click at [1312, 453] on span "Desktop" at bounding box center [1317, 445] width 29 height 17
click at [1279, 453] on span "Mobile" at bounding box center [1276, 445] width 23 height 17
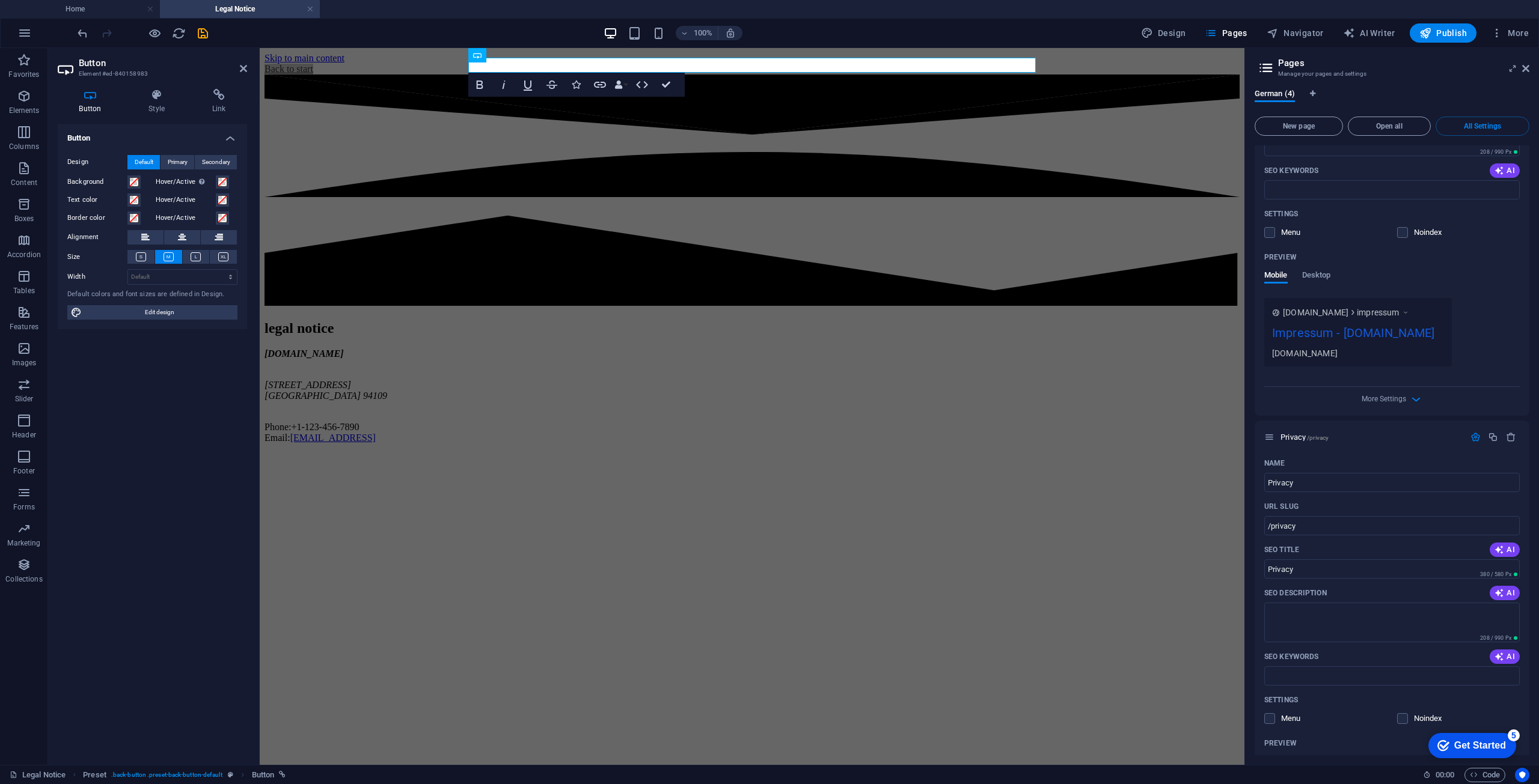
scroll to position [1211, 0]
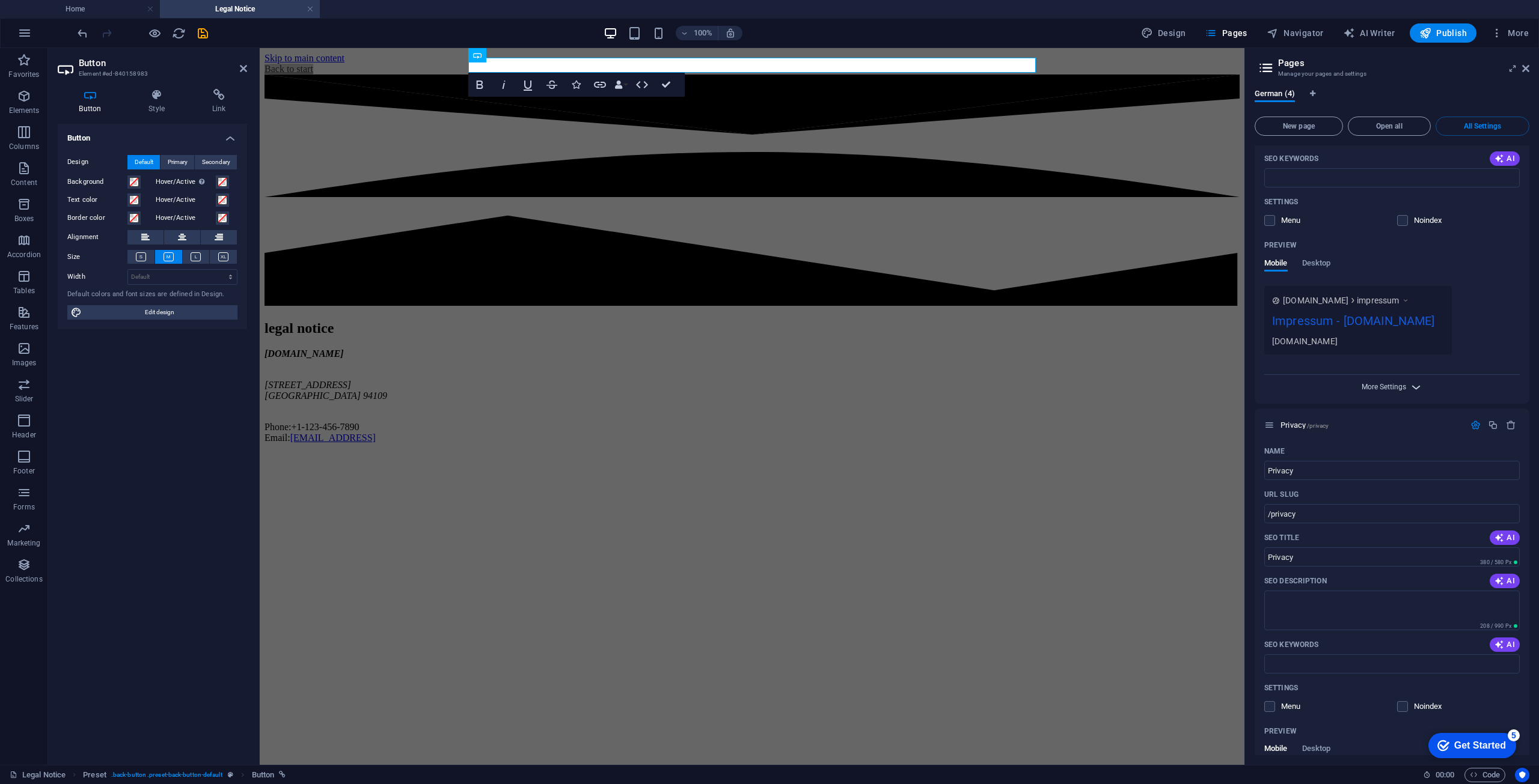
click at [1394, 391] on span "More Settings" at bounding box center [1384, 386] width 44 height 9
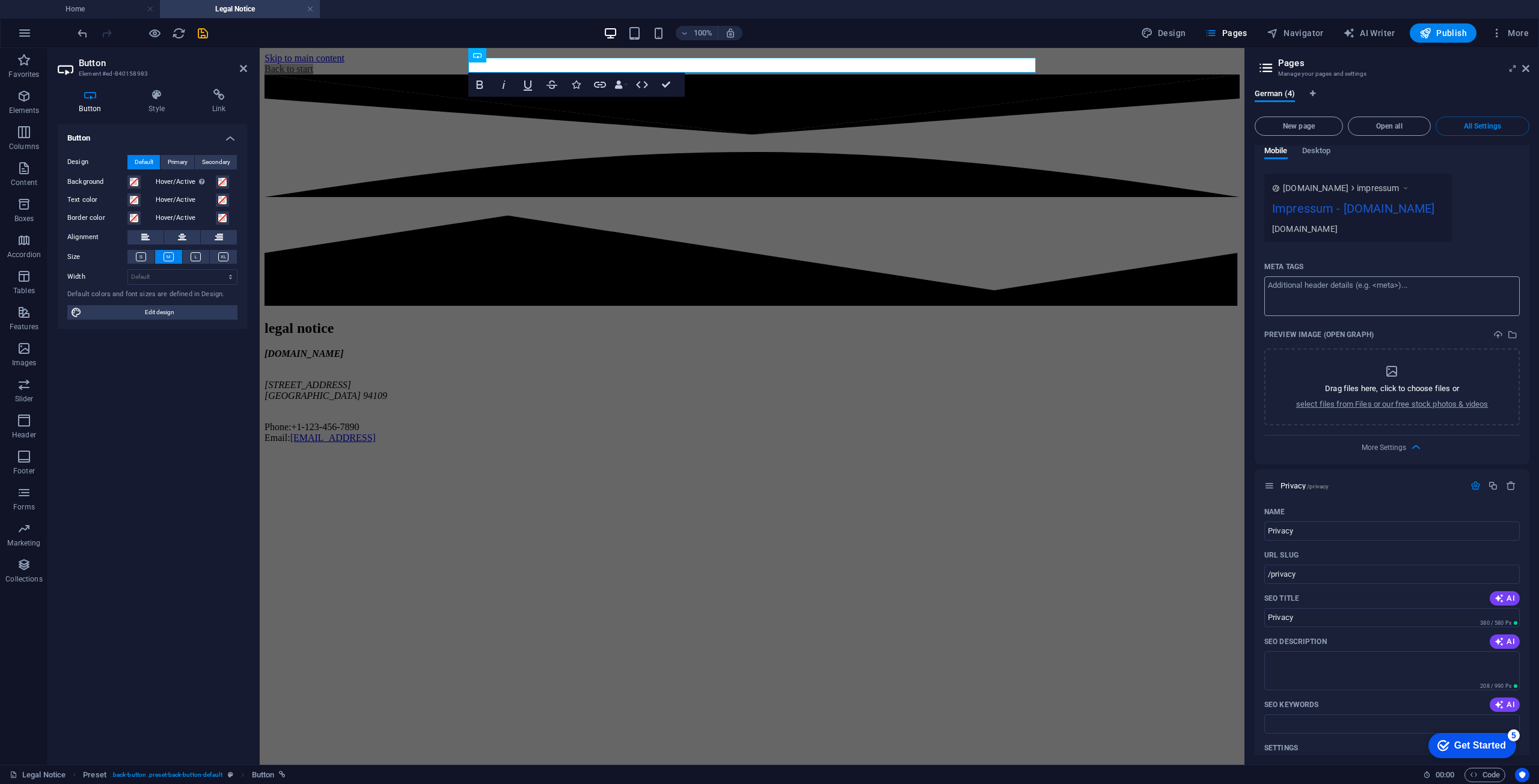
scroll to position [1331, 0]
click at [1382, 444] on span "More Settings" at bounding box center [1384, 439] width 44 height 9
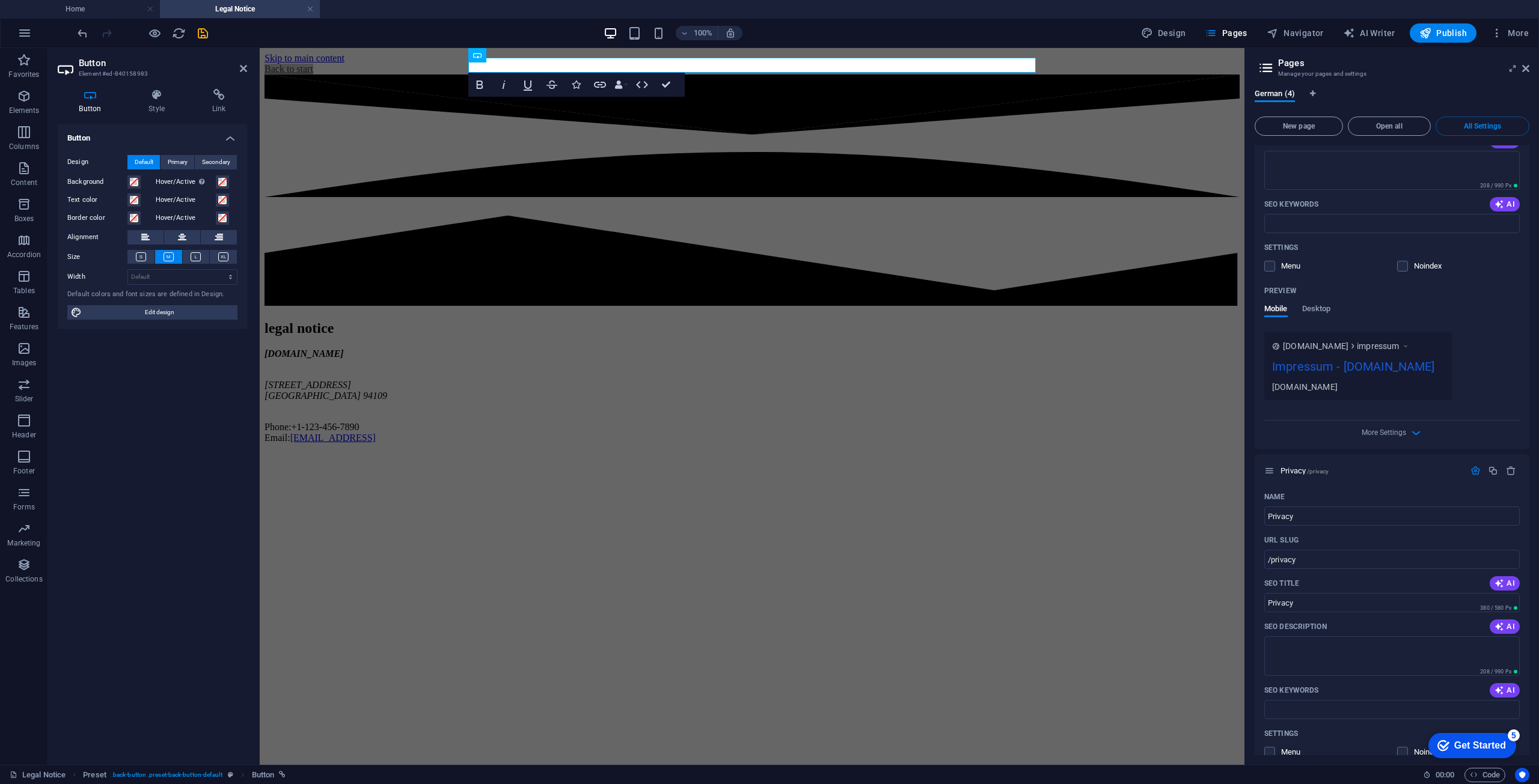
scroll to position [1271, 0]
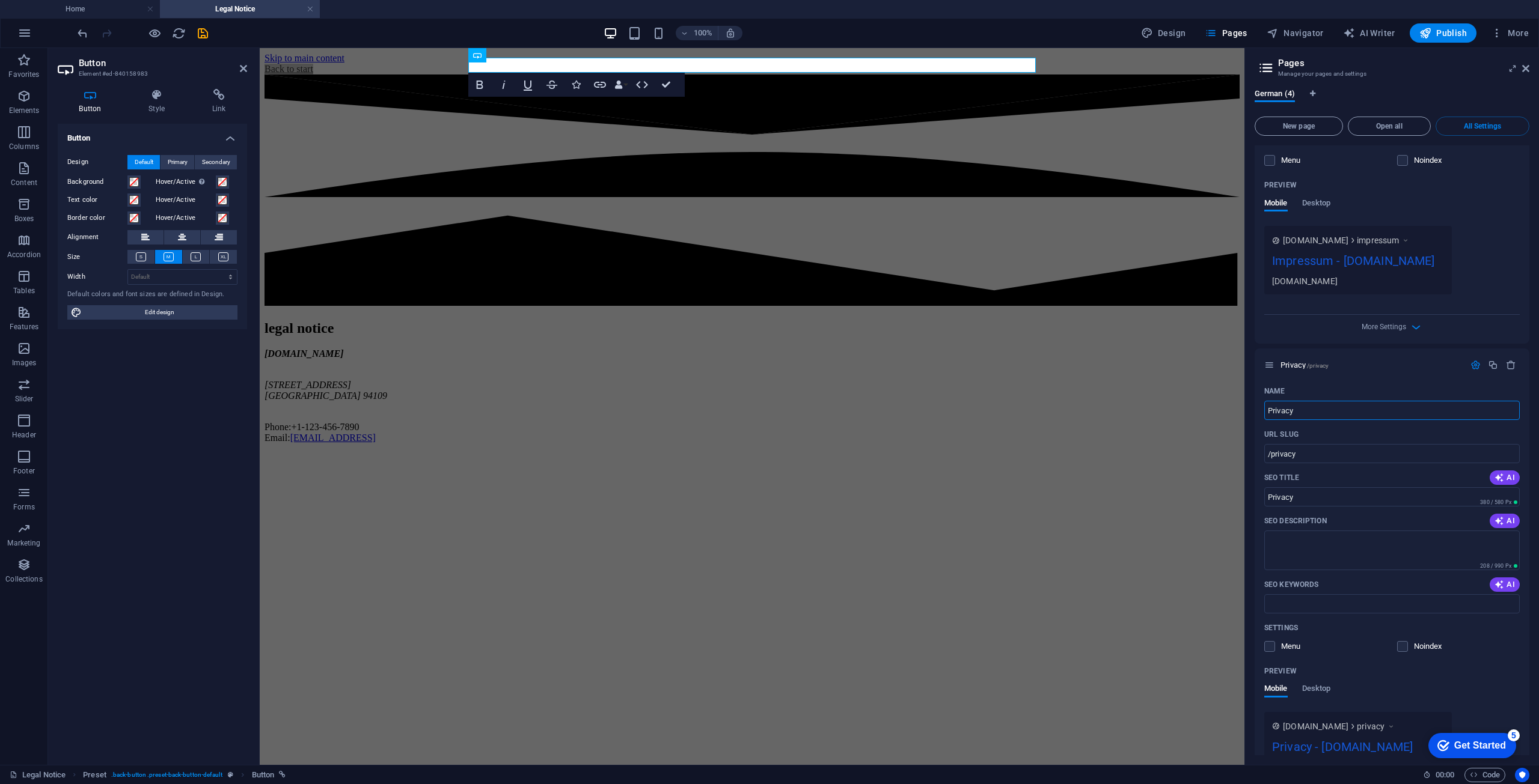
drag, startPoint x: 1576, startPoint y: 526, endPoint x: 1229, endPoint y: 486, distance: 349.3
type input "Datenc"
type input "/datenc"
type input "Datenc"
type input "Datens"
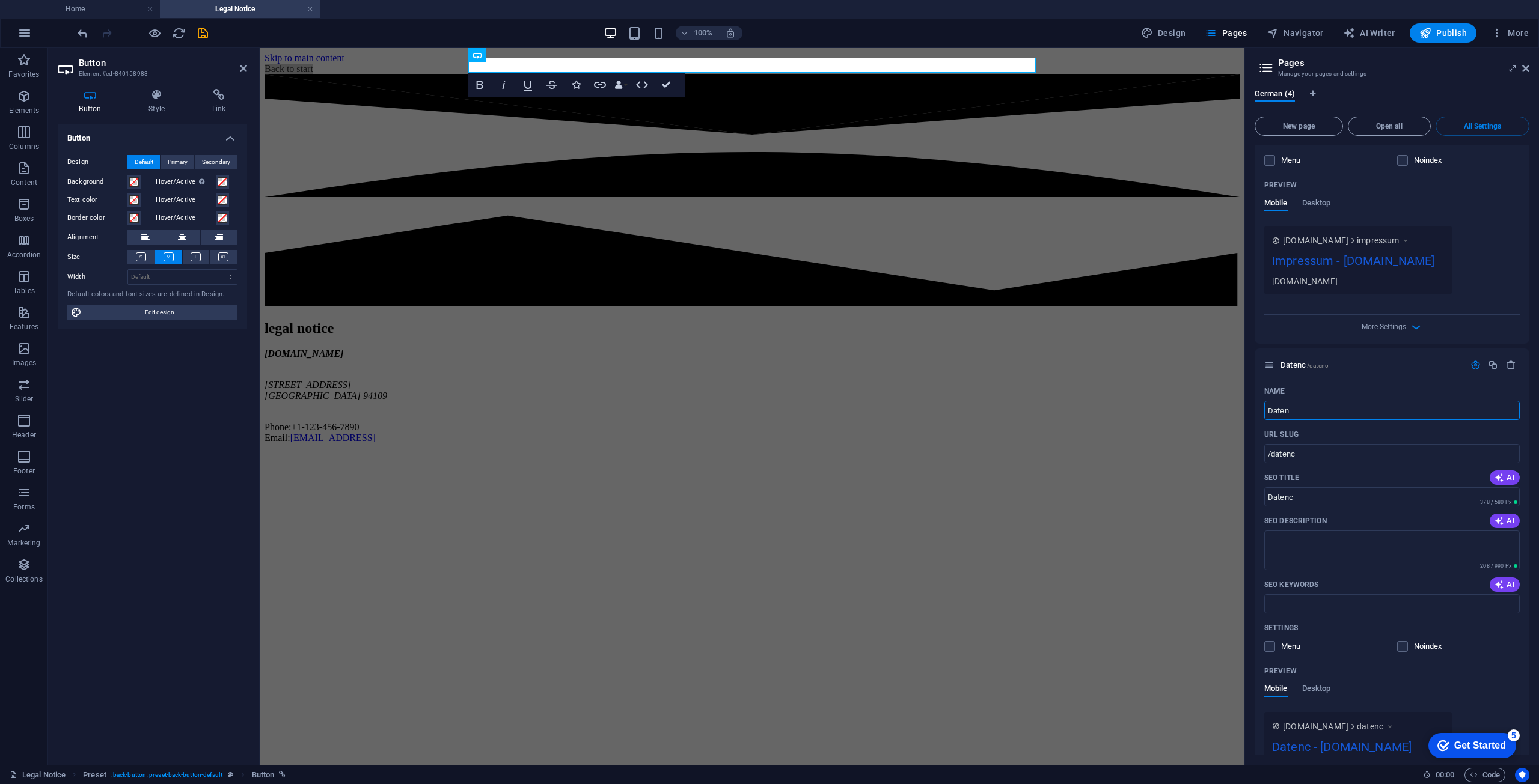
type input "/daten"
type input "Daten"
type input "Datenschutz"
type input "/datenschutz"
type input "Datenschutz"
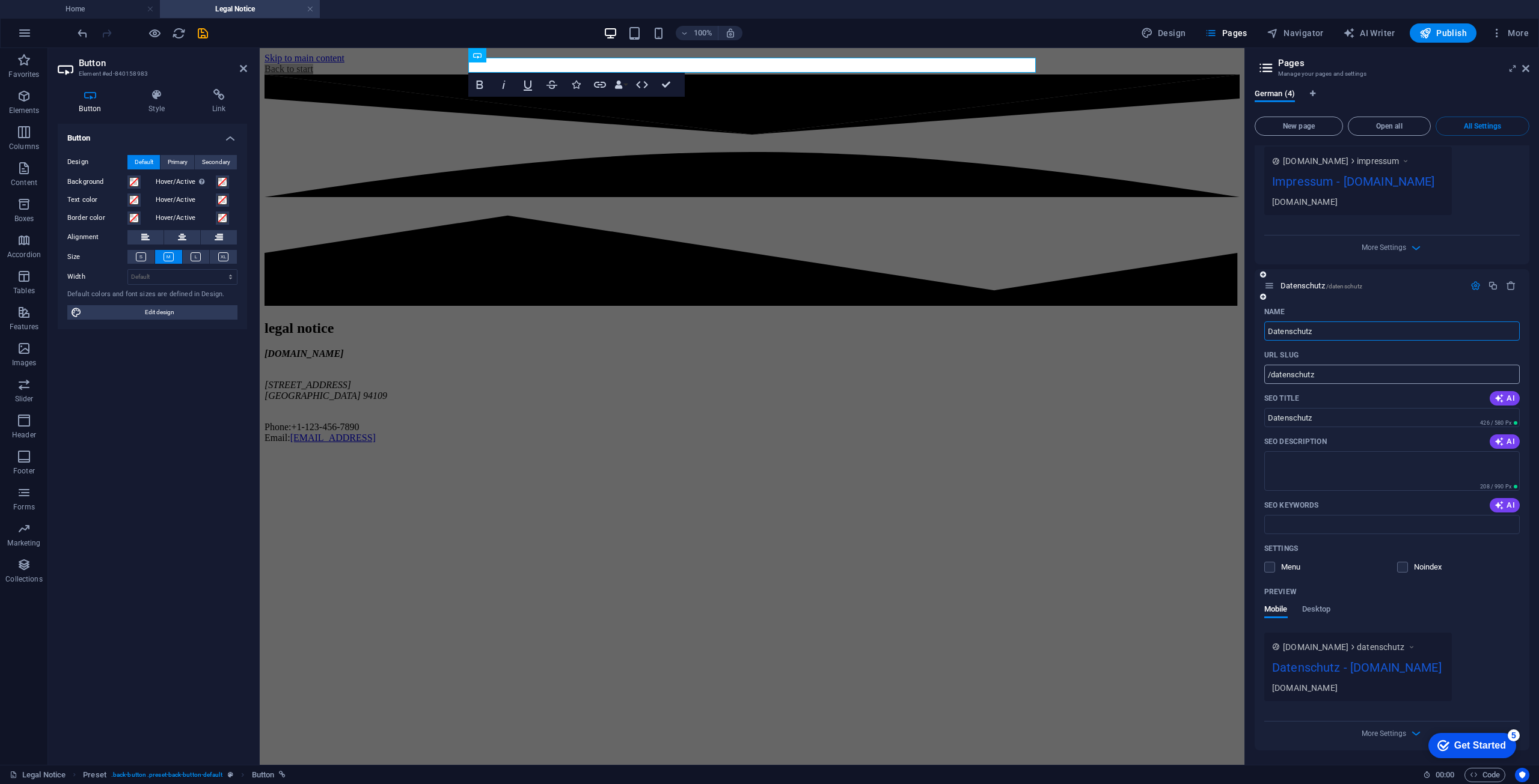
scroll to position [1451, 0]
type input "Datenschutz"
click at [1274, 562] on label at bounding box center [1269, 567] width 11 height 11
click at [0, 0] on input "checkbox" at bounding box center [0, 0] width 0 height 0
click at [1274, 562] on label at bounding box center [1269, 567] width 11 height 11
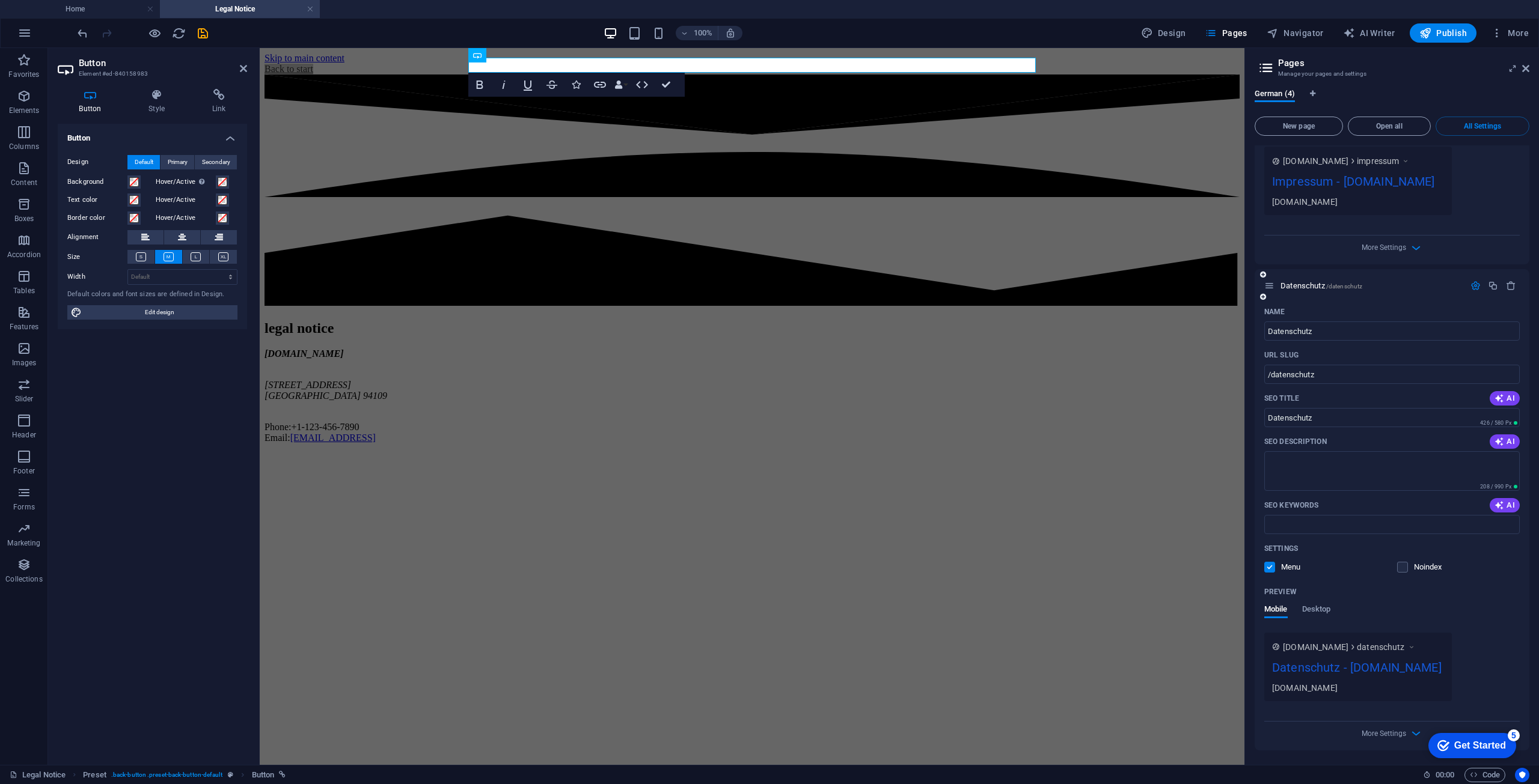
click at [0, 0] on input "checkbox" at bounding box center [0, 0] width 0 height 0
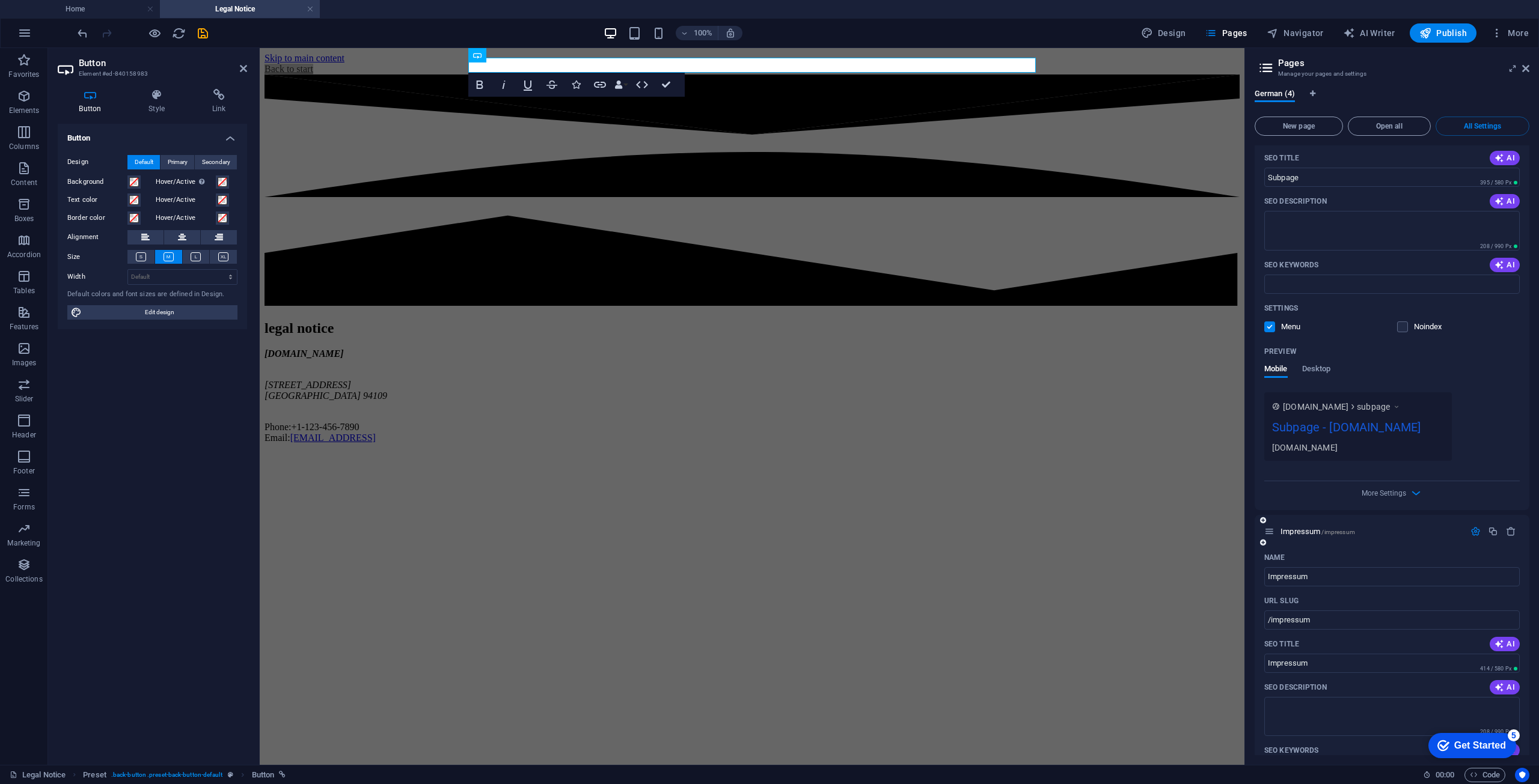
scroll to position [610, 0]
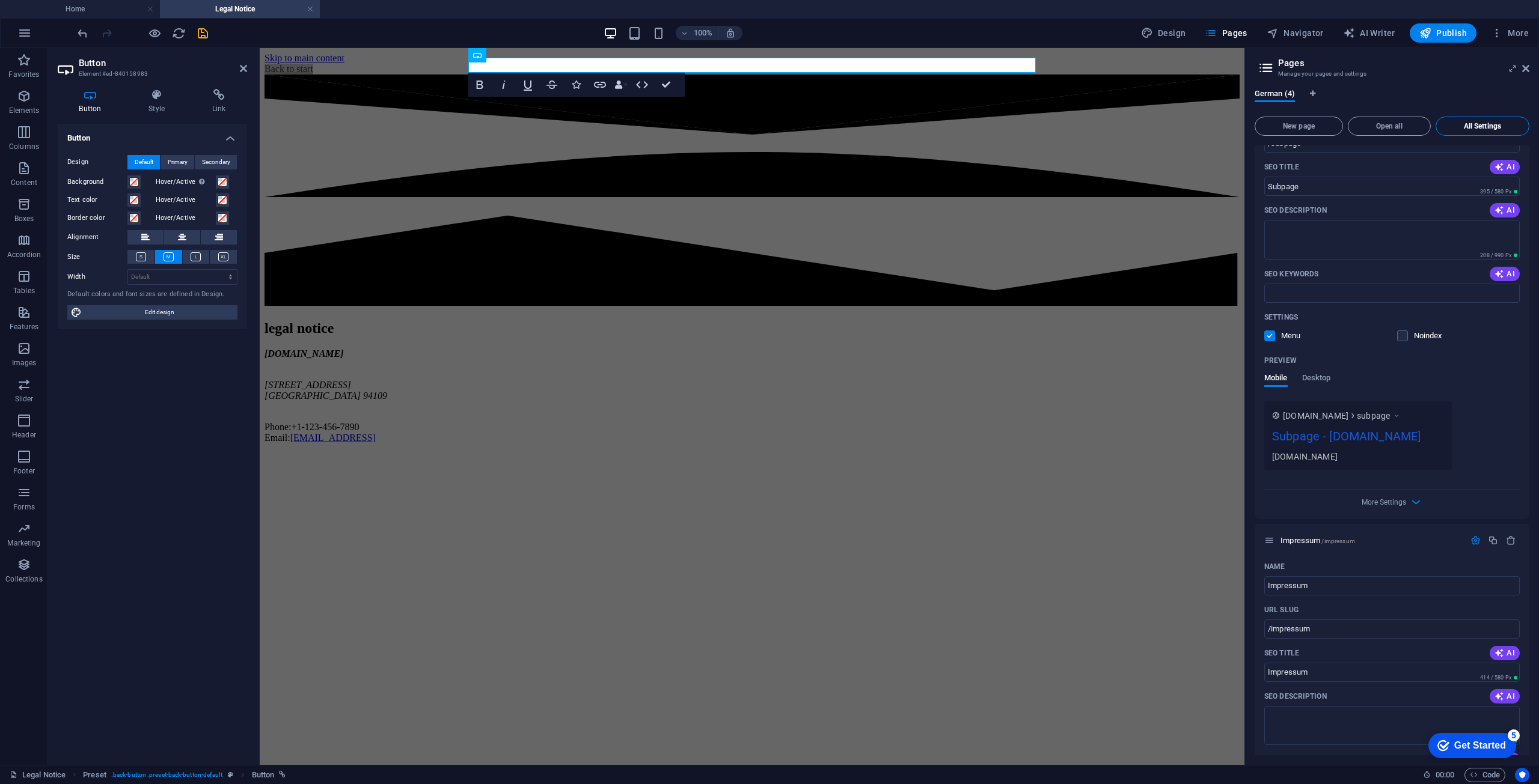
click at [1469, 129] on span "All Settings" at bounding box center [1482, 127] width 83 height 8
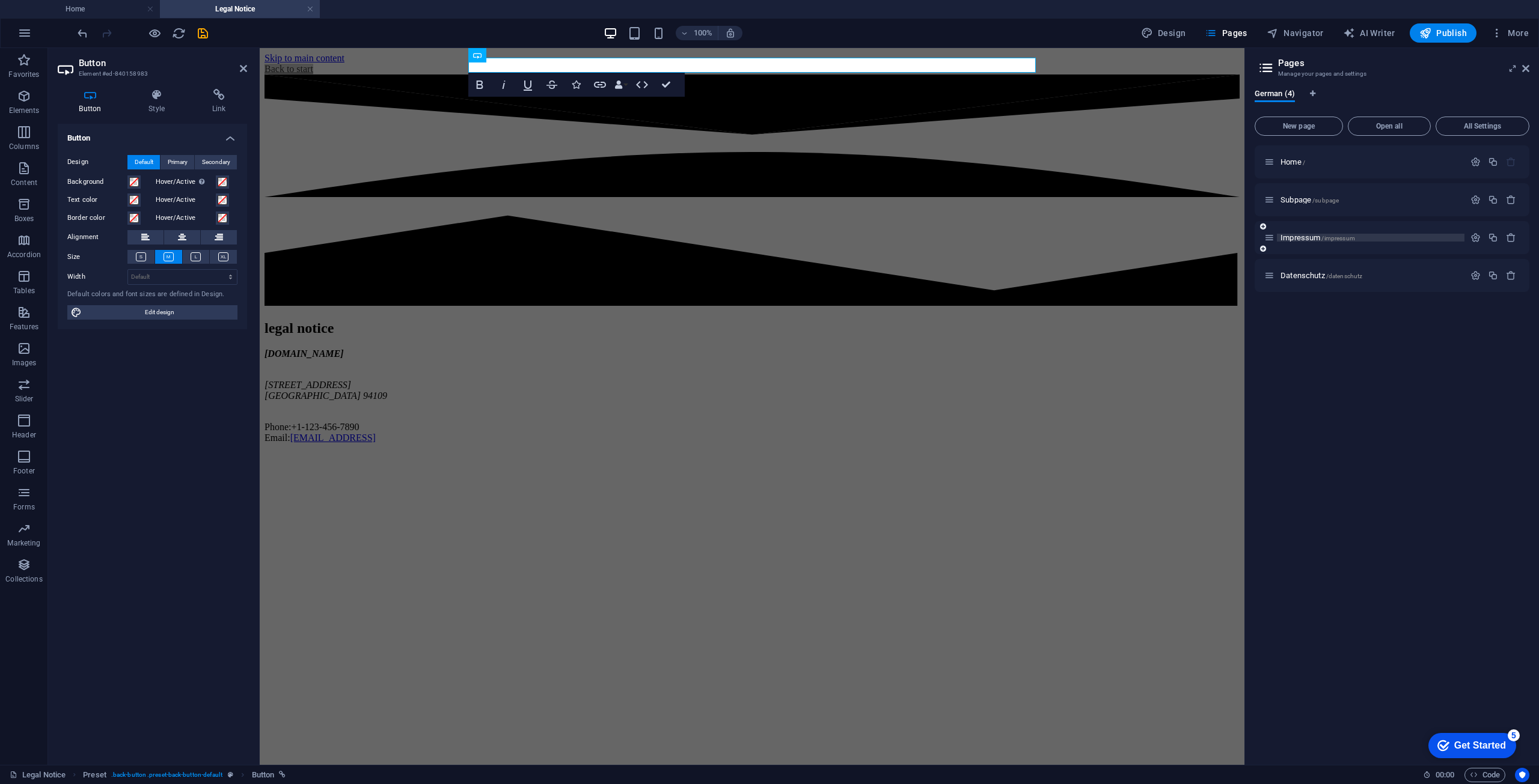
click at [1311, 240] on span "Impressum /impressum" at bounding box center [1318, 237] width 75 height 9
drag, startPoint x: 708, startPoint y: 253, endPoint x: 919, endPoint y: 255, distance: 211.0
click at [919, 349] on div "[DOMAIN_NAME] [STREET_ADDRESS] Phone: [PHONE_NUMBER] Email: [EMAIL_ADDRESS]" at bounding box center [752, 396] width 975 height 95
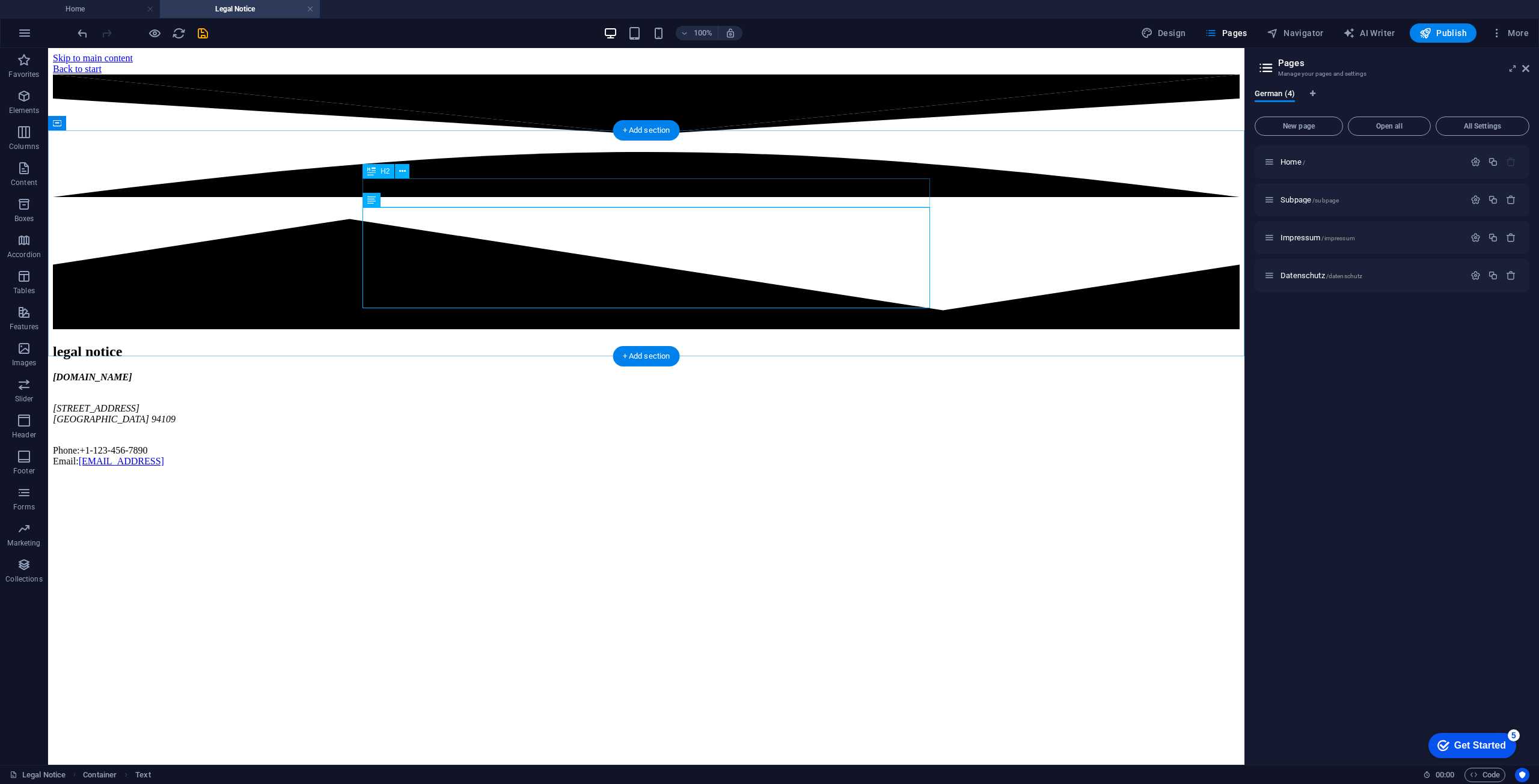
click at [478, 344] on div "legal notice" at bounding box center [646, 352] width 1187 height 16
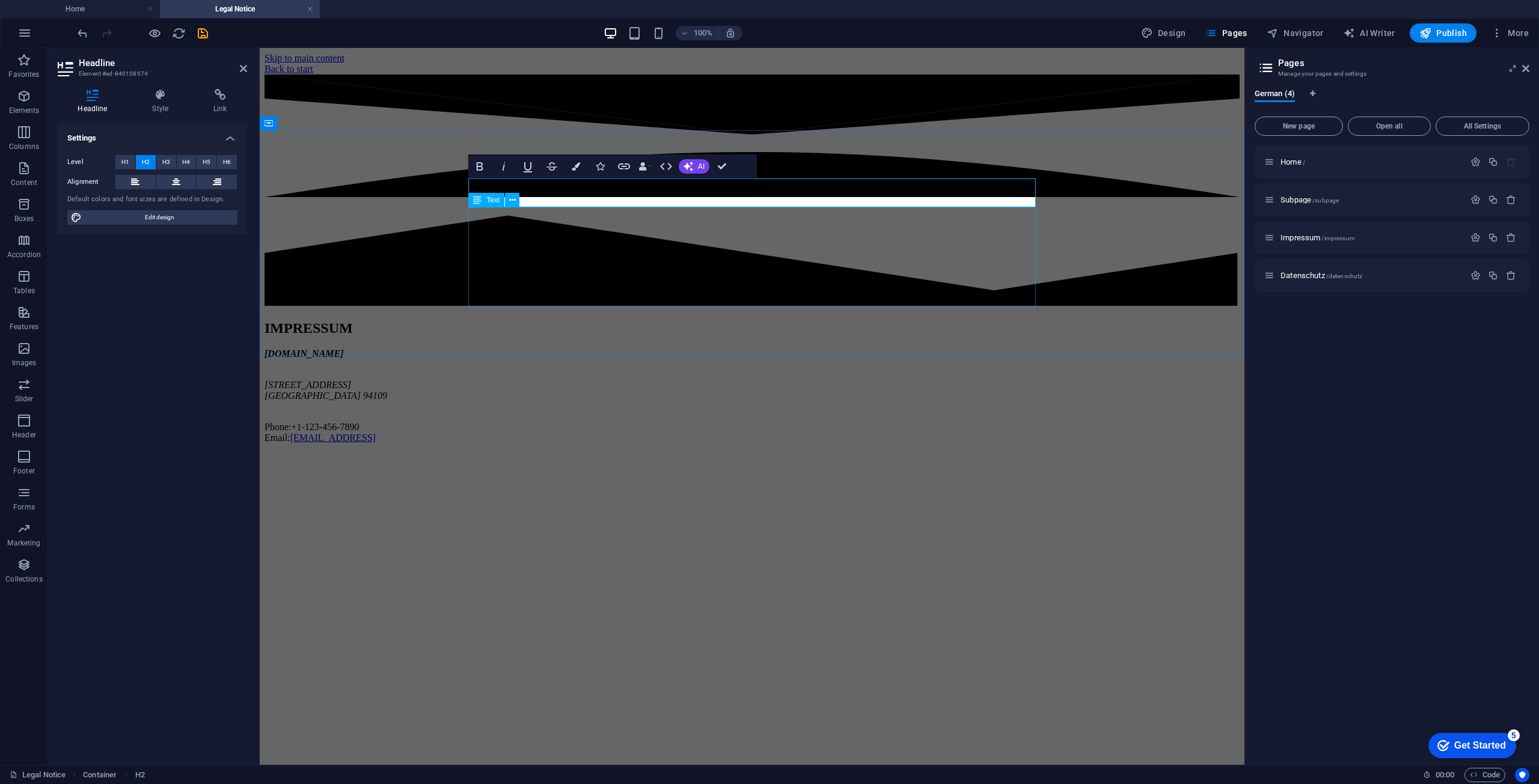
drag, startPoint x: 516, startPoint y: 222, endPoint x: 726, endPoint y: 222, distance: 210.0
click at [726, 349] on div "[DOMAIN_NAME] [STREET_ADDRESS] Phone: [PHONE_NUMBER] Email: [EMAIL_ADDRESS]" at bounding box center [752, 396] width 975 height 95
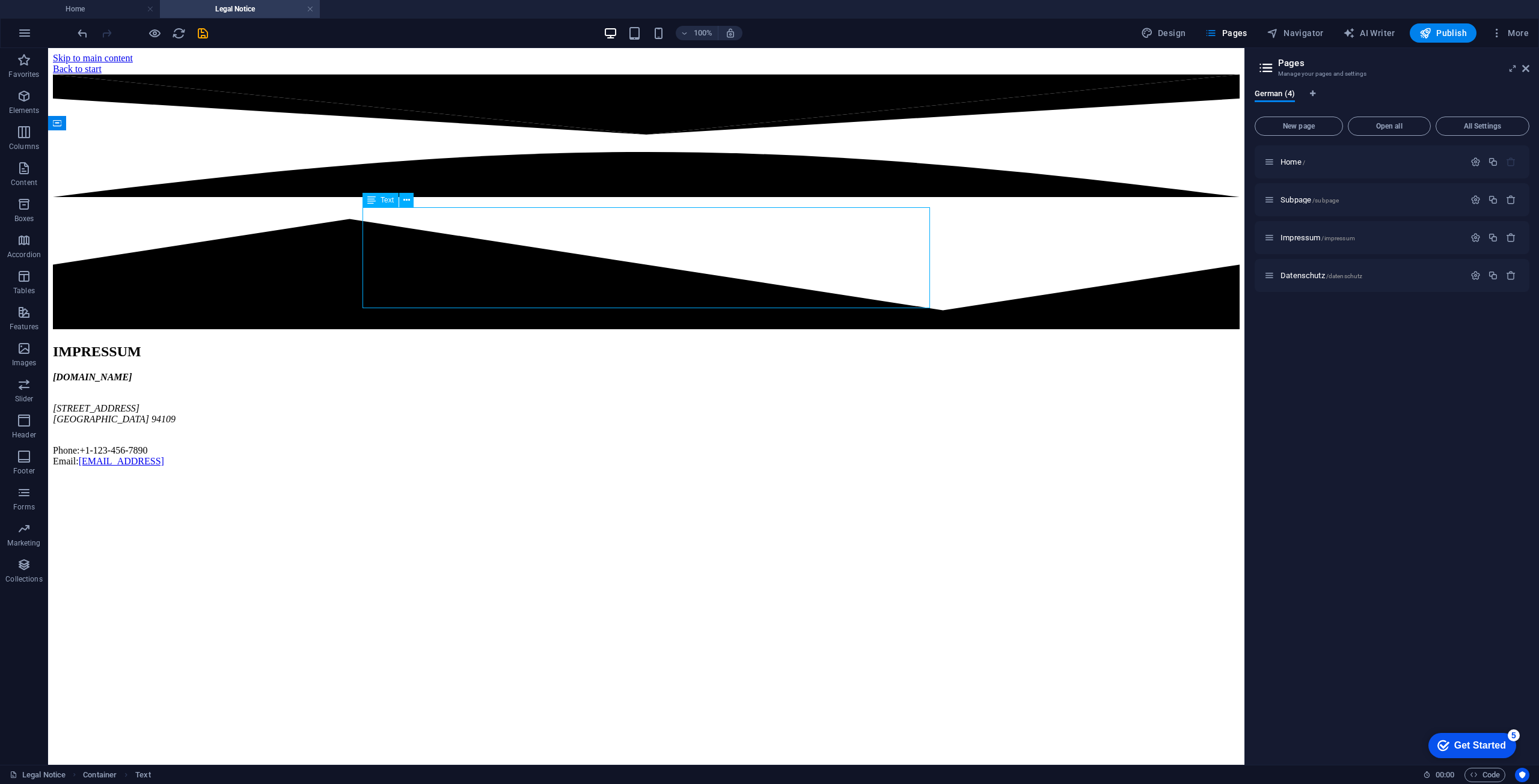
click at [514, 372] on div "[DOMAIN_NAME] [STREET_ADDRESS] Phone: [PHONE_NUMBER] Email: [EMAIL_ADDRESS]" at bounding box center [646, 419] width 1187 height 95
click at [421, 372] on div "[DOMAIN_NAME] [STREET_ADDRESS] Phone: [PHONE_NUMBER] Email: [EMAIL_ADDRESS]" at bounding box center [646, 419] width 1187 height 95
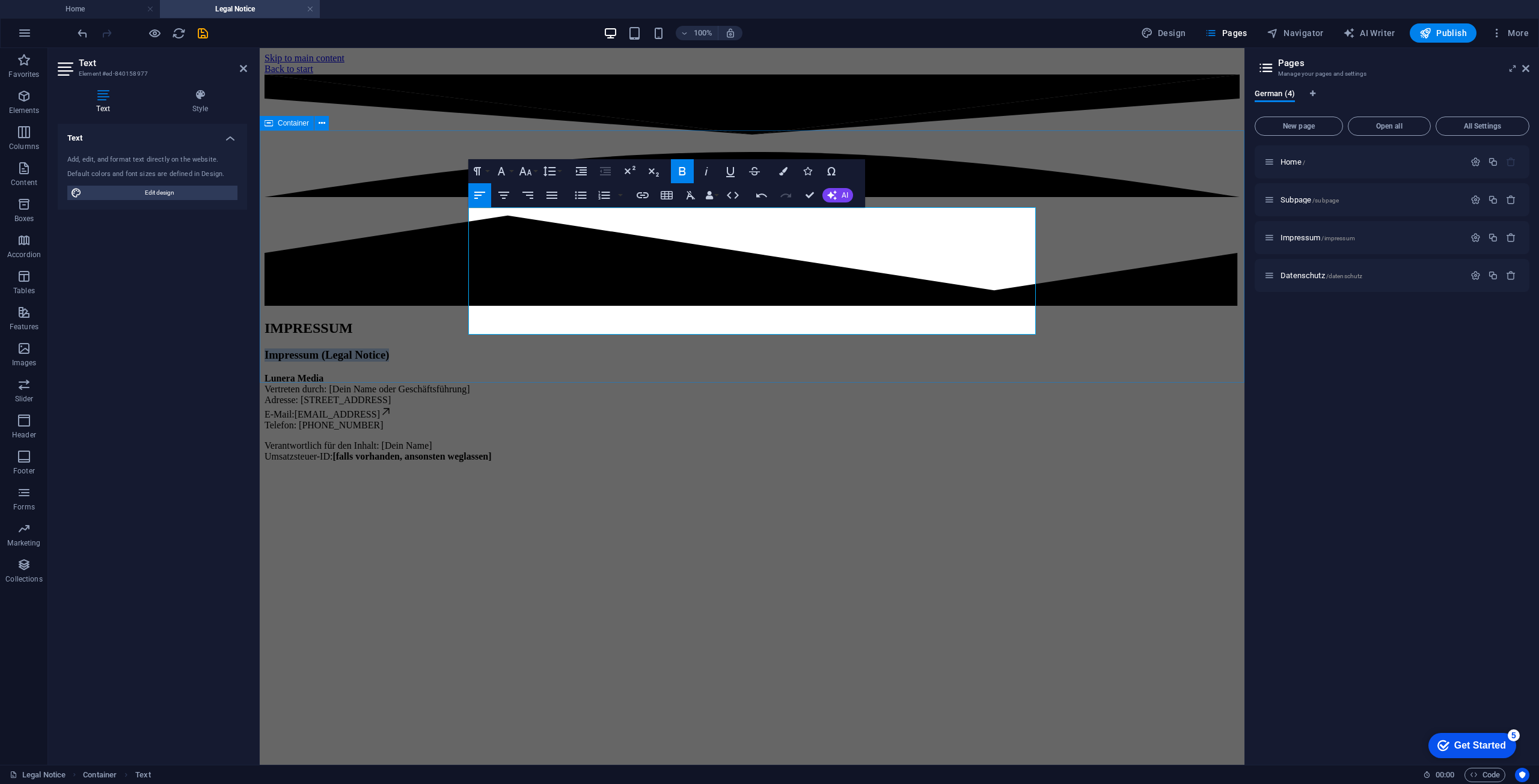
drag, startPoint x: 699, startPoint y: 217, endPoint x: 438, endPoint y: 212, distance: 261.0
click at [438, 320] on div "IMPRESSUM Impressum (Legal Notice) Lunera Media Vertreten durch: [Dein Name ode…" at bounding box center [752, 391] width 975 height 142
click at [323, 373] on strong "Lunera Media" at bounding box center [293, 378] width 59 height 11
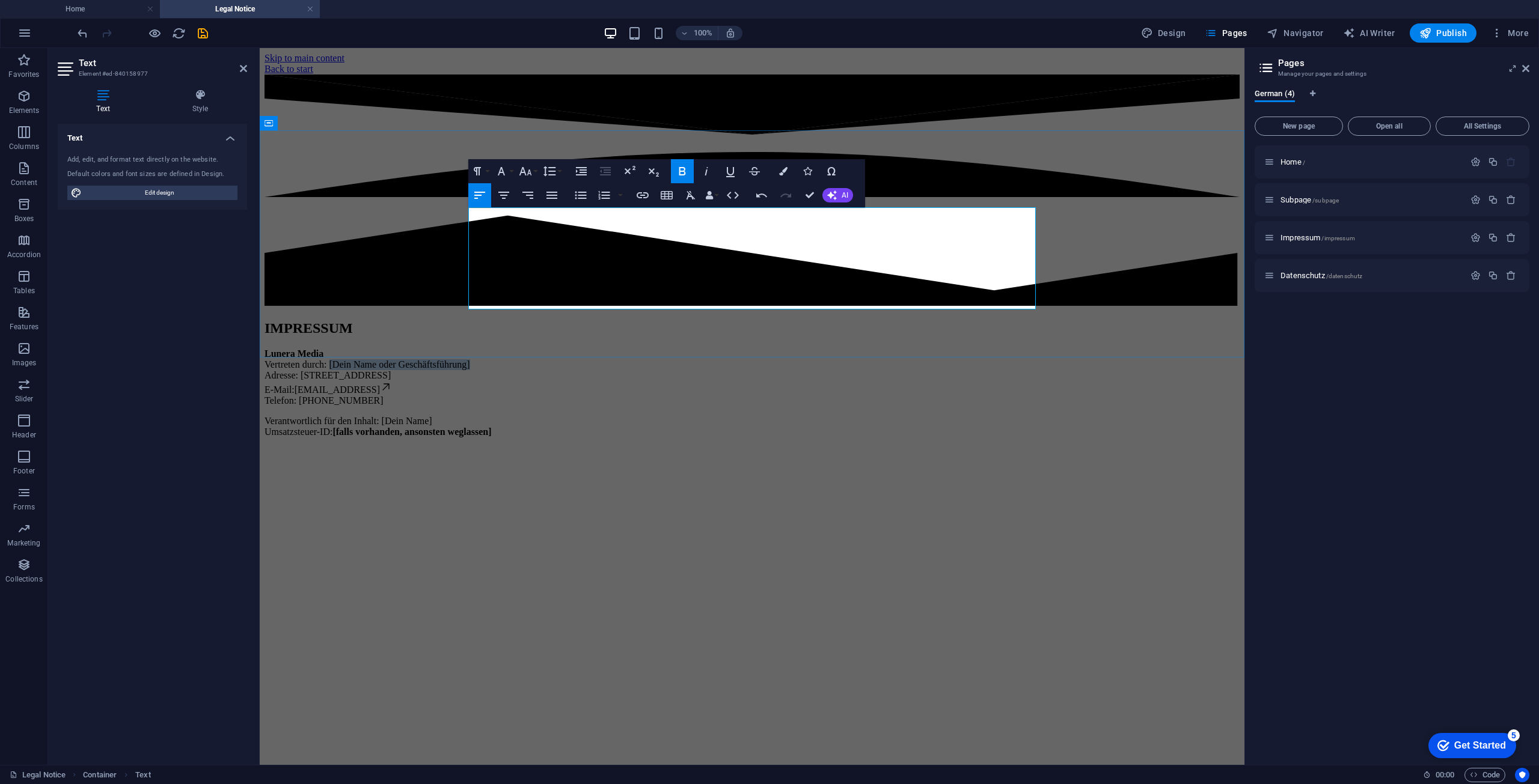
drag, startPoint x: 541, startPoint y: 231, endPoint x: 707, endPoint y: 232, distance: 166.0
click at [707, 349] on p "Lunera Media Vertreten durch: [Dein Name oder Geschäftsführung] Adresse: [STREE…" at bounding box center [752, 378] width 975 height 58
drag, startPoint x: 540, startPoint y: 228, endPoint x: 638, endPoint y: 248, distance: 100.0
click at [540, 349] on p "Lunera Media Vertreten durch:YS Solutions GmbH Adresse: [STREET_ADDRESS] E-Mail…" at bounding box center [752, 378] width 975 height 58
drag, startPoint x: 508, startPoint y: 245, endPoint x: 725, endPoint y: 248, distance: 217.0
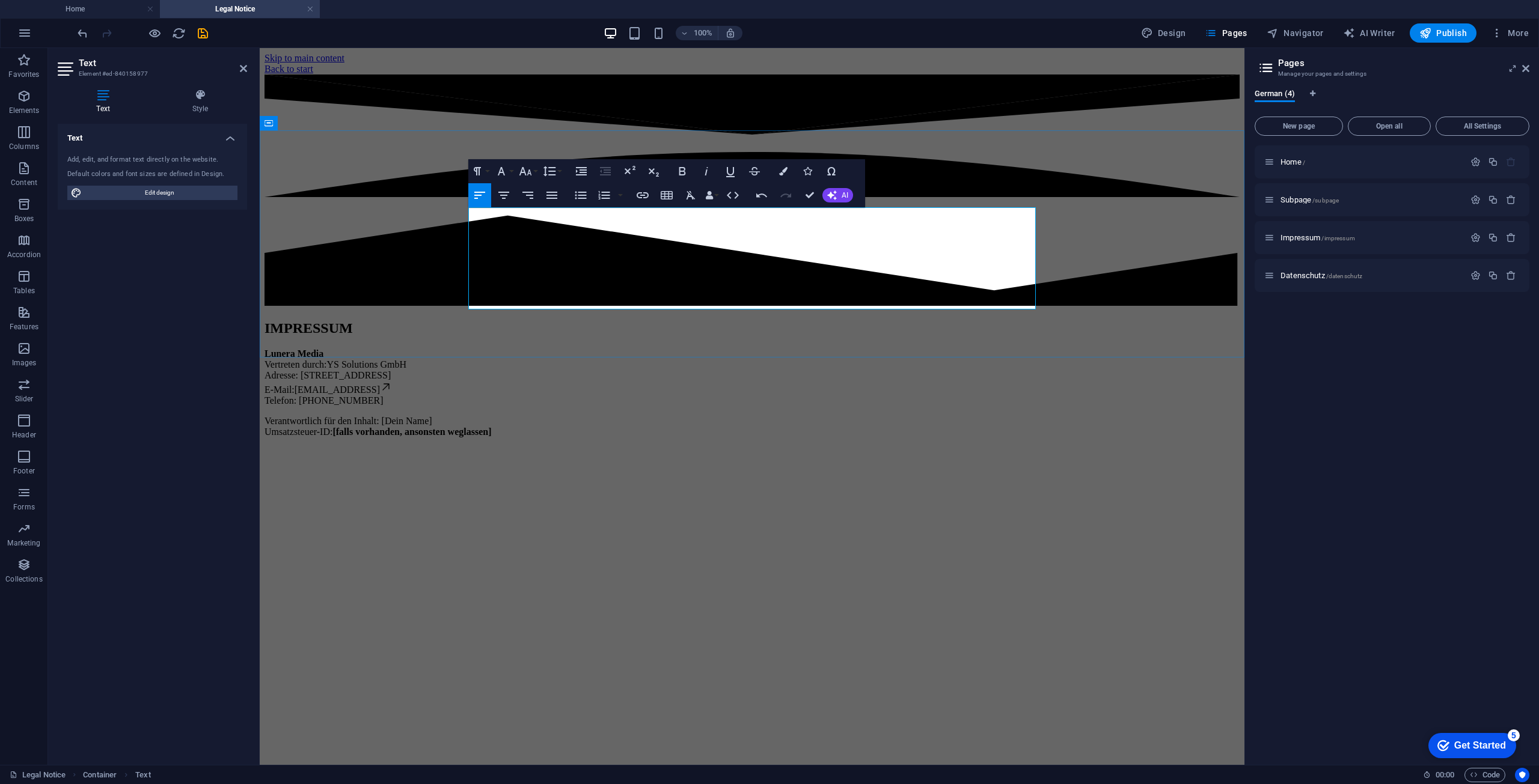
click at [725, 349] on p "Lunera Media Vertreten durch: YS Solutions GmbH Adresse: [STREET_ADDRESS] E-Mai…" at bounding box center [752, 378] width 975 height 58
drag, startPoint x: 500, startPoint y: 257, endPoint x: 744, endPoint y: 253, distance: 244.0
click at [744, 349] on p "Lunera Media Vertreten durch: YS Solutions GmbH Adresse: - E-Mail: [EMAIL_ADDRE…" at bounding box center [752, 378] width 975 height 58
drag, startPoint x: 505, startPoint y: 274, endPoint x: 590, endPoint y: 276, distance: 85.0
click at [590, 349] on p "Lunera Media Vertreten durch: YS Solutions GmbH Adresse: - E-Mail: [EMAIL_ADDRE…" at bounding box center [752, 378] width 975 height 58
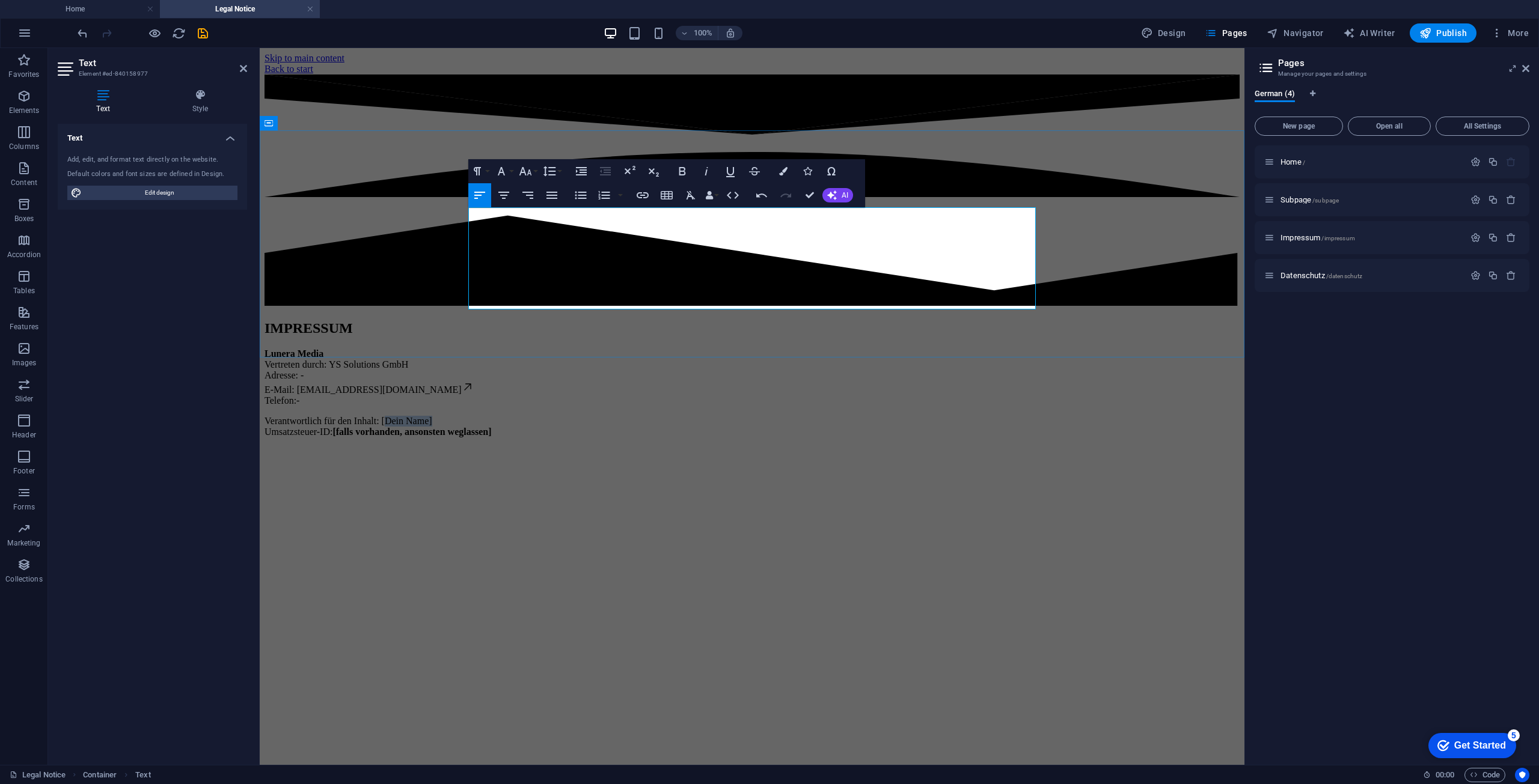
drag, startPoint x: 663, startPoint y: 285, endPoint x: 599, endPoint y: 289, distance: 64.1
click at [599, 416] on p "Verantwortlich für den Inhalt: [Dein Name] Umsatzsteuer-ID: [falls vorhanden, a…" at bounding box center [752, 427] width 975 height 22
drag, startPoint x: 732, startPoint y: 307, endPoint x: 545, endPoint y: 306, distance: 187.0
click at [545, 416] on p "Verantwortlich für den Inhalt: Cem Tekcan Umsatzsteuer-ID: [falls vorhanden, an…" at bounding box center [752, 427] width 975 height 22
click at [334, 320] on div "IMPRESSUM Lunera Media Vertreten durch: YS Solutions GmbH Adresse: - E-Mail: [E…" at bounding box center [752, 379] width 975 height 117
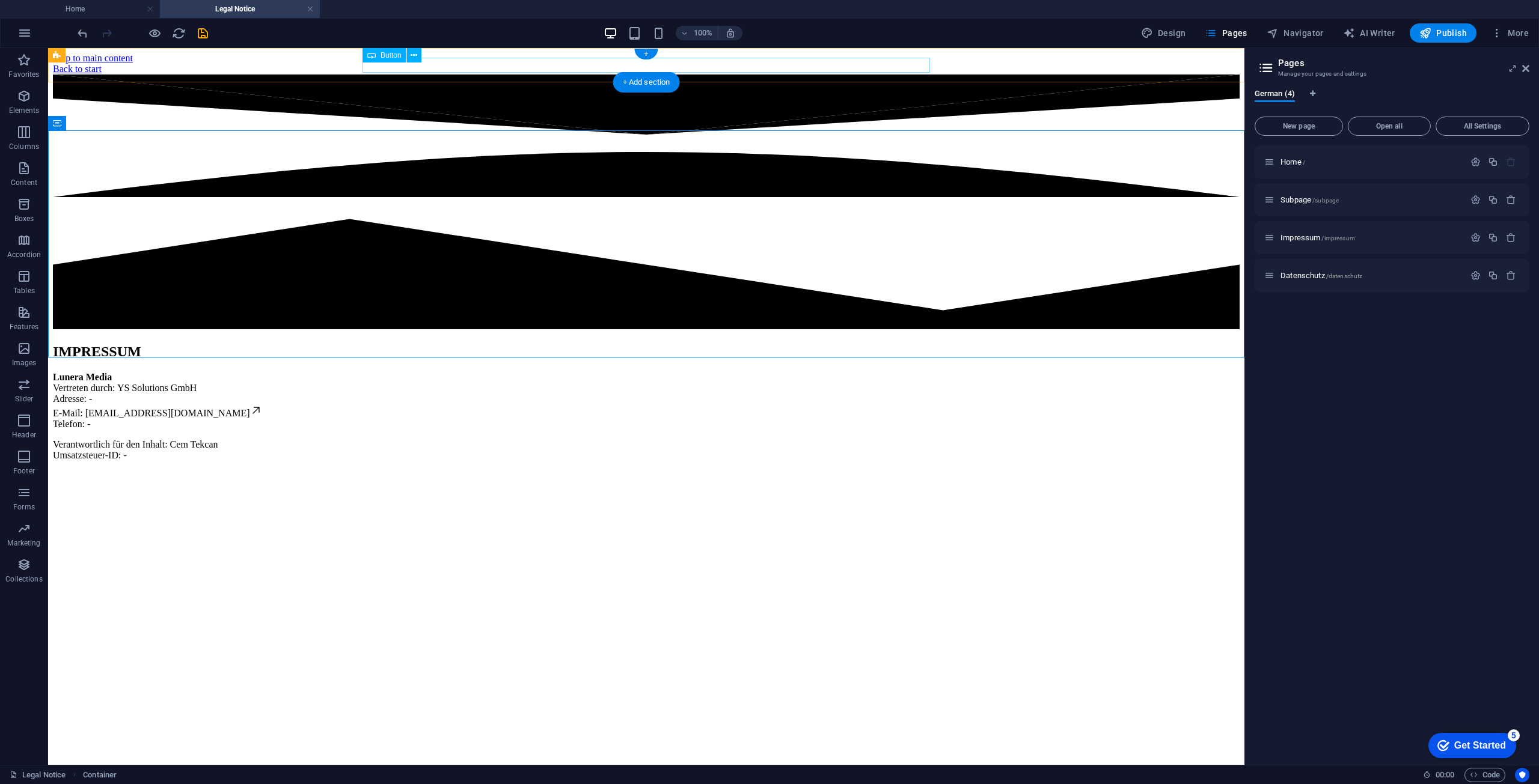
click at [409, 65] on div "Back to start" at bounding box center [646, 68] width 1187 height 11
click at [409, 66] on div "Back to start" at bounding box center [646, 68] width 1187 height 11
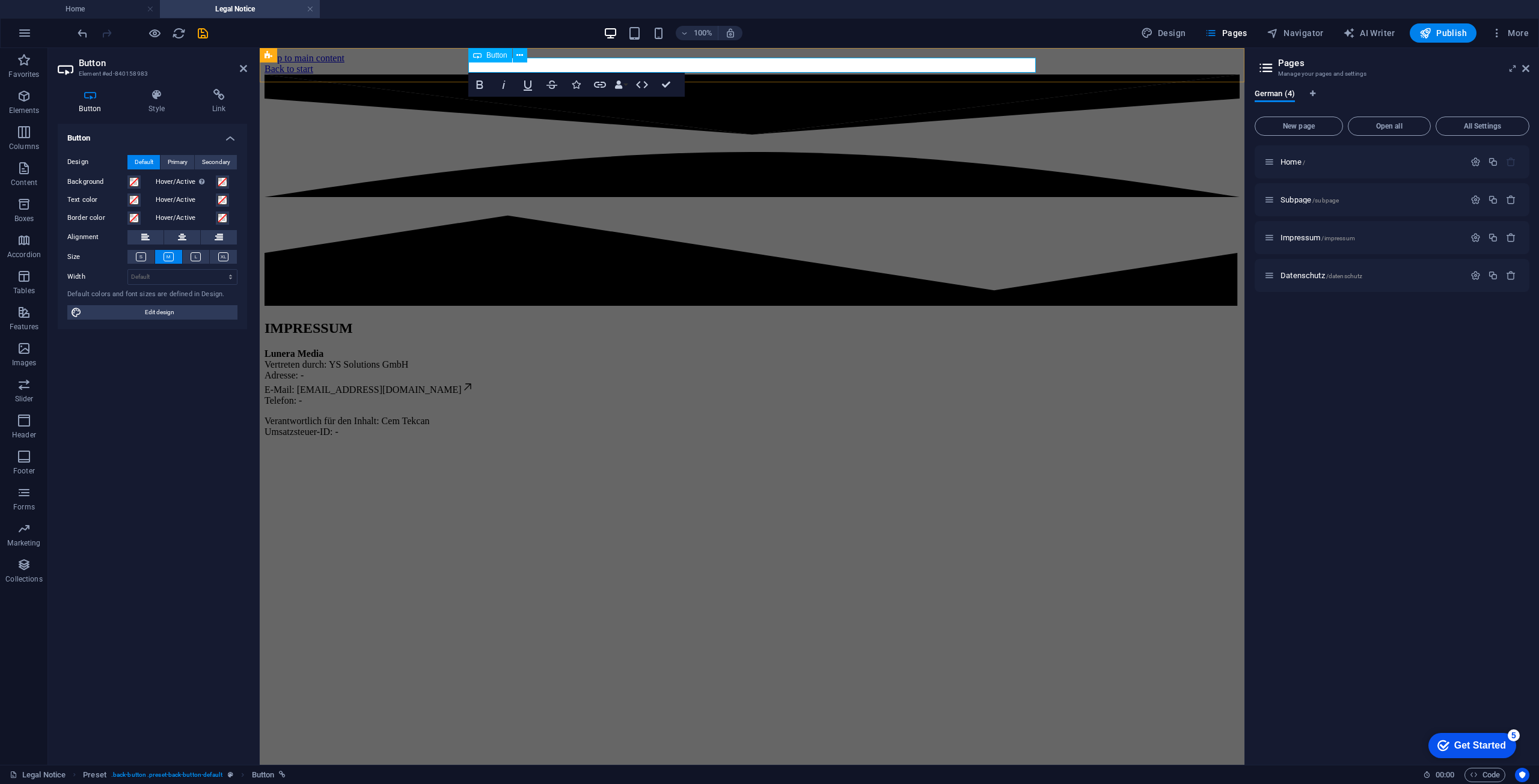
click at [594, 66] on div "Back to start" at bounding box center [752, 68] width 975 height 11
click at [578, 320] on div "IMPRESSUM Lunera Media Vertreten durch: YS Solutions GmbH Adresse: - E-Mail: [E…" at bounding box center [752, 379] width 975 height 117
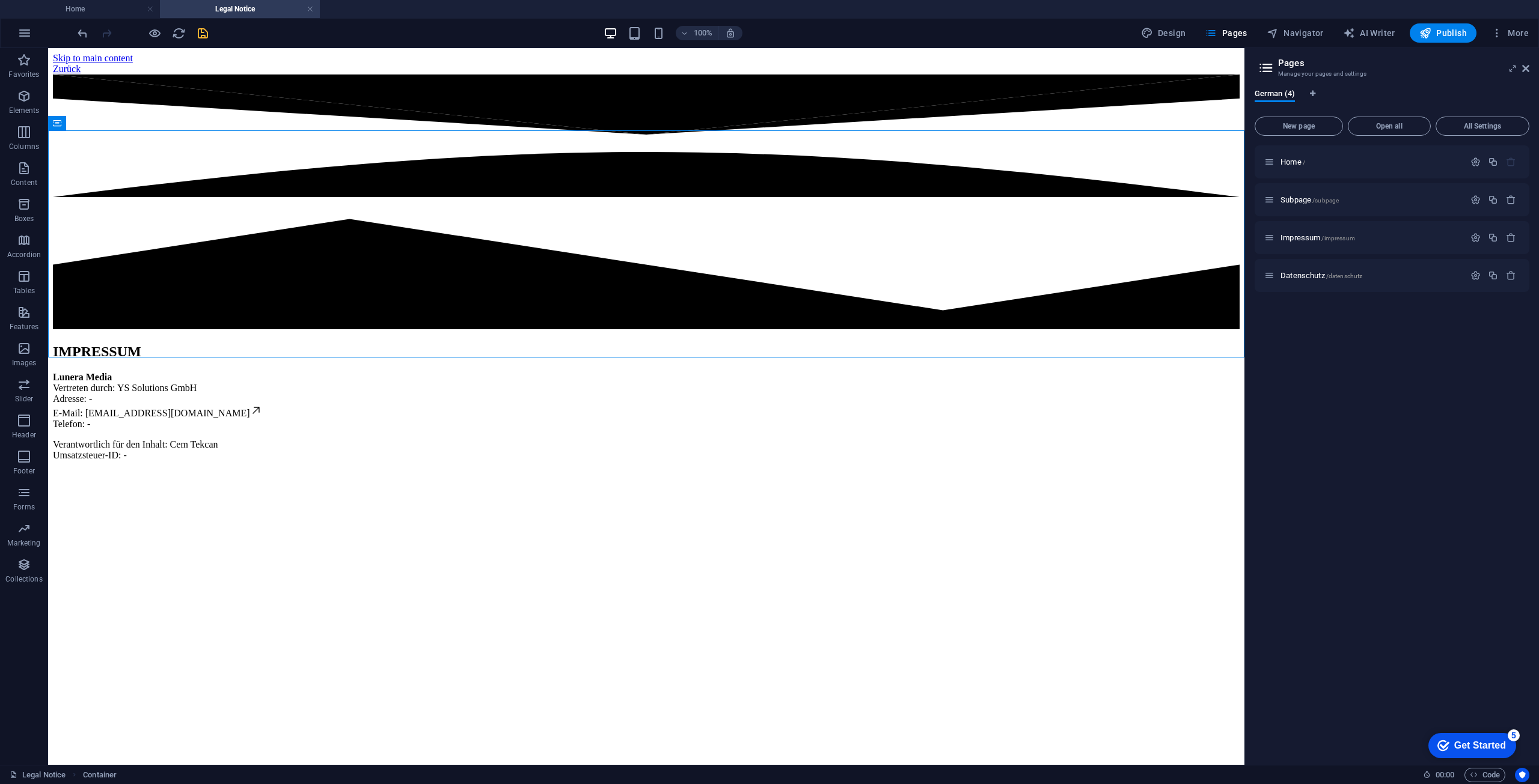
click at [201, 34] on icon "save" at bounding box center [203, 34] width 13 height 13
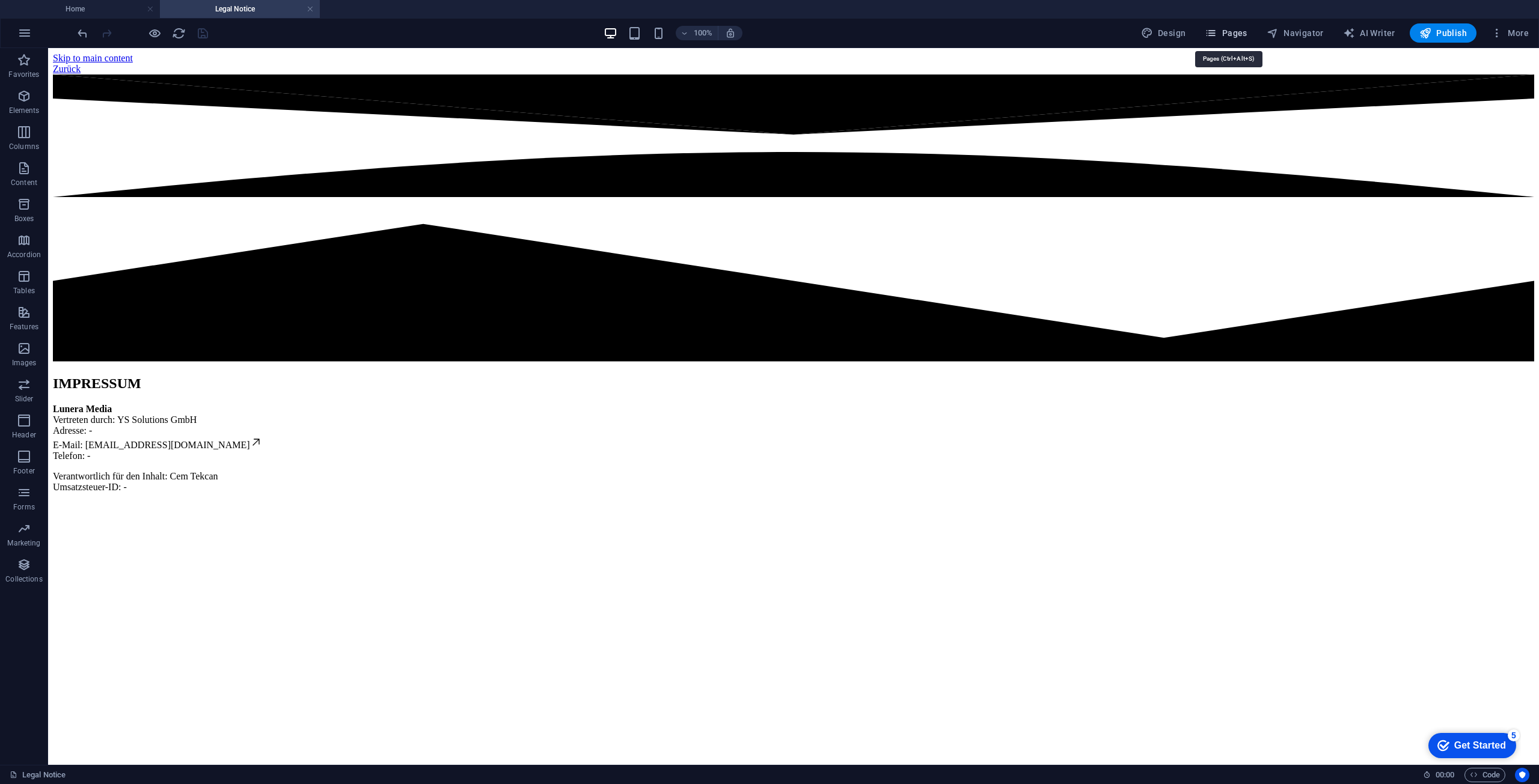
click at [1217, 33] on icon "button" at bounding box center [1210, 33] width 12 height 12
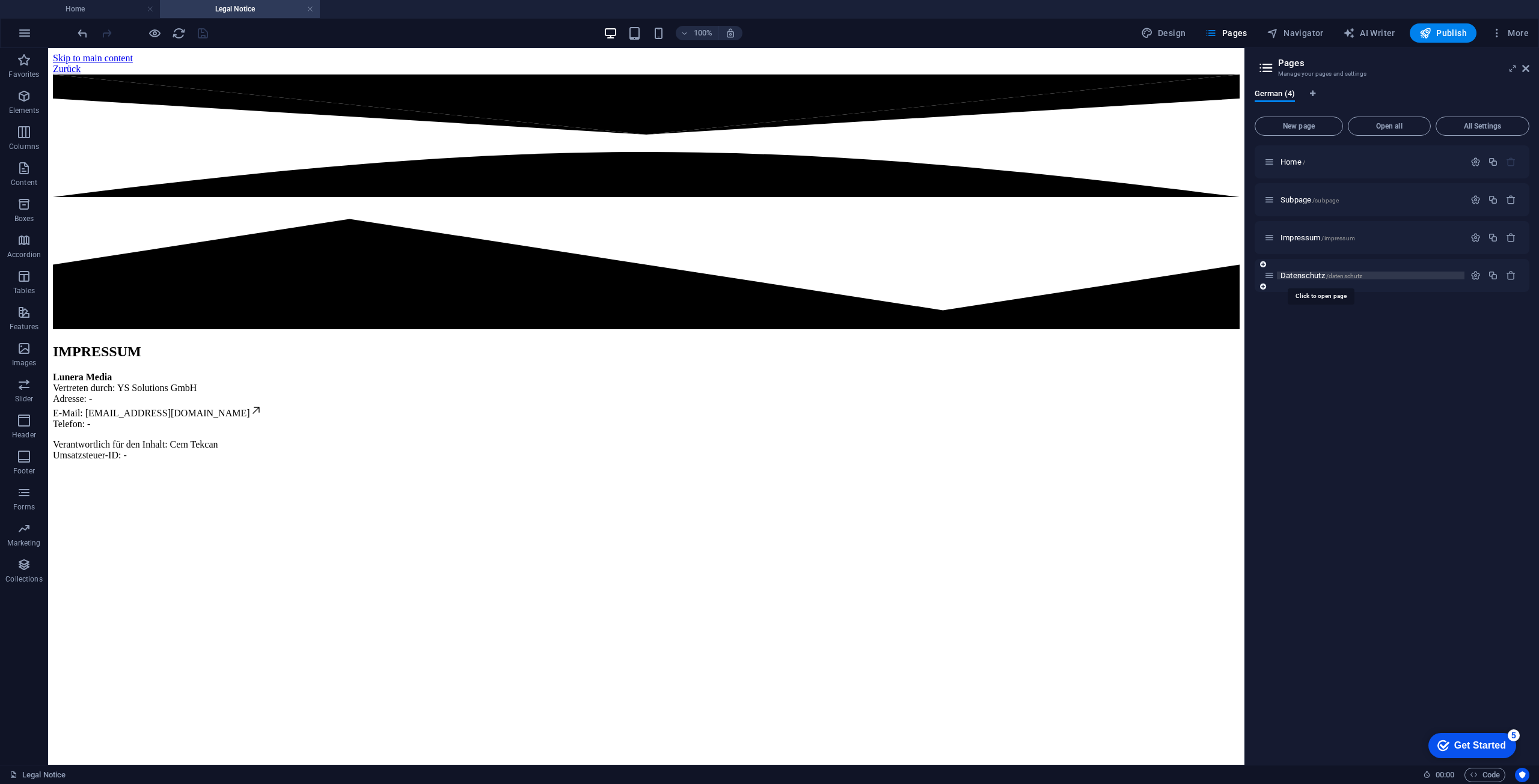
click at [1306, 279] on span "Datenschutz /datenschutz" at bounding box center [1321, 275] width 82 height 9
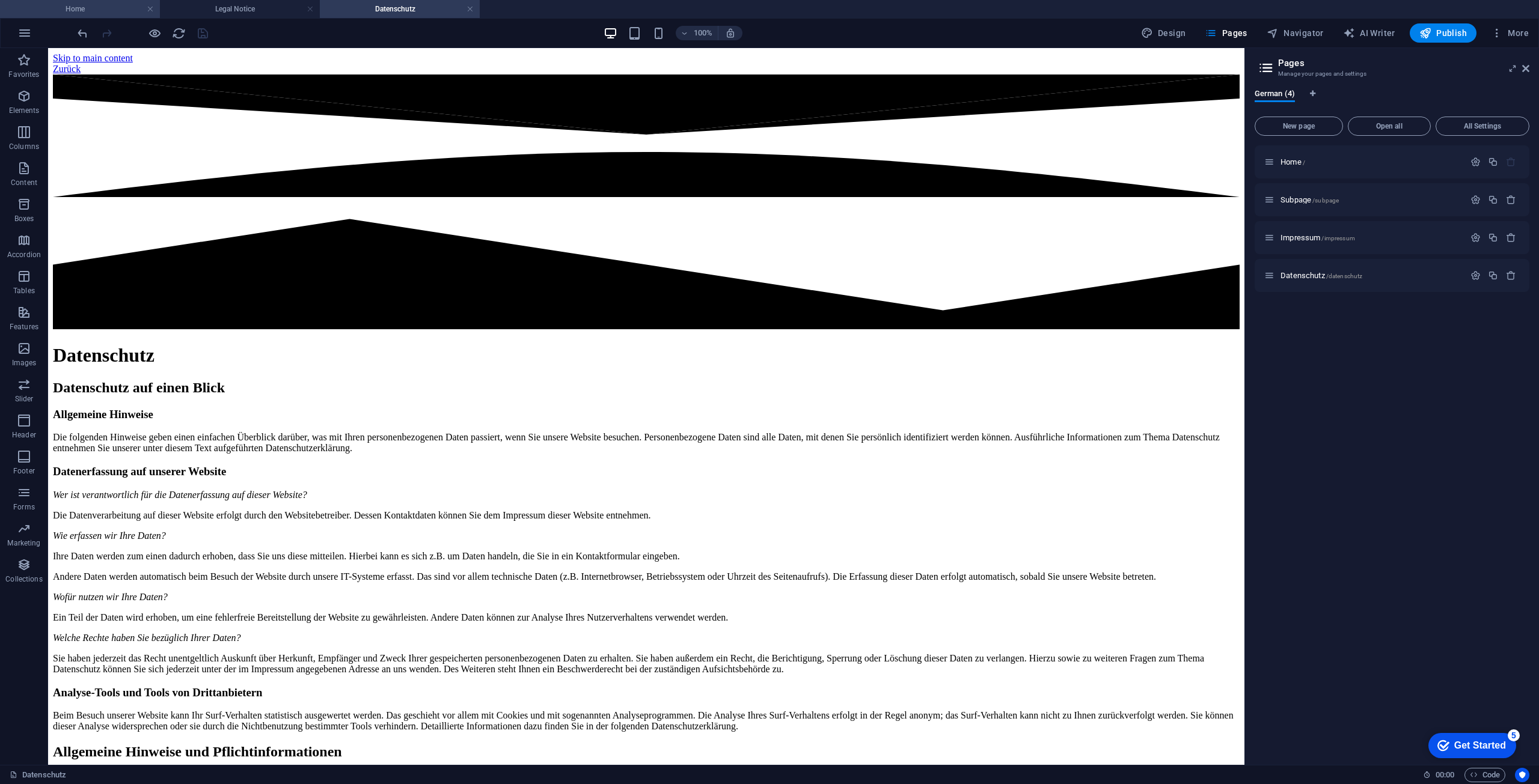
click at [90, 6] on h4 "Home" at bounding box center [80, 10] width 160 height 13
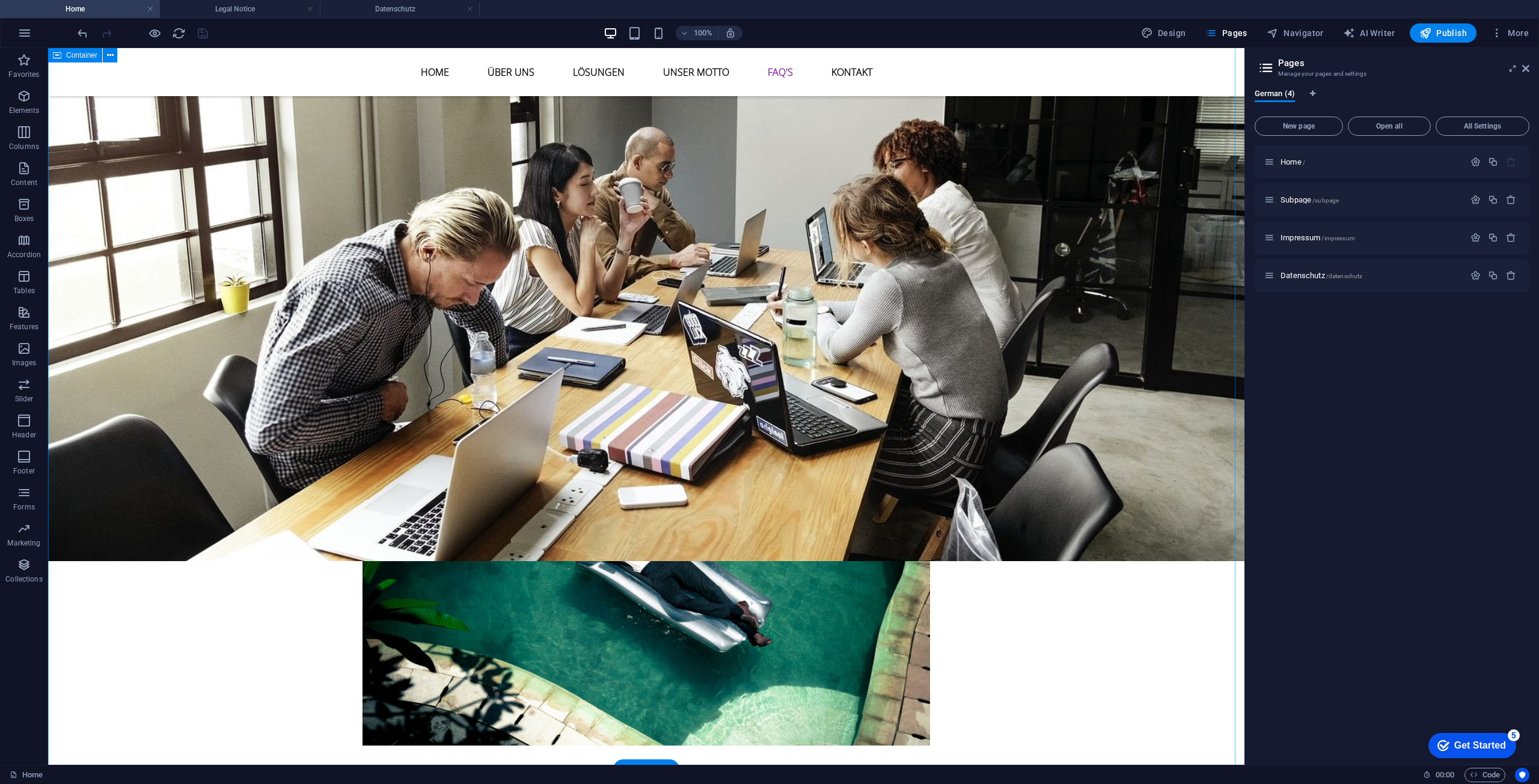
scroll to position [3536, 0]
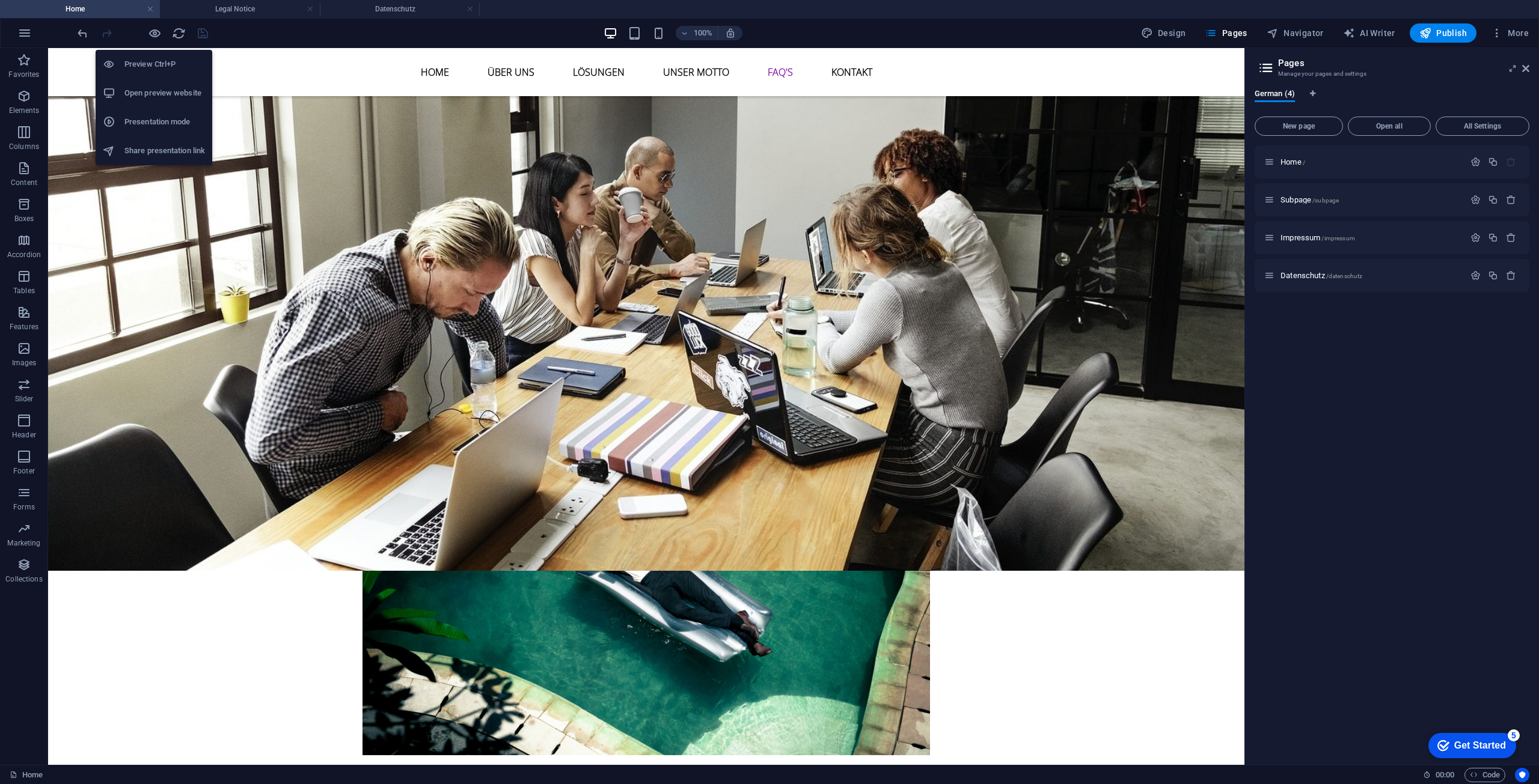
click at [161, 87] on h6 "Open preview website" at bounding box center [164, 92] width 81 height 14
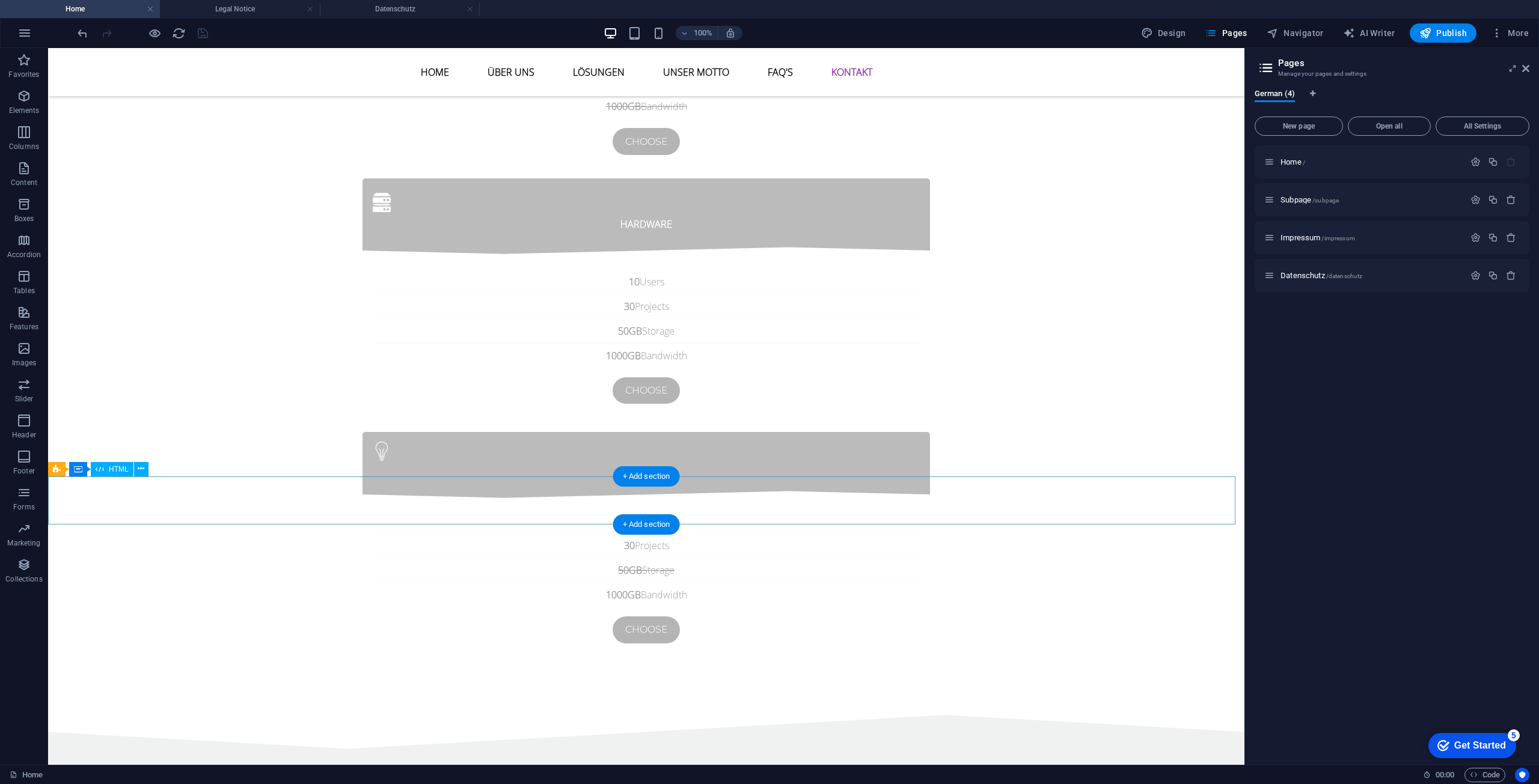
scroll to position [4562, 0]
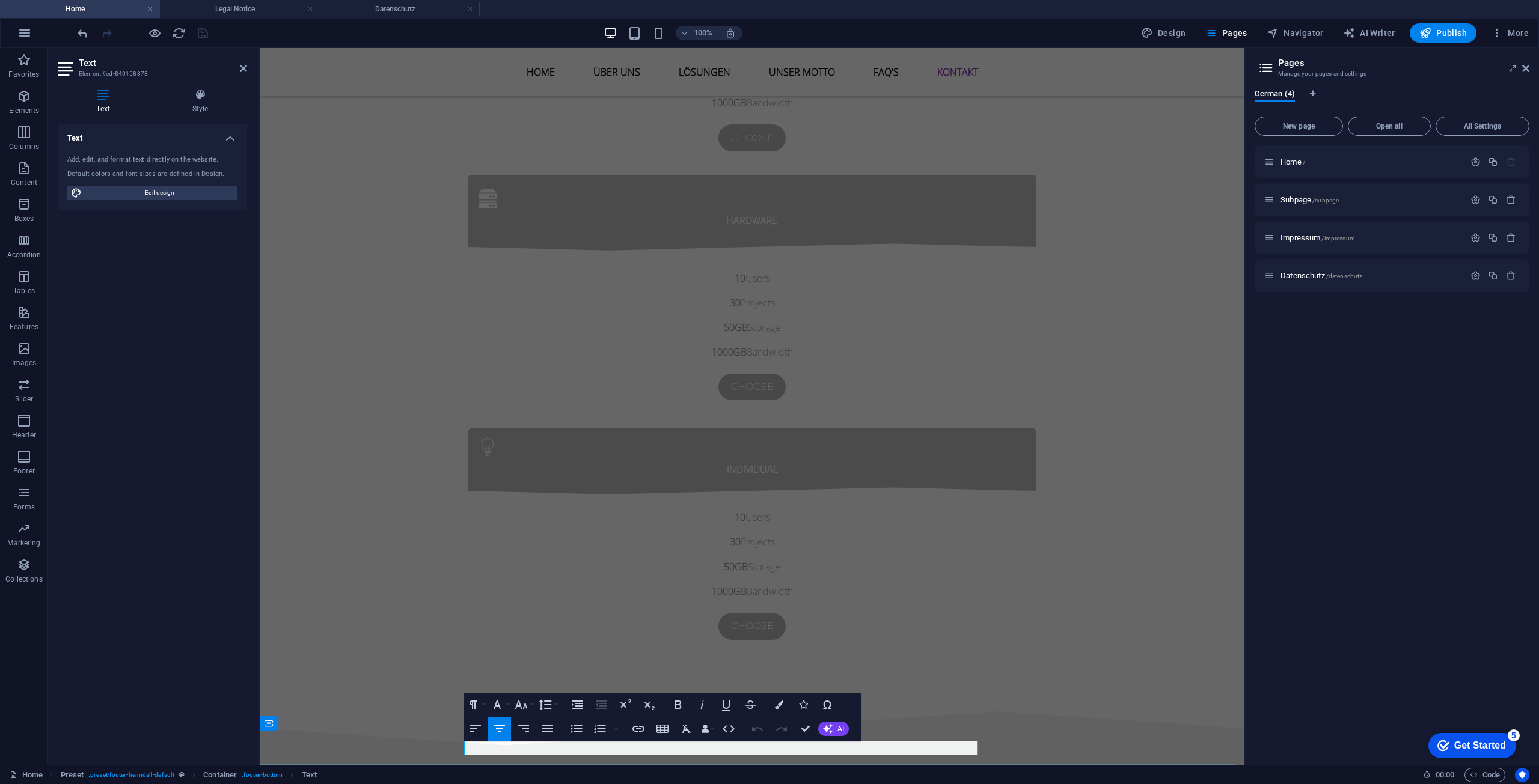
drag, startPoint x: 701, startPoint y: 747, endPoint x: 746, endPoint y: 746, distance: 45.0
click at [1304, 236] on span "Impressum /impressum" at bounding box center [1318, 237] width 75 height 9
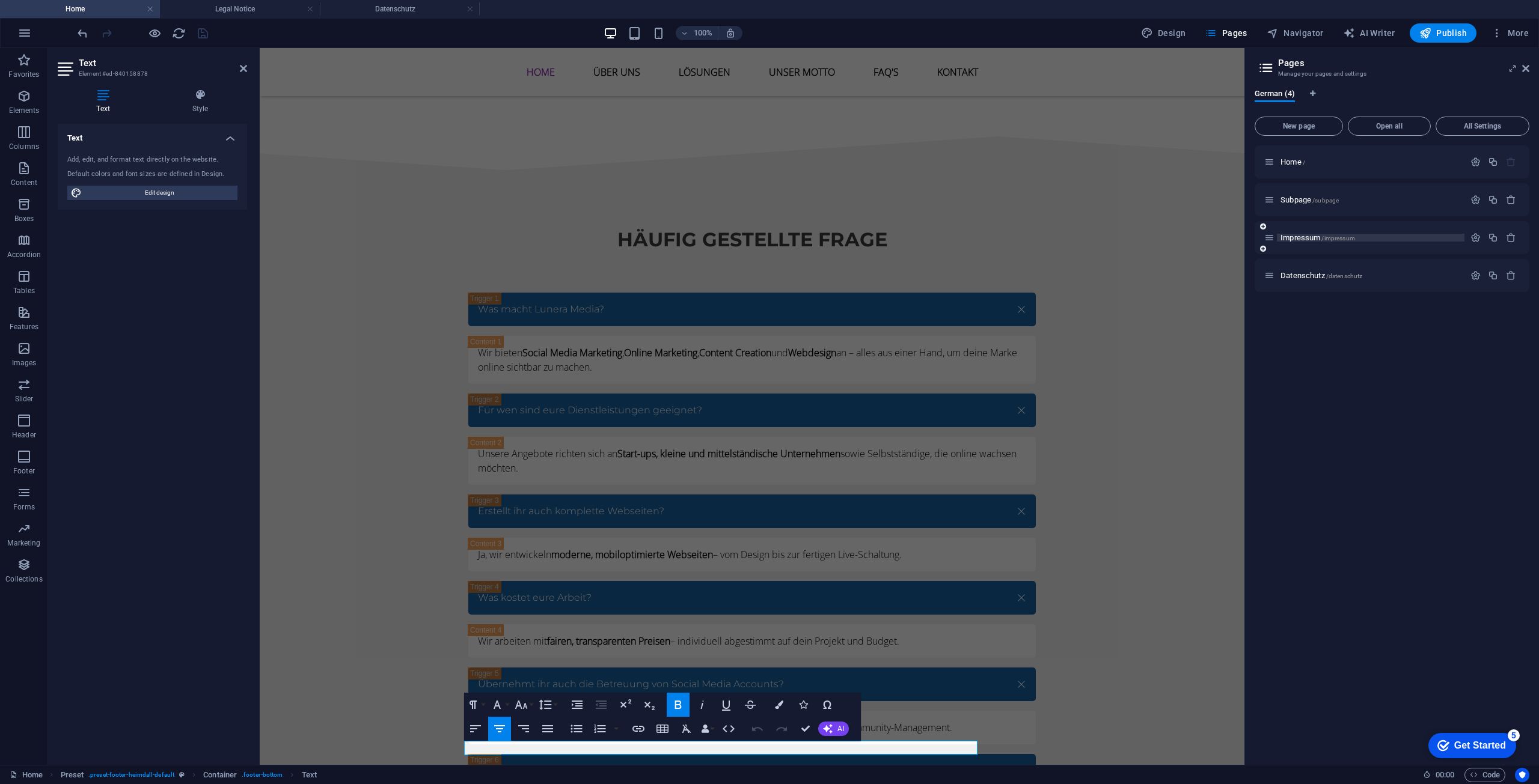
scroll to position [0, 0]
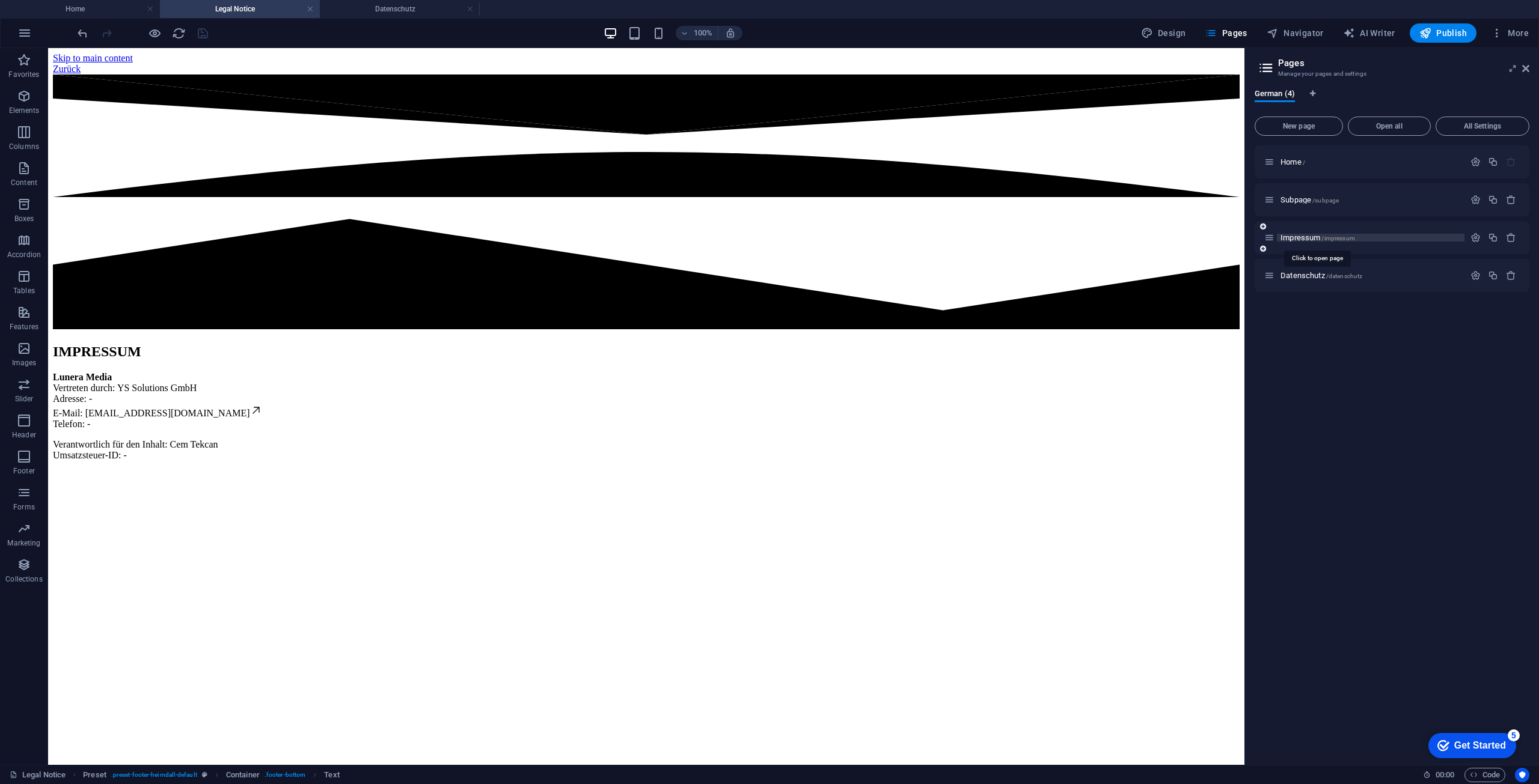
click at [1304, 238] on span "Impressum /impressum" at bounding box center [1318, 237] width 75 height 9
click at [1473, 237] on icon "button" at bounding box center [1476, 237] width 11 height 11
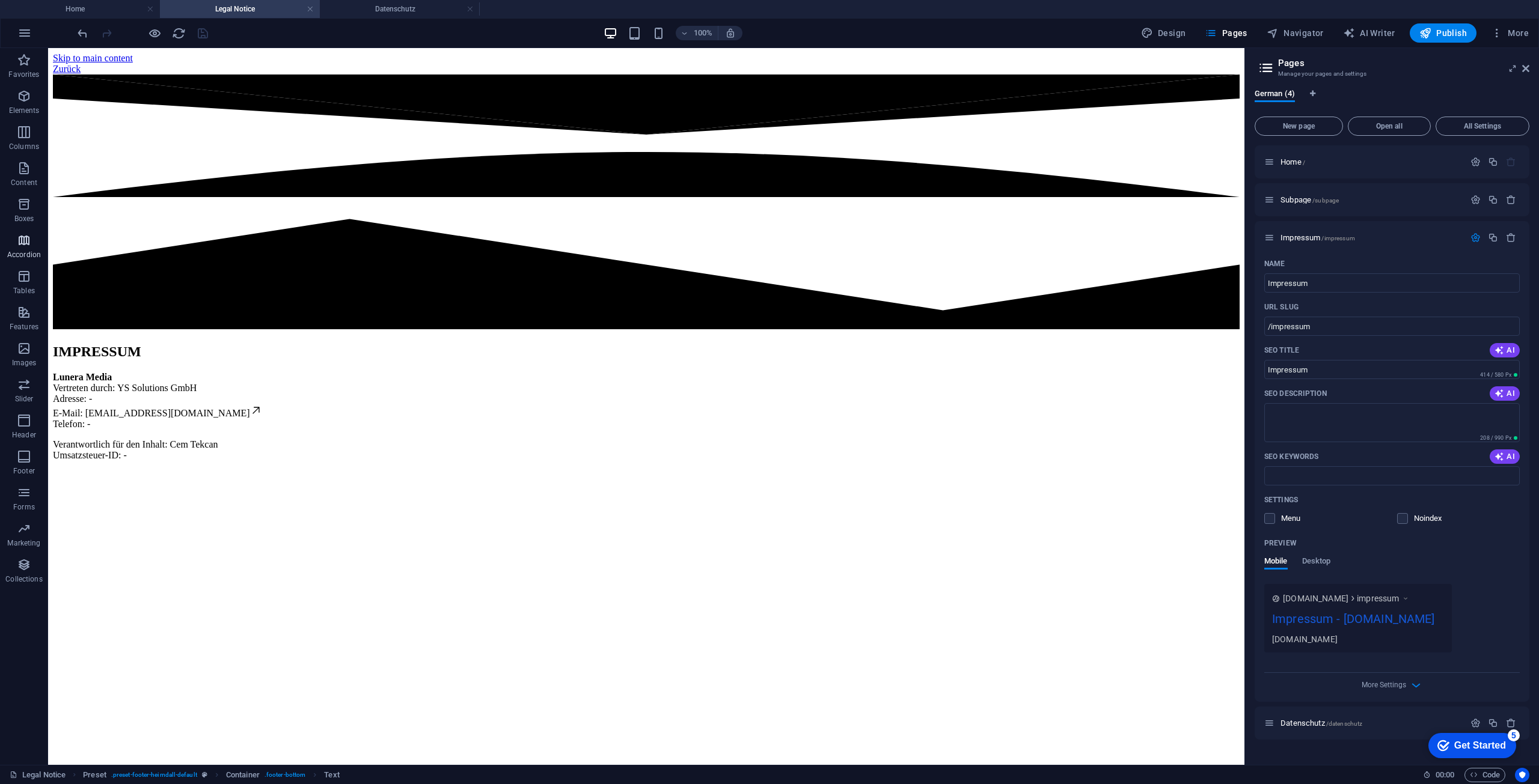
click at [14, 247] on span "Accordion" at bounding box center [24, 248] width 48 height 29
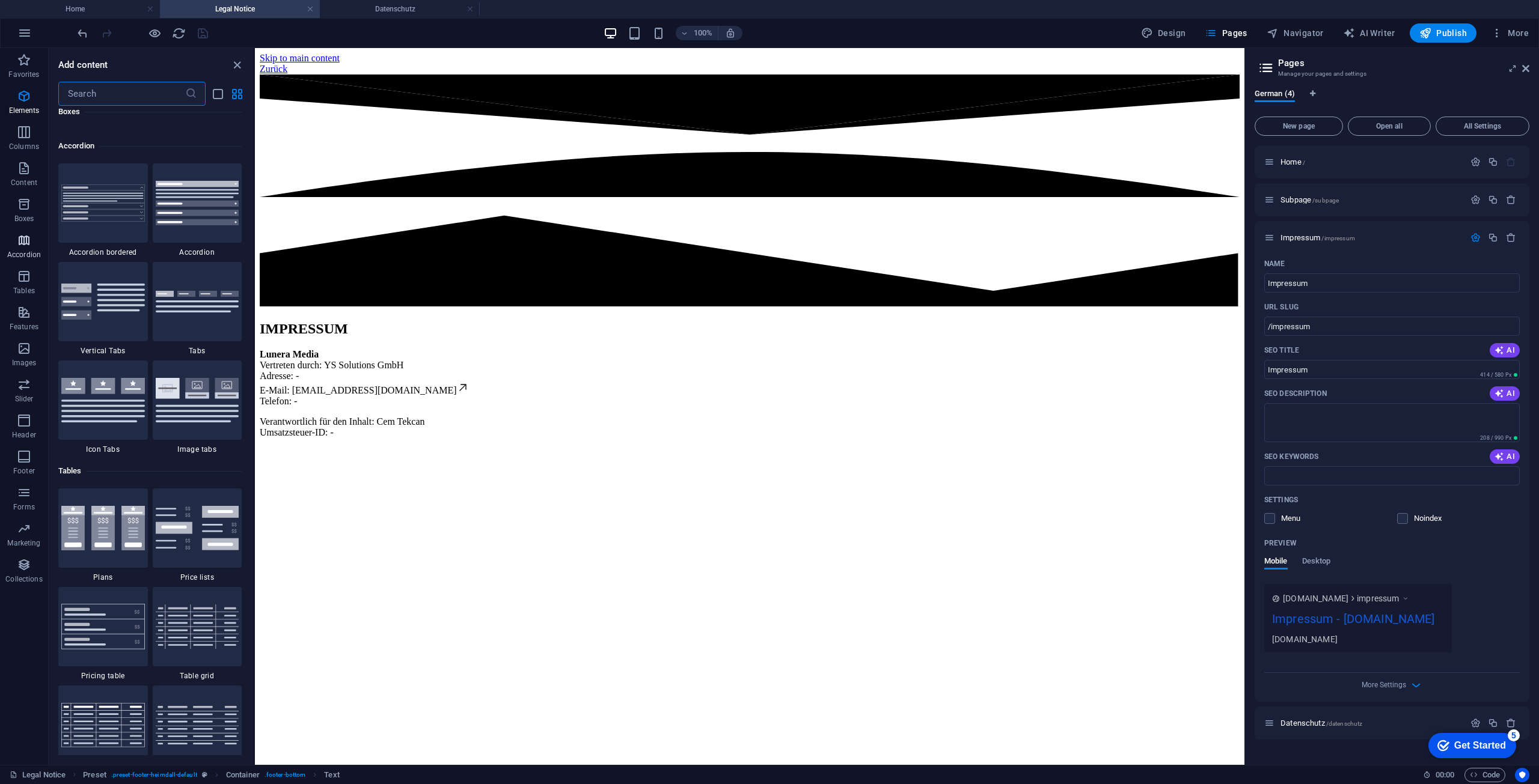
scroll to position [3836, 0]
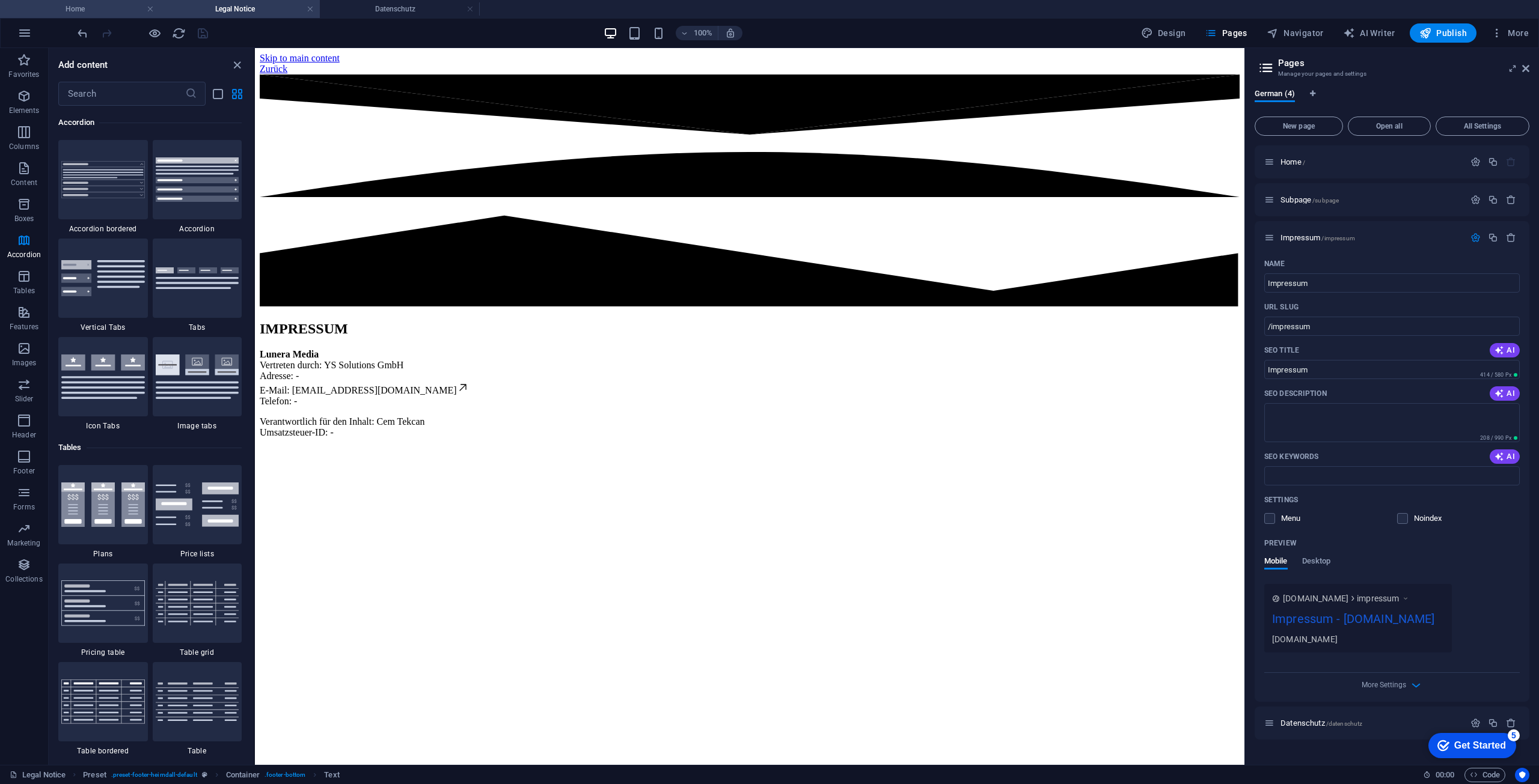
click at [49, 6] on h4 "Home" at bounding box center [80, 10] width 160 height 13
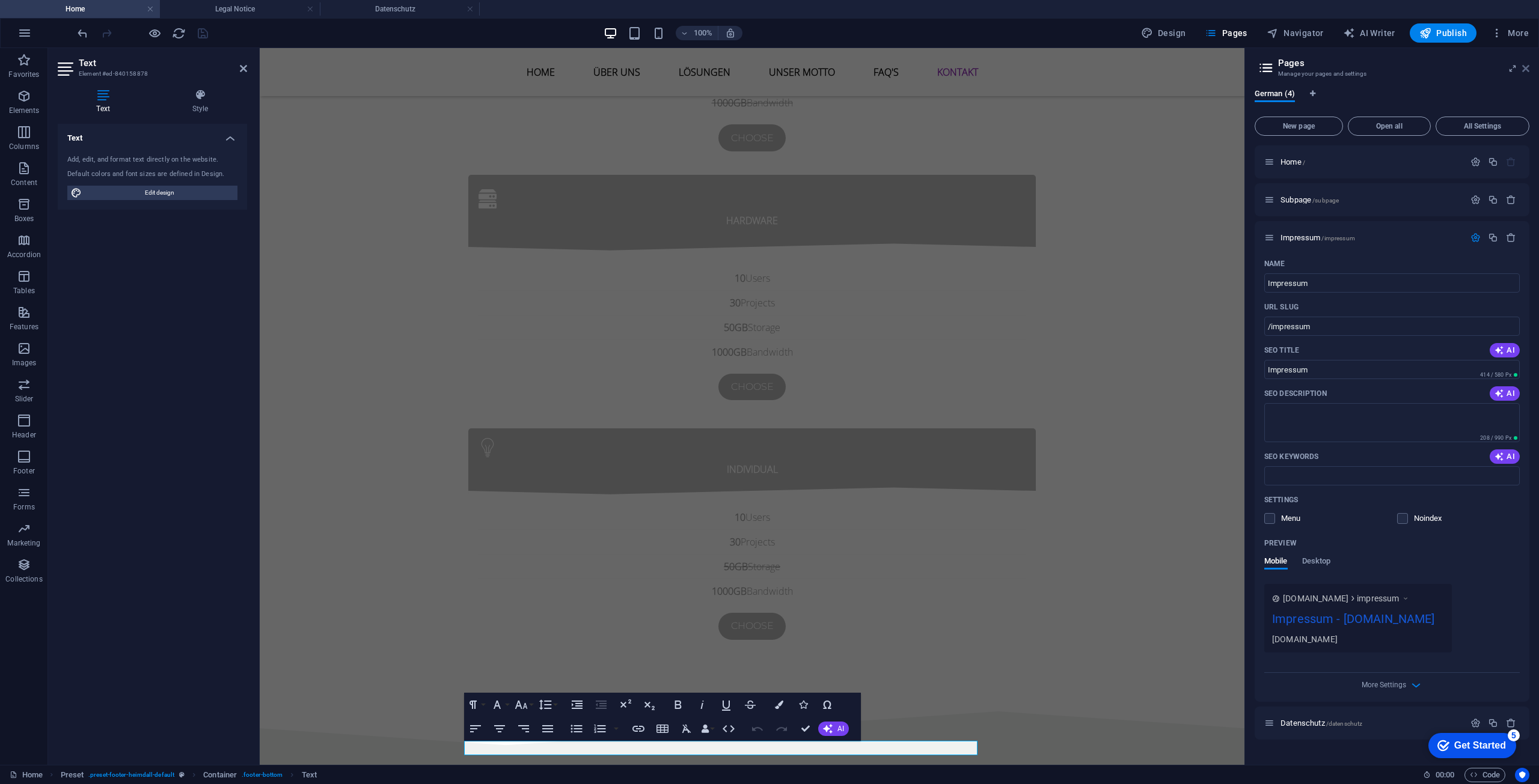
click at [1526, 70] on icon at bounding box center [1527, 68] width 8 height 10
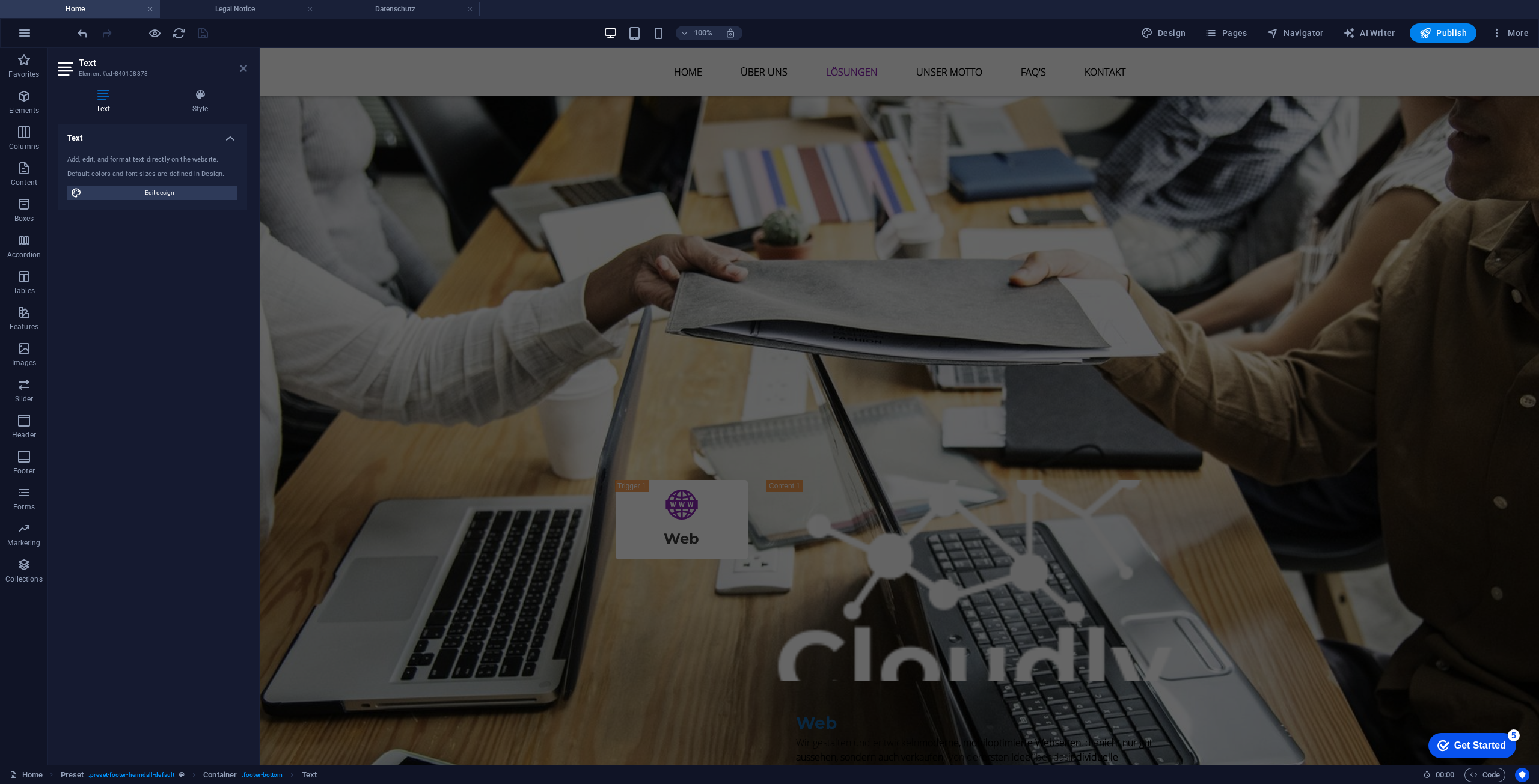
click at [241, 65] on icon at bounding box center [244, 68] width 8 height 10
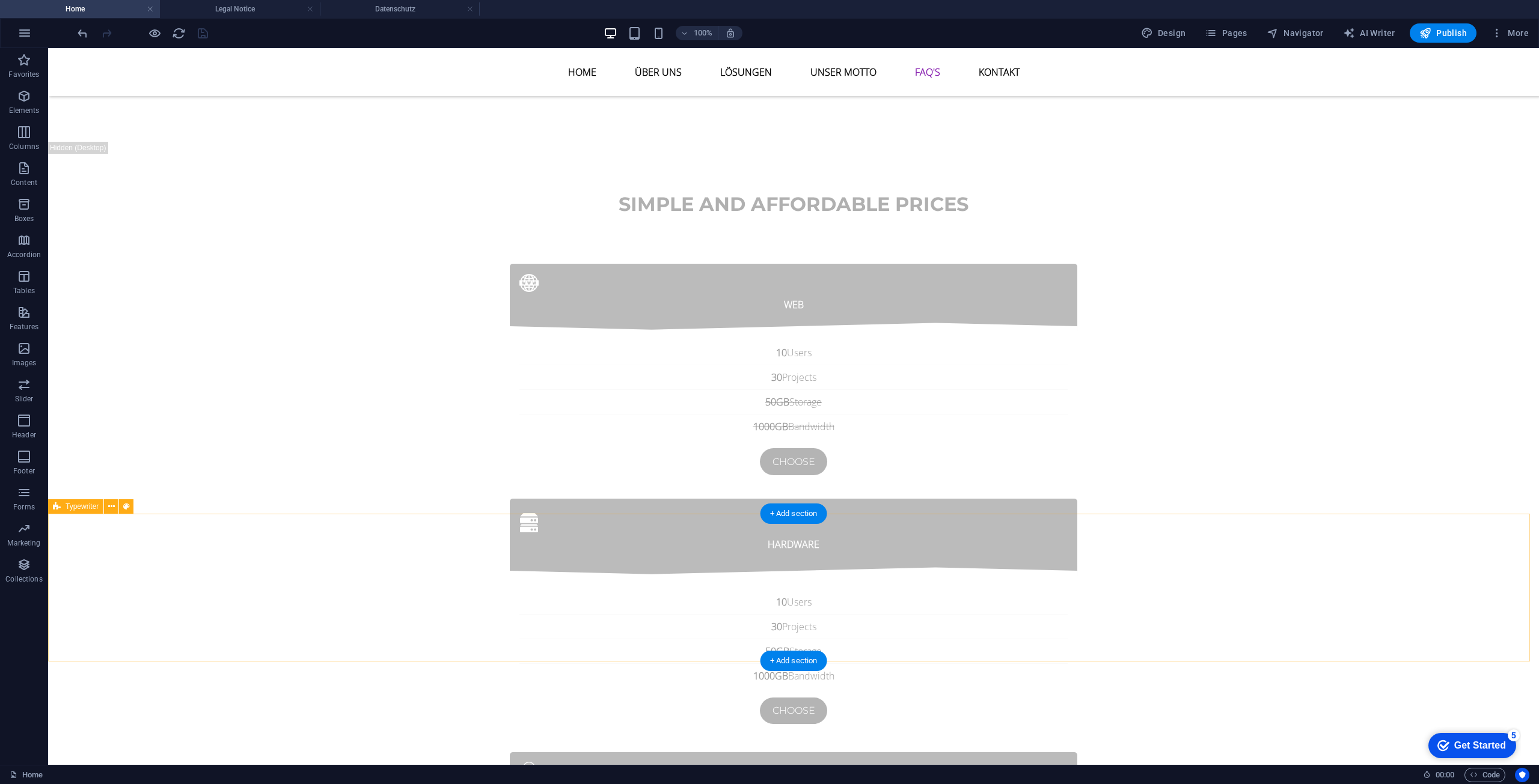
scroll to position [4442, 0]
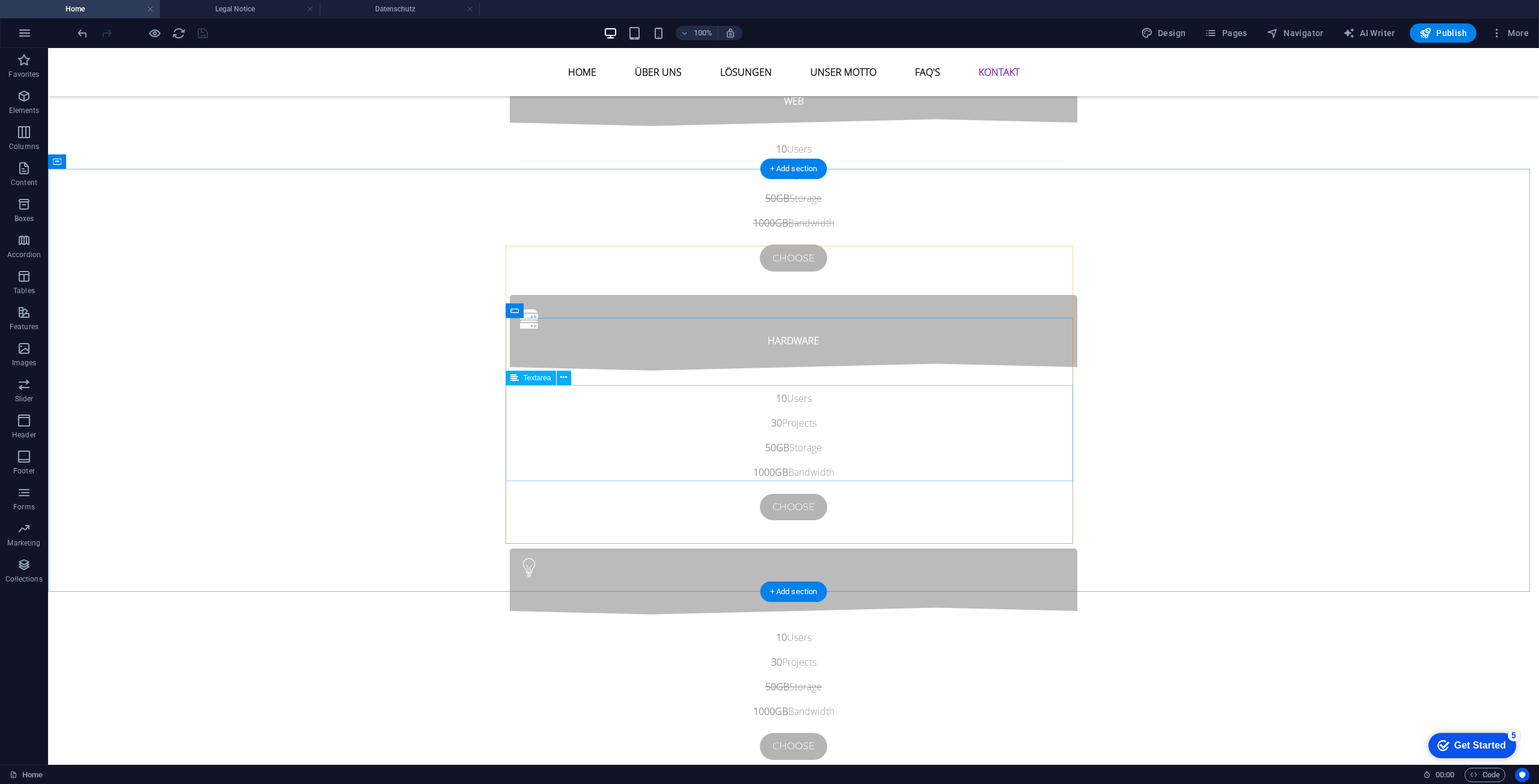
click div
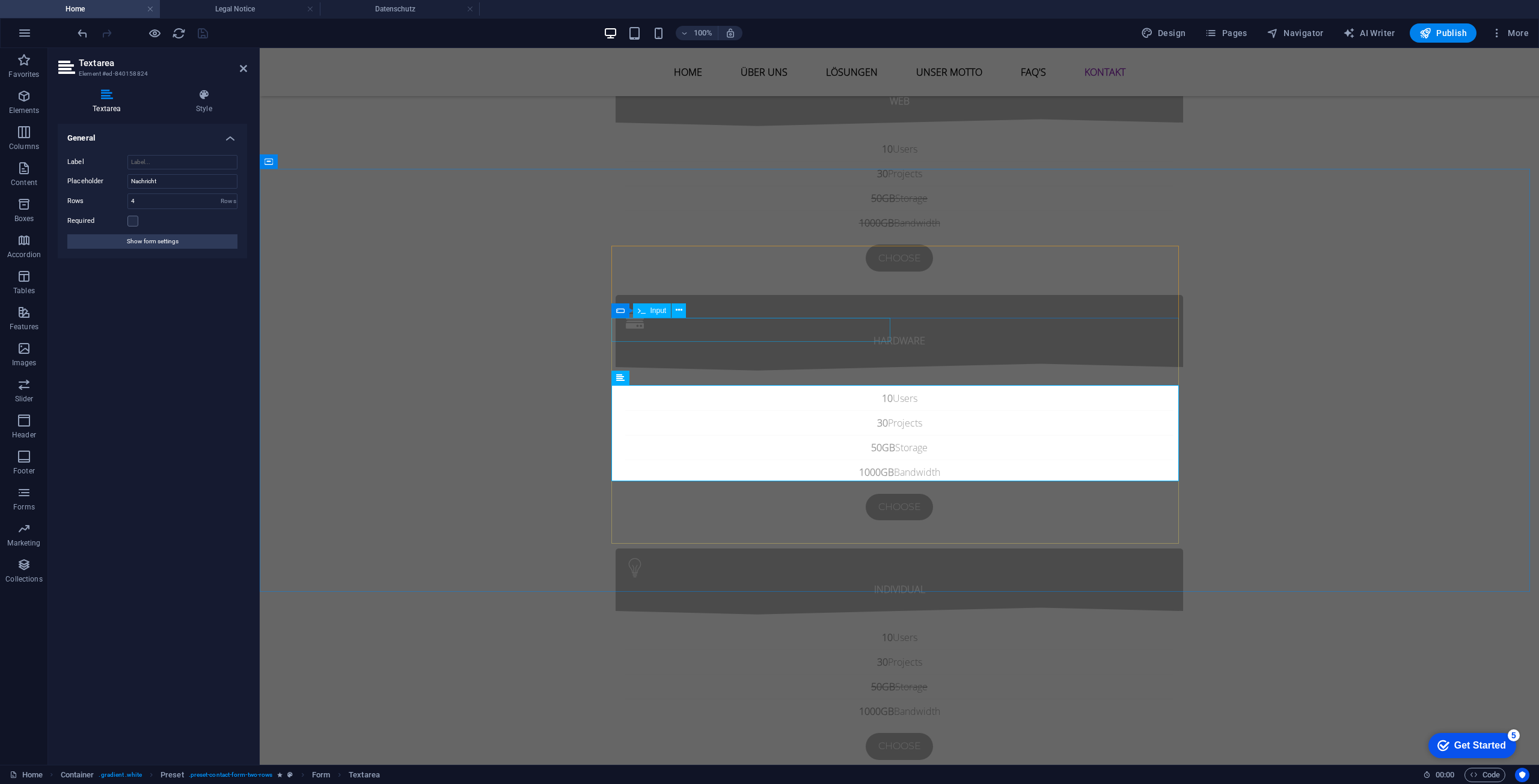
click at [654, 307] on span "Input" at bounding box center [658, 311] width 16 height 8
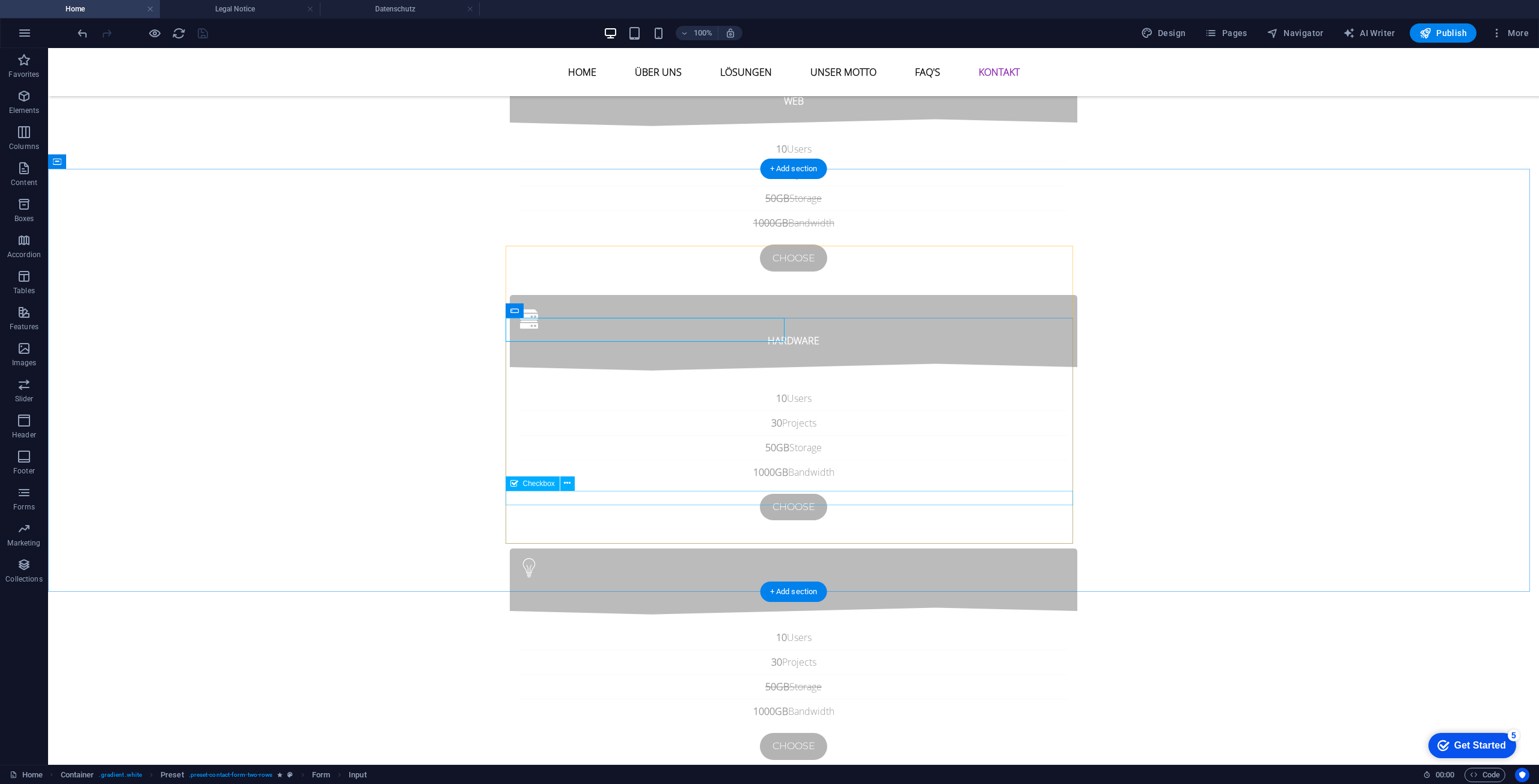
click div "Ich habe die Datenschutzerklärung gelesen und verstanden."
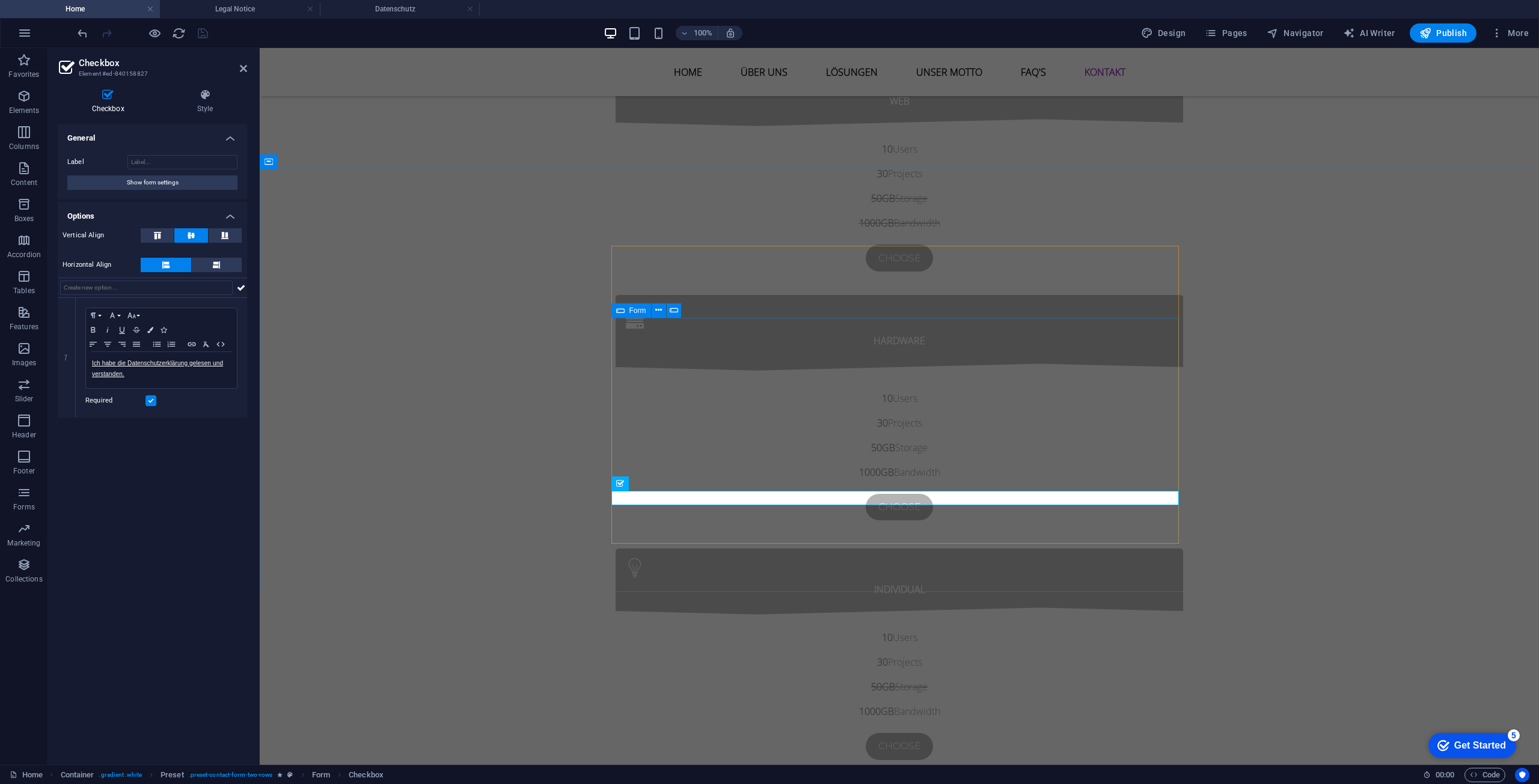
click div "Ich habe die Datenschutzerklärung gelesen und verstanden. Unreadable? Load new …"
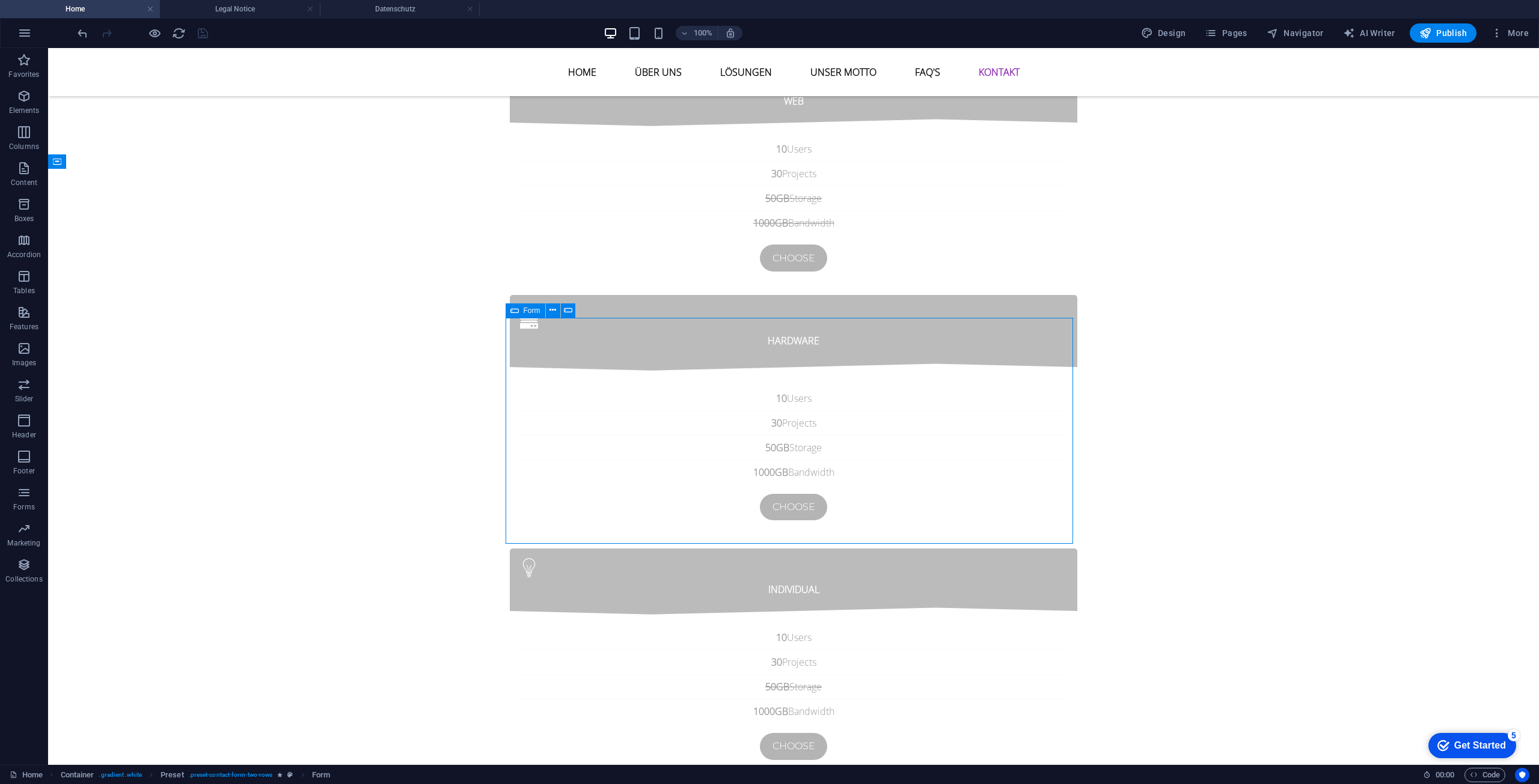
click div "Ich habe die Datenschutzerklärung gelesen und verstanden. Unreadable? Load new …"
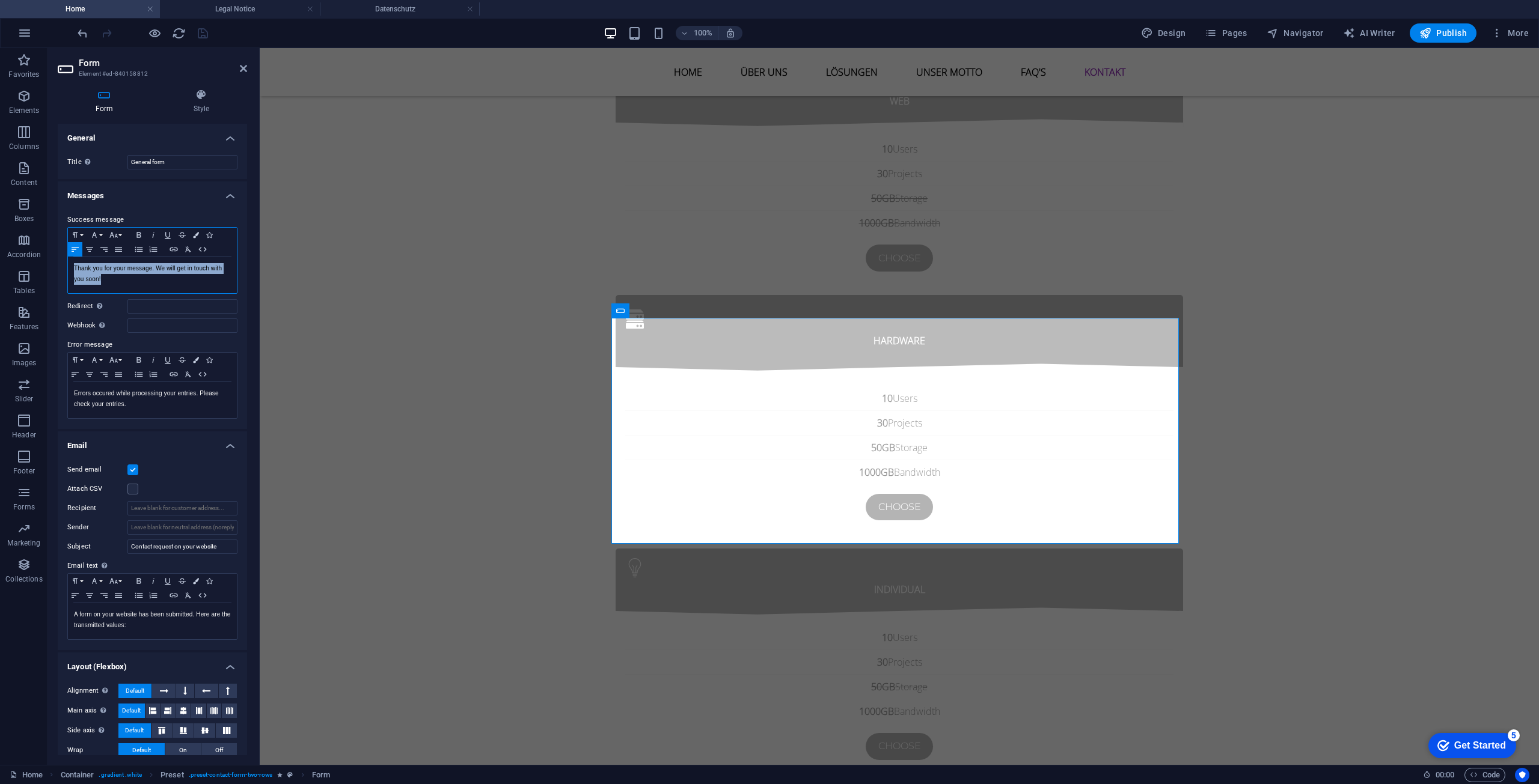
drag, startPoint x: 124, startPoint y: 282, endPoint x: 70, endPoint y: 272, distance: 54.9
click at [70, 272] on div "Thank you for your message. We will get in touch with you soon!" at bounding box center [153, 276] width 169 height 37
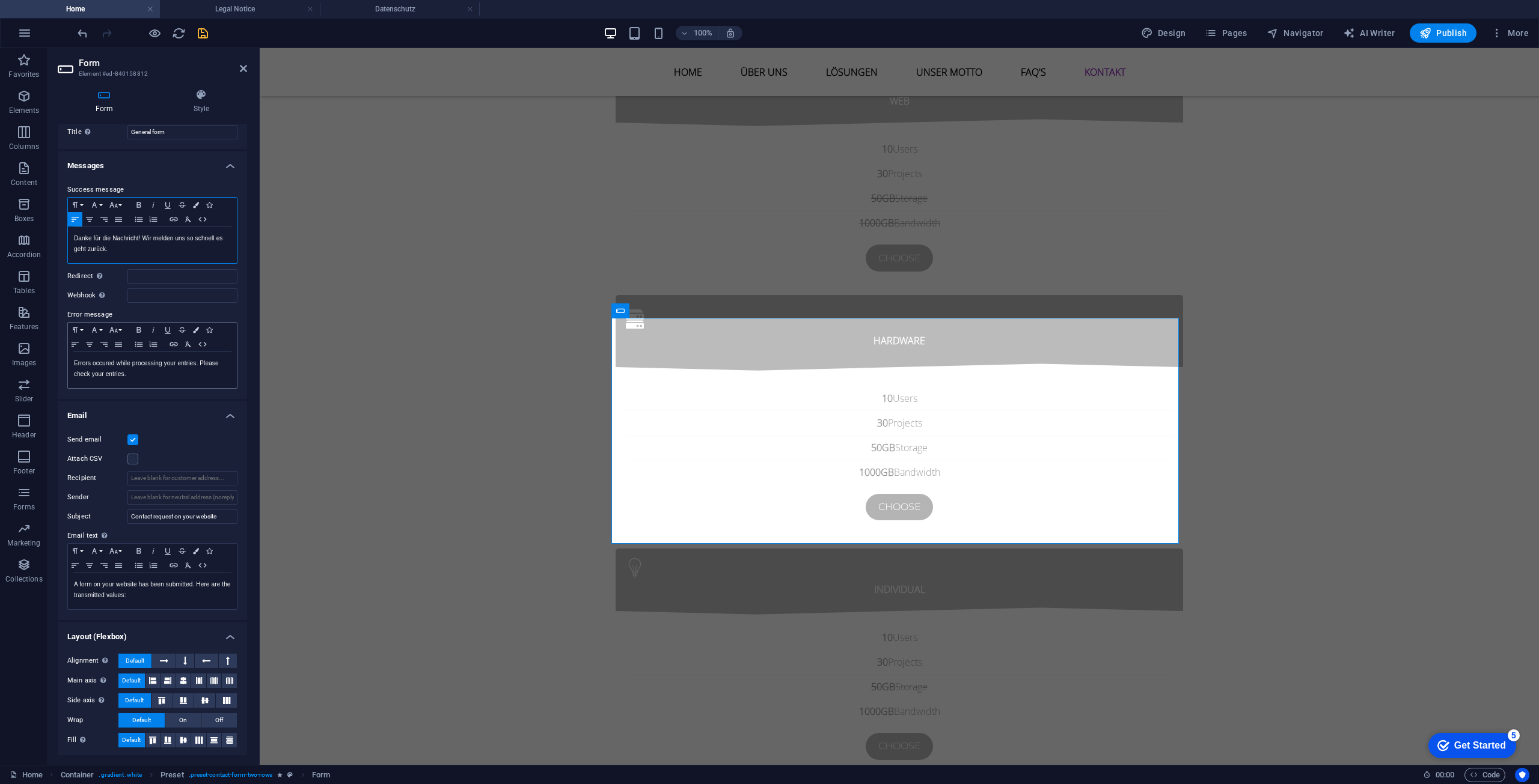
scroll to position [33, 0]
drag, startPoint x: 131, startPoint y: 373, endPoint x: 71, endPoint y: 362, distance: 61.0
click at [71, 362] on div "Errors occured while processing your entries. Please check your entries." at bounding box center [153, 368] width 169 height 37
click at [154, 375] on p "Errors occured while processing your entries. Please check your entries." at bounding box center [152, 366] width 157 height 22
click at [160, 596] on p "A form on your website has been submitted. Here are the transmitted values:" at bounding box center [152, 587] width 157 height 22
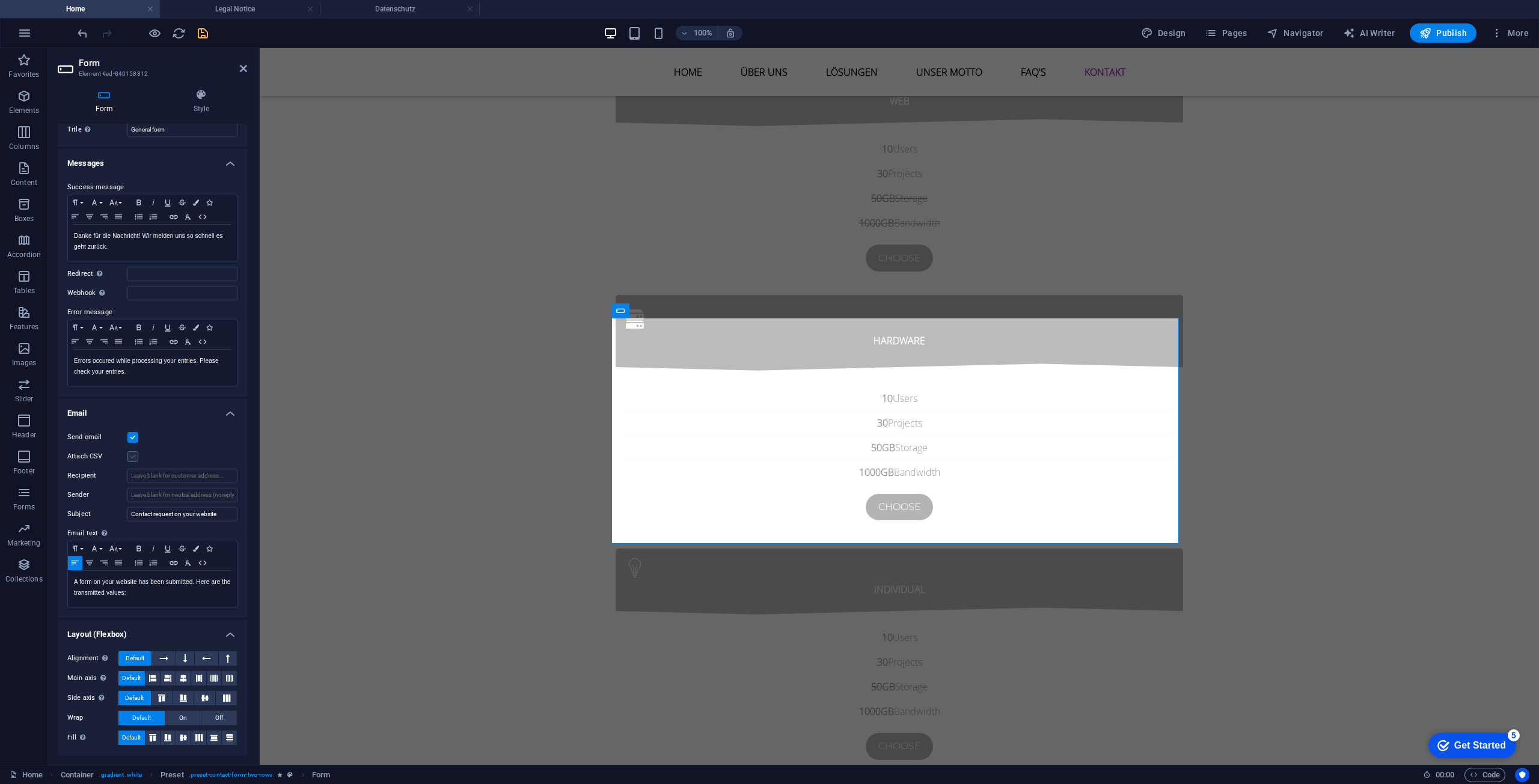
click at [131, 458] on label at bounding box center [133, 456] width 11 height 11
click at [0, 0] on input "Attach CSV" at bounding box center [0, 0] width 0 height 0
click at [131, 458] on label at bounding box center [133, 456] width 11 height 11
click at [0, 0] on input "Attach CSV" at bounding box center [0, 0] width 0 height 0
click at [199, 106] on h4 "Style" at bounding box center [201, 102] width 91 height 25
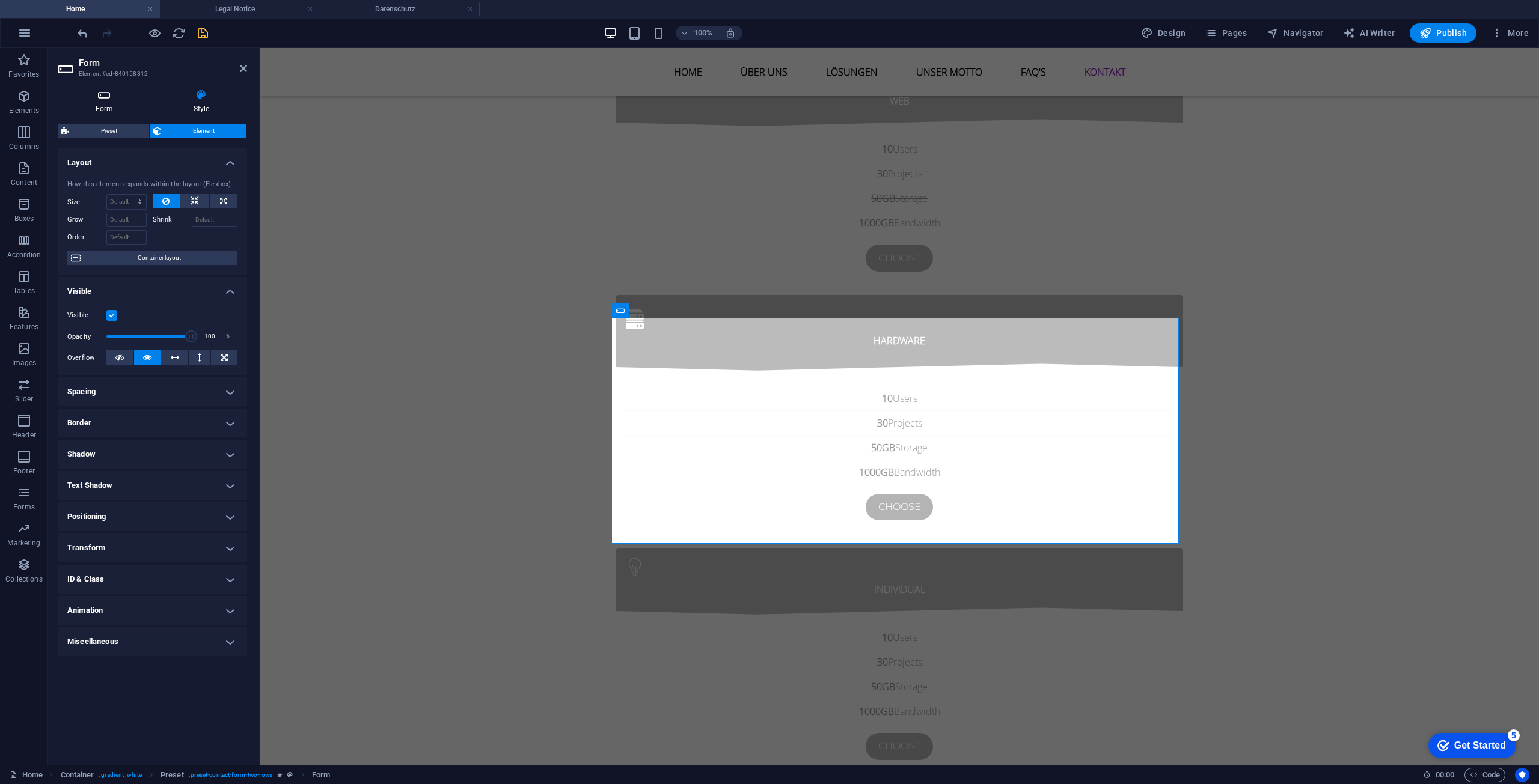
click at [102, 97] on icon at bounding box center [104, 95] width 93 height 12
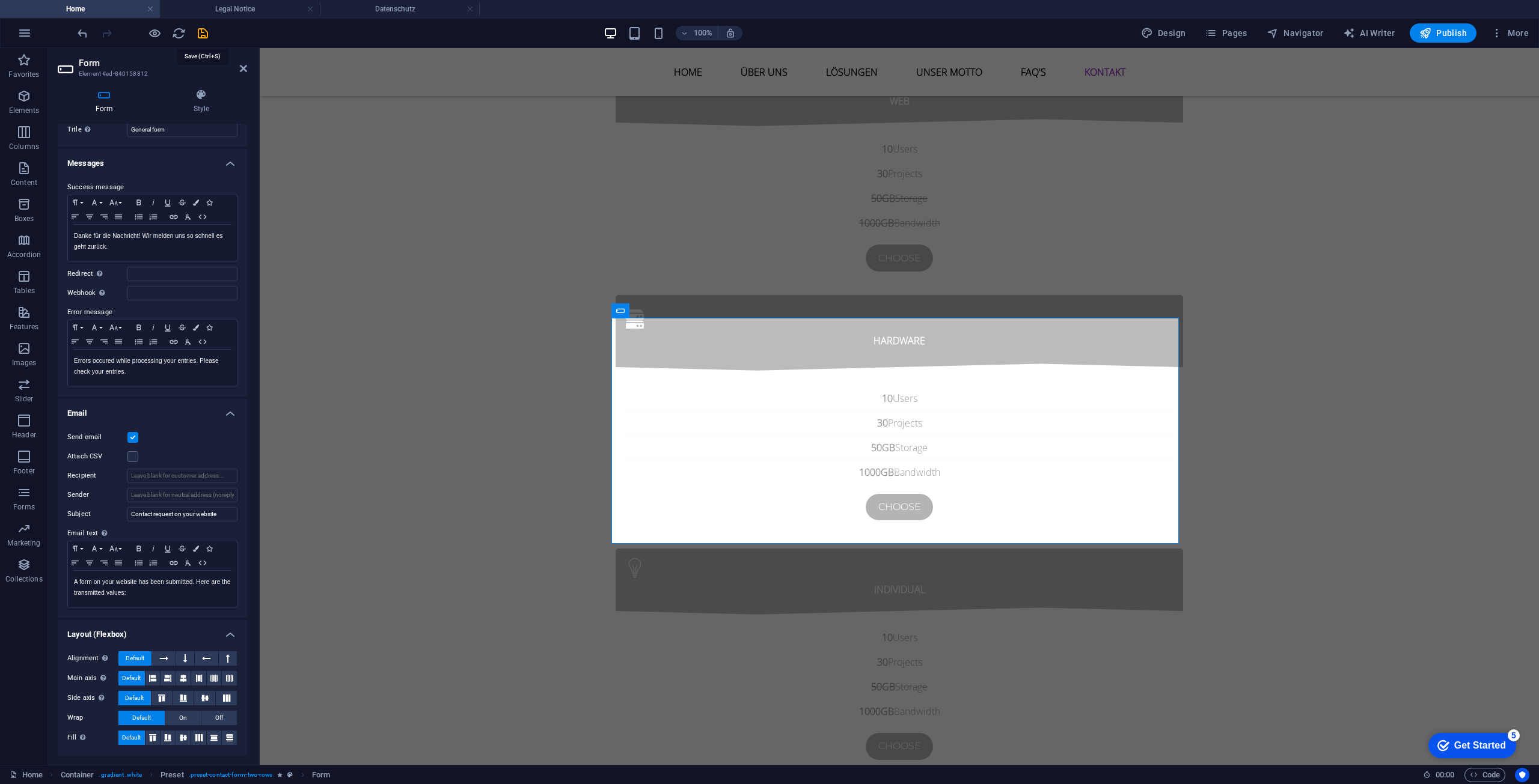
click at [207, 35] on icon "save" at bounding box center [203, 34] width 13 height 13
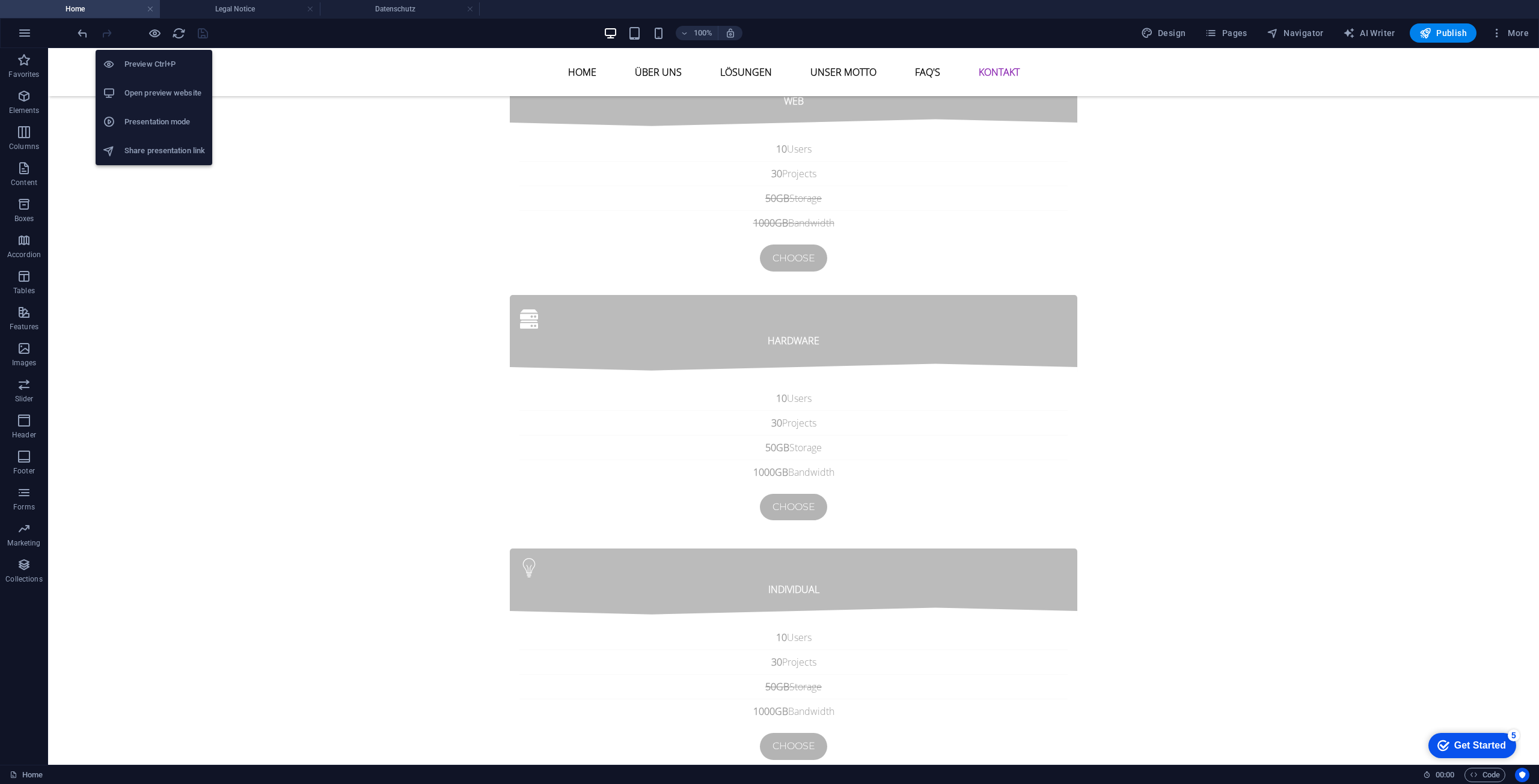
click at [147, 86] on li "Open preview website" at bounding box center [153, 93] width 116 height 29
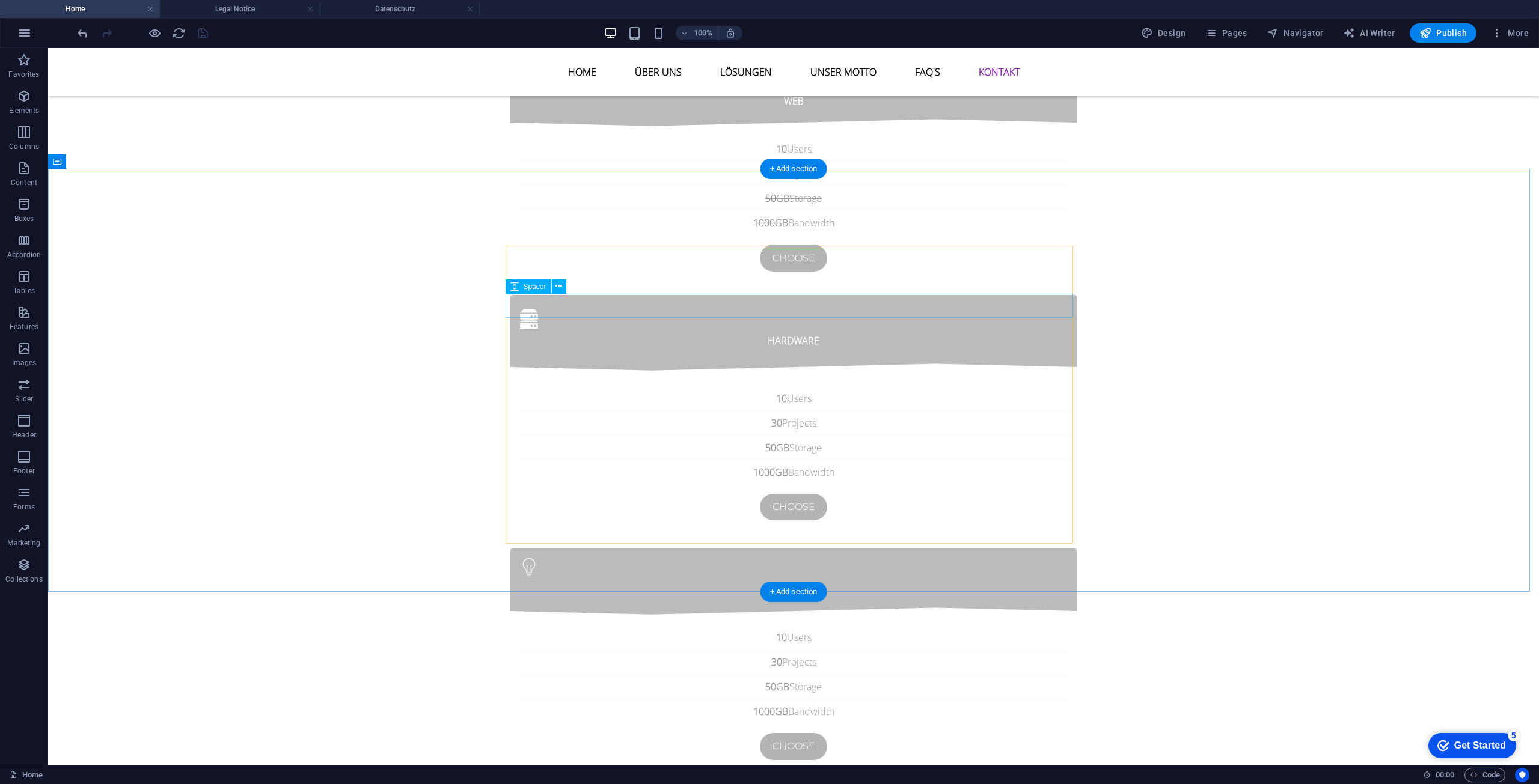
click div
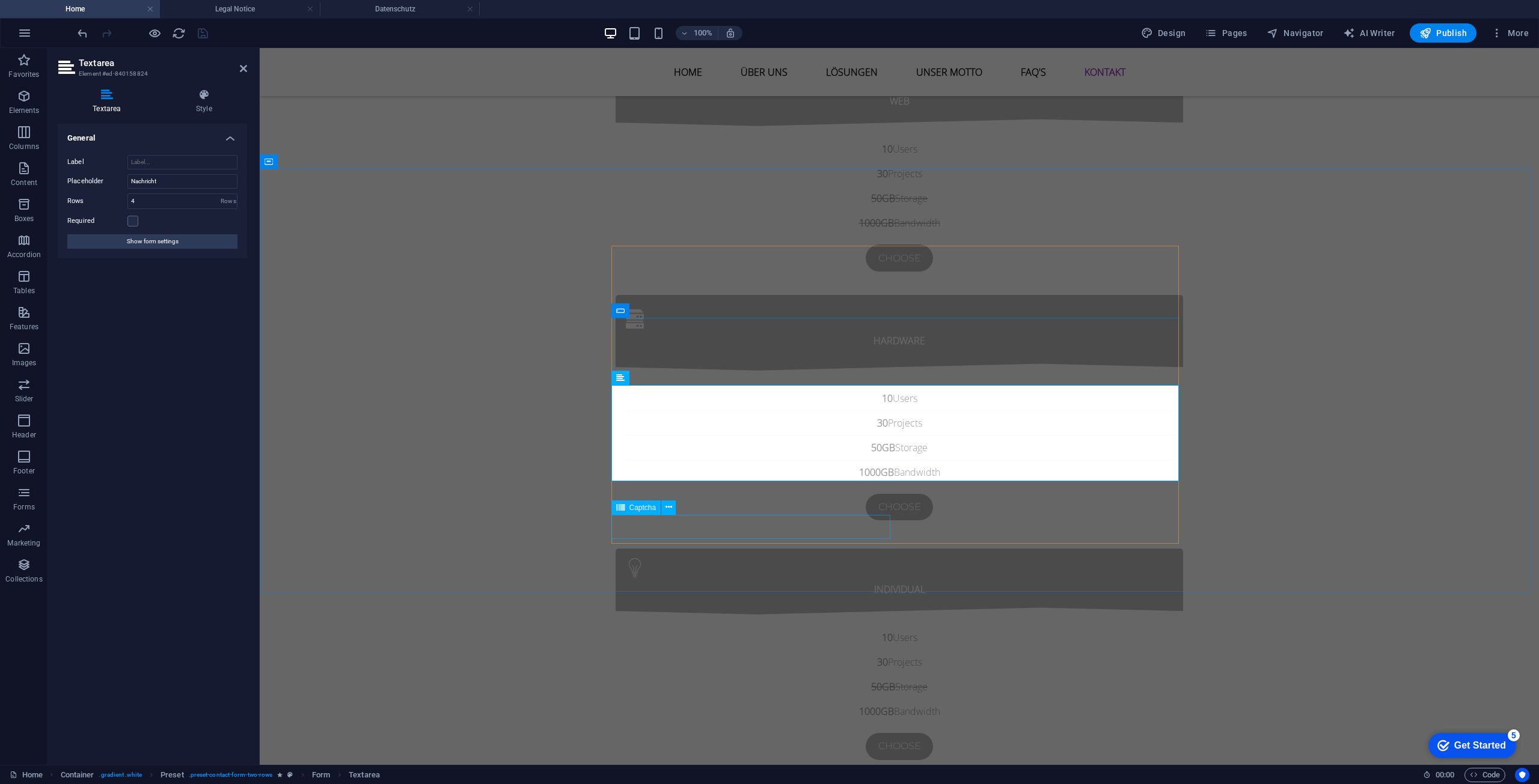
click div "Unreadable? Load new"
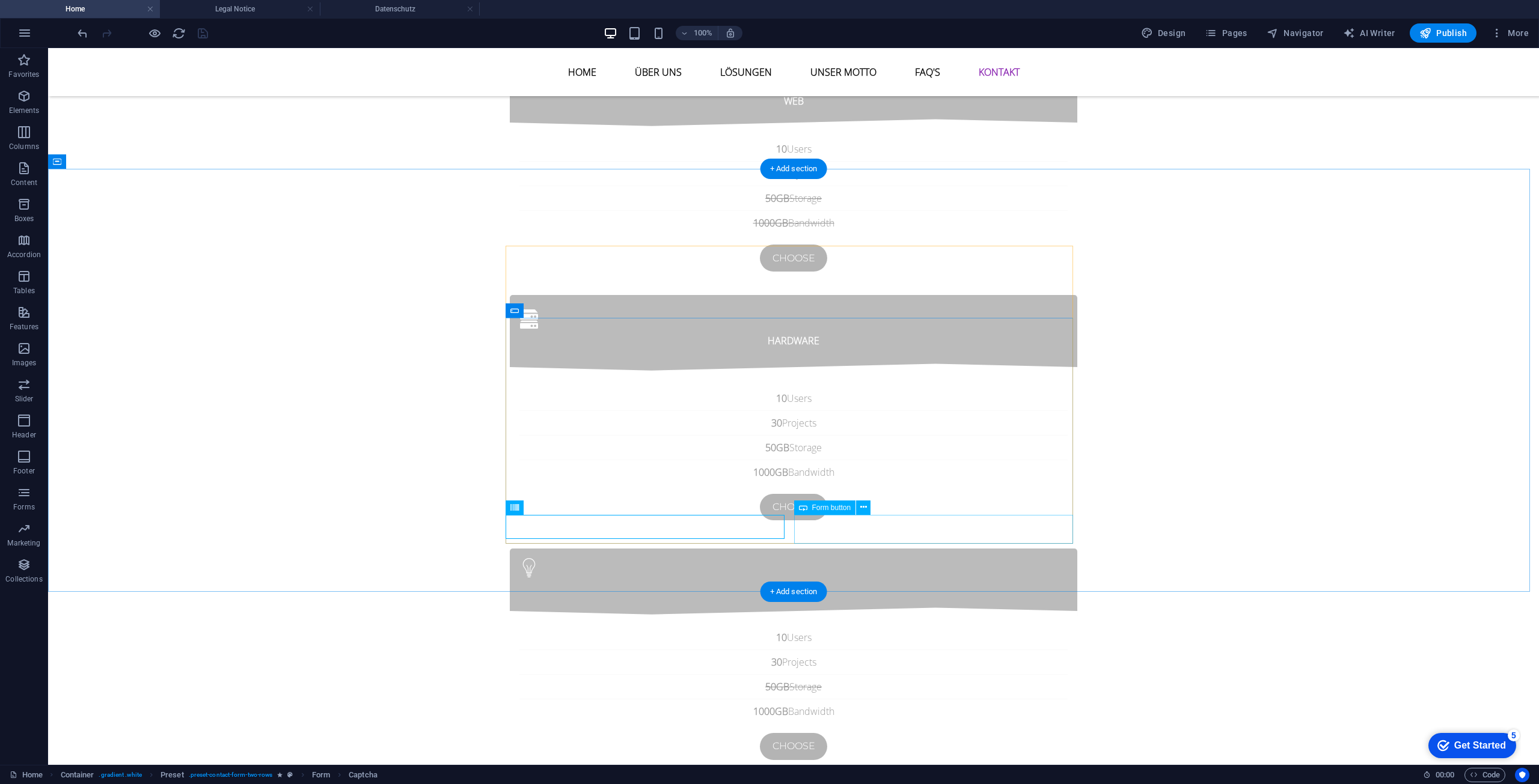
click div "Absenden"
click div
click div "Absenden"
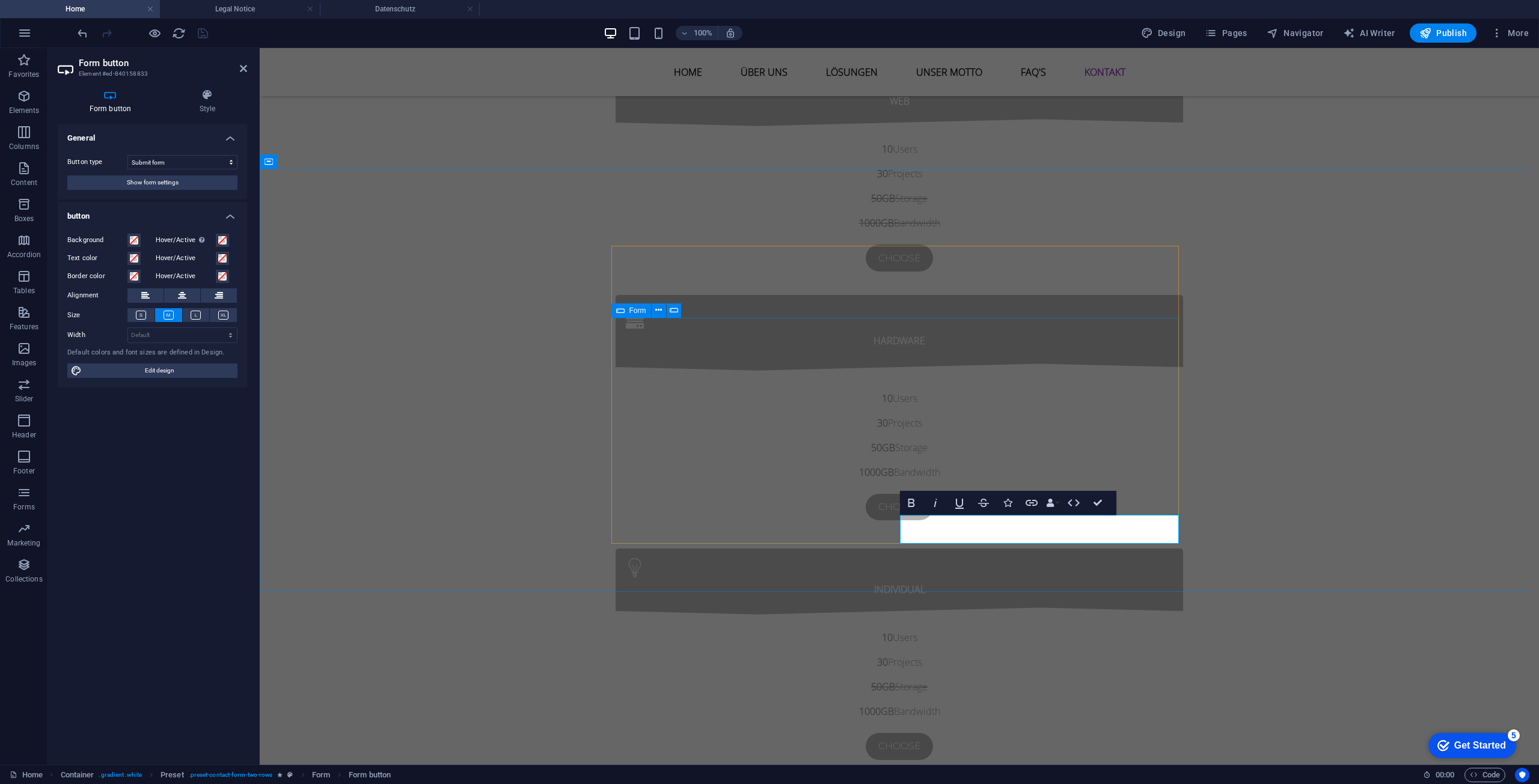
click div "Ich habe die Datenschutzerklärung gelesen und verstanden. Unreadable? Load new …"
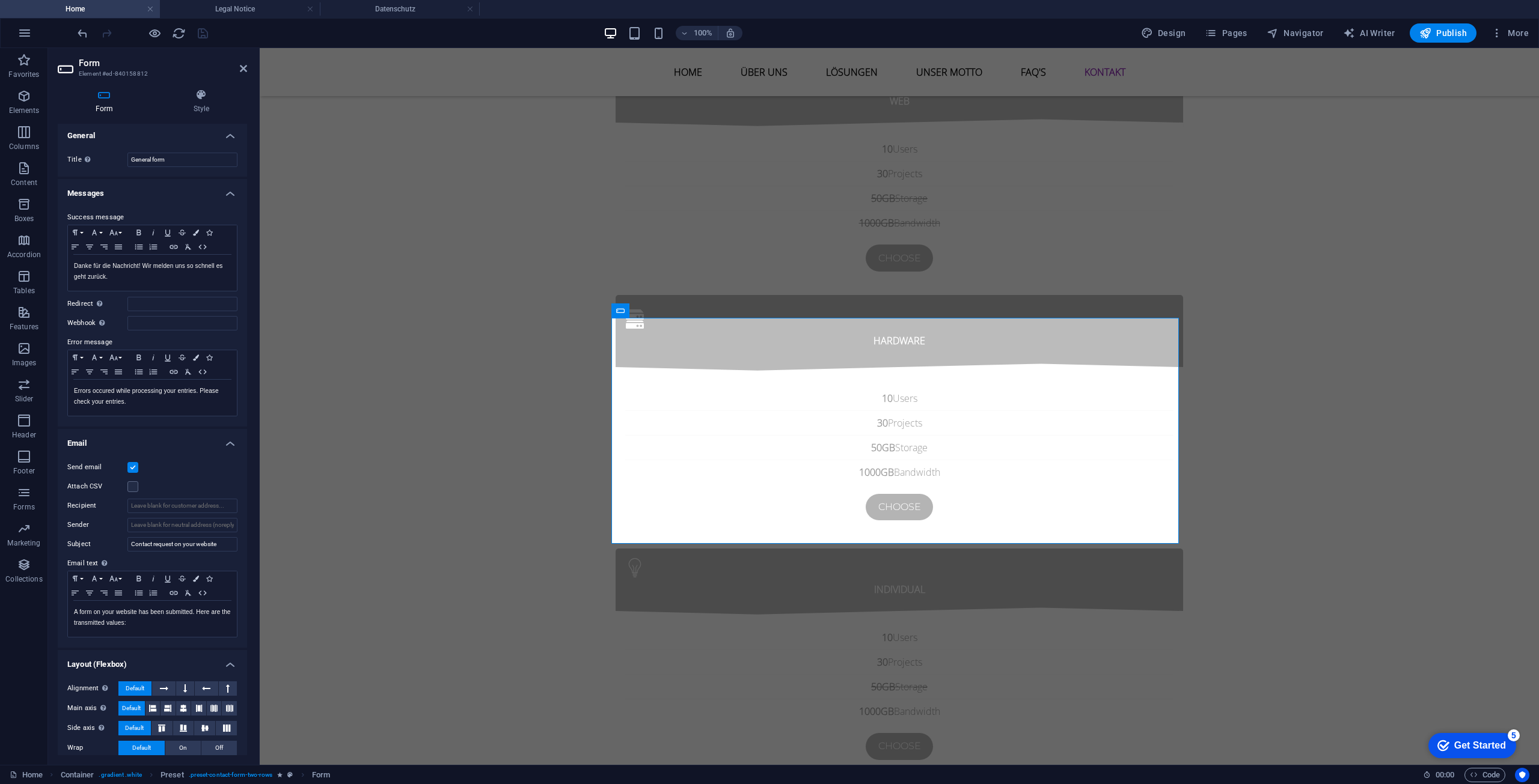
scroll to position [0, 0]
click at [175, 154] on div "Title Define a name for the form. General form" at bounding box center [152, 161] width 189 height 34
click at [176, 158] on input "General form" at bounding box center [183, 161] width 110 height 14
click at [207, 98] on icon at bounding box center [201, 95] width 91 height 12
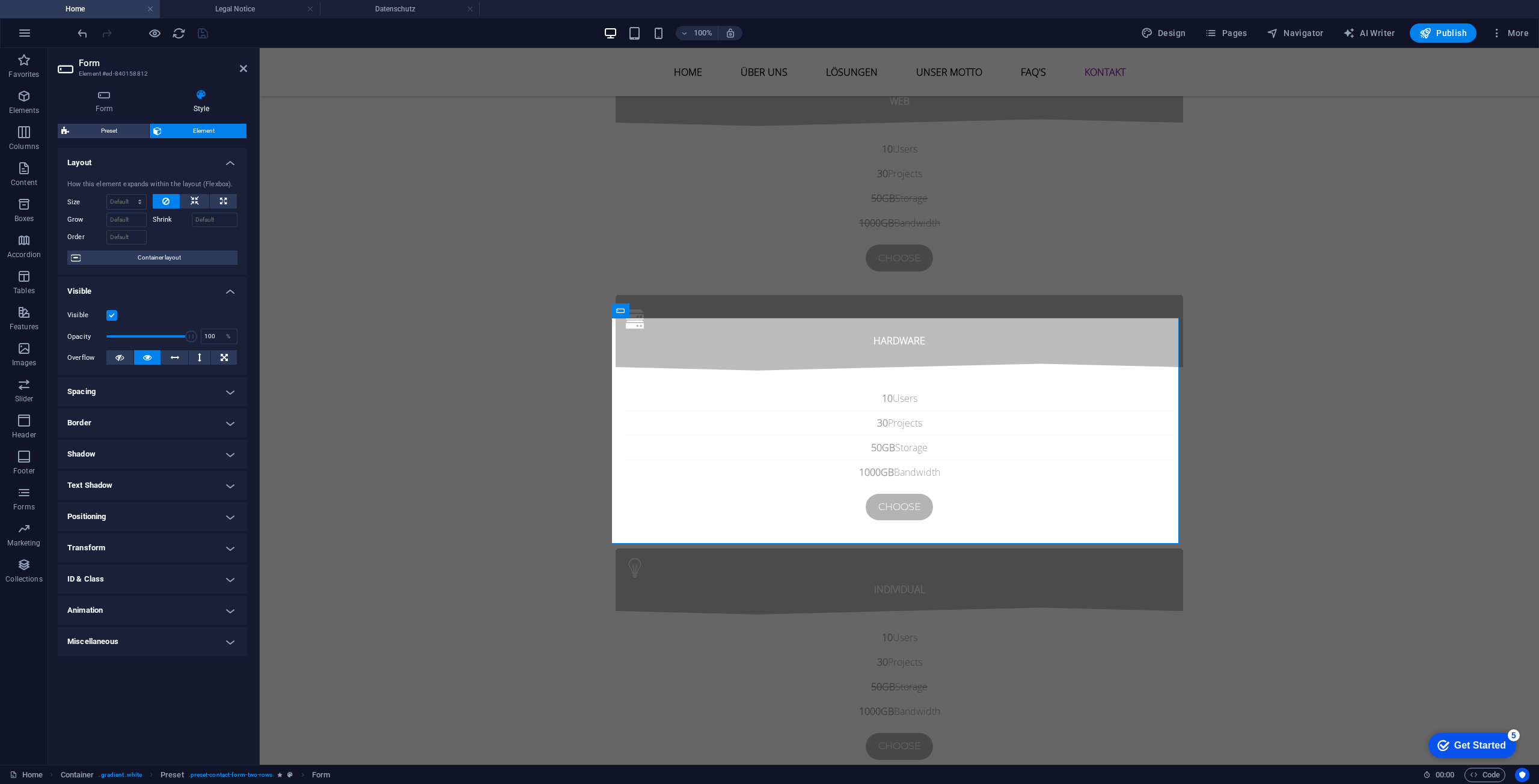
click at [238, 65] on h2 "Form" at bounding box center [162, 62] width 168 height 11
click at [242, 65] on icon at bounding box center [244, 68] width 8 height 10
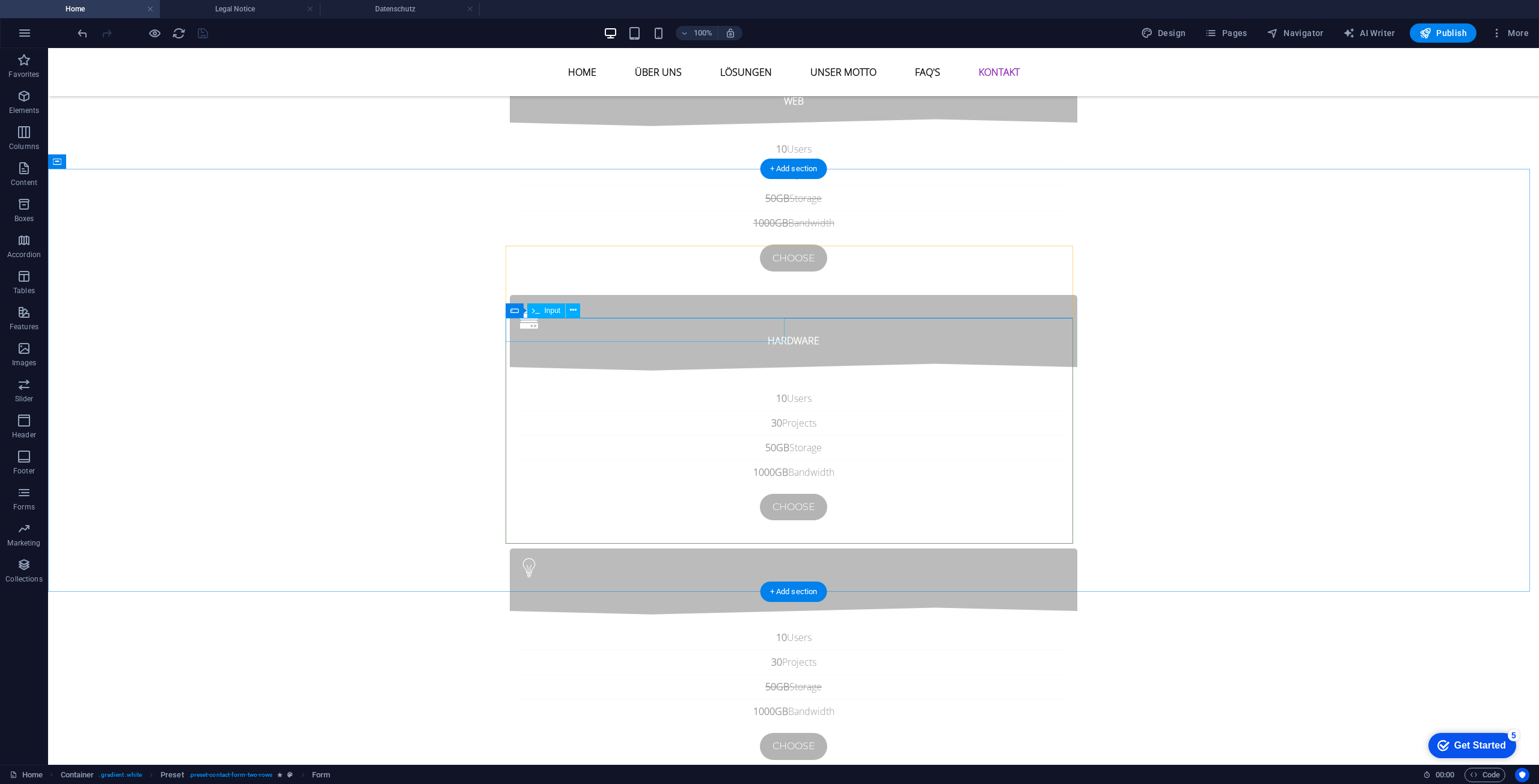
click div
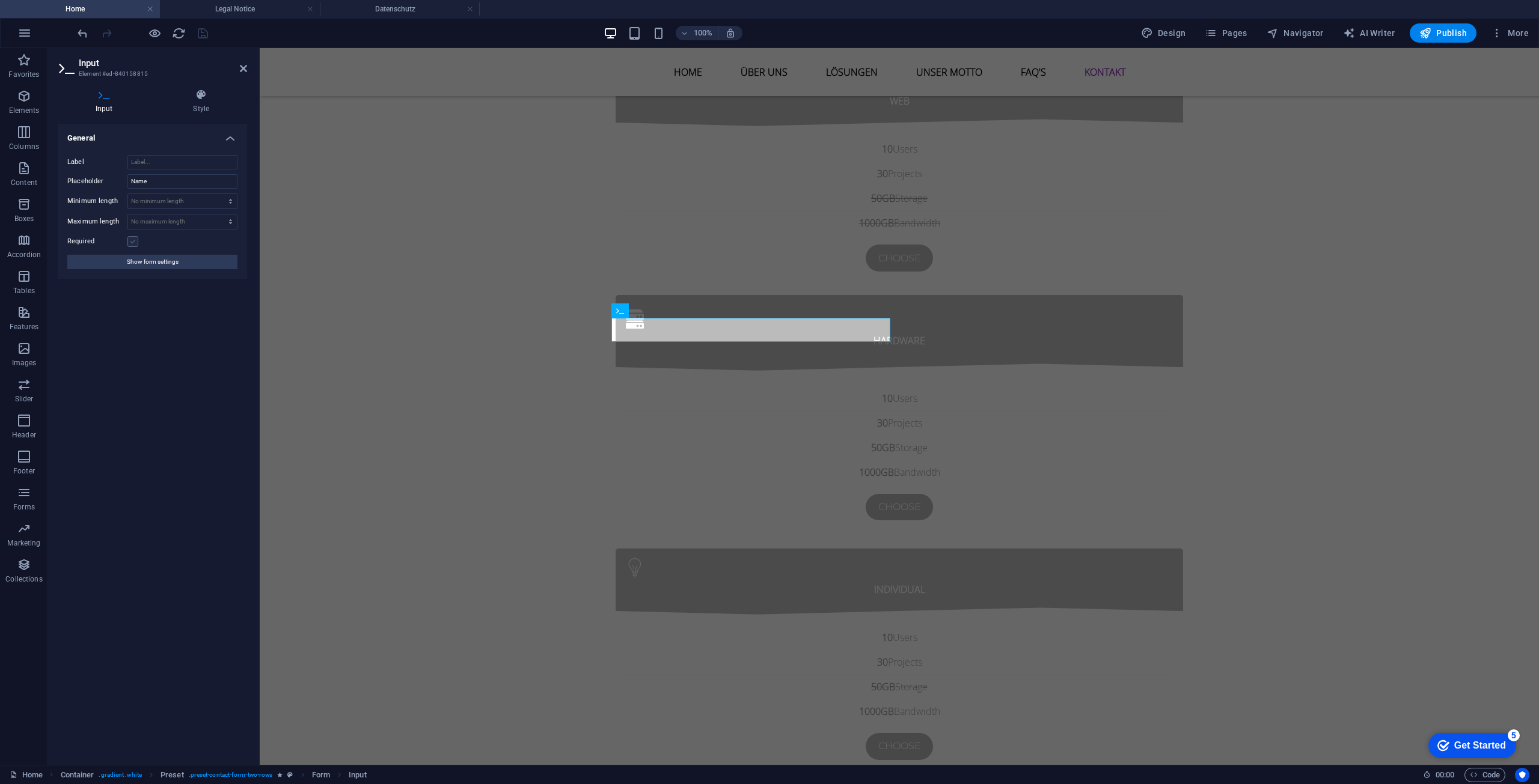
click at [135, 241] on label at bounding box center [133, 241] width 11 height 11
click at [0, 0] on input "Required" at bounding box center [0, 0] width 0 height 0
click div
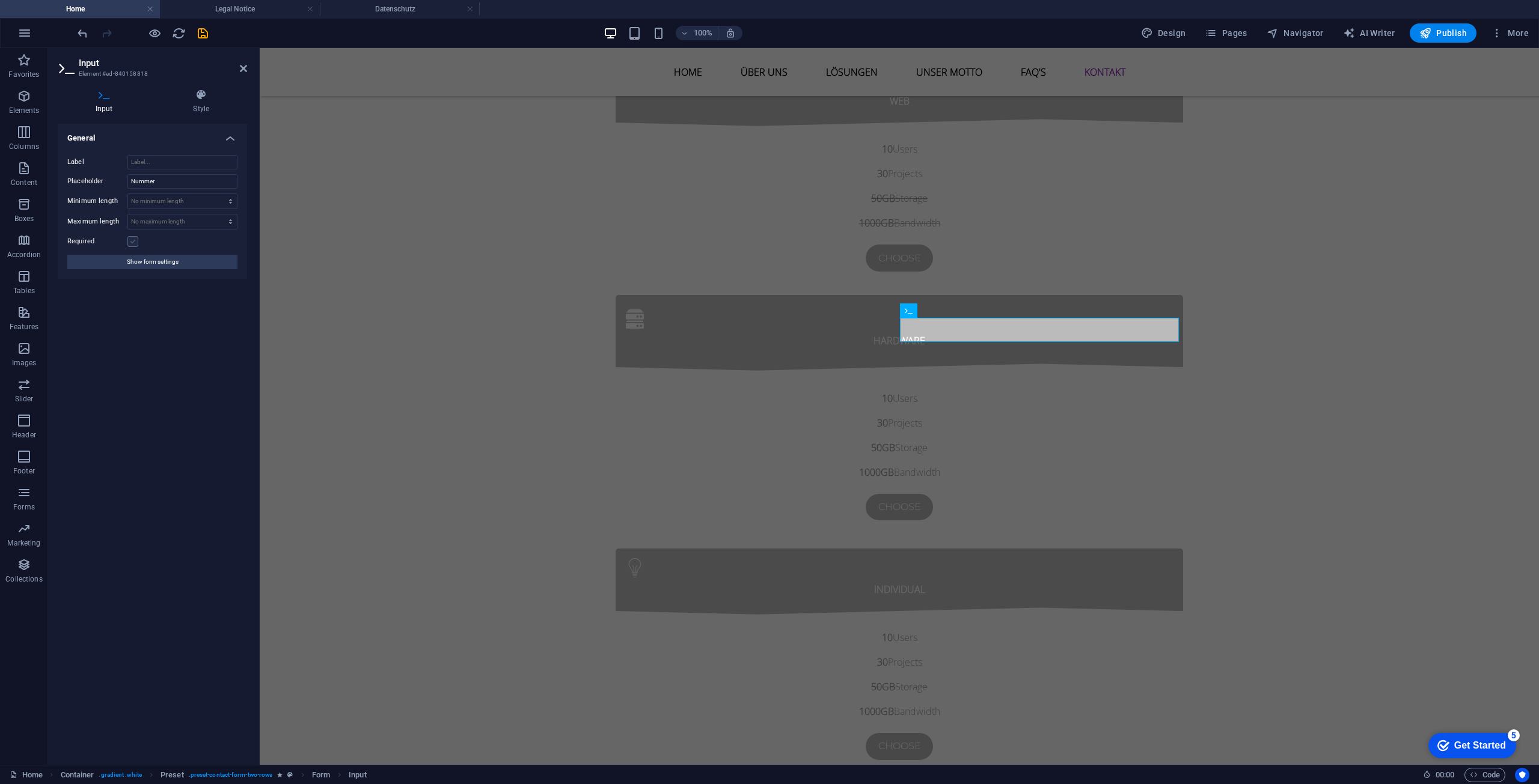
click at [137, 242] on label at bounding box center [133, 241] width 11 height 11
click at [0, 0] on input "Required" at bounding box center [0, 0] width 0 height 0
click div
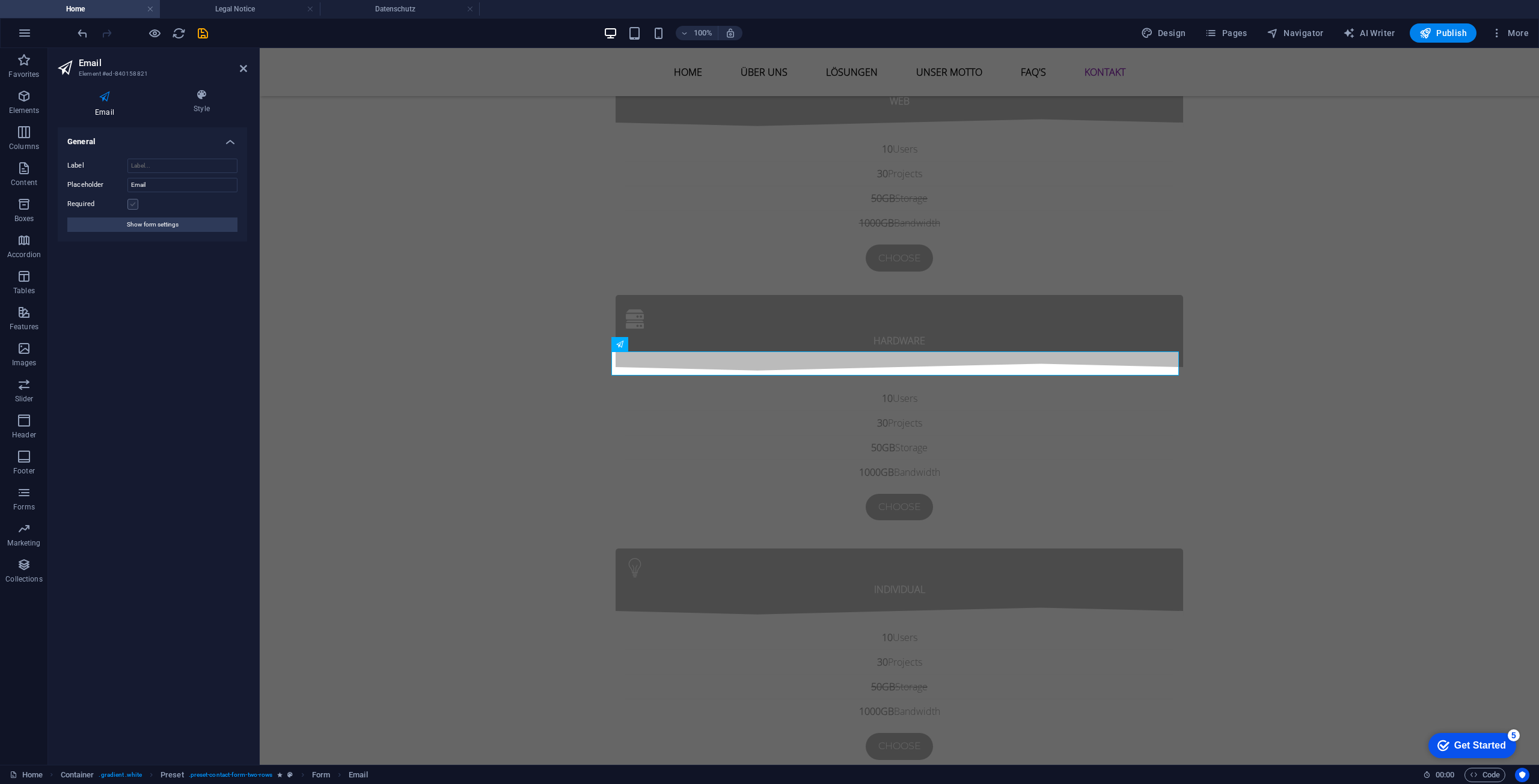
click at [136, 208] on label at bounding box center [133, 204] width 11 height 11
click at [0, 0] on input "Required" at bounding box center [0, 0] width 0 height 0
click div
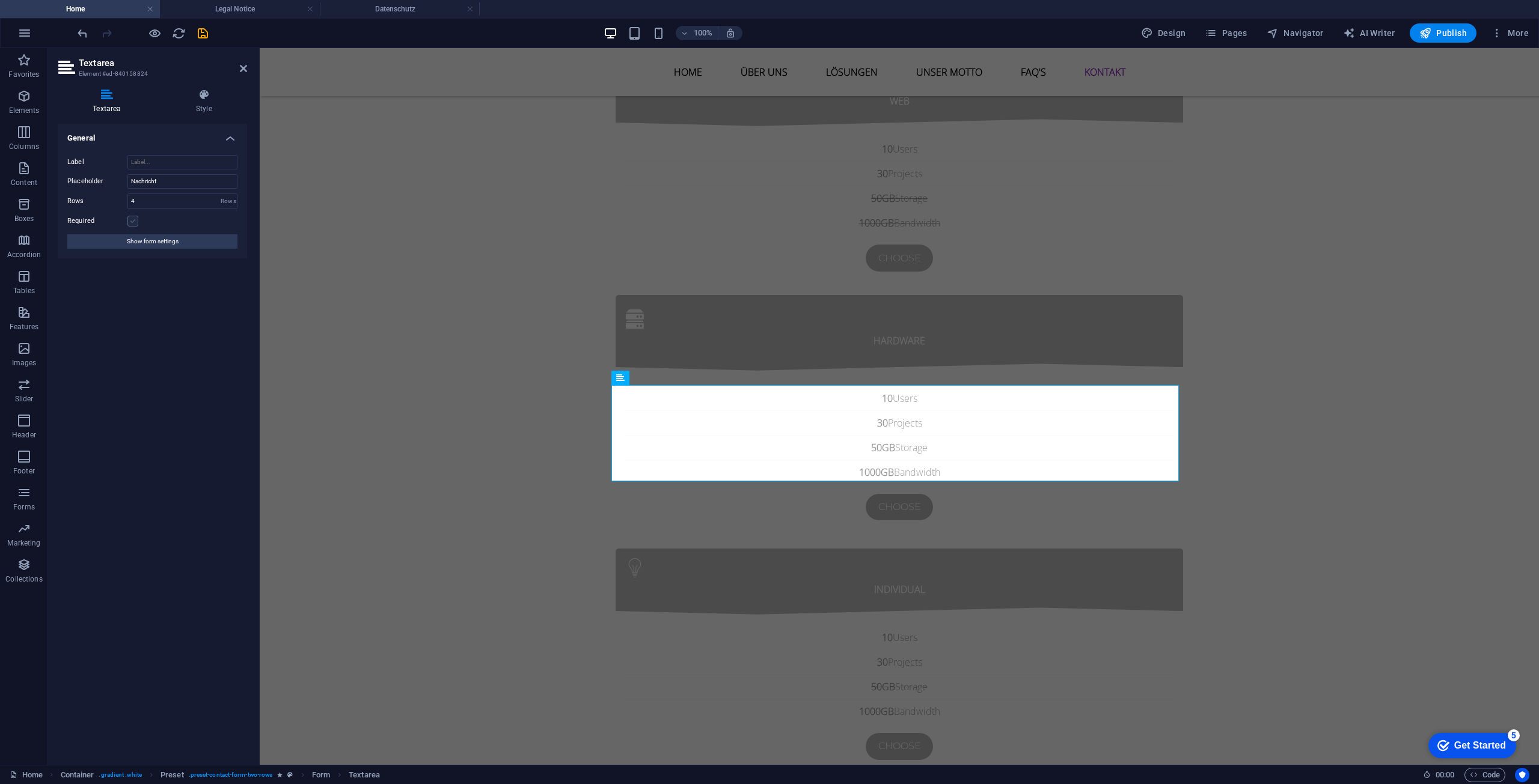
click at [134, 219] on label at bounding box center [133, 221] width 11 height 11
click at [0, 0] on input "Required" at bounding box center [0, 0] width 0 height 0
click div "Ich habe die Datenschutzerklärung gelesen und verstanden."
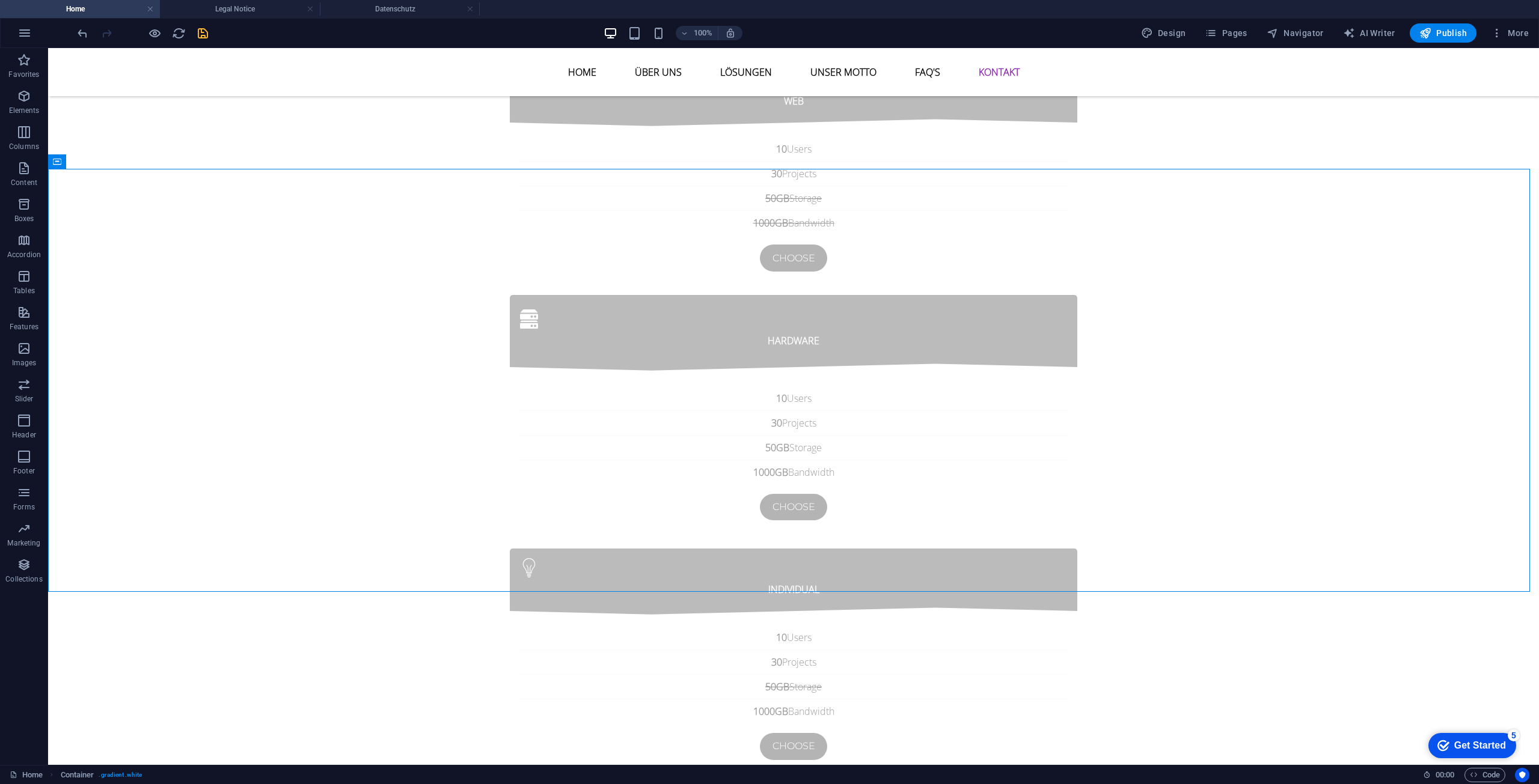
click at [199, 34] on icon "save" at bounding box center [203, 34] width 13 height 13
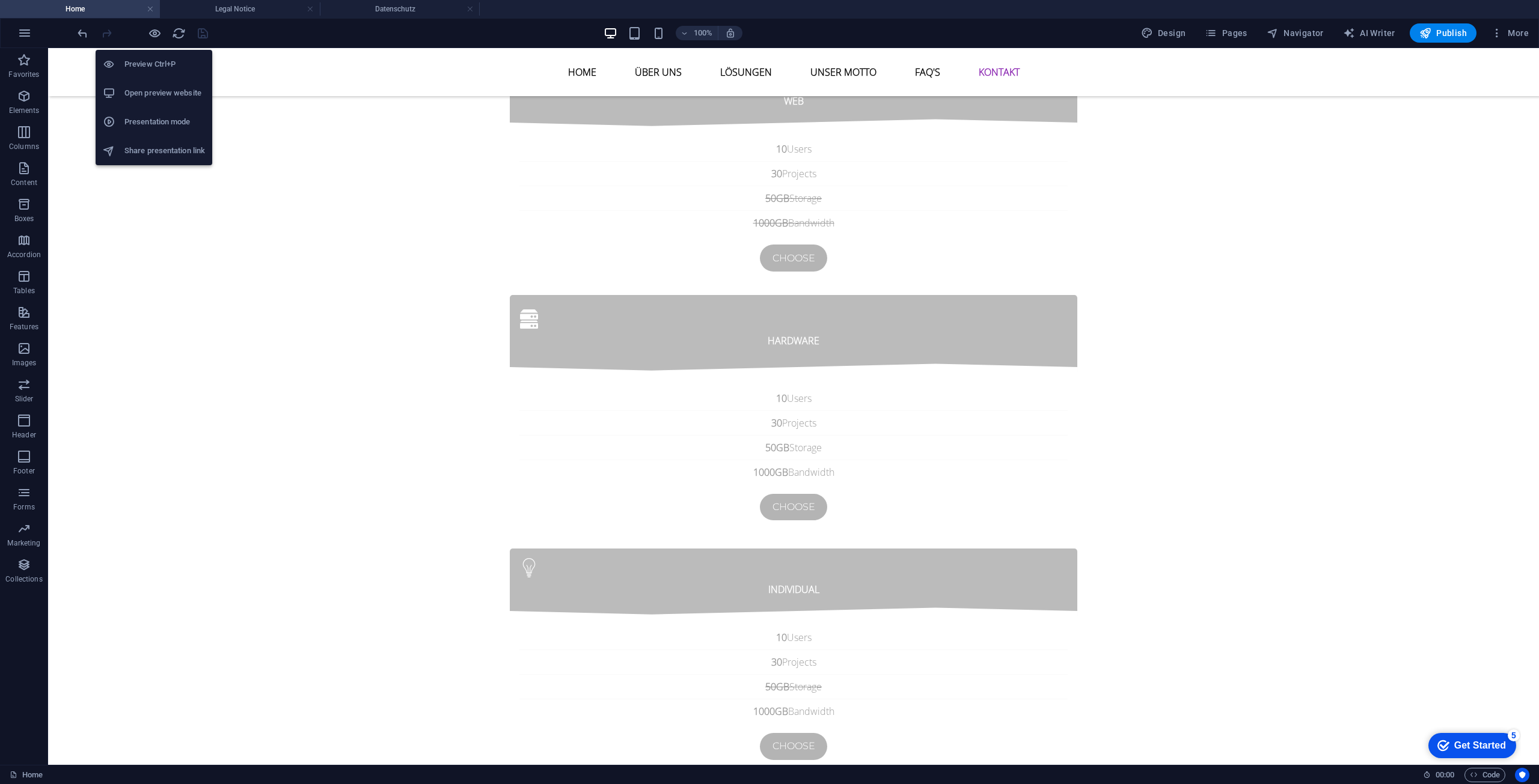
click at [159, 86] on li "Open preview website" at bounding box center [153, 93] width 116 height 29
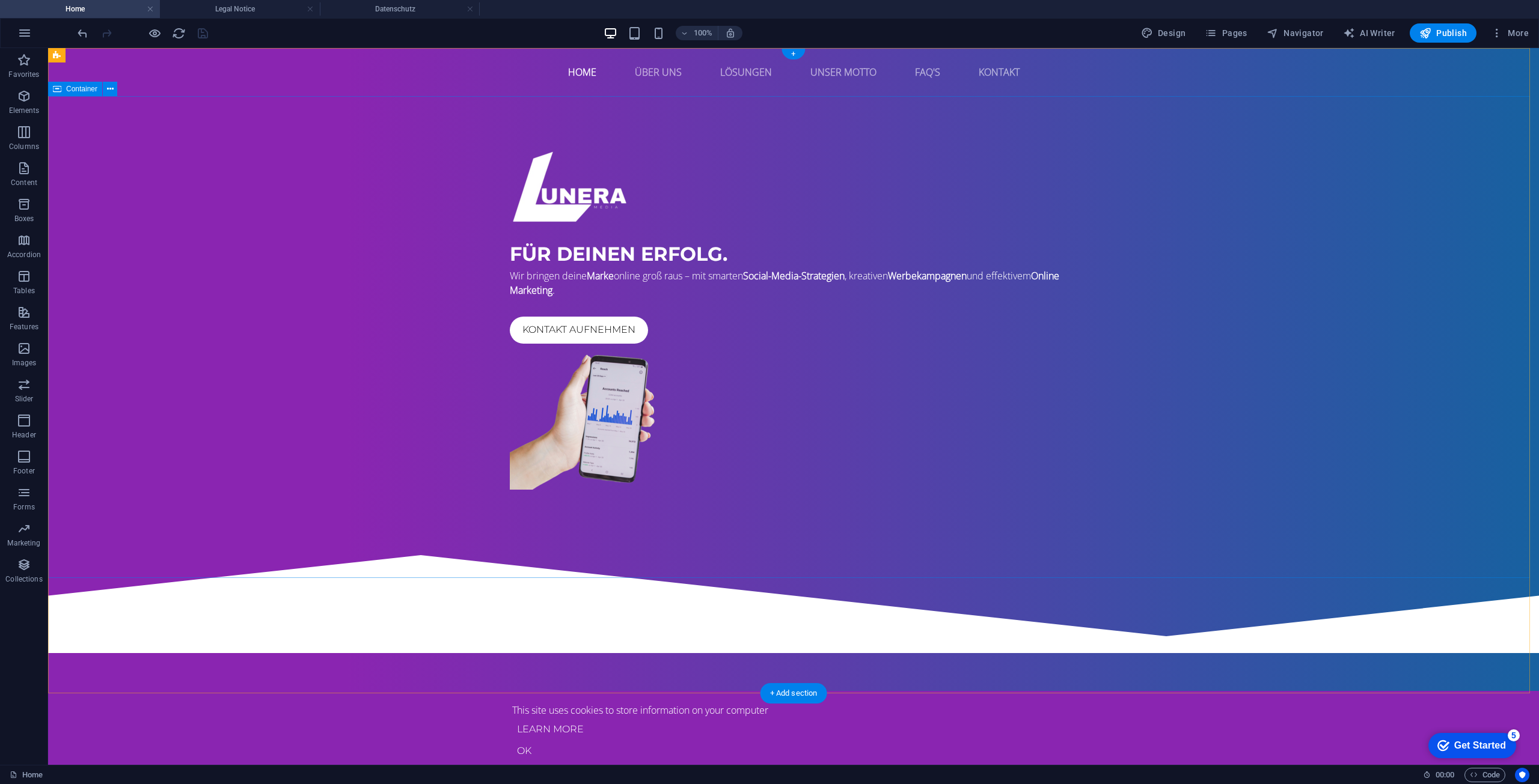
drag, startPoint x: 408, startPoint y: 487, endPoint x: 409, endPoint y: 109, distance: 378.0
click at [754, 710] on div "This site uses cookies to store information on your computer" at bounding box center [793, 710] width 562 height 14
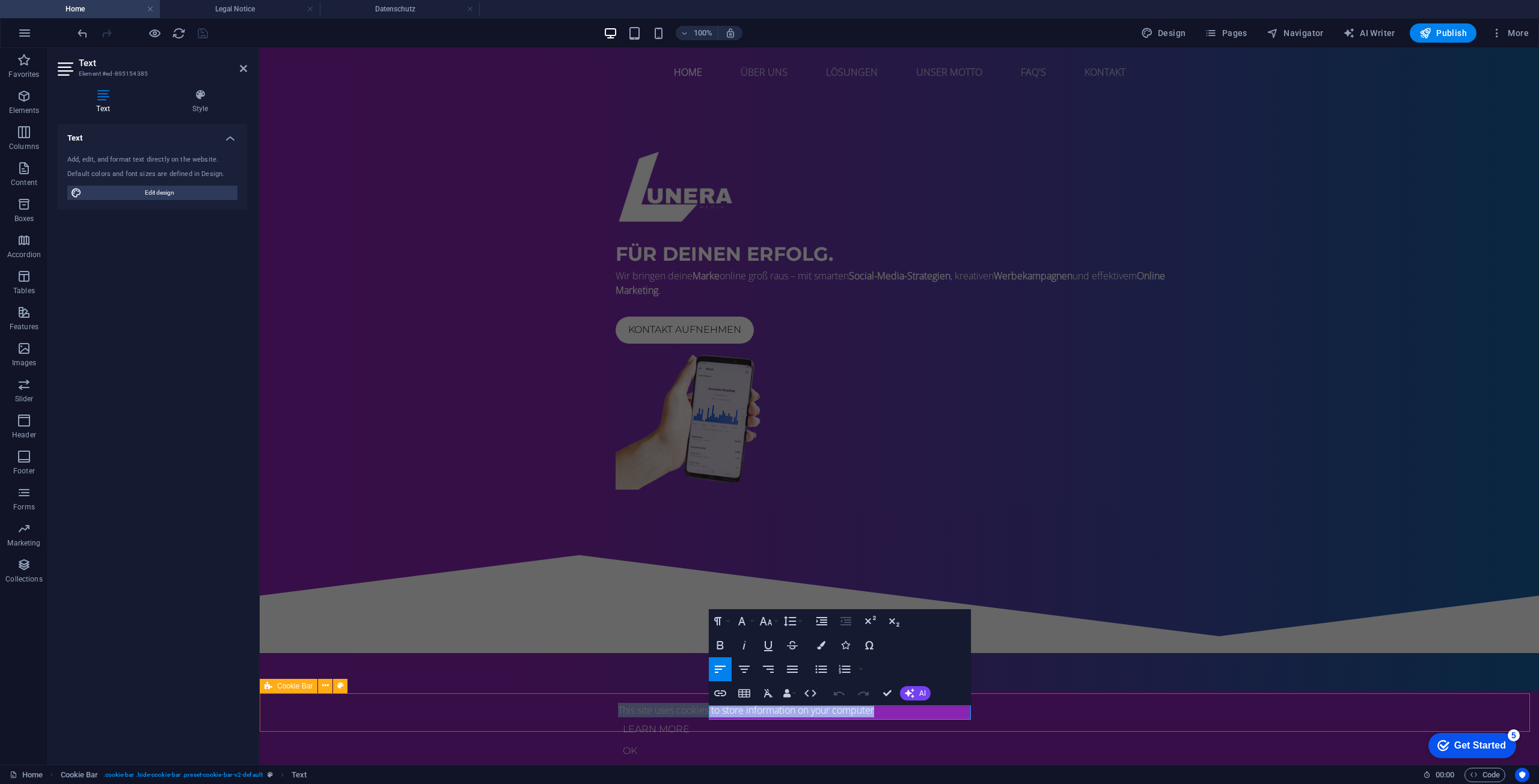
drag, startPoint x: 710, startPoint y: 714, endPoint x: 972, endPoint y: 708, distance: 262.1
click at [972, 708] on div "This site uses cookies to store information on your computer Learn more Ok" at bounding box center [899, 731] width 1279 height 82
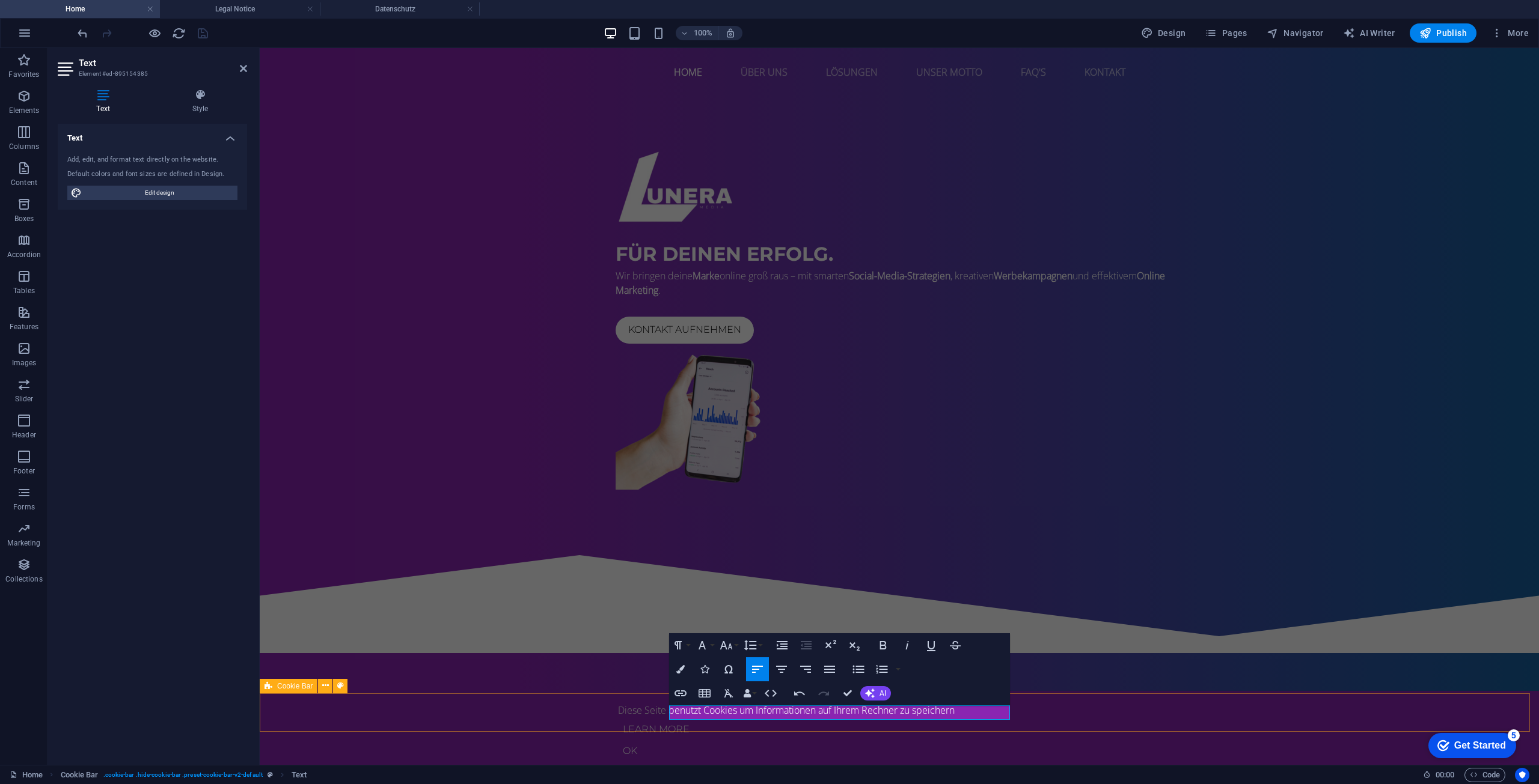
click at [1160, 709] on div "Diese Seite benutzt Cookies um Informationen auf Ihrem Rechner zu speichern Lea…" at bounding box center [899, 731] width 1279 height 82
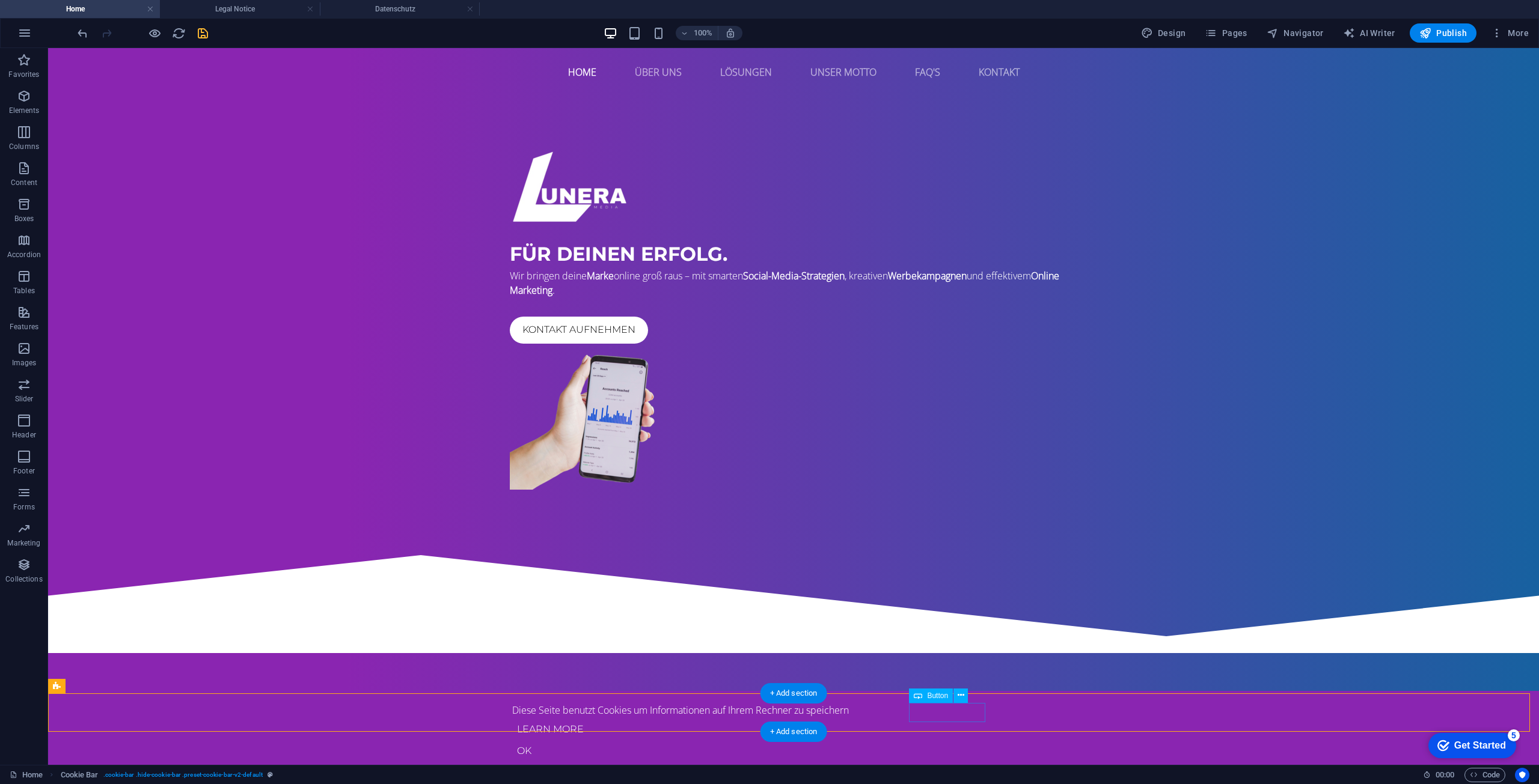
click at [944, 720] on div "Learn more" at bounding box center [793, 729] width 562 height 19
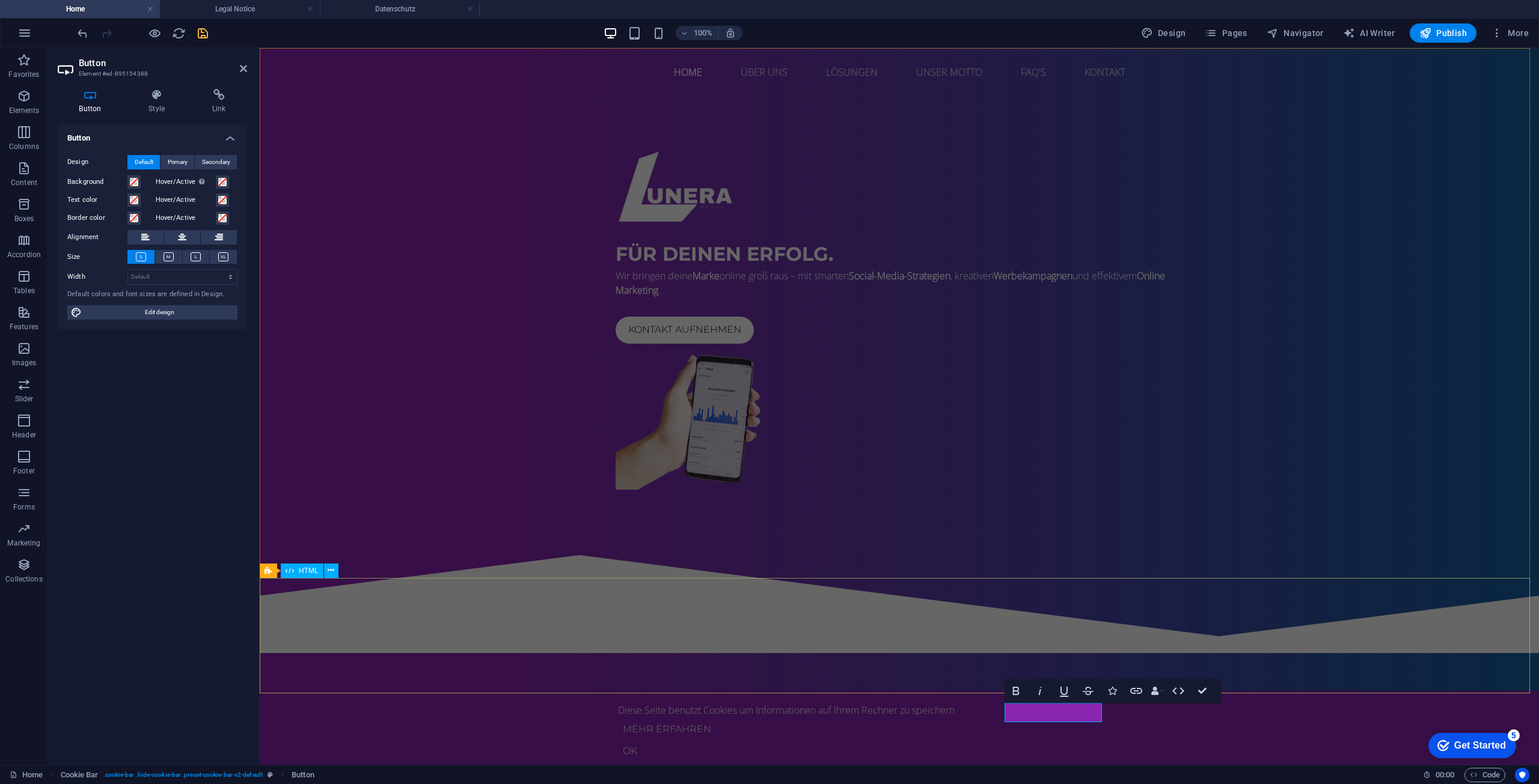
click at [837, 620] on div at bounding box center [899, 596] width 1279 height 115
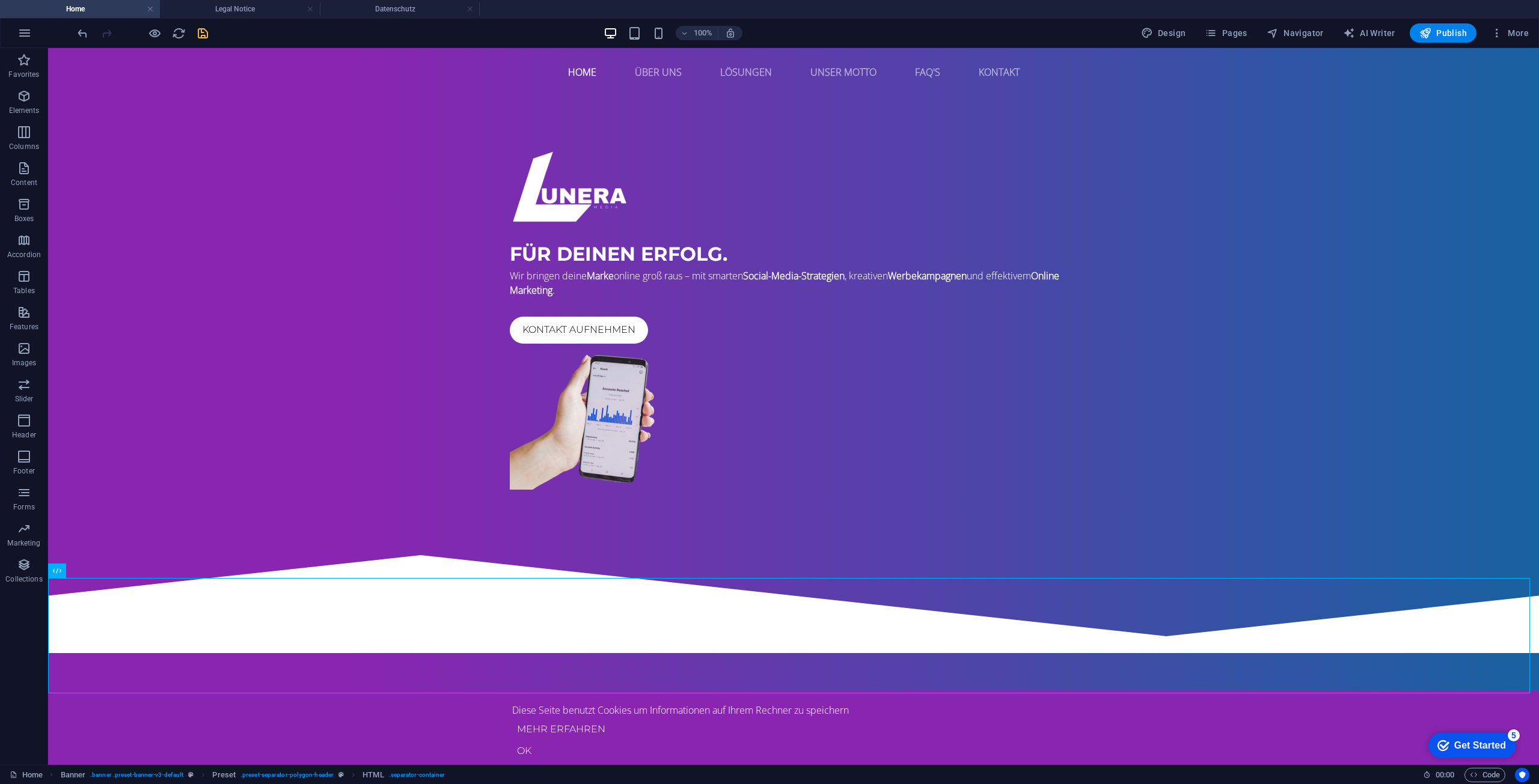
click at [202, 37] on icon "save" at bounding box center [203, 34] width 13 height 13
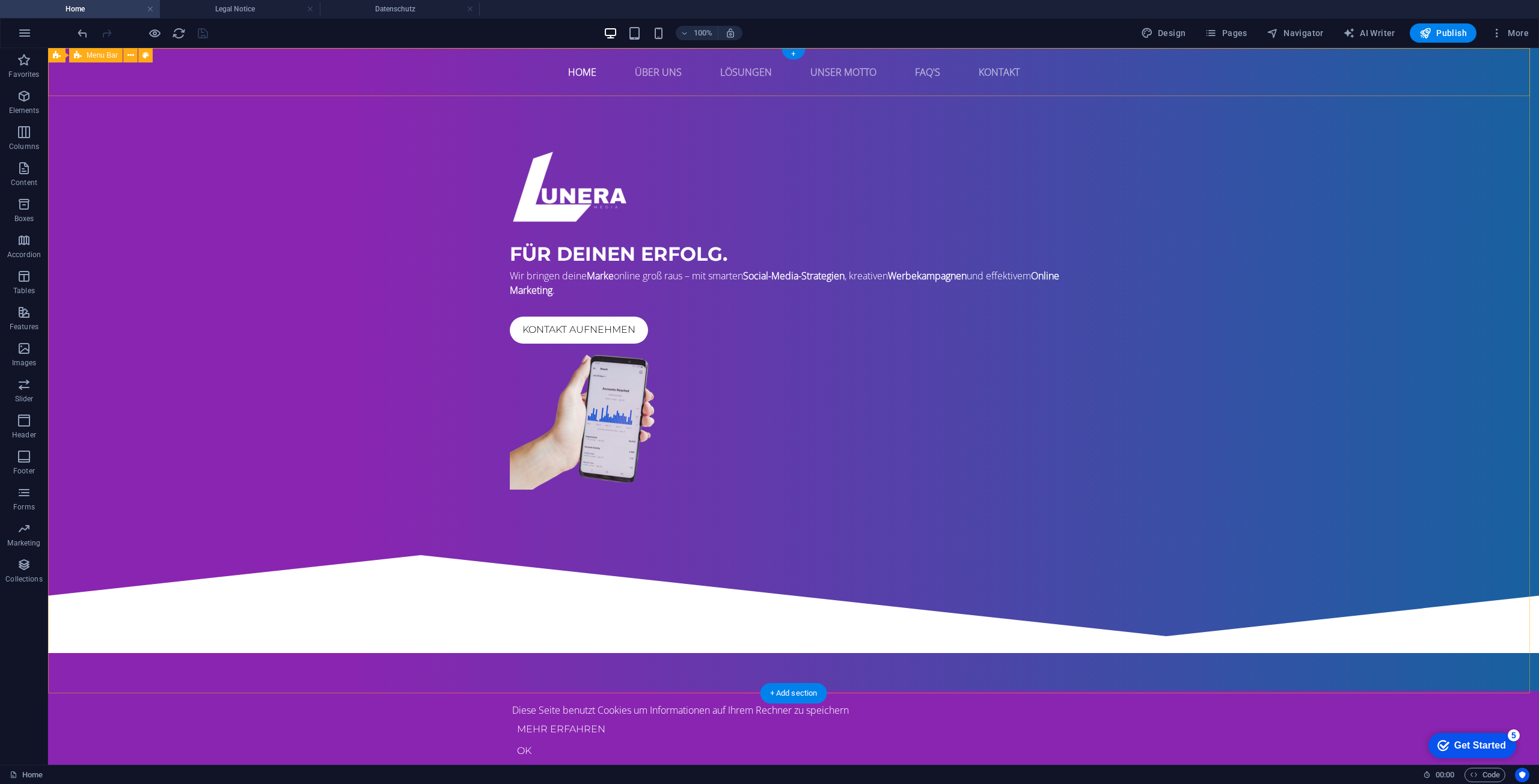
drag, startPoint x: 361, startPoint y: 403, endPoint x: 309, endPoint y: 66, distance: 341.0
